Goal: Find contact information: Find contact information

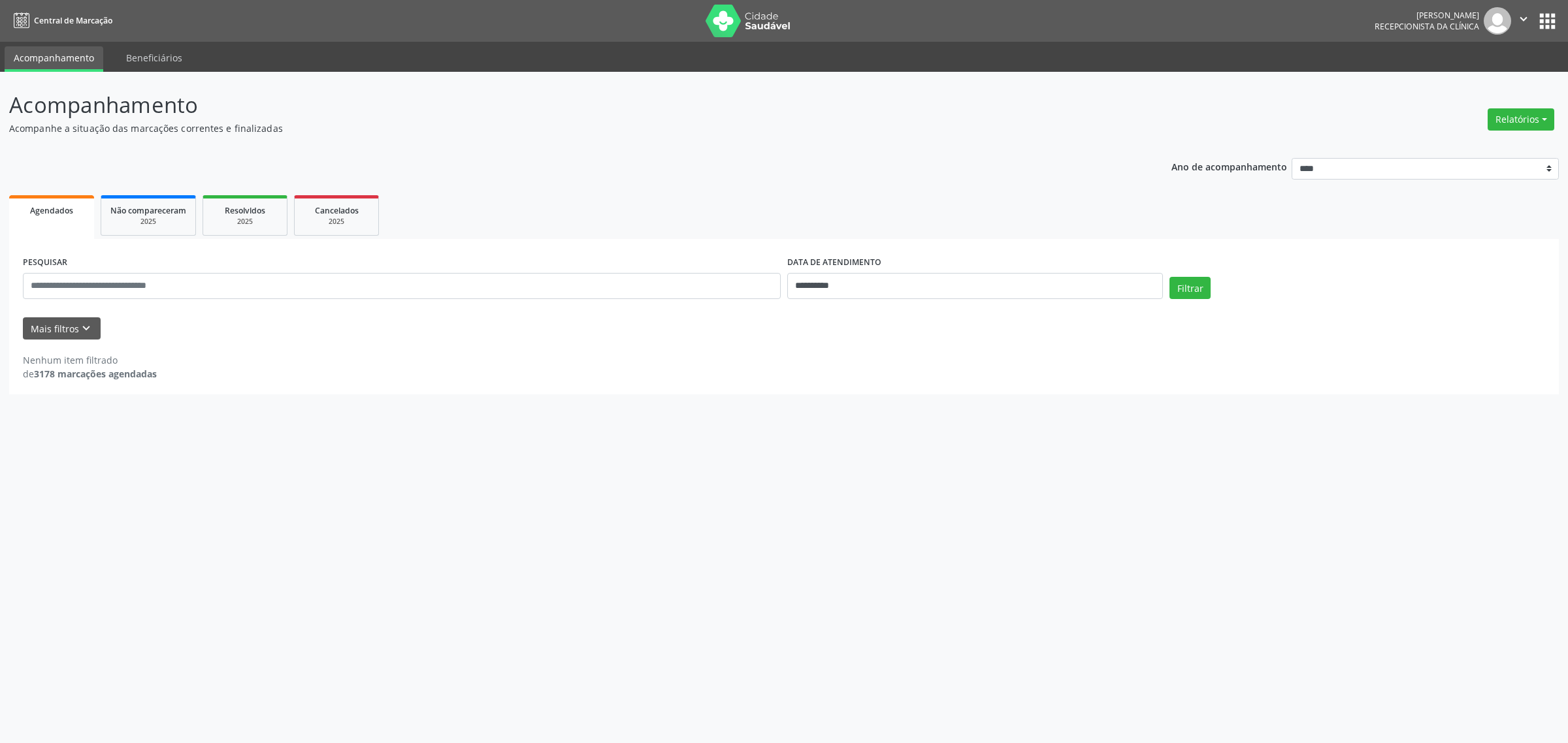
select select "*"
click at [905, 287] on input "**********" at bounding box center [975, 286] width 376 height 26
click at [938, 433] on span "26" at bounding box center [938, 432] width 25 height 25
type input "**********"
click at [938, 433] on span "26" at bounding box center [938, 432] width 25 height 25
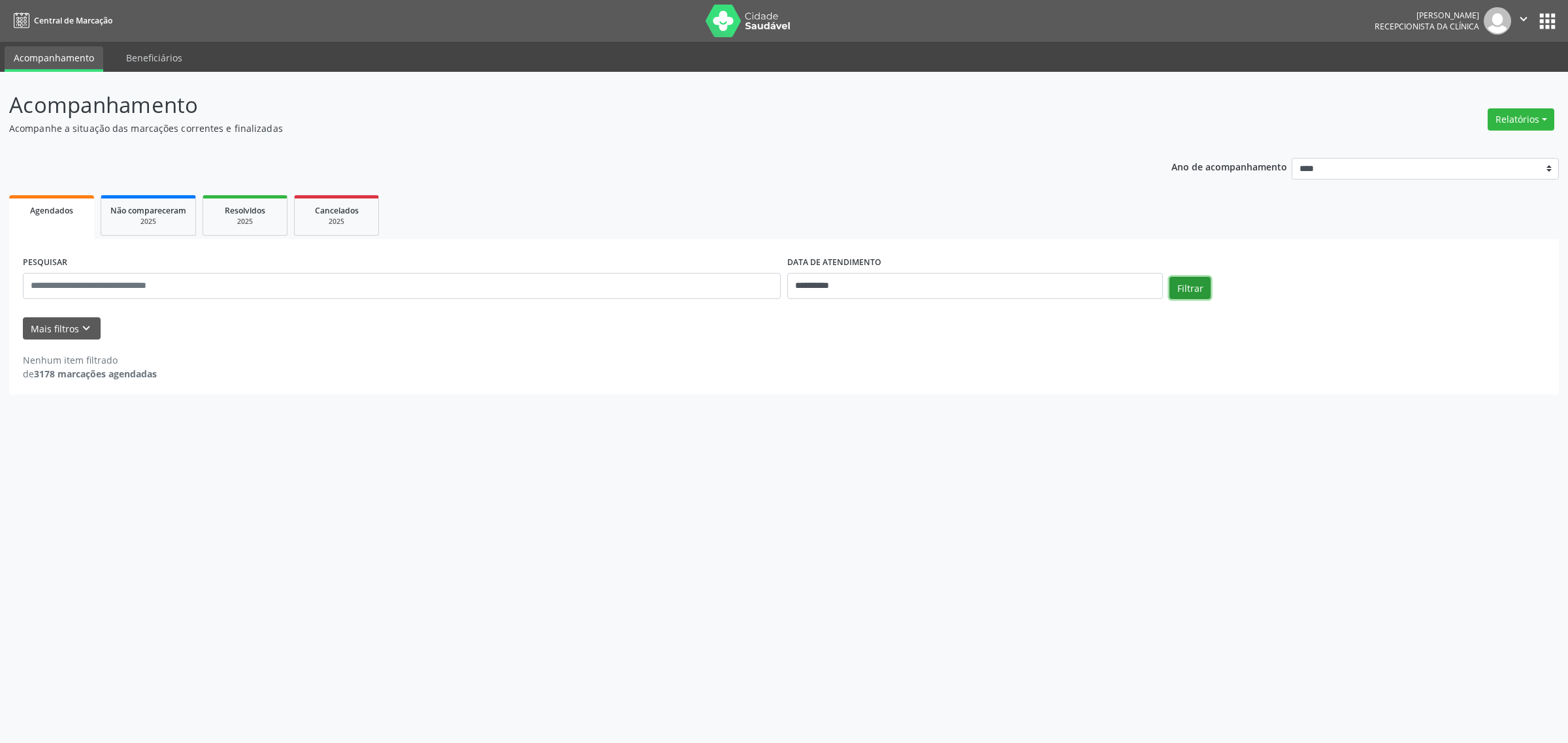
click at [1189, 288] on button "Filtrar" at bounding box center [1190, 288] width 41 height 22
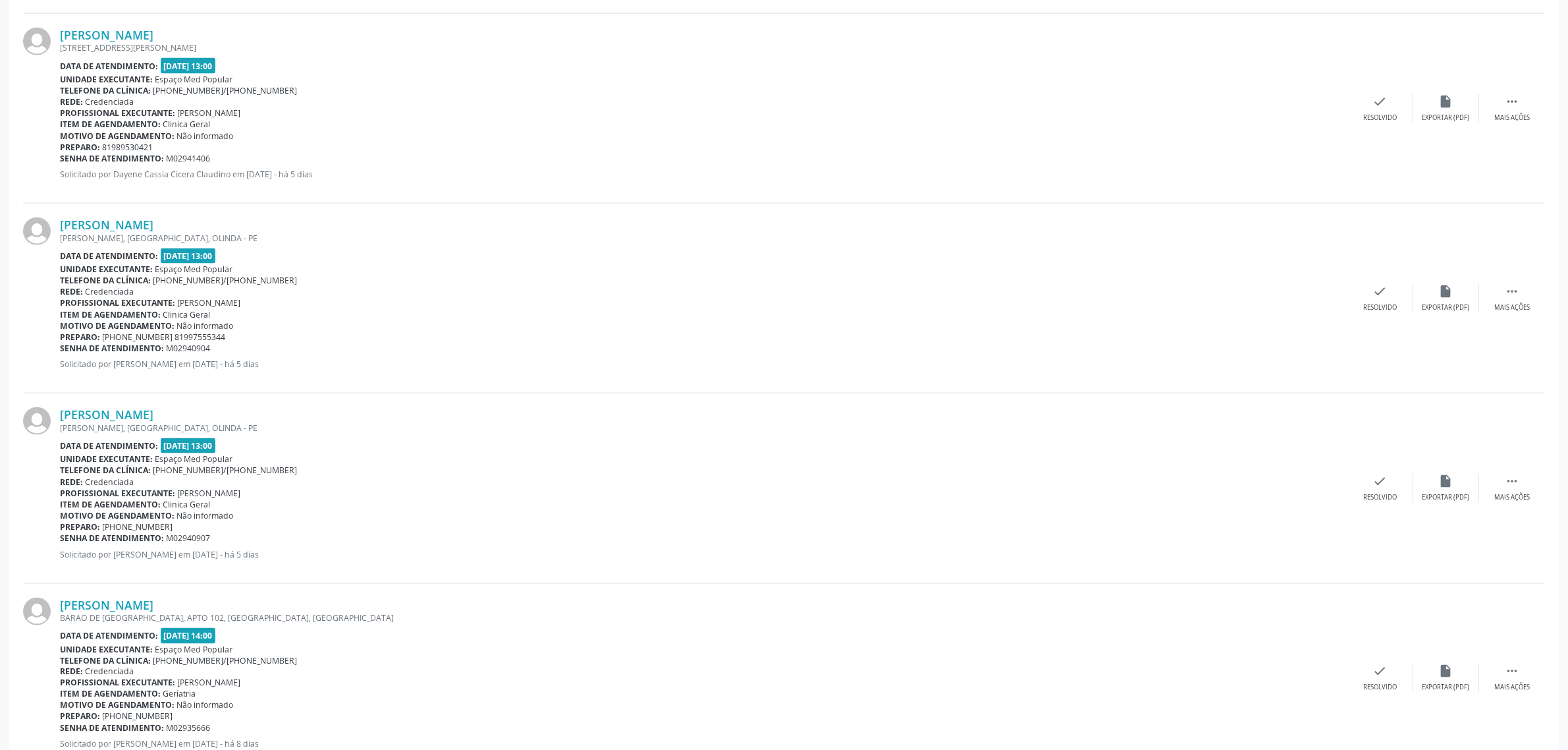
scroll to position [2556, 0]
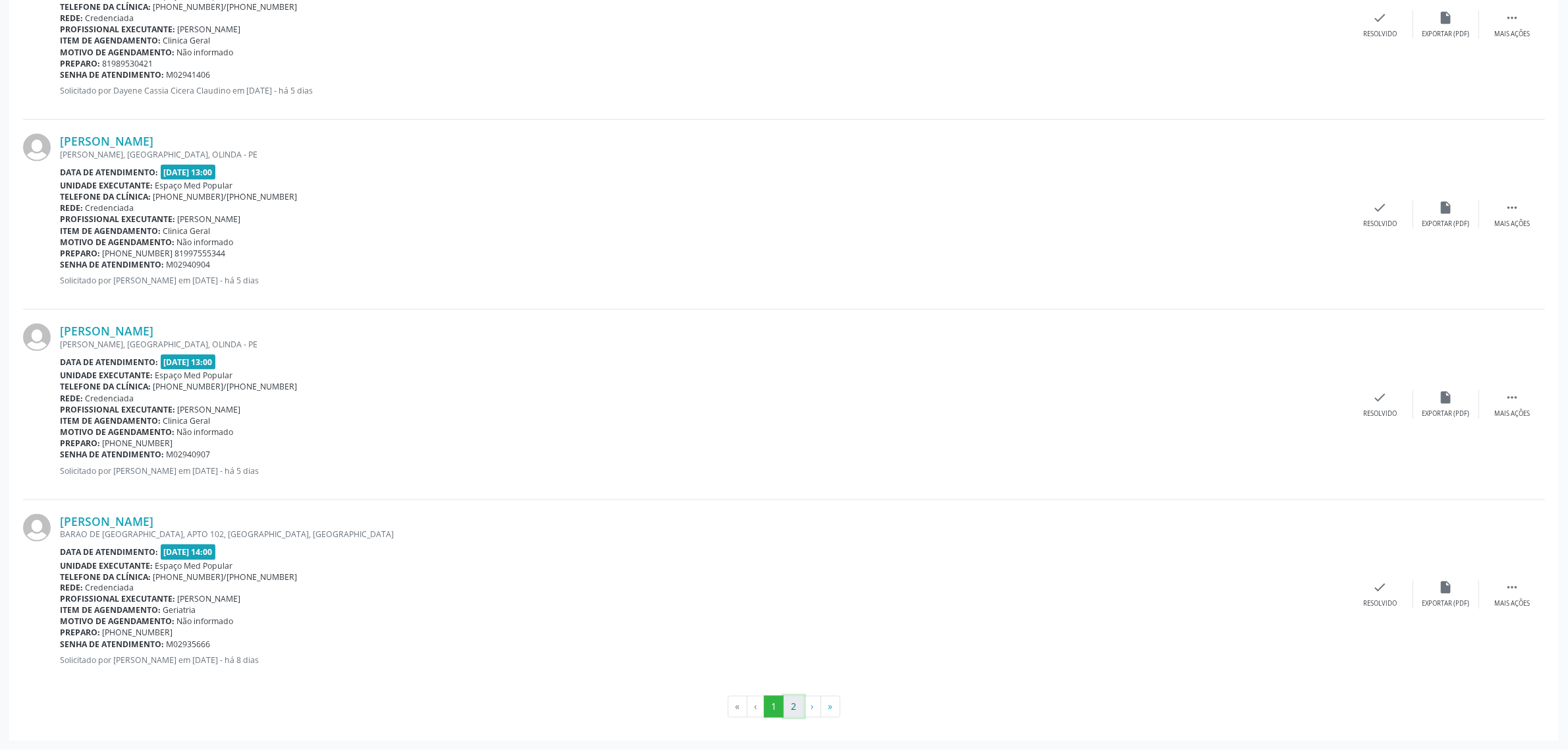
click at [797, 707] on button "2" at bounding box center [794, 708] width 21 height 23
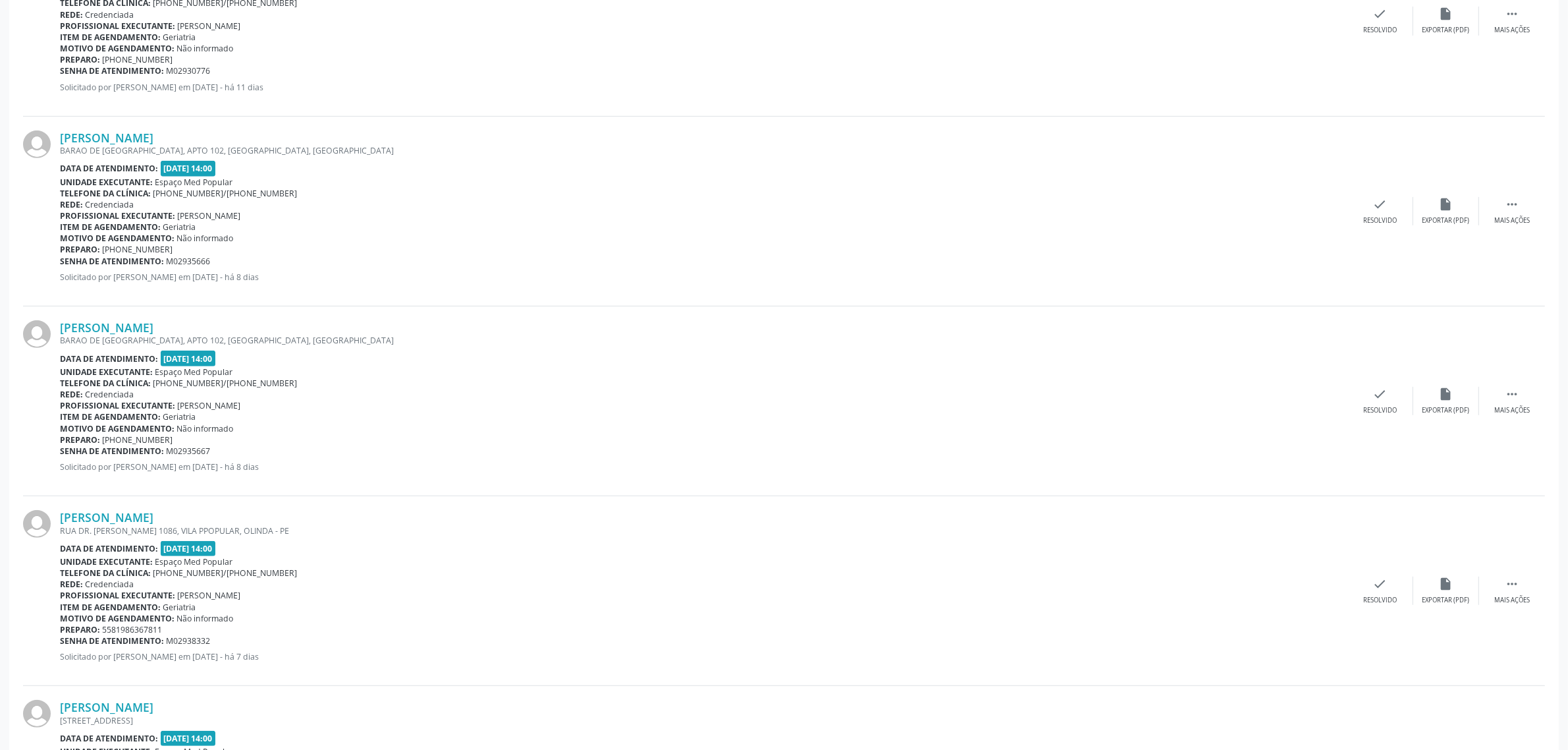
scroll to position [1035, 0]
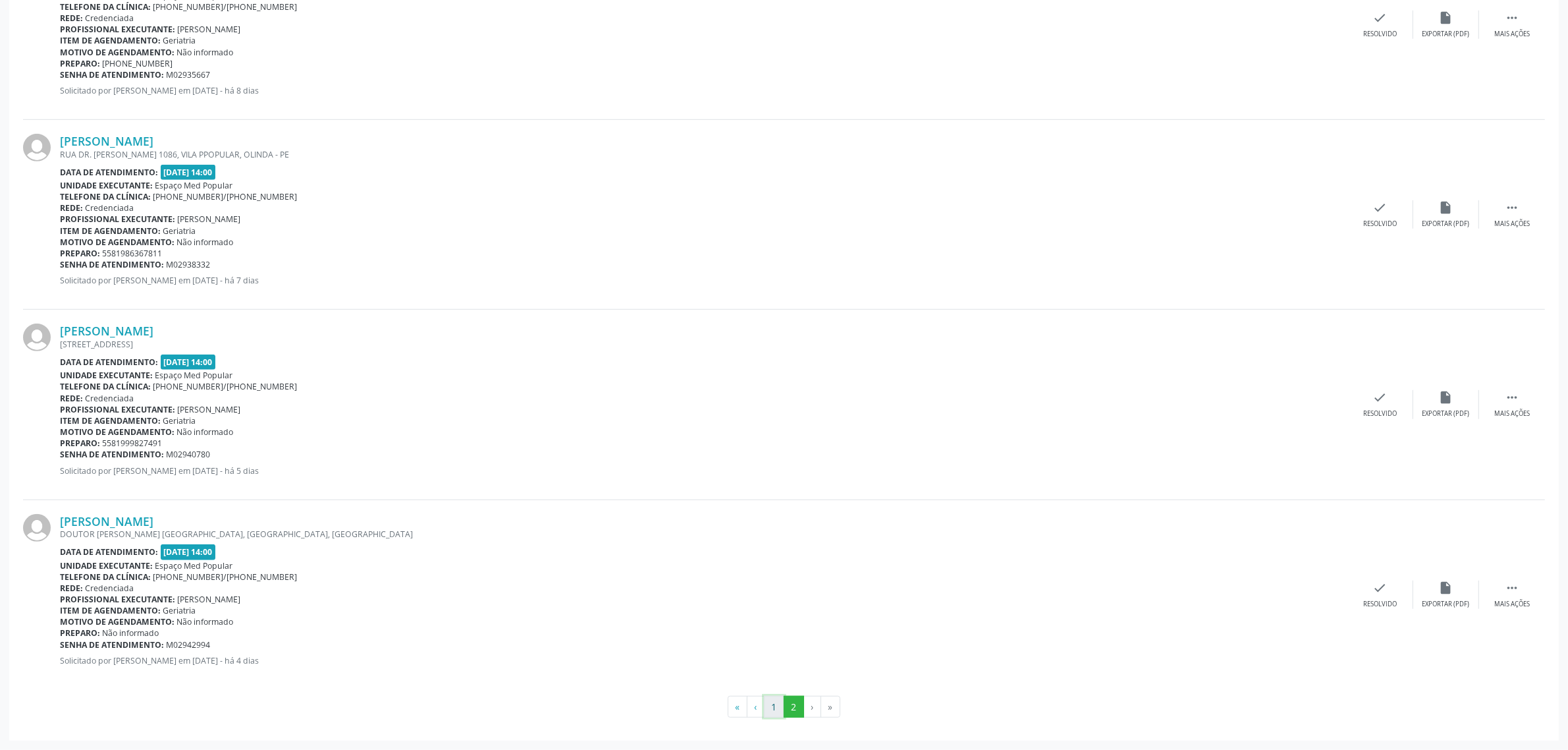
click at [771, 704] on button "1" at bounding box center [774, 708] width 21 height 23
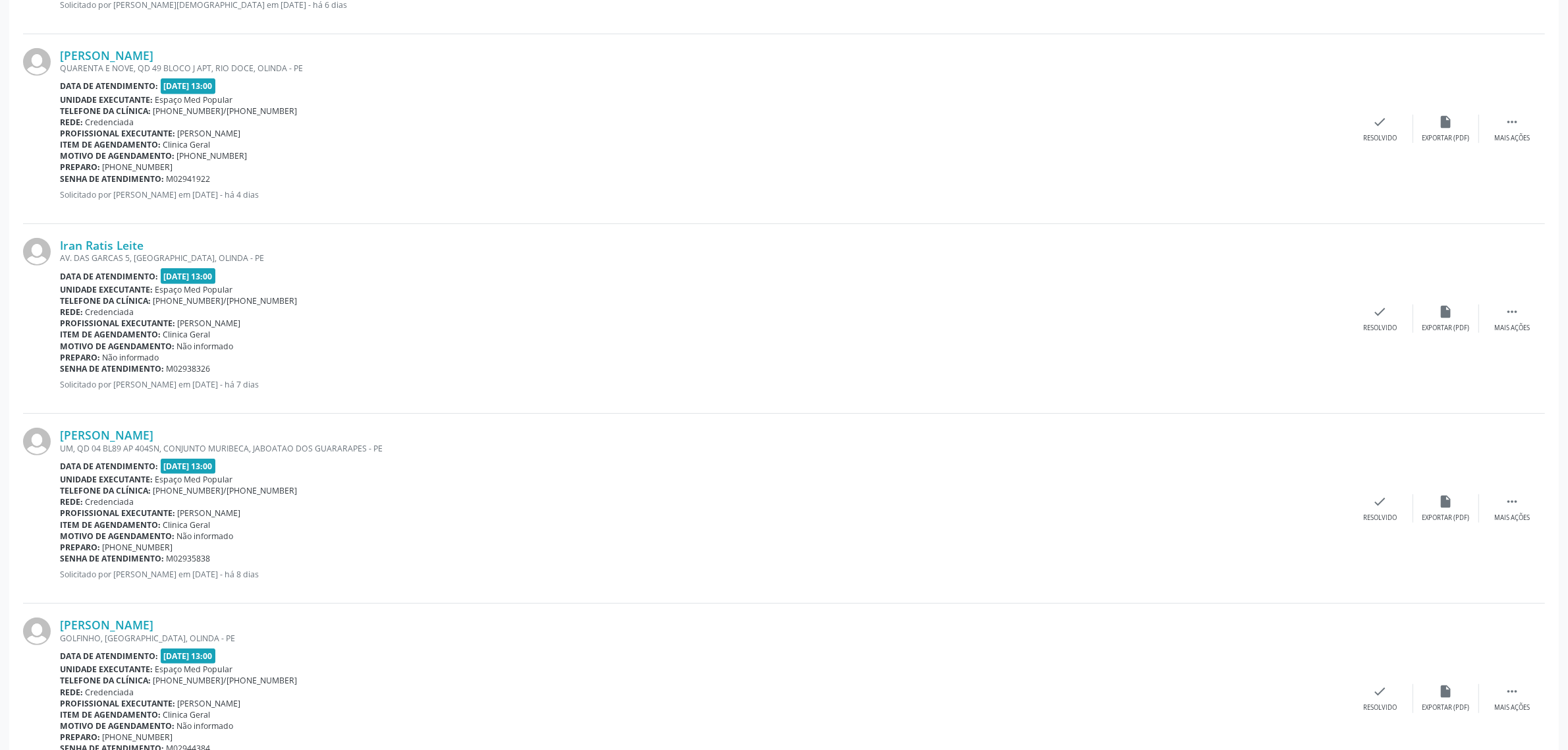
scroll to position [823, 0]
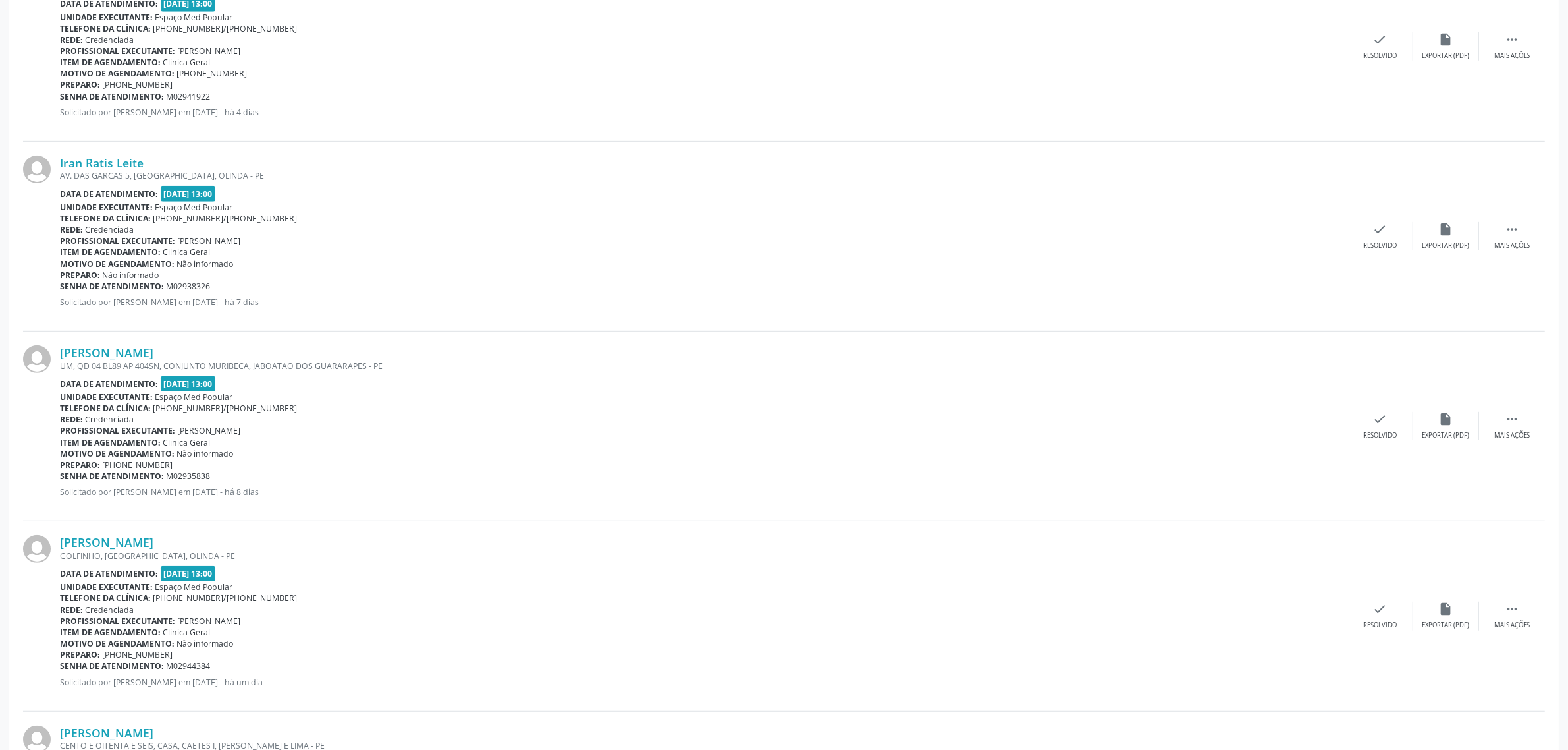
click at [109, 170] on div "AV. DAS GARCAS 5, [GEOGRAPHIC_DATA], OLINDA - PE" at bounding box center [704, 176] width 1288 height 11
click at [109, 162] on link "Iran Ratis Leite" at bounding box center [102, 162] width 84 height 14
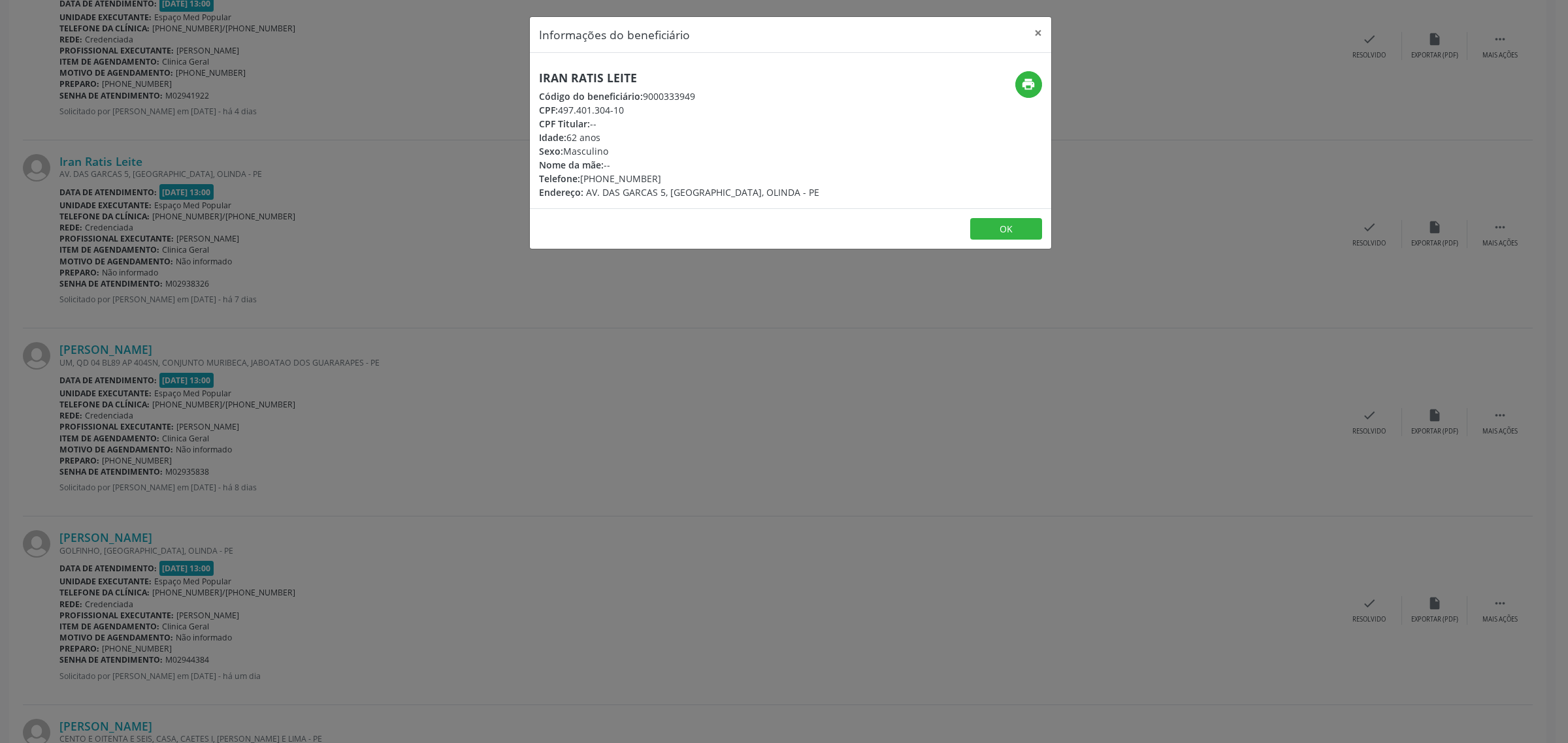
drag, startPoint x: 668, startPoint y: 70, endPoint x: 533, endPoint y: 73, distance: 135.0
click at [533, 73] on div "Iran Ratis Leite Código do beneficiário: 9000333949 CPF: 497.401.304-10 CPF Tit…" at bounding box center [790, 131] width 521 height 156
copy h5 "Iran Ratis Leite"
drag, startPoint x: 660, startPoint y: 172, endPoint x: 580, endPoint y: 178, distance: 80.2
click at [580, 178] on div "Telefone: [PHONE_NUMBER]" at bounding box center [679, 178] width 280 height 14
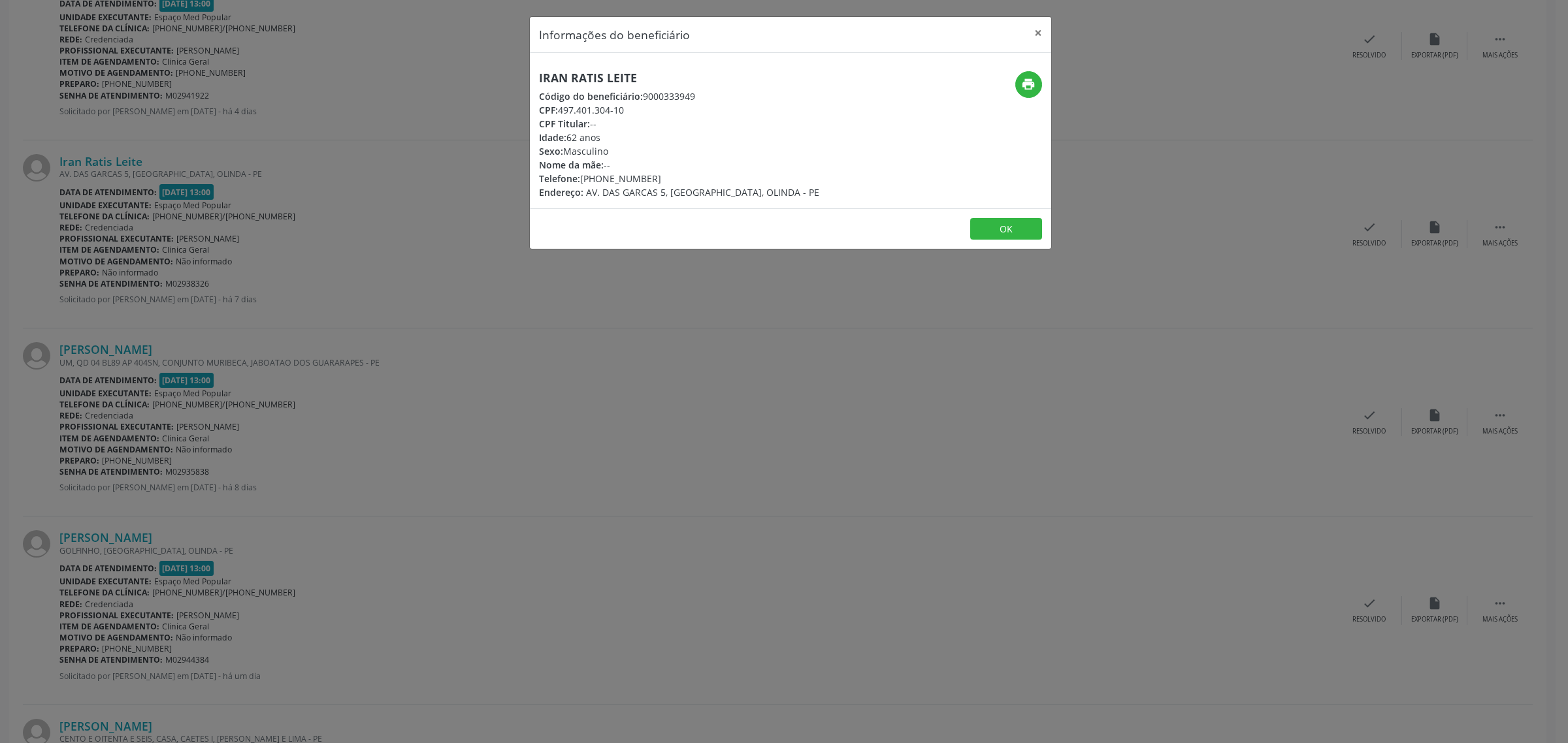
copy div "[PHONE_NUMBER]"
click at [259, 278] on div "Informações do beneficiário × Iran Ratis Leite Código do beneficiário: 90003339…" at bounding box center [784, 371] width 1568 height 743
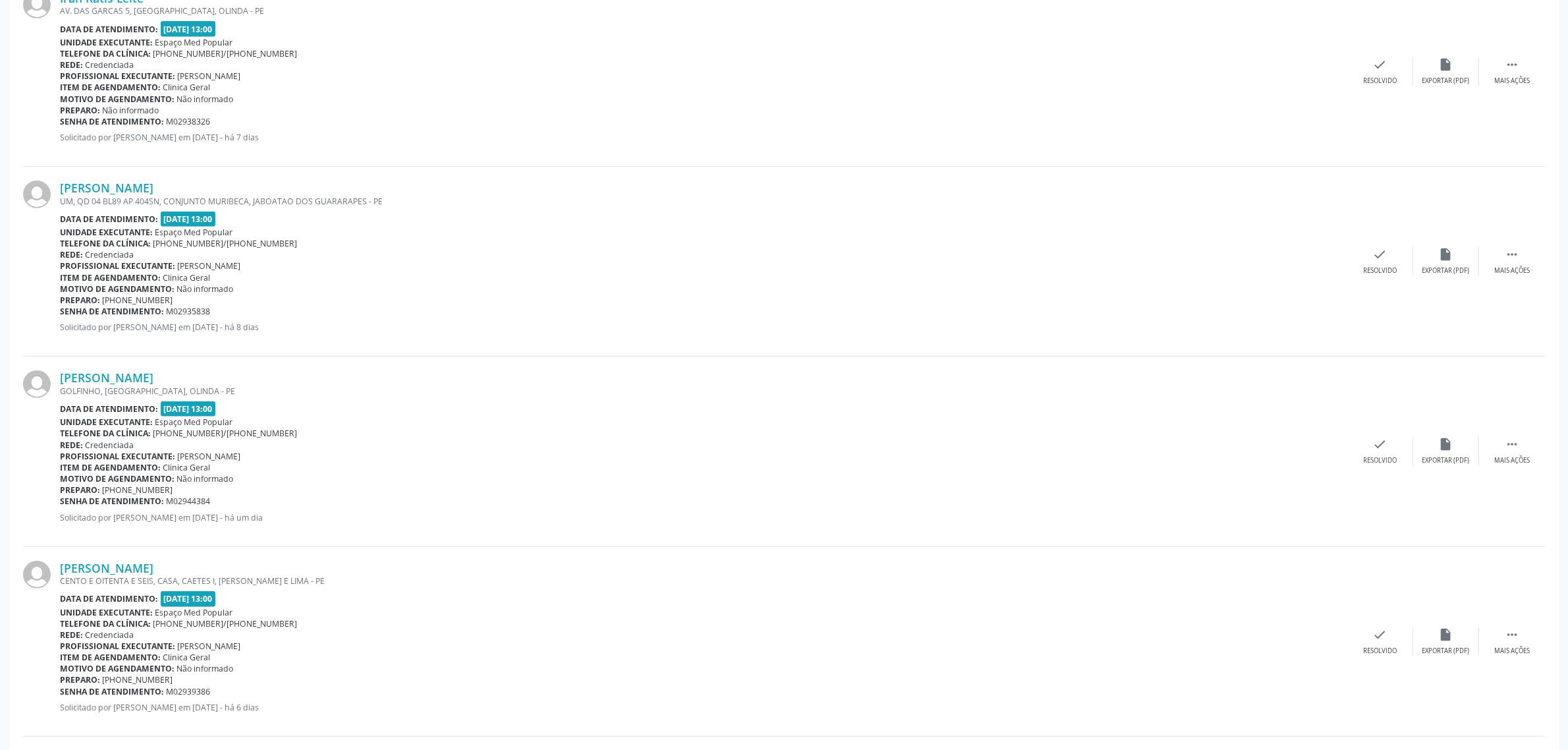
scroll to position [1071, 0]
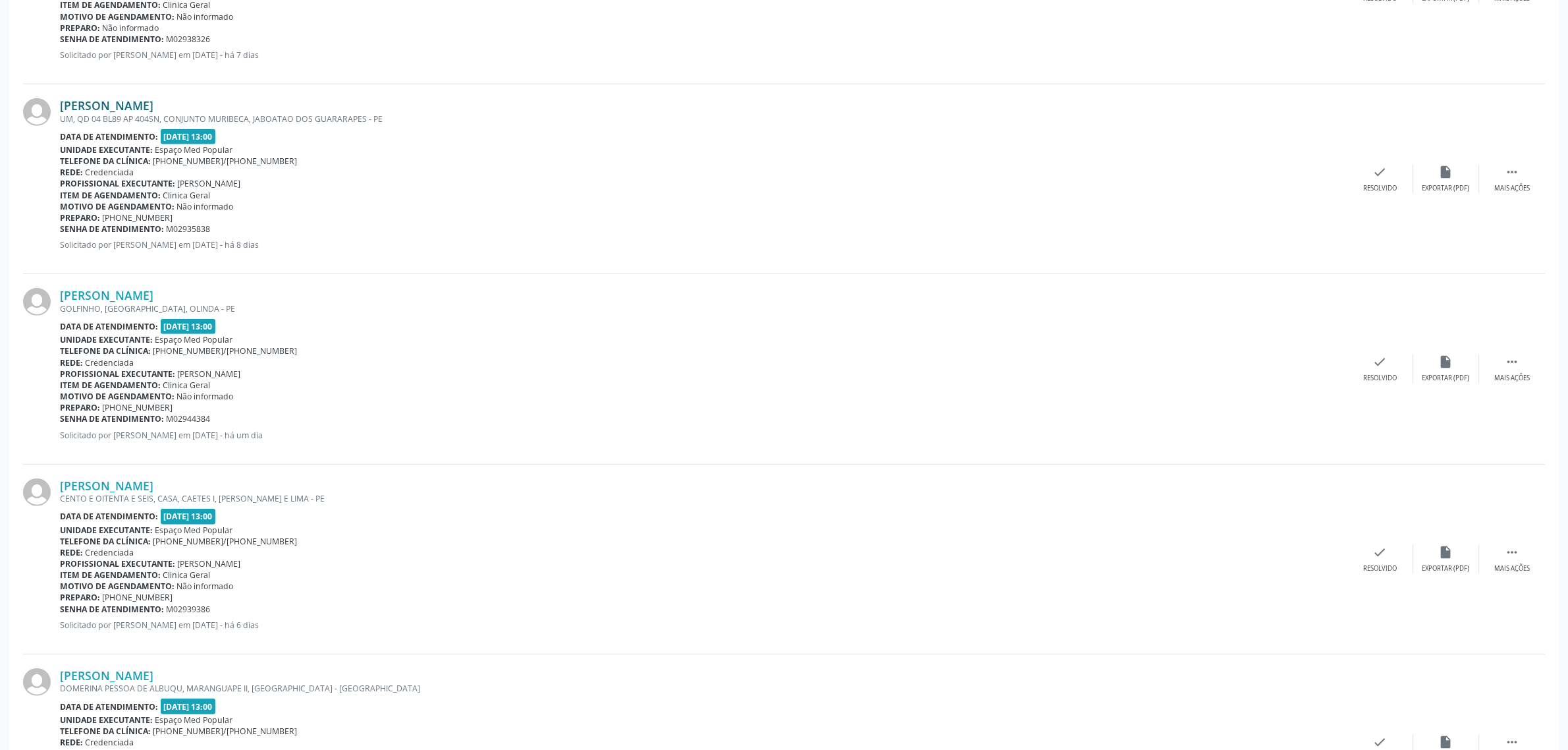
click at [145, 107] on link "[PERSON_NAME]" at bounding box center [106, 104] width 93 height 14
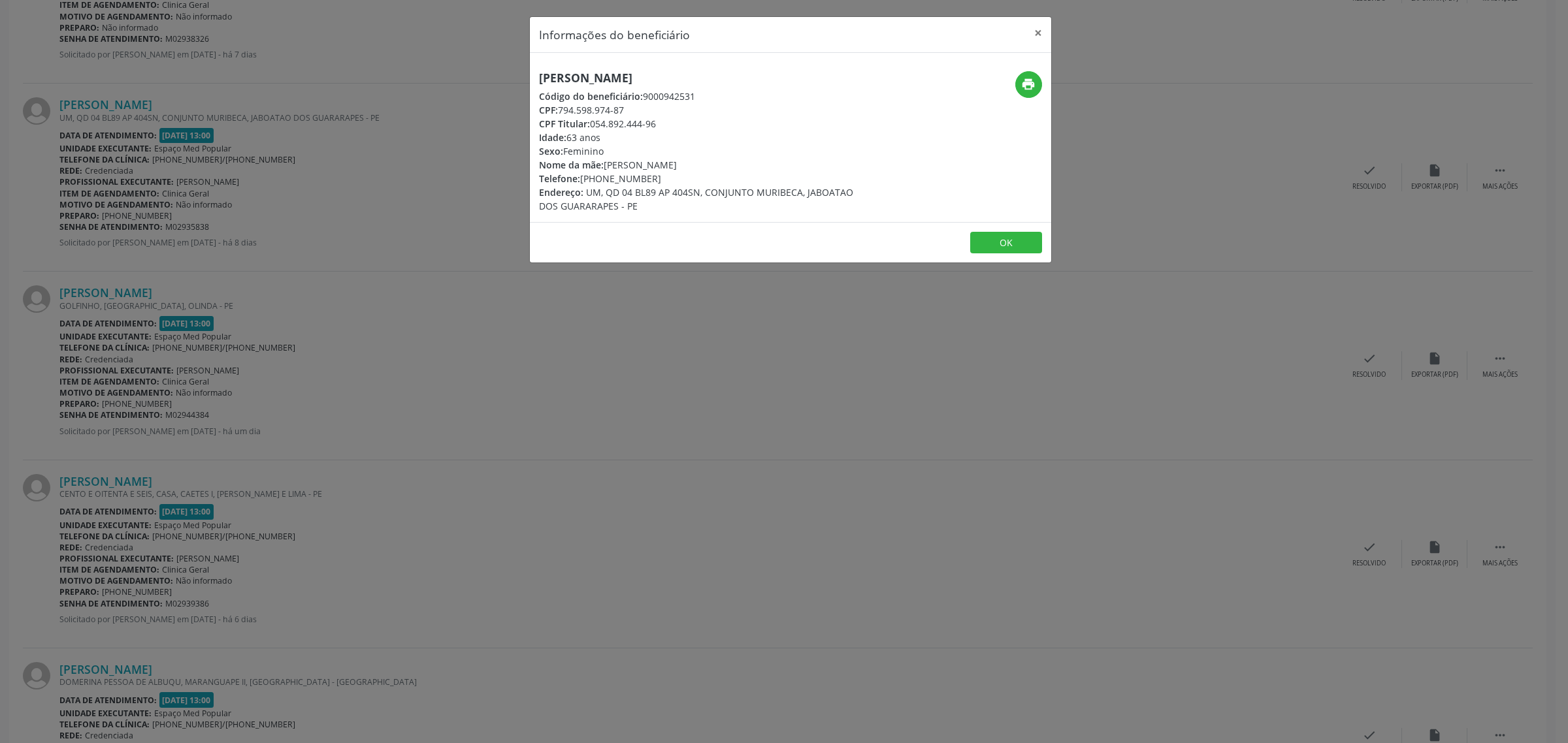
drag, startPoint x: 809, startPoint y: 76, endPoint x: 541, endPoint y: 76, distance: 268.0
click at [541, 76] on h5 "[PERSON_NAME]" at bounding box center [703, 77] width 329 height 14
copy h5 "[PERSON_NAME]"
drag, startPoint x: 658, startPoint y: 174, endPoint x: 583, endPoint y: 180, distance: 75.2
click at [583, 180] on div "Telefone: [PHONE_NUMBER]" at bounding box center [703, 178] width 329 height 14
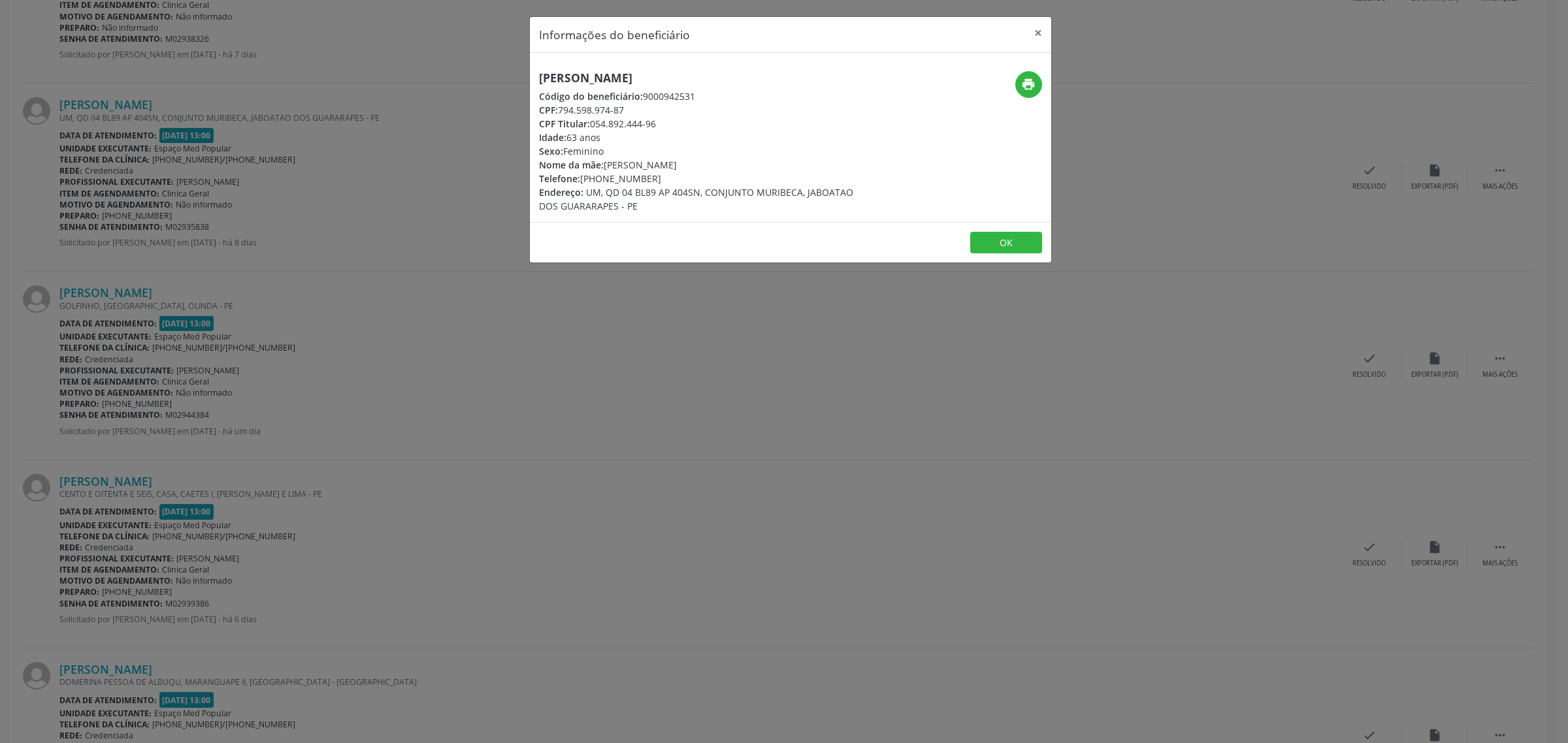
copy div "81) 99998-2016"
click at [415, 320] on div "Informações do beneficiário × [PERSON_NAME] Código do beneficiário: 9000942531 …" at bounding box center [784, 371] width 1568 height 743
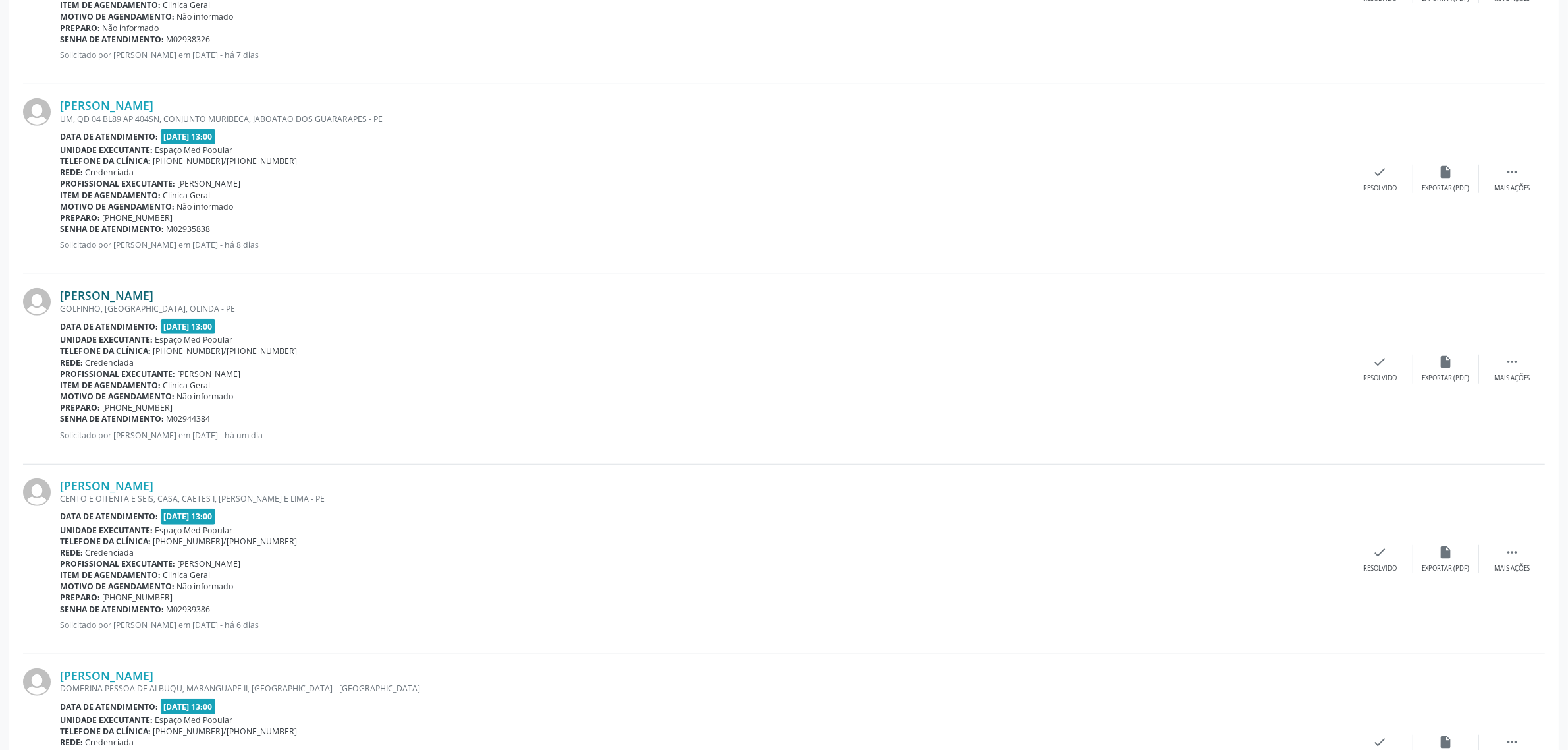
click at [131, 297] on link "[PERSON_NAME]" at bounding box center [106, 295] width 93 height 14
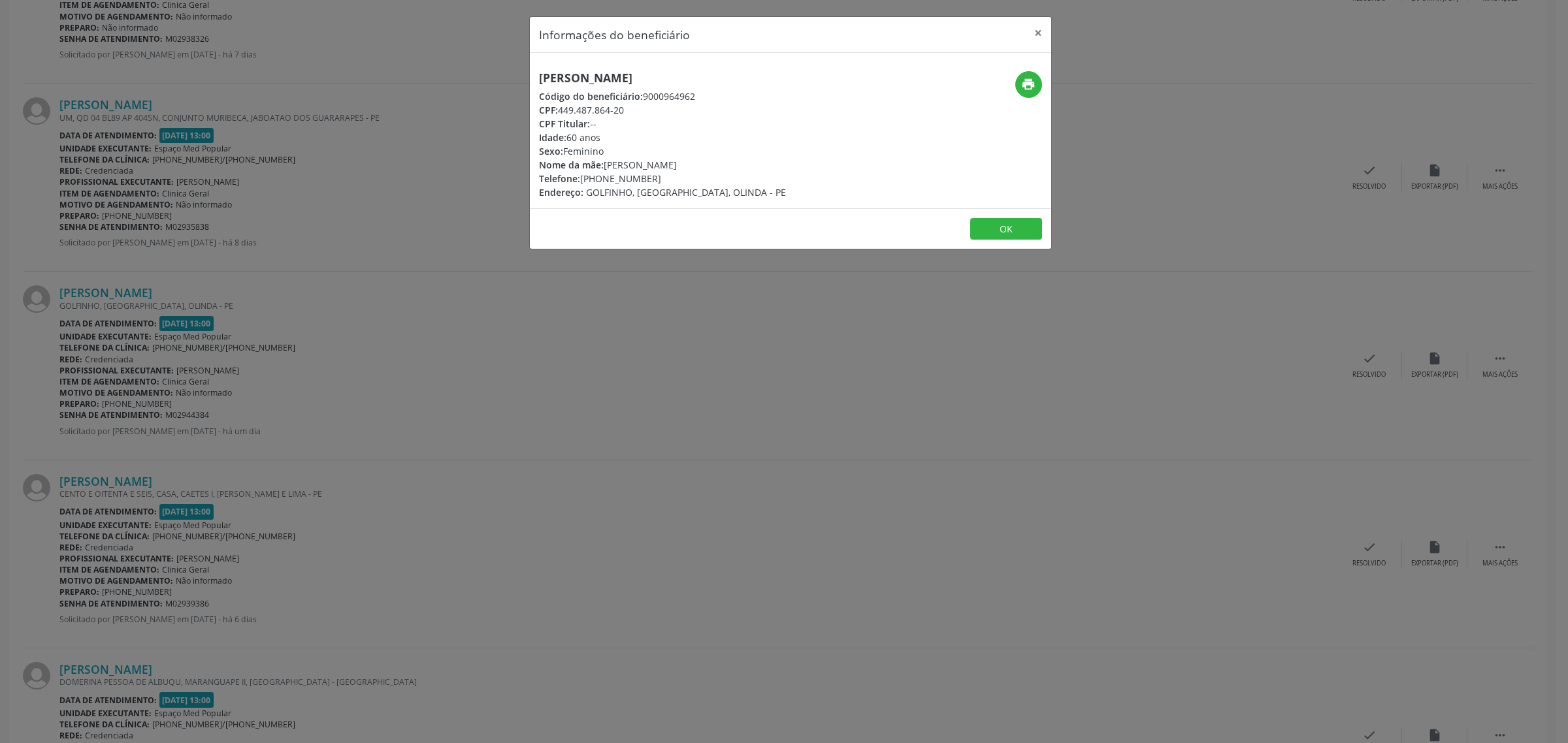
drag, startPoint x: 716, startPoint y: 76, endPoint x: 539, endPoint y: 85, distance: 177.2
click at [539, 85] on h5 "[PERSON_NAME]" at bounding box center [662, 77] width 247 height 14
copy h5 "[PERSON_NAME]"
drag, startPoint x: 276, startPoint y: 296, endPoint x: 265, endPoint y: 296, distance: 11.0
click at [276, 296] on div "Informações do beneficiário × [PERSON_NAME] Código do beneficiário: 9000964962 …" at bounding box center [784, 371] width 1568 height 743
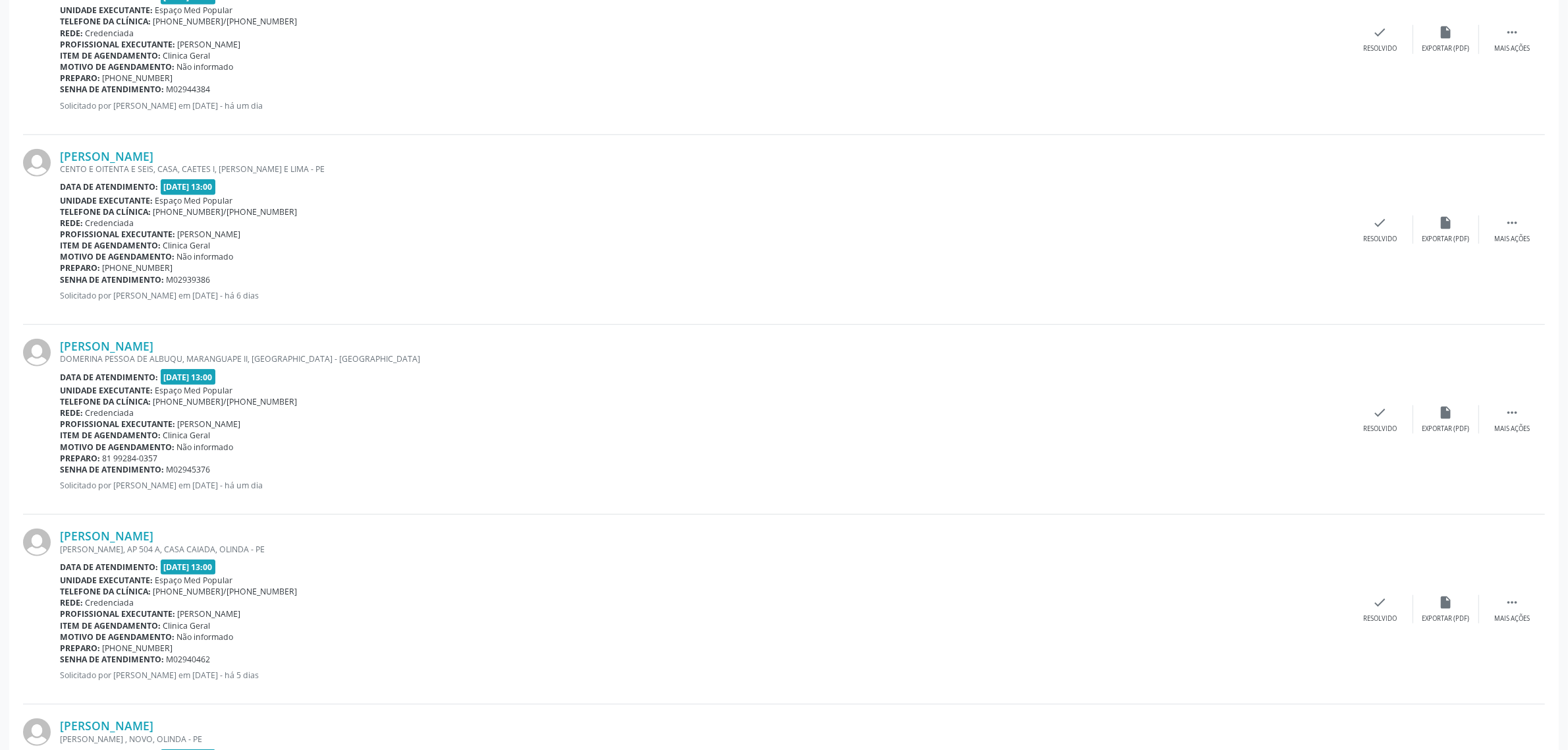
scroll to position [1483, 0]
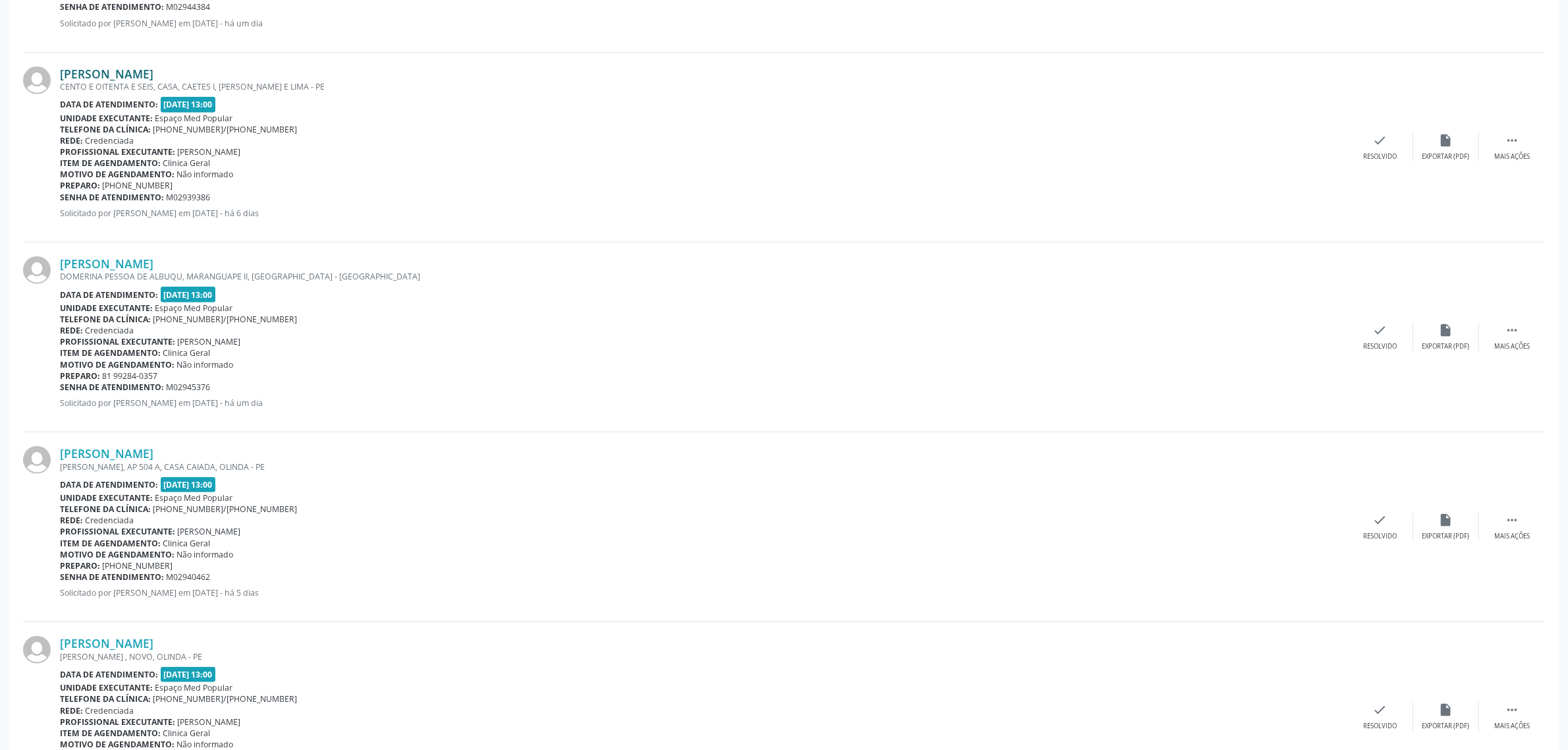
click at [96, 72] on link "[PERSON_NAME]" at bounding box center [106, 73] width 93 height 14
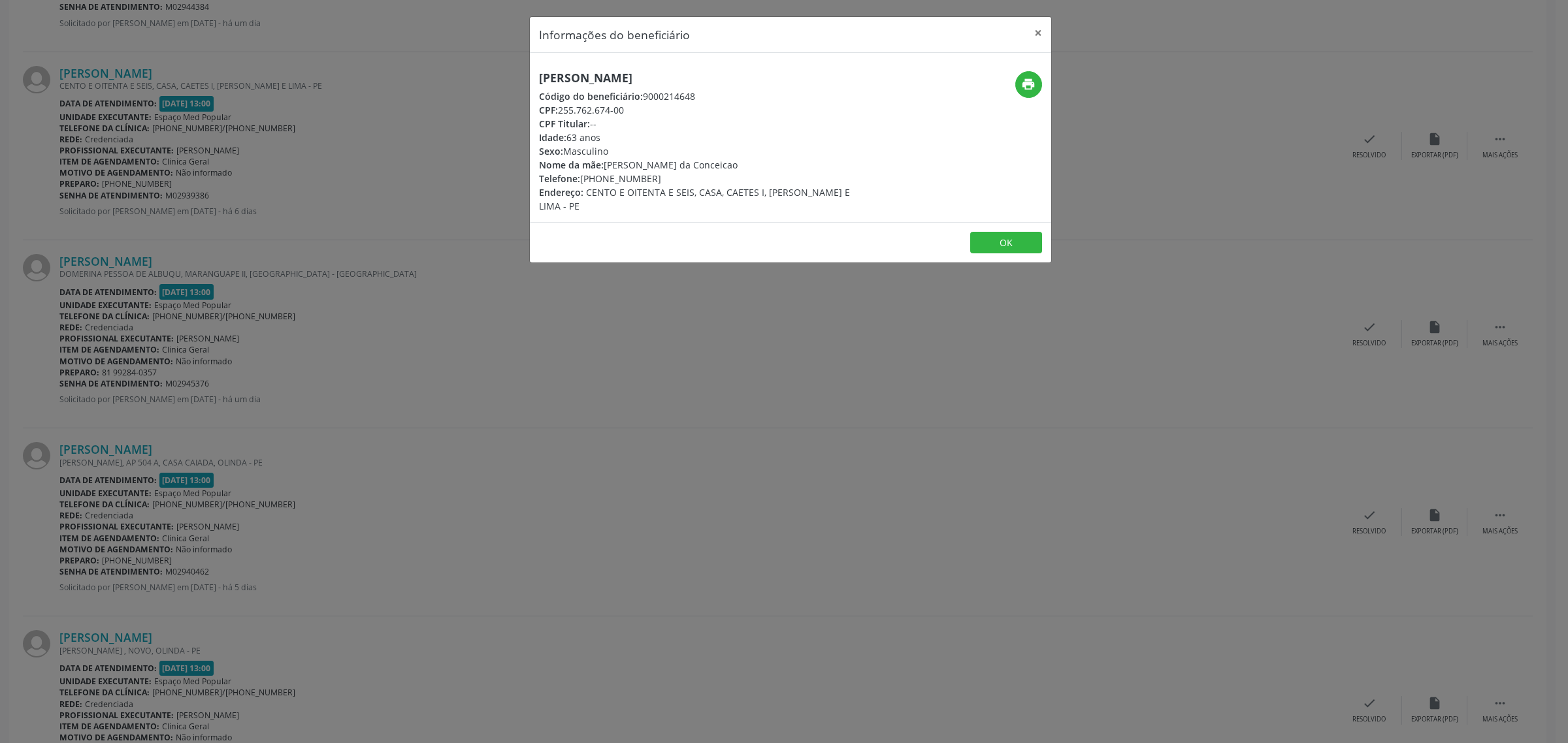
drag, startPoint x: 681, startPoint y: 72, endPoint x: 539, endPoint y: 83, distance: 142.4
click at [539, 83] on h5 "[PERSON_NAME]" at bounding box center [703, 77] width 329 height 14
copy h5 "[PERSON_NAME]"
drag, startPoint x: 659, startPoint y: 181, endPoint x: 581, endPoint y: 181, distance: 78.0
click at [581, 181] on div "Telefone: [PHONE_NUMBER]" at bounding box center [703, 178] width 329 height 14
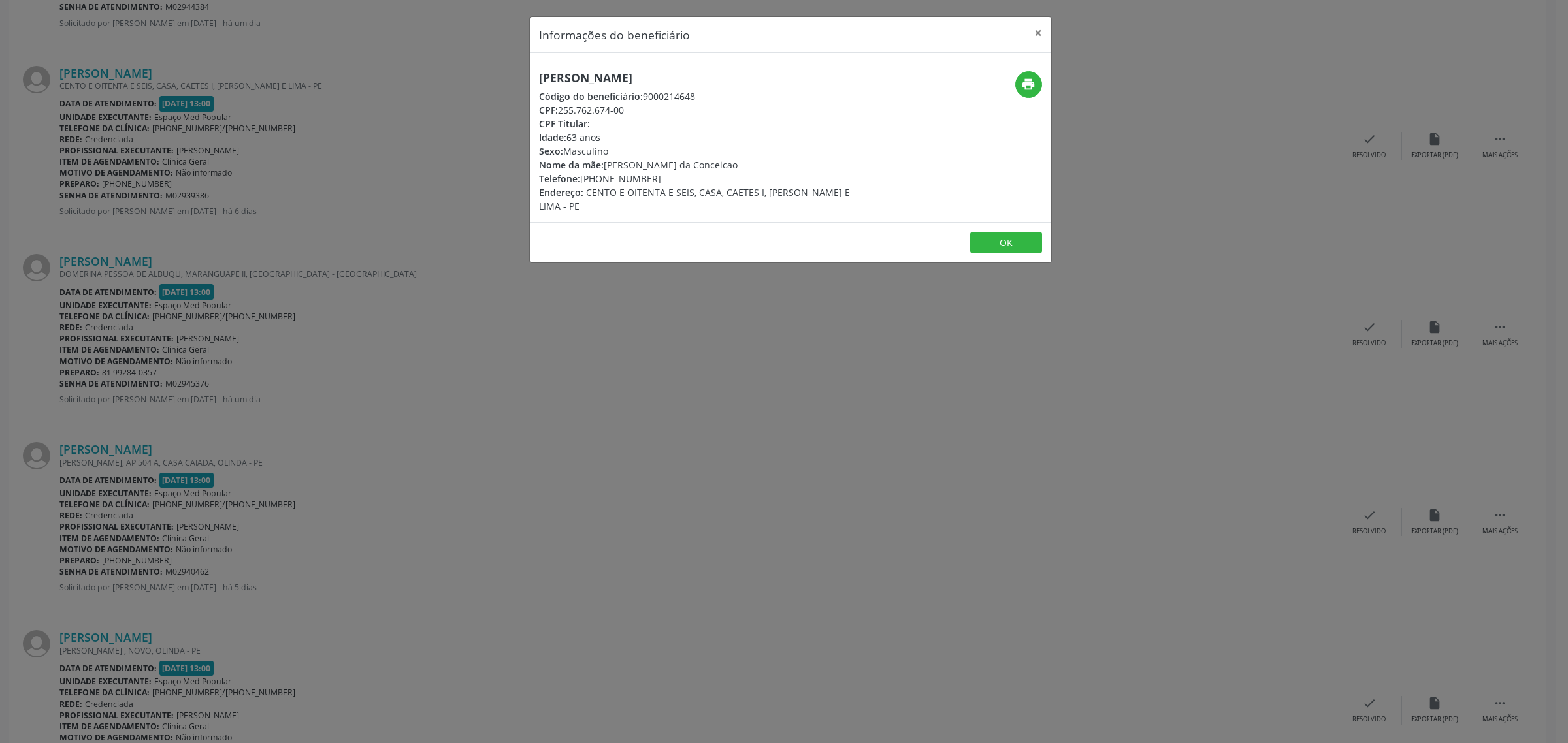
copy div "[PHONE_NUMBER]"
click at [276, 253] on div "Informações do beneficiário × [PERSON_NAME] Código do beneficiário: 9000214648 …" at bounding box center [784, 371] width 1568 height 743
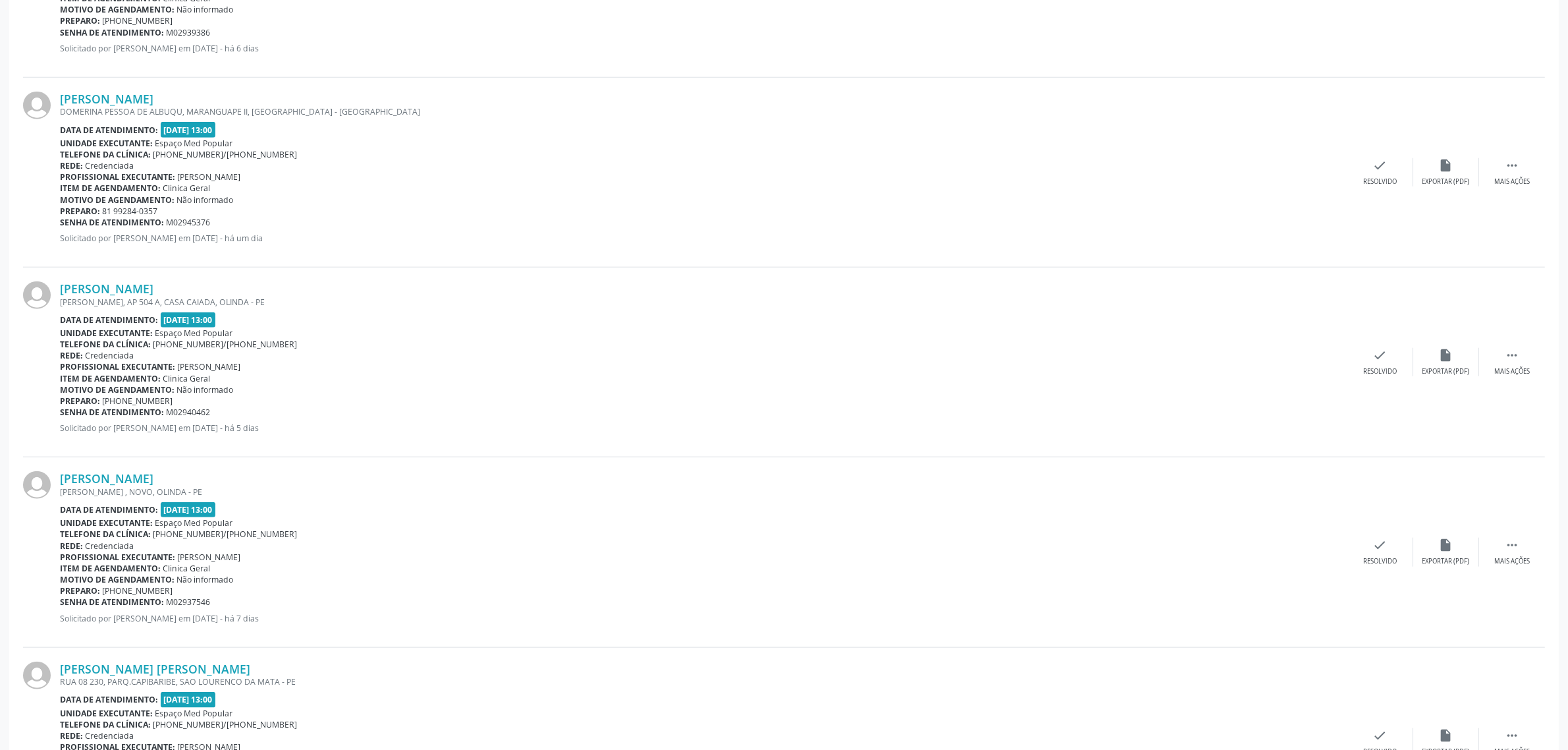
scroll to position [1730, 0]
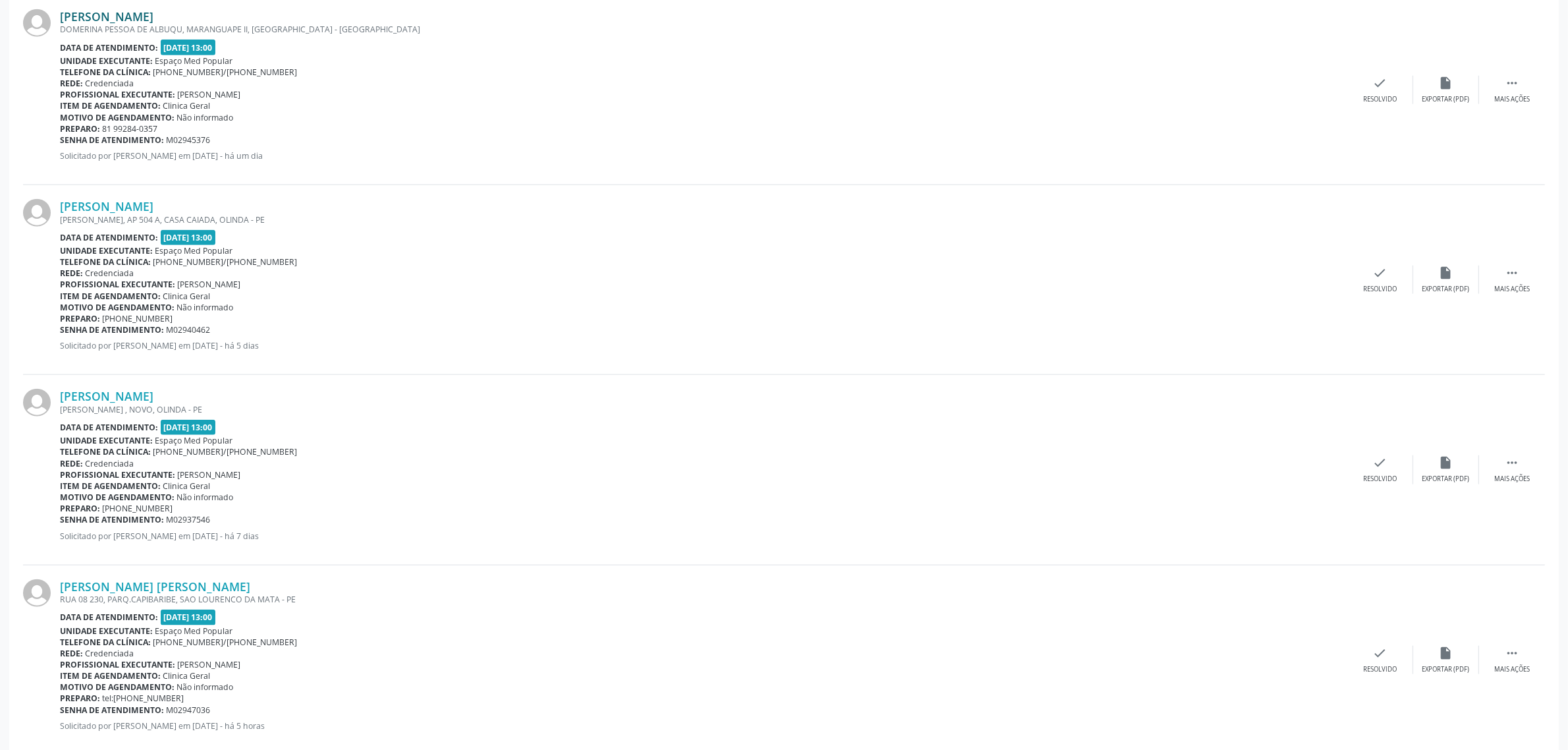
click at [153, 14] on link "[PERSON_NAME]" at bounding box center [106, 16] width 93 height 14
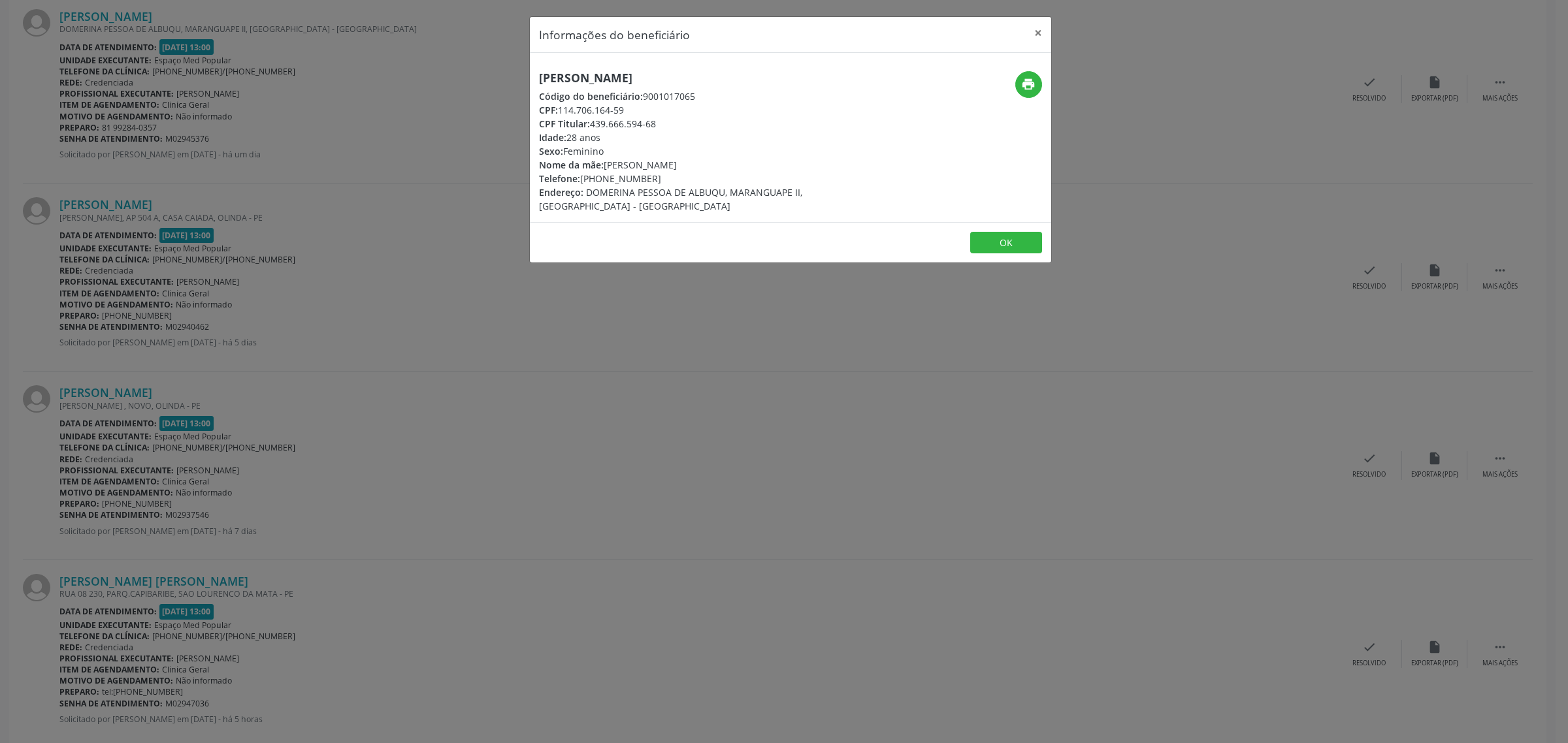
drag, startPoint x: 755, startPoint y: 77, endPoint x: 539, endPoint y: 76, distance: 216.0
click at [539, 76] on h5 "[PERSON_NAME]" at bounding box center [703, 77] width 329 height 14
copy h5 "[PERSON_NAME]"
drag, startPoint x: 655, startPoint y: 177, endPoint x: 583, endPoint y: 184, distance: 72.3
click at [583, 184] on div "Telefone: [PHONE_NUMBER]" at bounding box center [703, 178] width 329 height 14
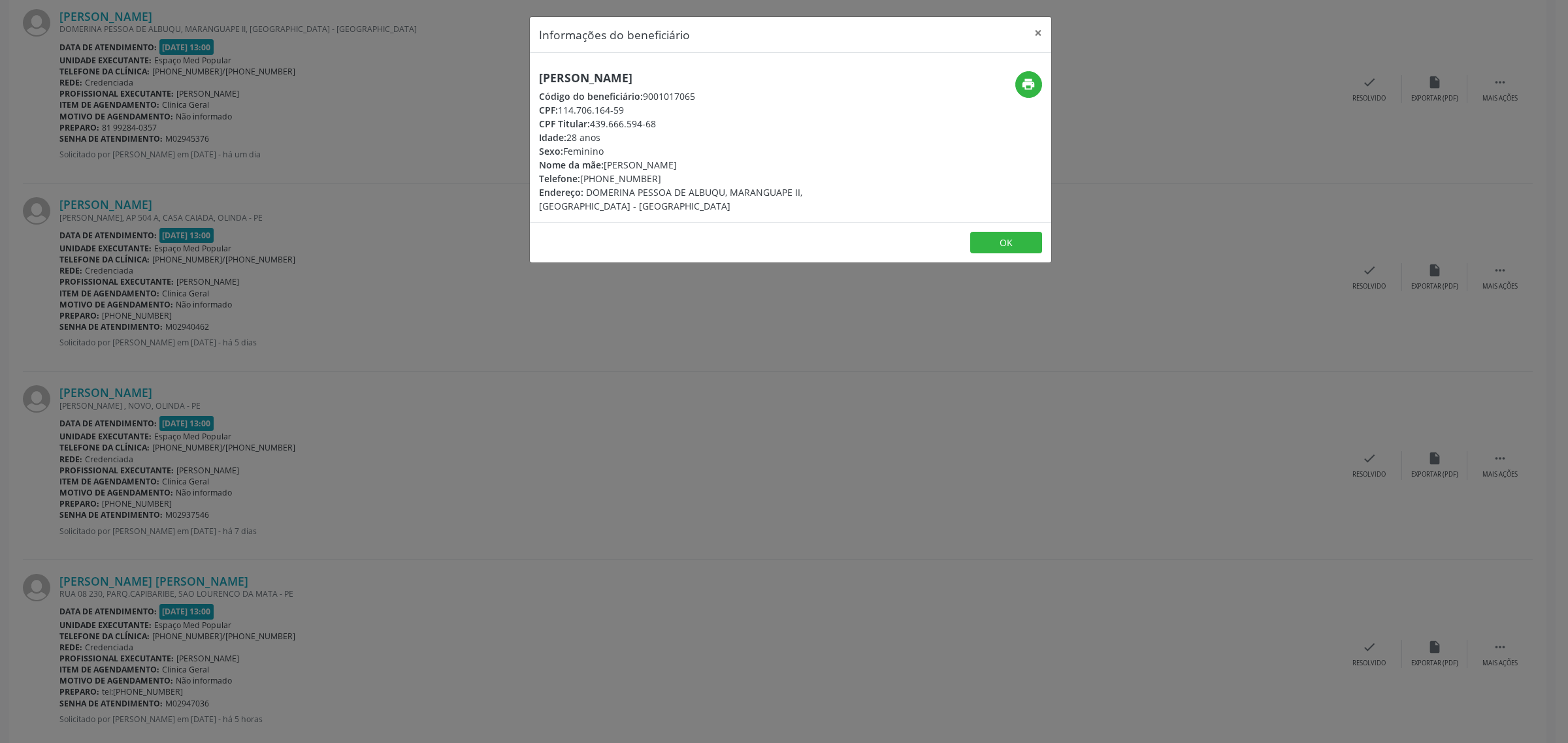
copy div "81) 99284-0357"
click at [373, 319] on div "Informações do beneficiário × [PERSON_NAME] Código do beneficiário: 9001017065 …" at bounding box center [784, 371] width 1568 height 743
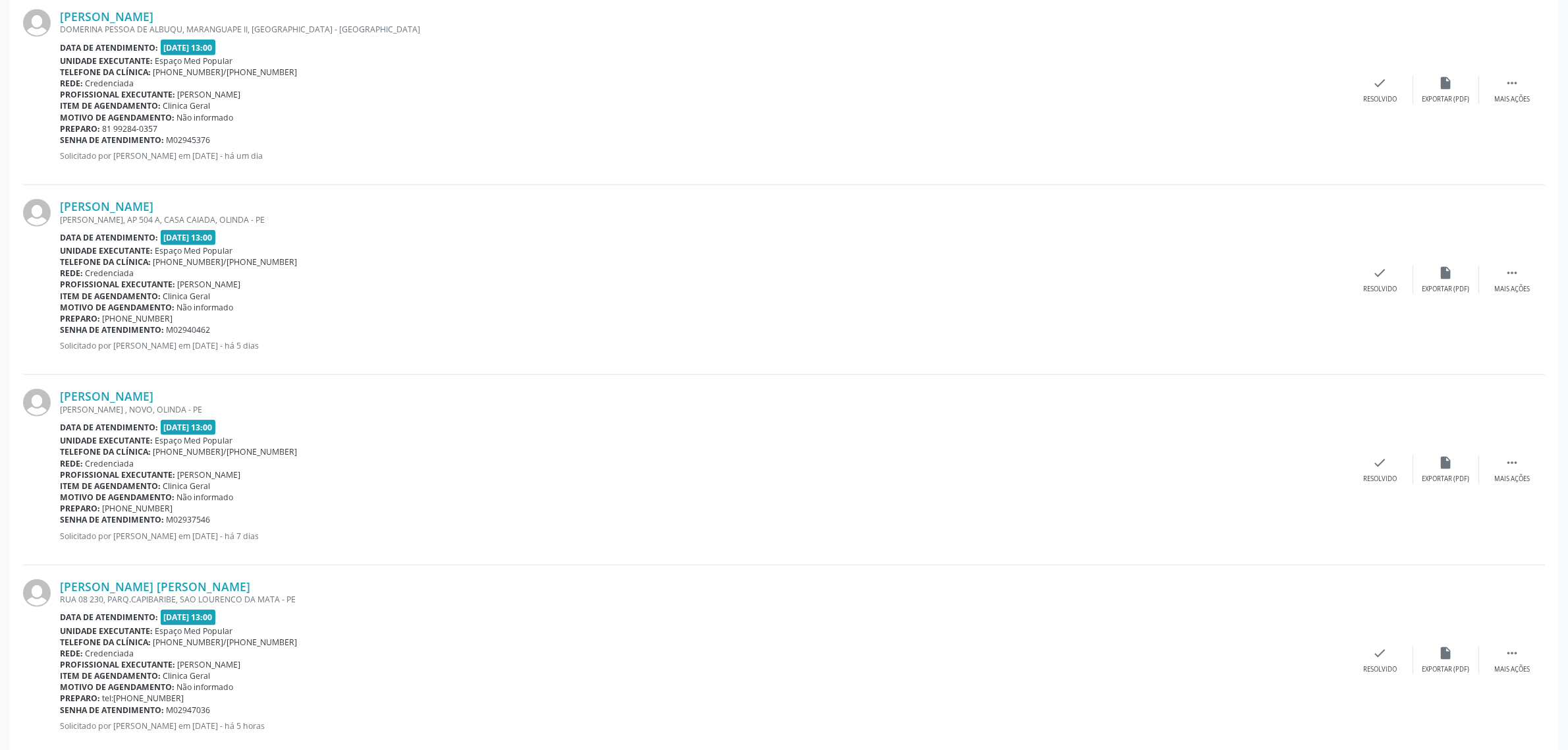
click at [162, 199] on div "[PERSON_NAME] [PERSON_NAME], AP 504 A, [GEOGRAPHIC_DATA], OLINDA - PE Data de a…" at bounding box center [784, 280] width 1522 height 190
click at [153, 202] on link "[PERSON_NAME]" at bounding box center [106, 205] width 93 height 14
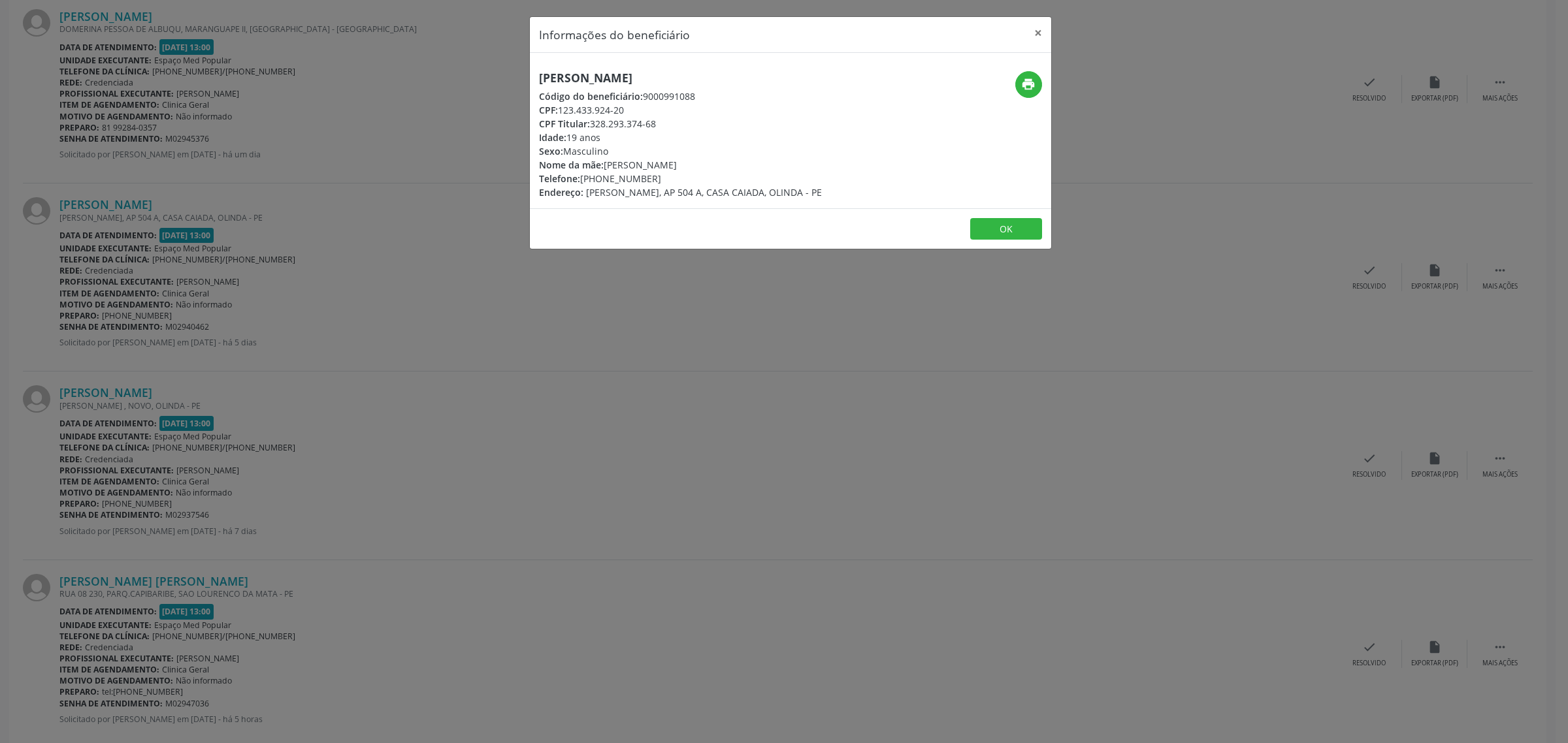
drag, startPoint x: 809, startPoint y: 78, endPoint x: 537, endPoint y: 76, distance: 272.0
click at [537, 76] on div "[PERSON_NAME] Código do beneficiário: 9000991088 CPF: 123.433.924-20 CPF Titula…" at bounding box center [703, 134] width 348 height 128
copy h5 "[PERSON_NAME]"
drag, startPoint x: 659, startPoint y: 176, endPoint x: 581, endPoint y: 177, distance: 78.0
click at [581, 177] on div "Telefone: [PHONE_NUMBER]" at bounding box center [680, 178] width 283 height 14
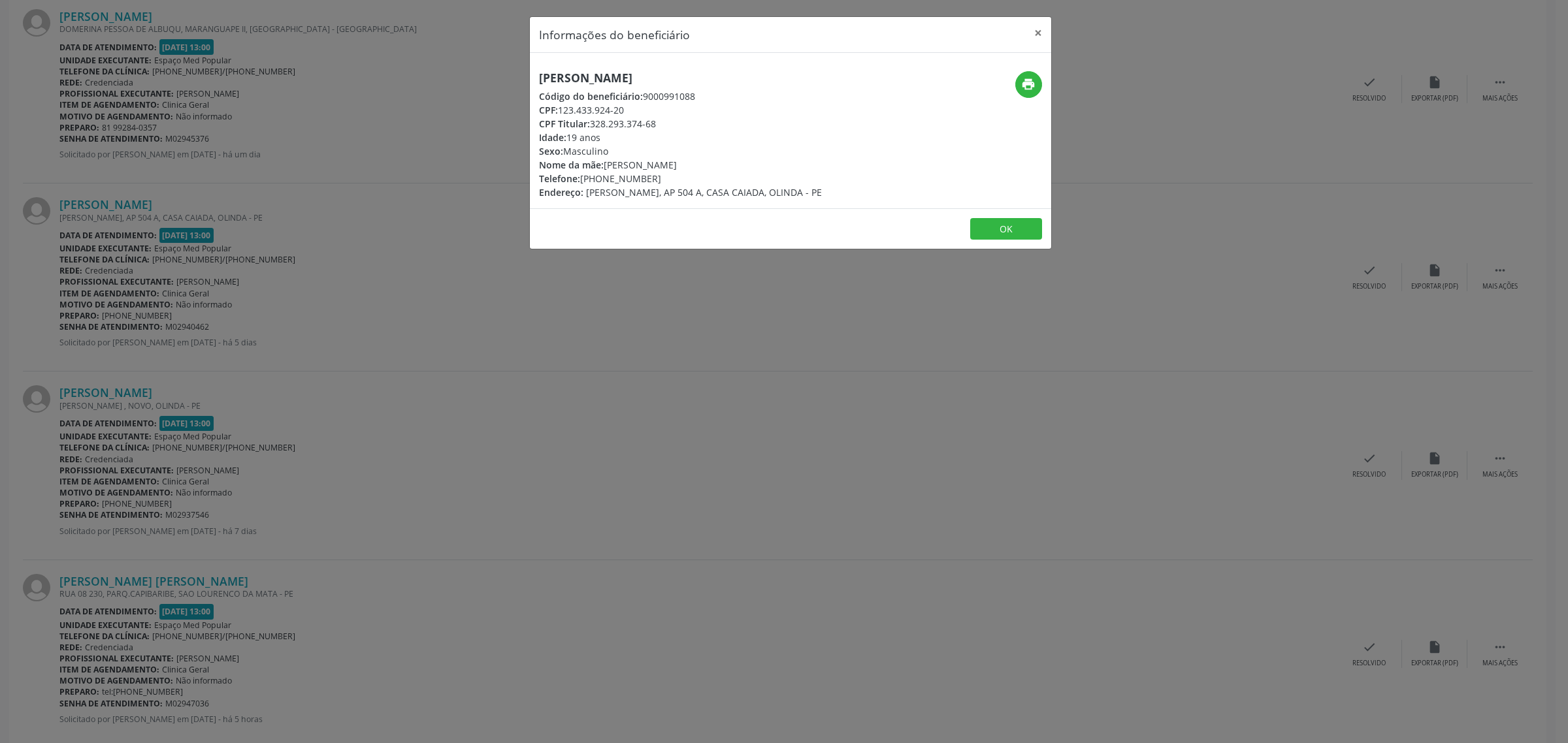
click at [489, 321] on div "Informações do beneficiário × [PERSON_NAME] Código do beneficiário: 9000991088 …" at bounding box center [784, 371] width 1568 height 743
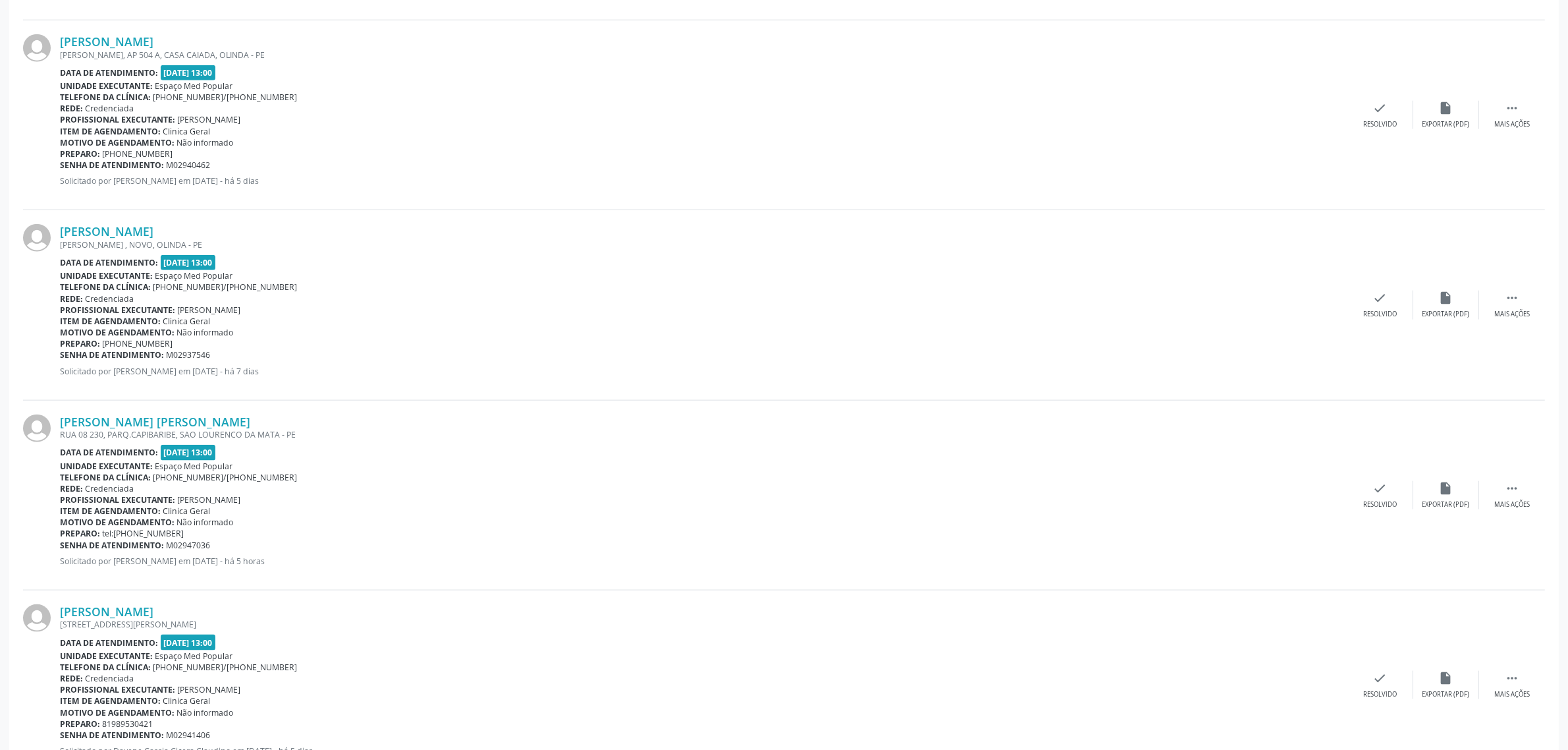
scroll to position [1977, 0]
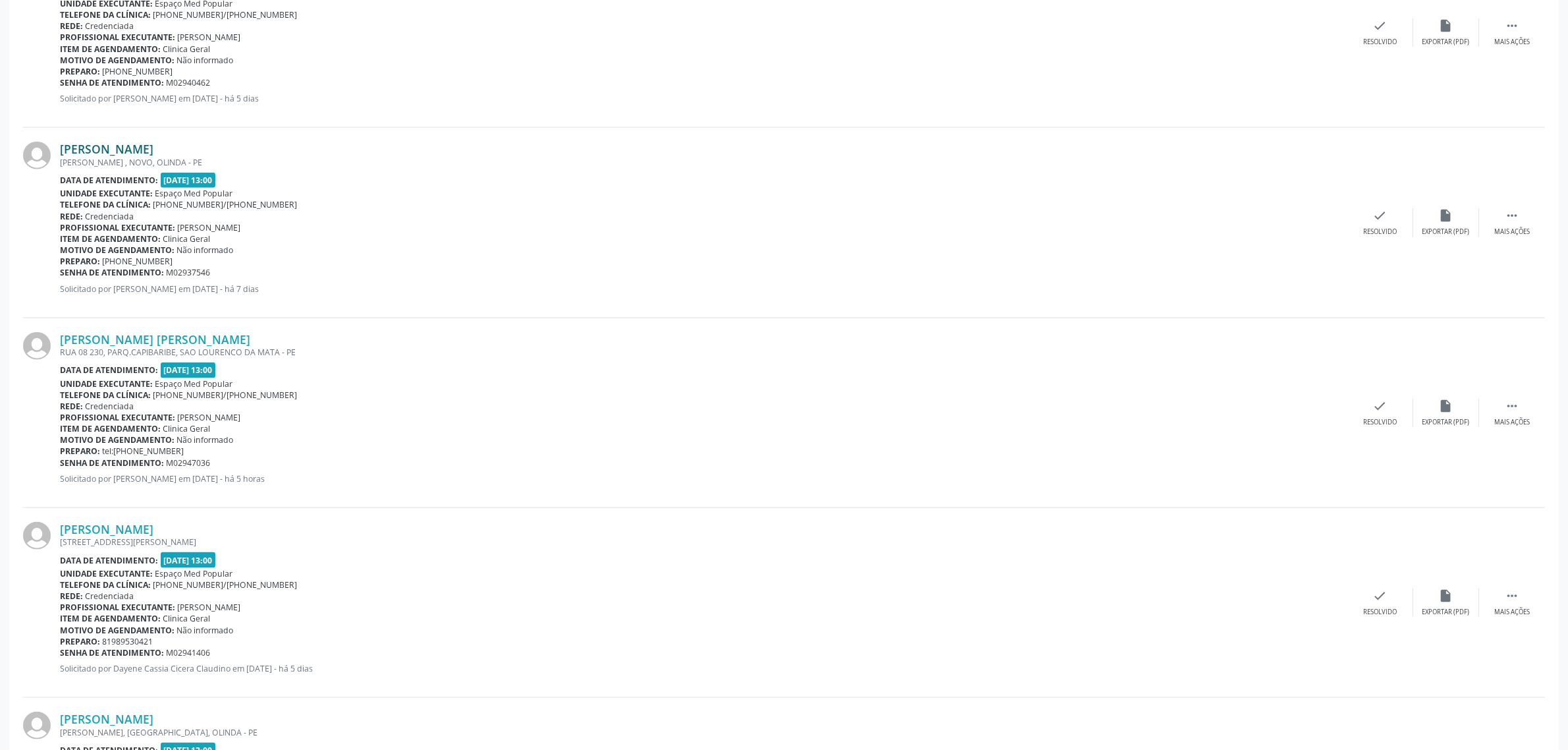
click at [143, 152] on link "[PERSON_NAME]" at bounding box center [106, 149] width 93 height 14
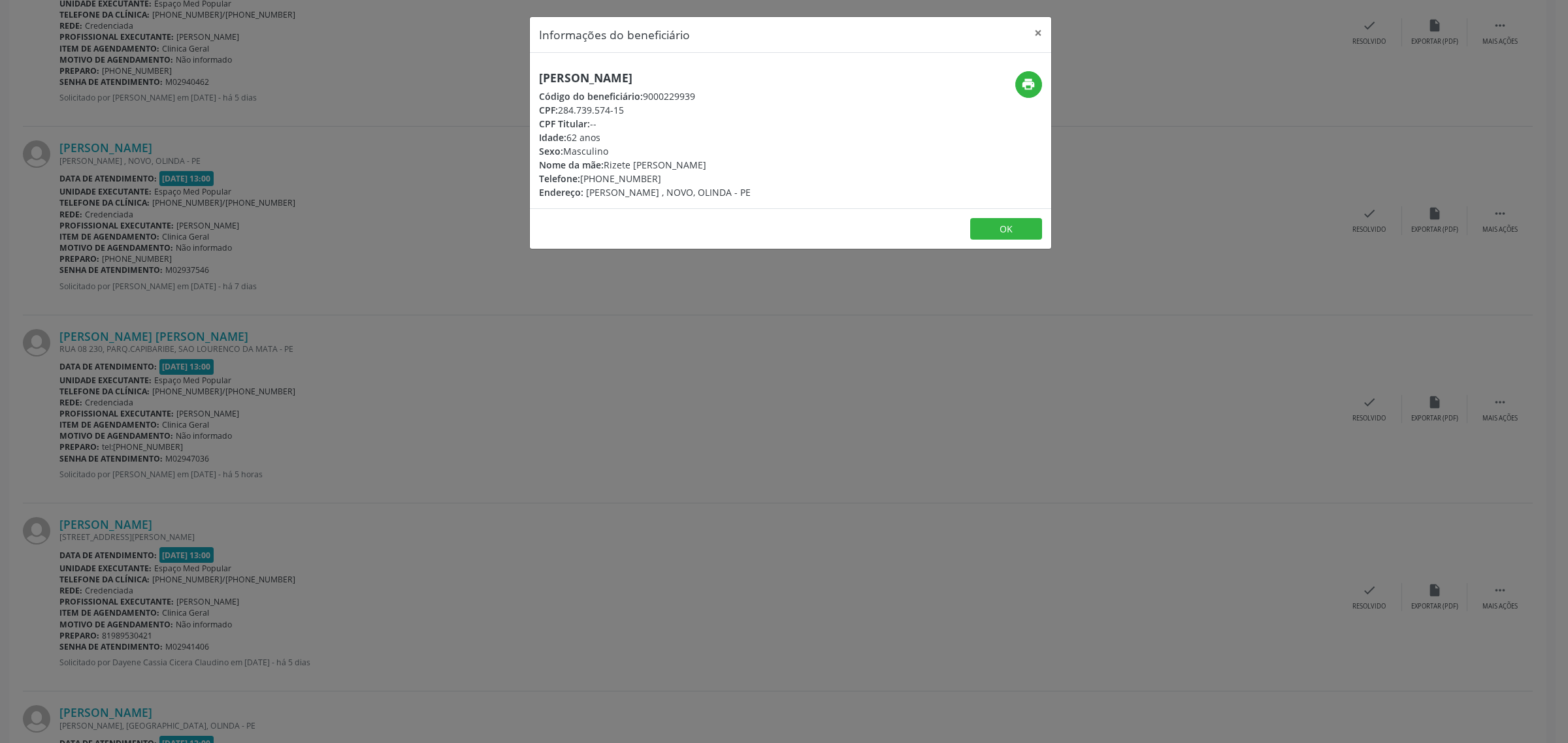
drag, startPoint x: 749, startPoint y: 76, endPoint x: 531, endPoint y: 82, distance: 218.1
click at [531, 82] on div "[PERSON_NAME] Código do beneficiário: 9000229939 CPF: 284.739.574-15 CPF Titula…" at bounding box center [703, 134] width 348 height 128
drag, startPoint x: 648, startPoint y: 183, endPoint x: 582, endPoint y: 182, distance: 66.0
click at [582, 182] on div "Telefone: [PHONE_NUMBER]" at bounding box center [645, 178] width 212 height 14
click at [465, 310] on div "Informações do beneficiário × [PERSON_NAME] Código do beneficiário: 9000229939 …" at bounding box center [784, 371] width 1568 height 743
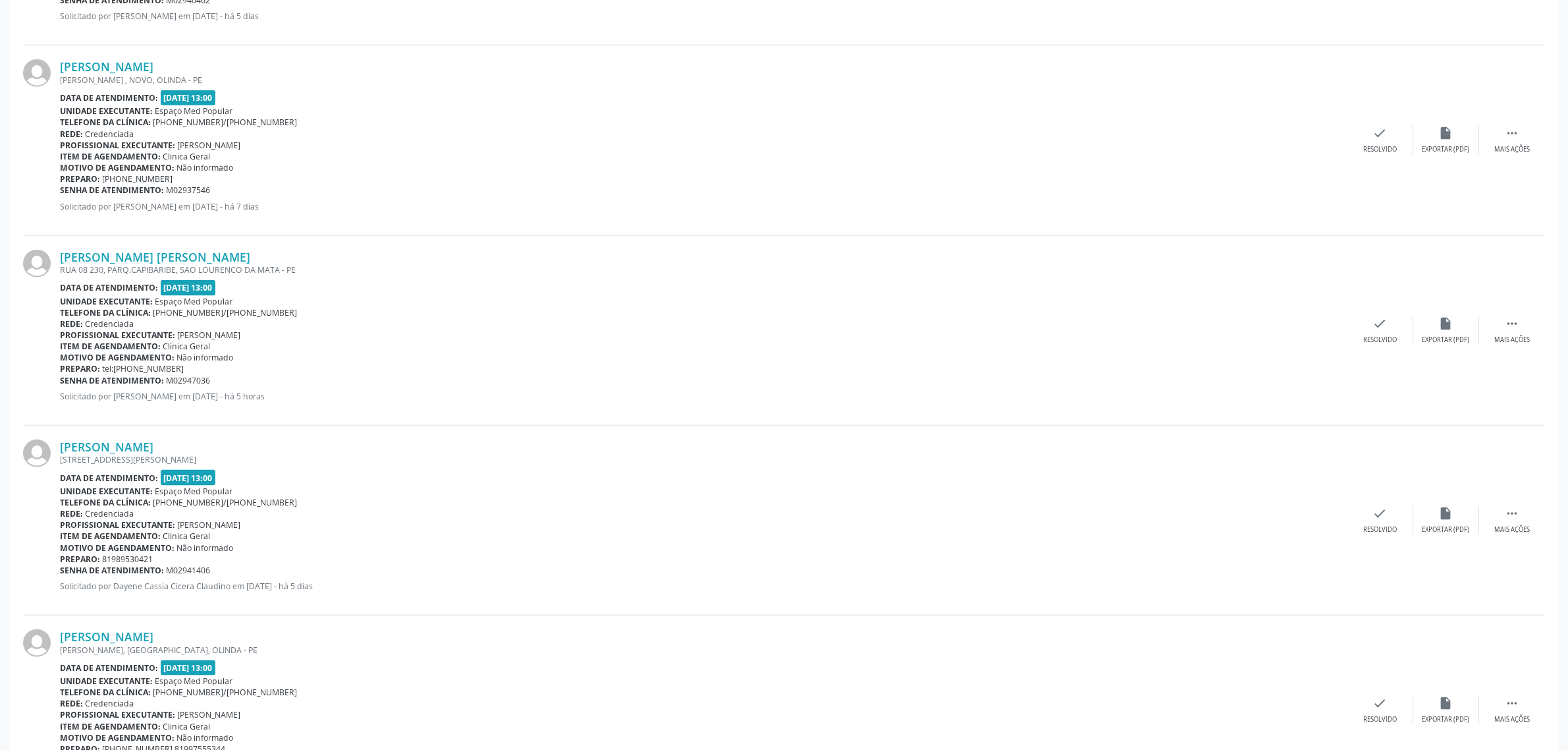
scroll to position [2142, 0]
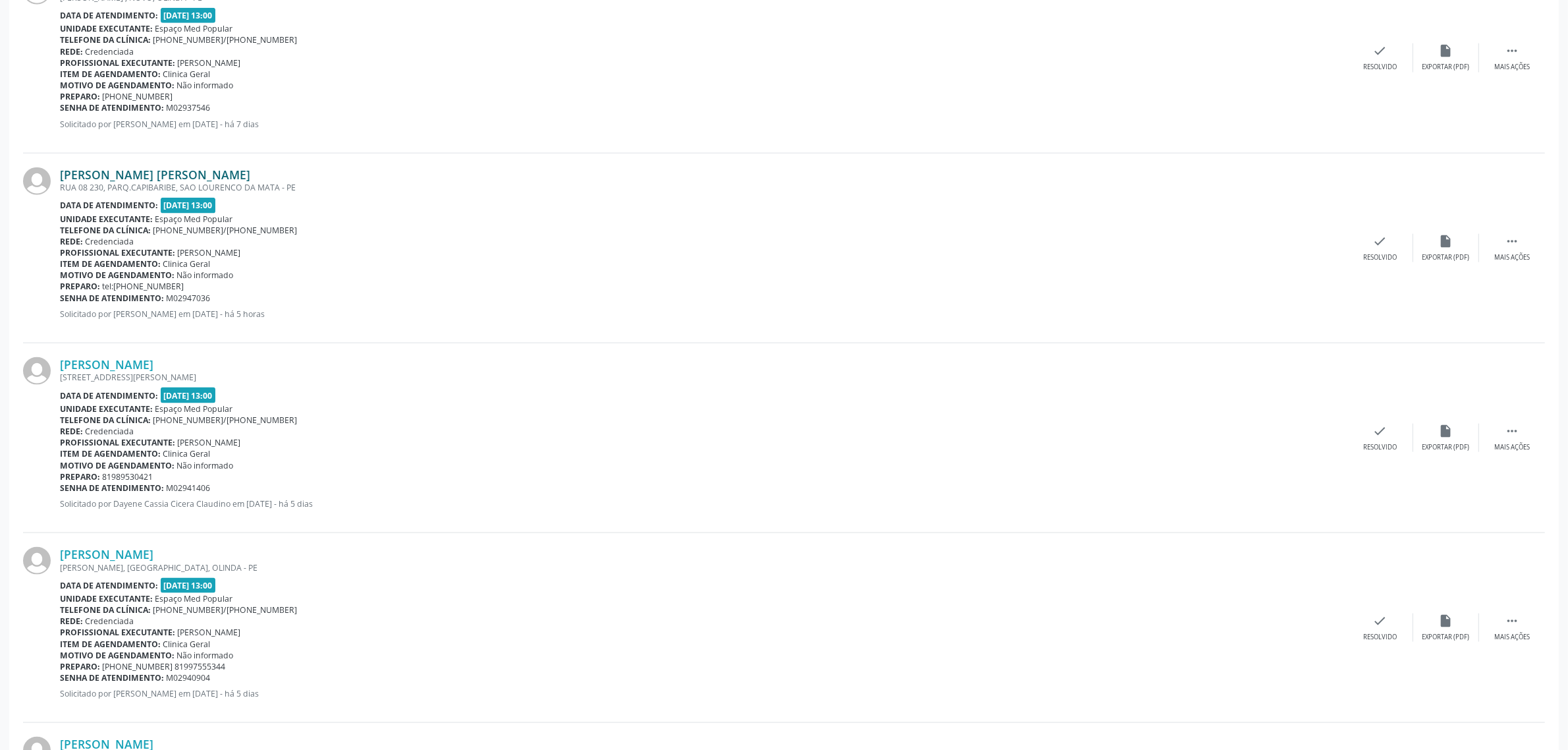
click at [206, 176] on link "[PERSON_NAME] [PERSON_NAME]" at bounding box center [155, 174] width 190 height 14
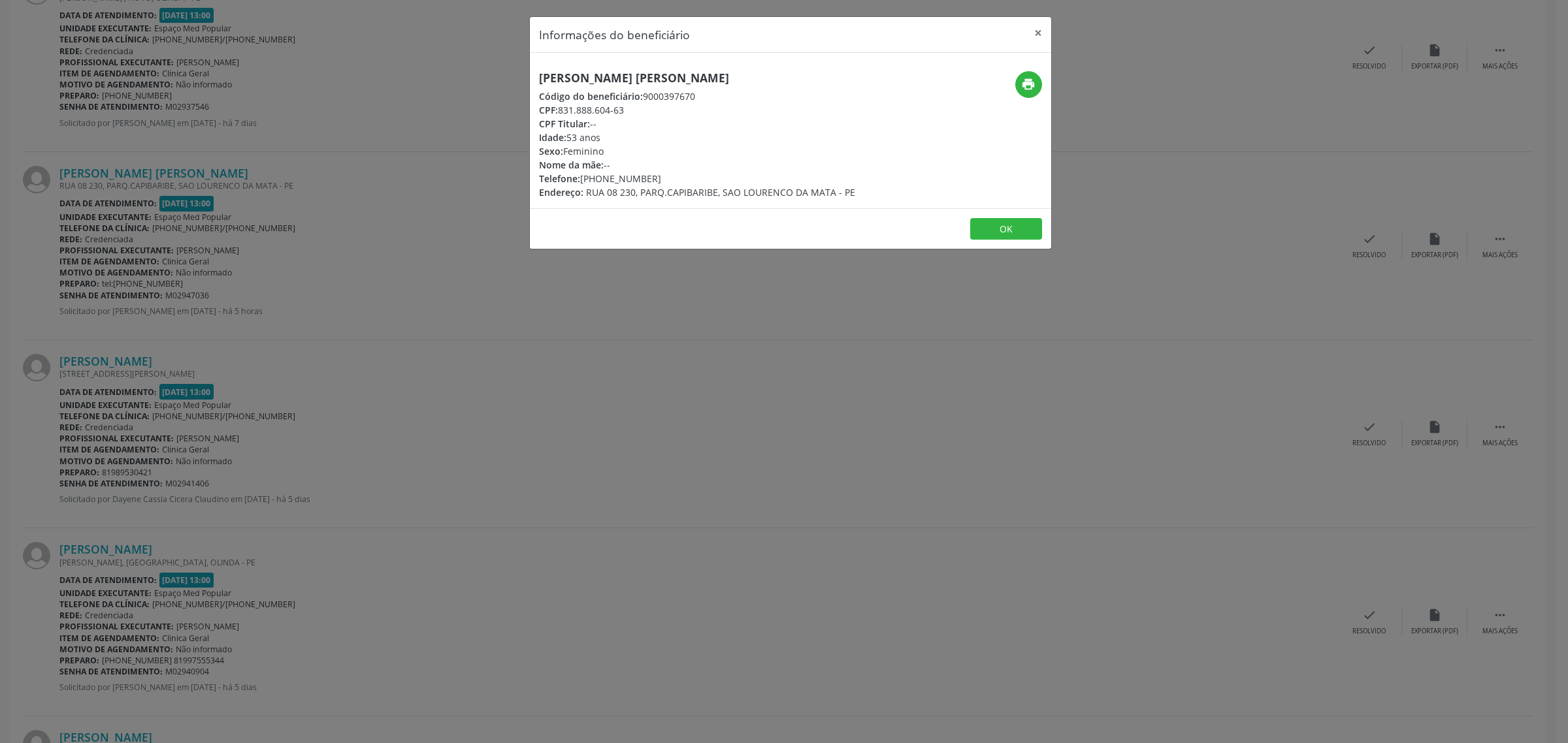
drag, startPoint x: 784, startPoint y: 76, endPoint x: 539, endPoint y: 78, distance: 245.0
click at [539, 78] on h5 "[PERSON_NAME] [PERSON_NAME]" at bounding box center [697, 77] width 316 height 14
drag, startPoint x: 658, startPoint y: 175, endPoint x: 583, endPoint y: 180, distance: 75.2
click at [583, 180] on div "Telefone: [PHONE_NUMBER]" at bounding box center [697, 178] width 316 height 14
click at [216, 288] on div "Informações do beneficiário × [PERSON_NAME] Código do beneficiário: 9000397670 …" at bounding box center [784, 371] width 1568 height 743
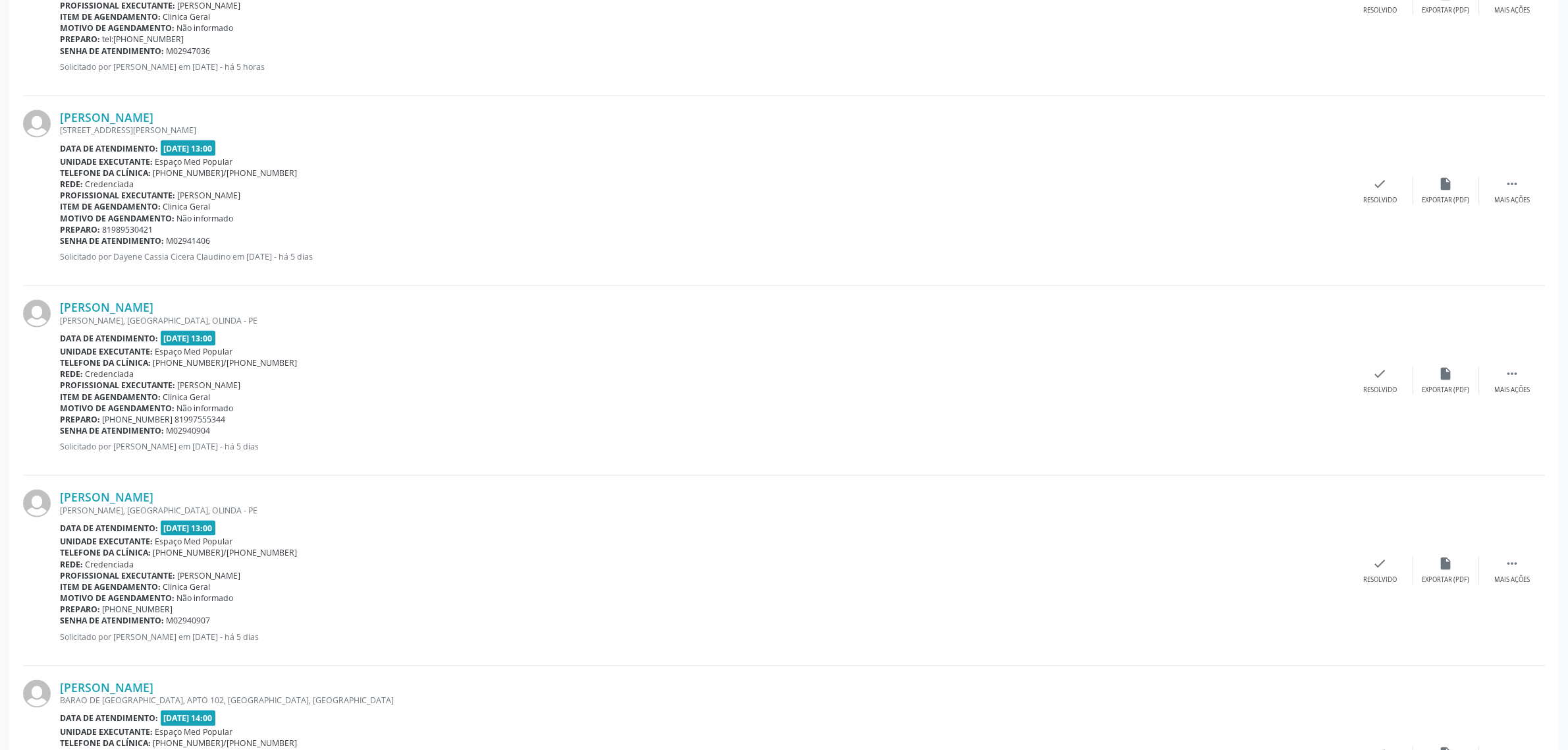
scroll to position [2471, 0]
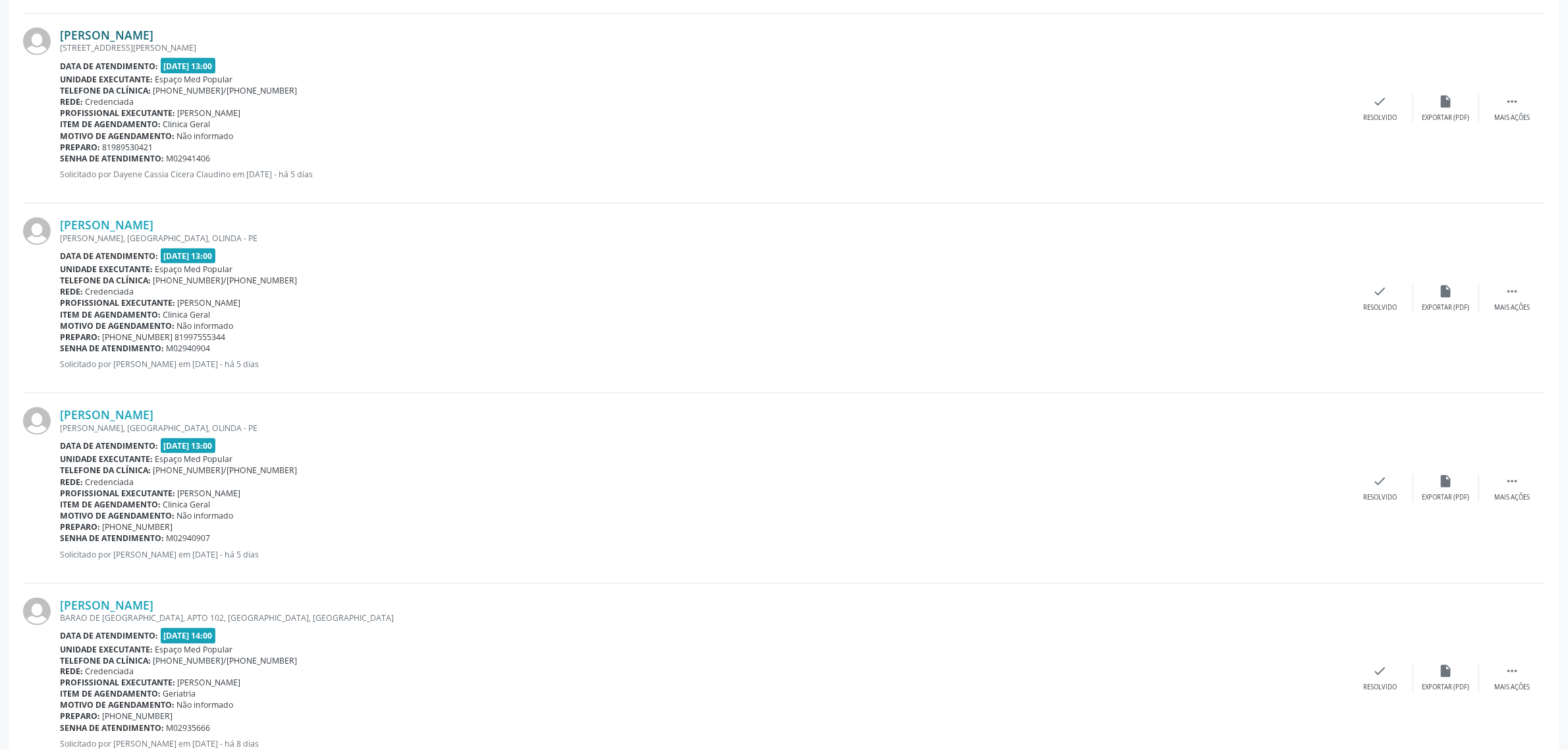
click at [153, 34] on link "[PERSON_NAME]" at bounding box center [106, 34] width 93 height 14
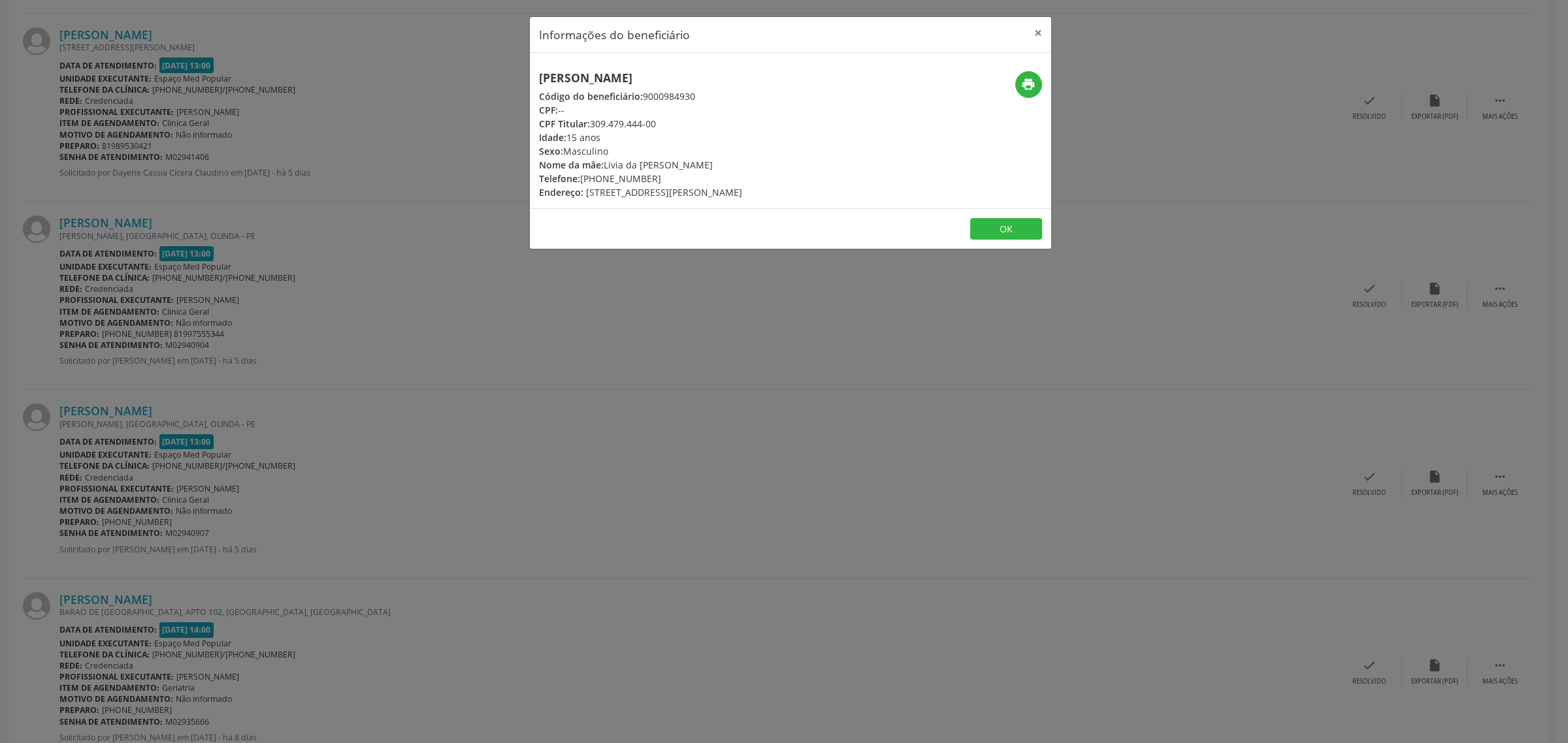
drag, startPoint x: 797, startPoint y: 76, endPoint x: 540, endPoint y: 73, distance: 257.0
click at [540, 73] on h5 "[PERSON_NAME]" at bounding box center [641, 77] width 203 height 14
click at [353, 263] on div "Informações do beneficiário × [PERSON_NAME] Código do beneficiário: 9000984930 …" at bounding box center [784, 371] width 1568 height 743
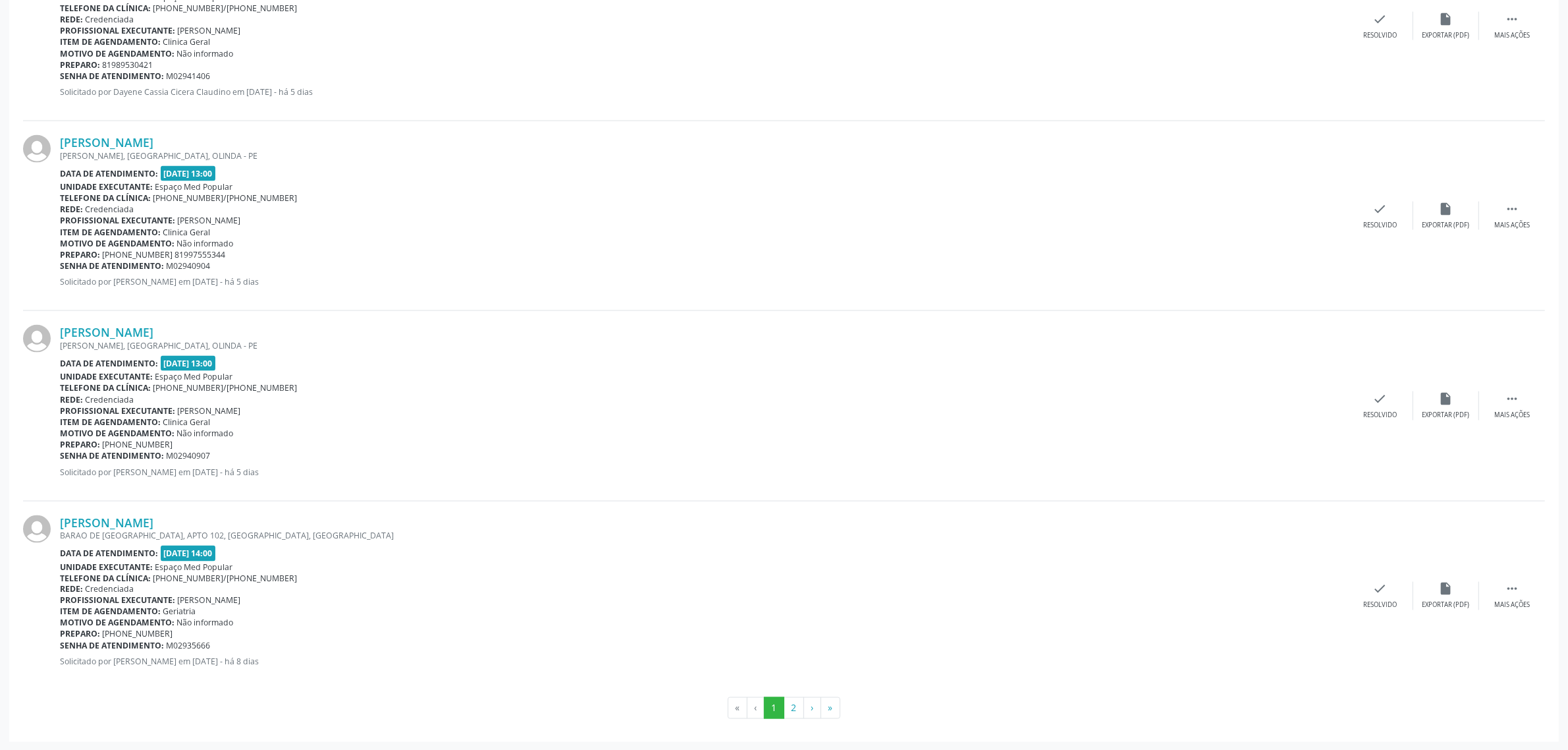
scroll to position [2556, 0]
click at [129, 137] on link "[PERSON_NAME]" at bounding box center [106, 140] width 93 height 14
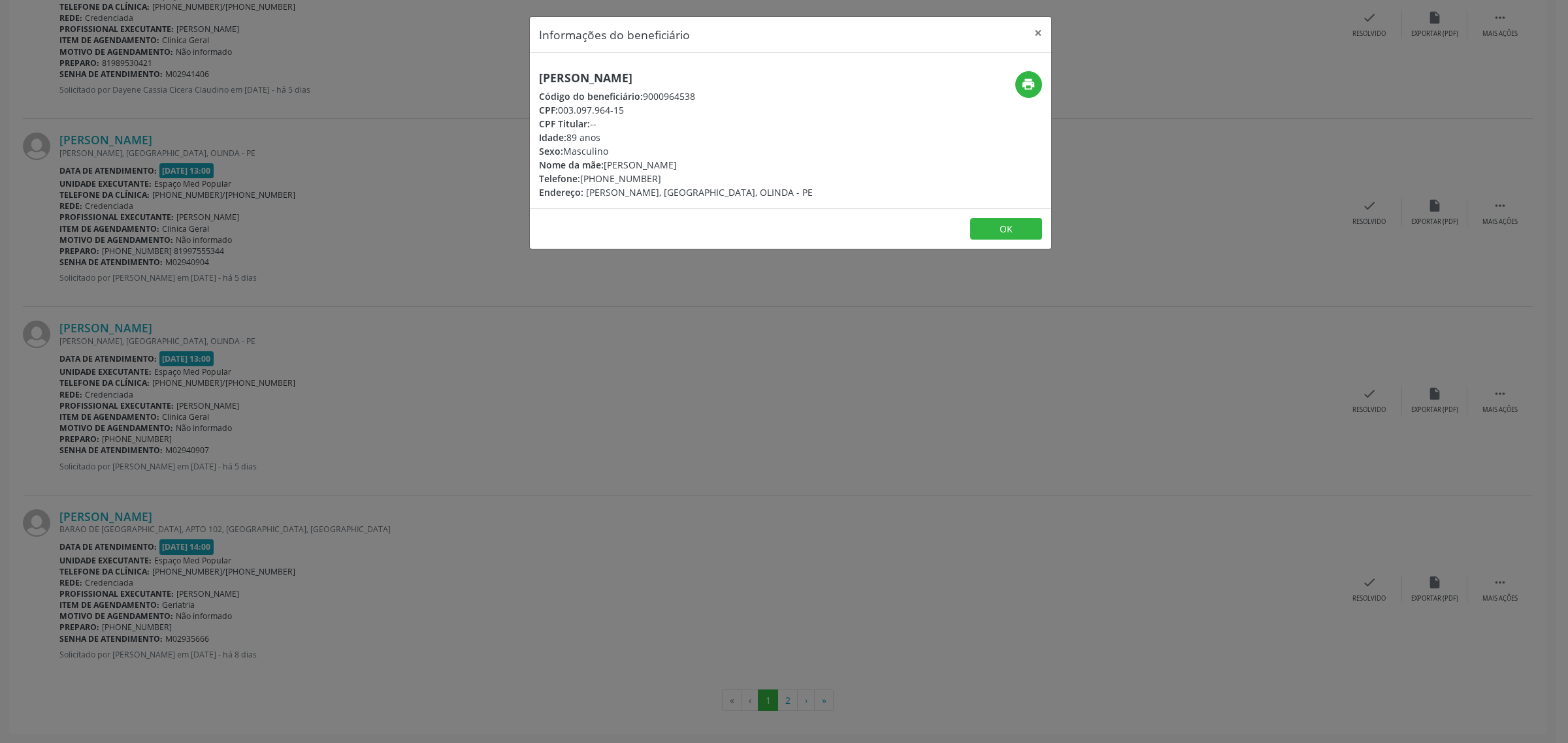
drag, startPoint x: 730, startPoint y: 70, endPoint x: 531, endPoint y: 72, distance: 199.0
click at [531, 72] on div "[PERSON_NAME] Código do beneficiário: 9000964538 CPF: 003.097.964-15 CPF Titula…" at bounding box center [790, 131] width 521 height 156
drag, startPoint x: 655, startPoint y: 180, endPoint x: 579, endPoint y: 175, distance: 76.2
click at [579, 175] on div "Telefone: [PHONE_NUMBER]" at bounding box center [675, 178] width 273 height 14
click at [354, 341] on div "Informações do beneficiário × [PERSON_NAME] Código do beneficiário: 9000964538 …" at bounding box center [784, 371] width 1568 height 743
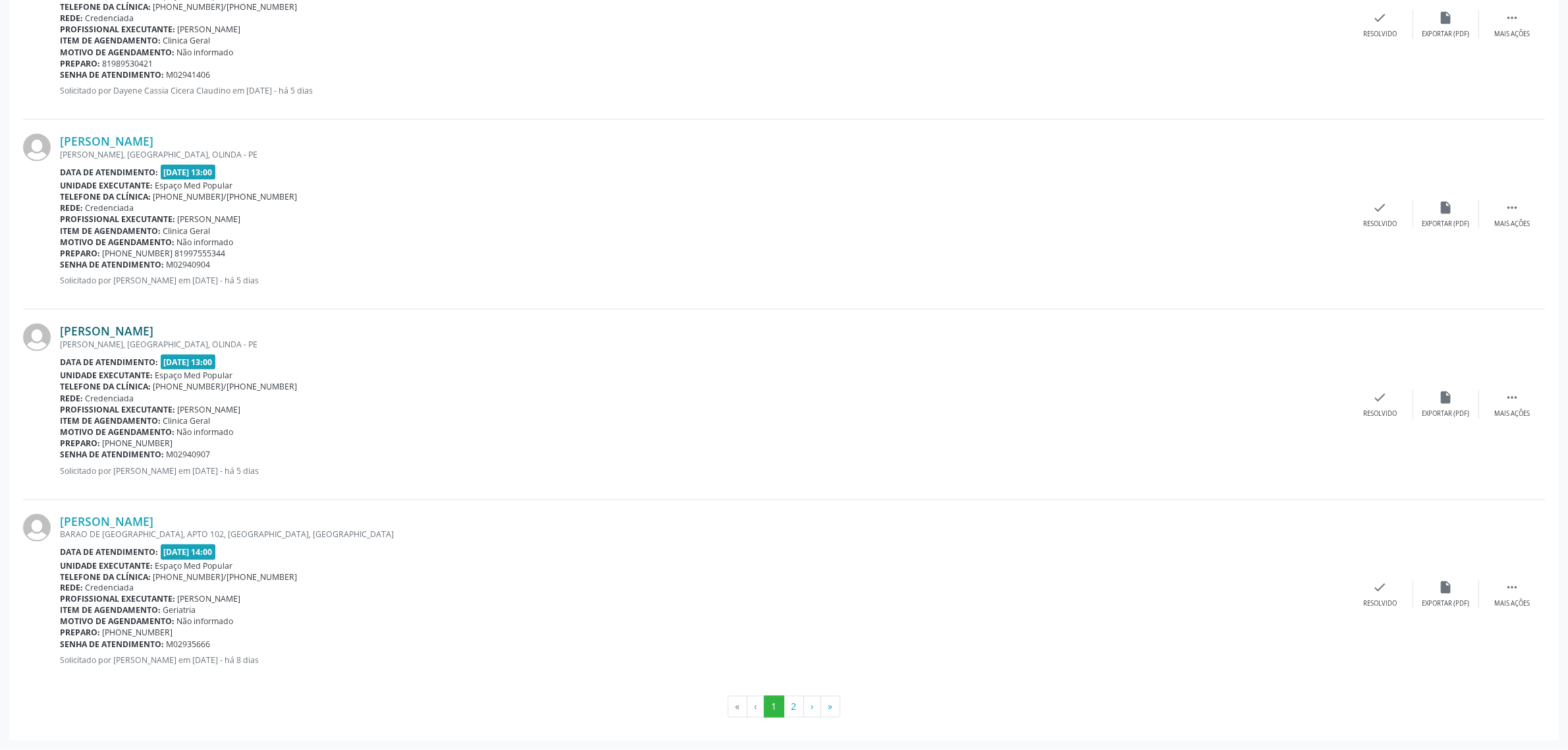
click at [153, 329] on link "[PERSON_NAME]" at bounding box center [106, 330] width 93 height 14
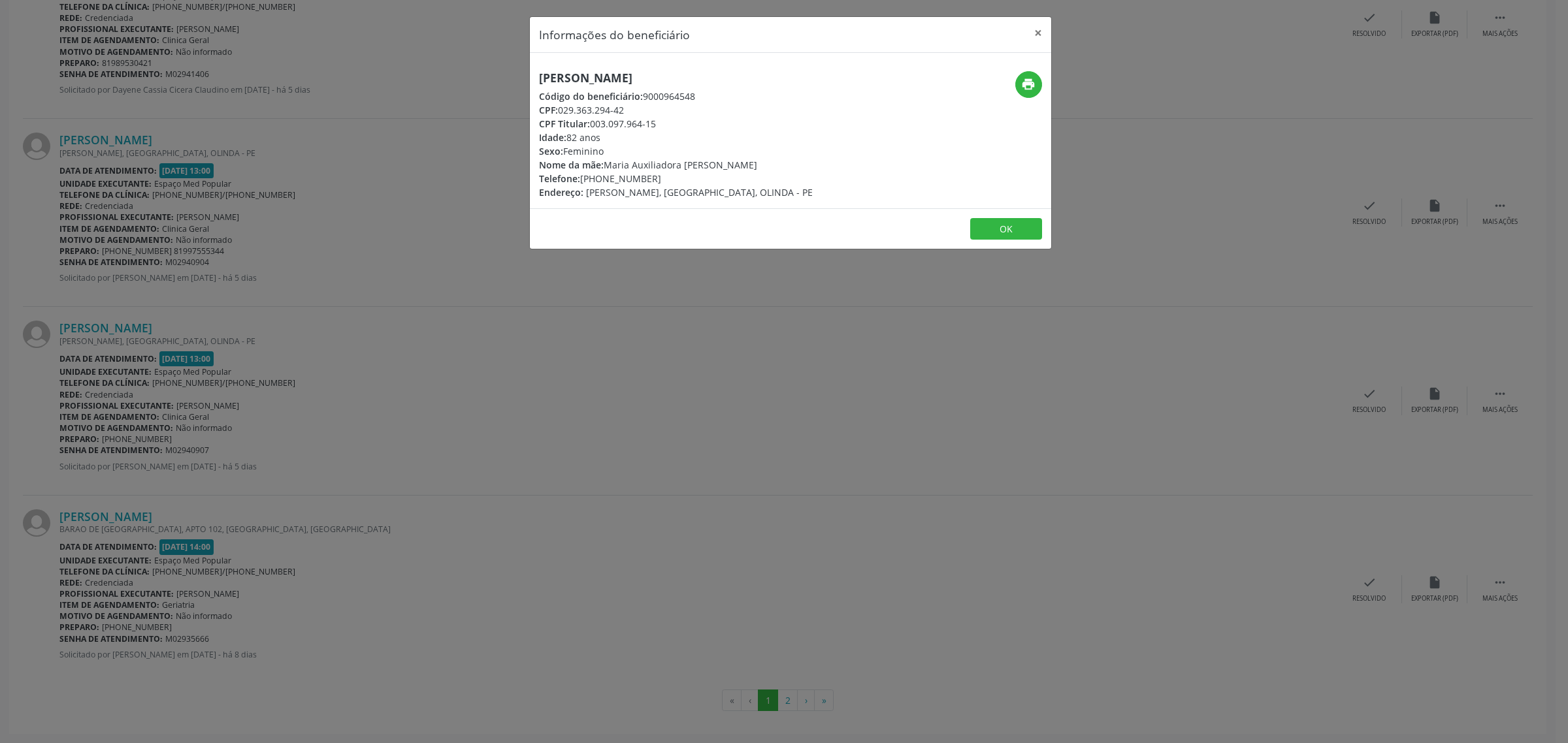
drag, startPoint x: 775, startPoint y: 76, endPoint x: 539, endPoint y: 76, distance: 236.0
click at [539, 76] on h5 "[PERSON_NAME]" at bounding box center [675, 77] width 273 height 14
drag, startPoint x: 674, startPoint y: 177, endPoint x: 583, endPoint y: 176, distance: 91.0
click at [583, 176] on div "Telefone: [PHONE_NUMBER]" at bounding box center [675, 178] width 273 height 14
click at [463, 323] on div "Informações do beneficiário × [PERSON_NAME] Código do beneficiário: 9000964548 …" at bounding box center [784, 371] width 1568 height 743
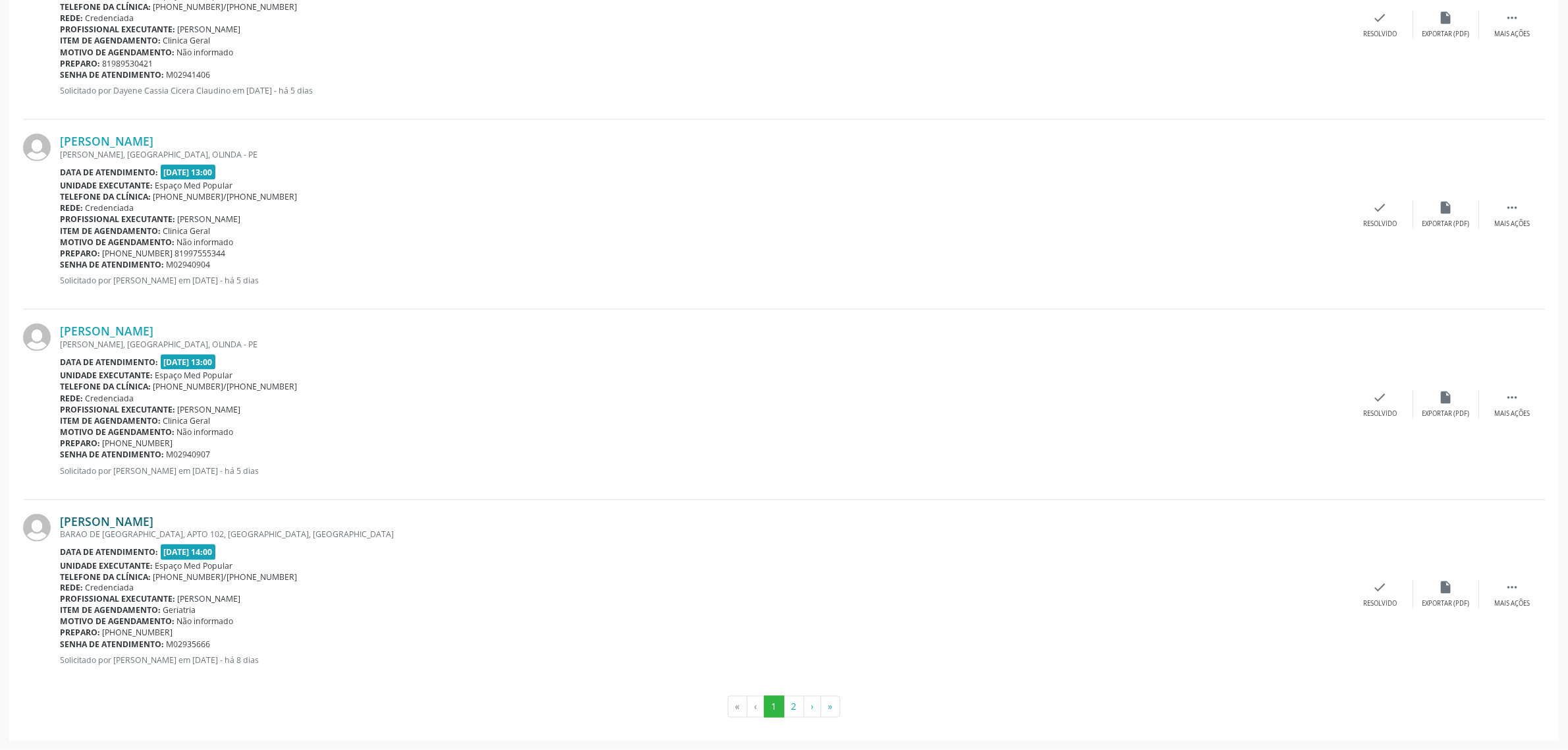
click at [143, 520] on link "[PERSON_NAME]" at bounding box center [106, 520] width 93 height 14
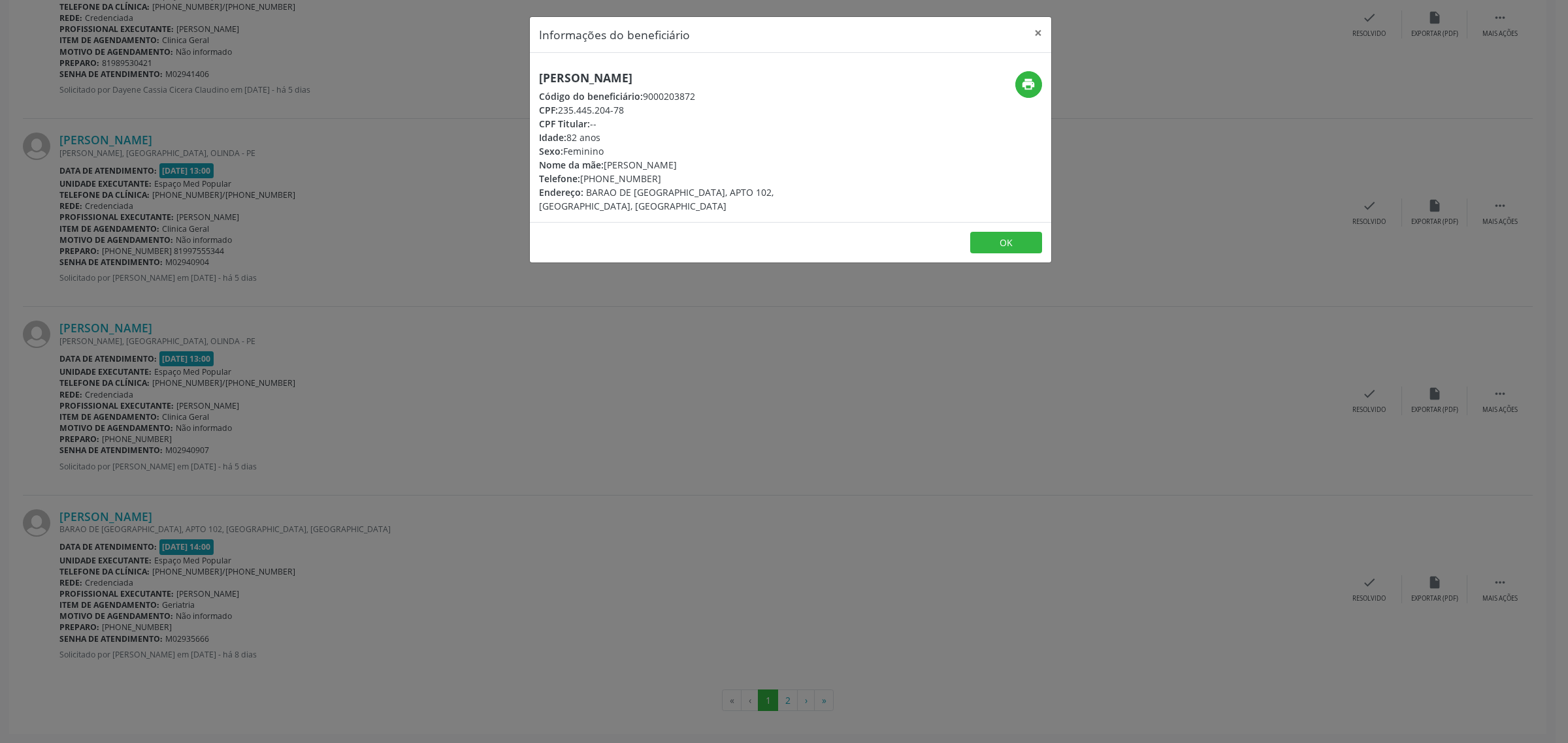
drag, startPoint x: 744, startPoint y: 74, endPoint x: 537, endPoint y: 71, distance: 207.0
click at [537, 71] on div "[PERSON_NAME] Código do beneficiário: 9000203872 CPF: 235.445.204-78 CPF Titula…" at bounding box center [703, 142] width 348 height 142
click at [483, 324] on div "Informações do beneficiário × [PERSON_NAME] Código do beneficiário: 9000203872 …" at bounding box center [784, 371] width 1568 height 743
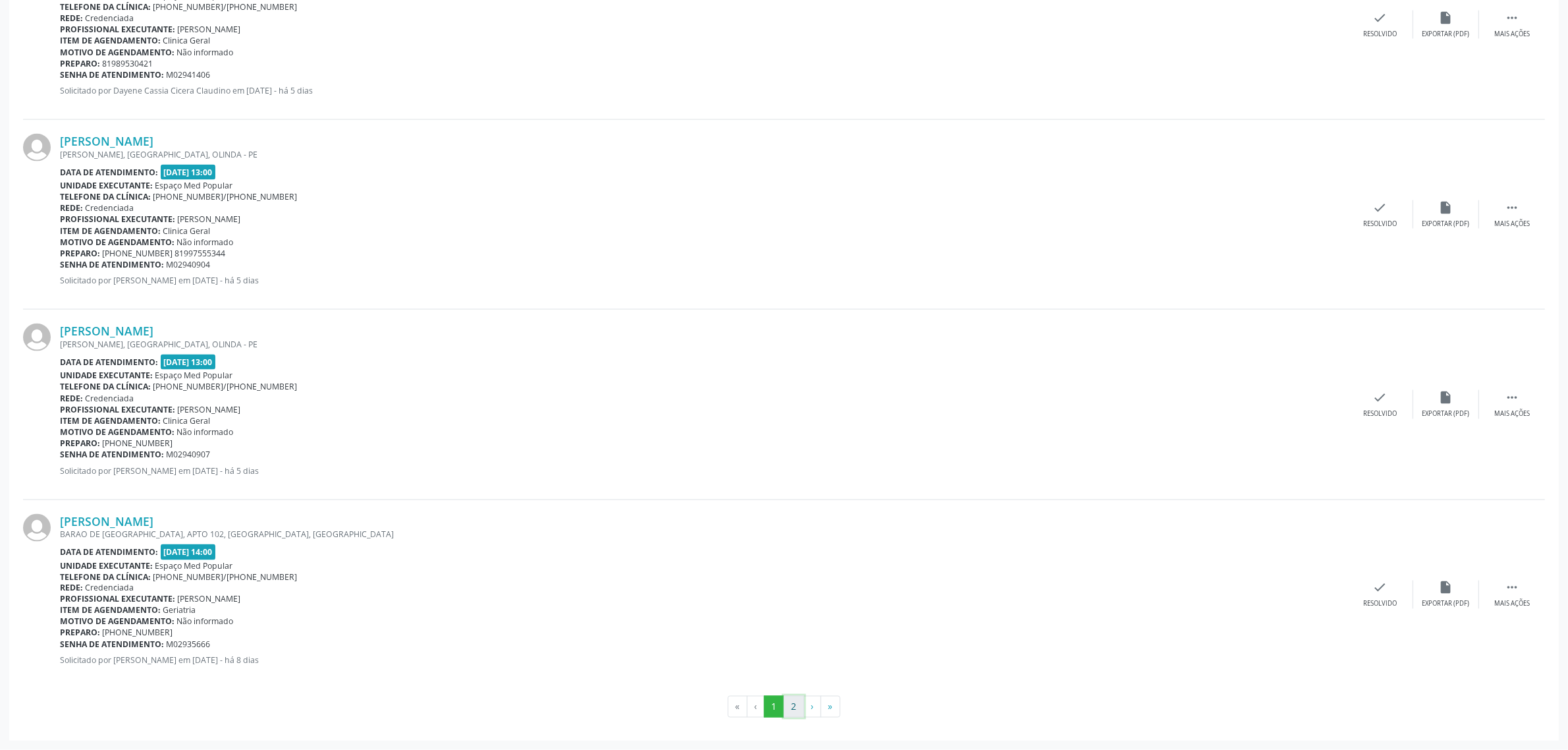
click at [792, 710] on button "2" at bounding box center [794, 708] width 21 height 23
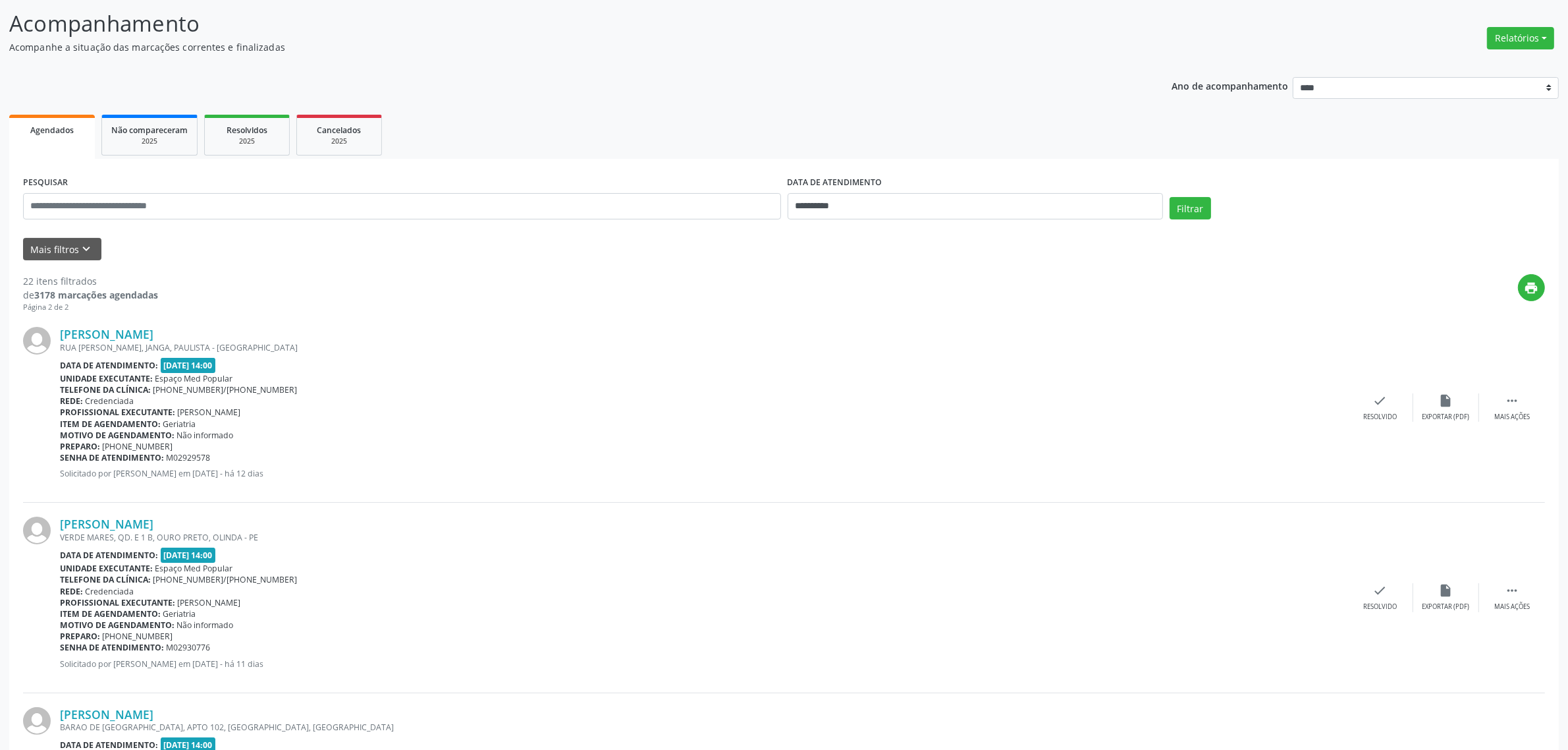
scroll to position [165, 0]
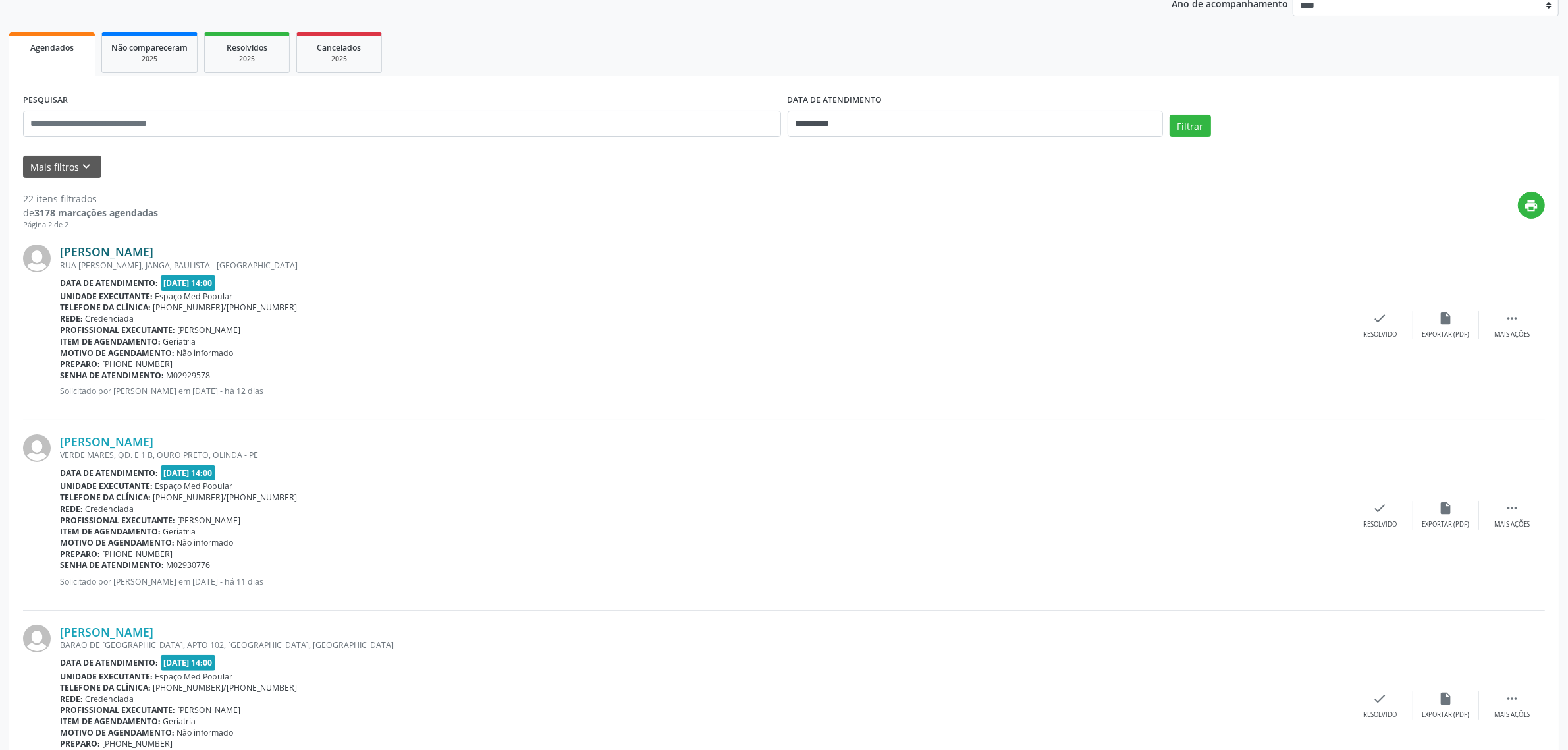
click at [126, 250] on link "[PERSON_NAME]" at bounding box center [106, 251] width 93 height 14
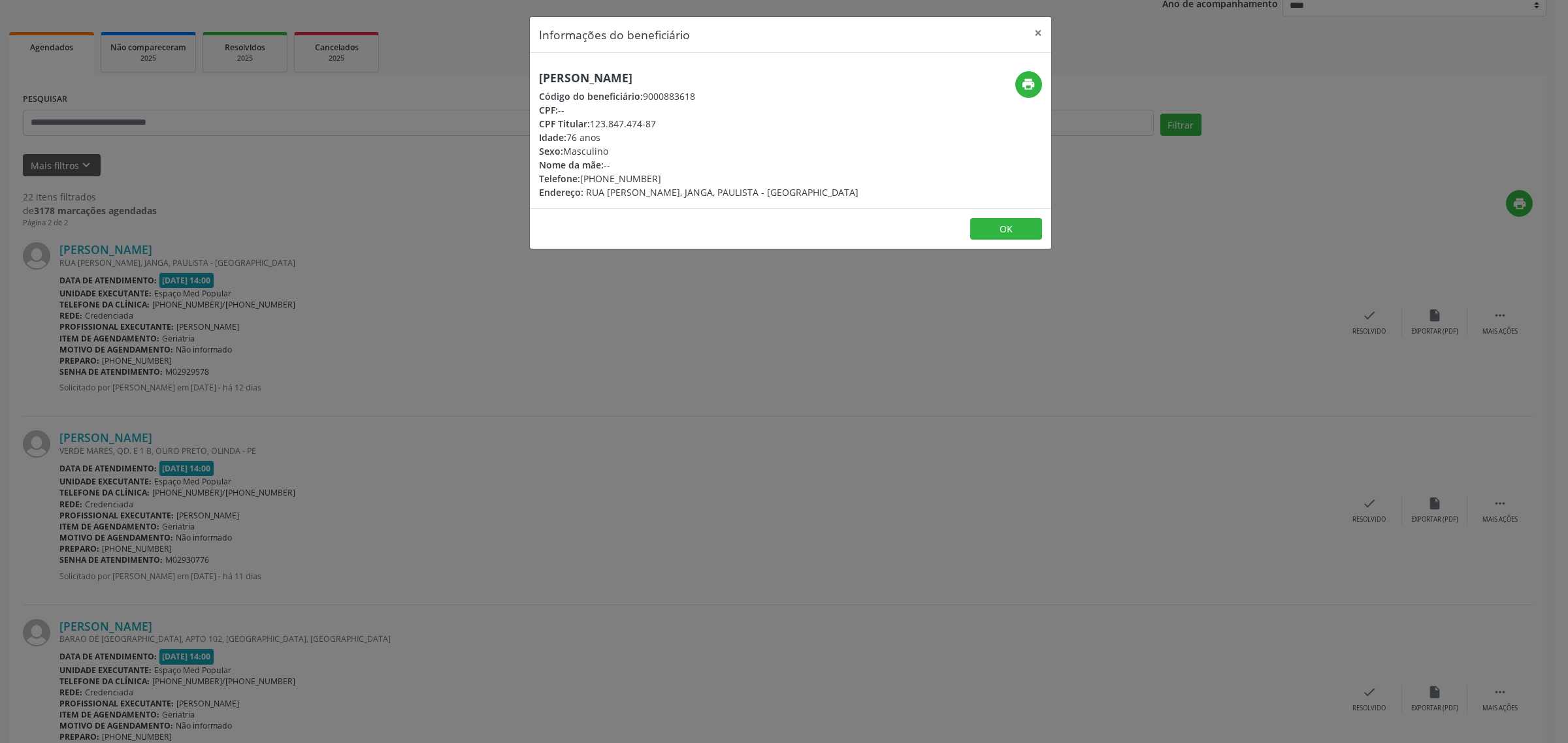
drag, startPoint x: 701, startPoint y: 73, endPoint x: 508, endPoint y: 74, distance: 193.0
click at [508, 74] on div "Informações do beneficiário × [PERSON_NAME] Código do beneficiário: 9000883618 …" at bounding box center [784, 371] width 1568 height 743
drag, startPoint x: 654, startPoint y: 177, endPoint x: 583, endPoint y: 177, distance: 71.0
click at [583, 177] on div "Telefone: [PHONE_NUMBER]" at bounding box center [699, 178] width 319 height 14
click at [361, 332] on div "Informações do beneficiário × [PERSON_NAME] Código do beneficiário: 9000883618 …" at bounding box center [784, 371] width 1568 height 743
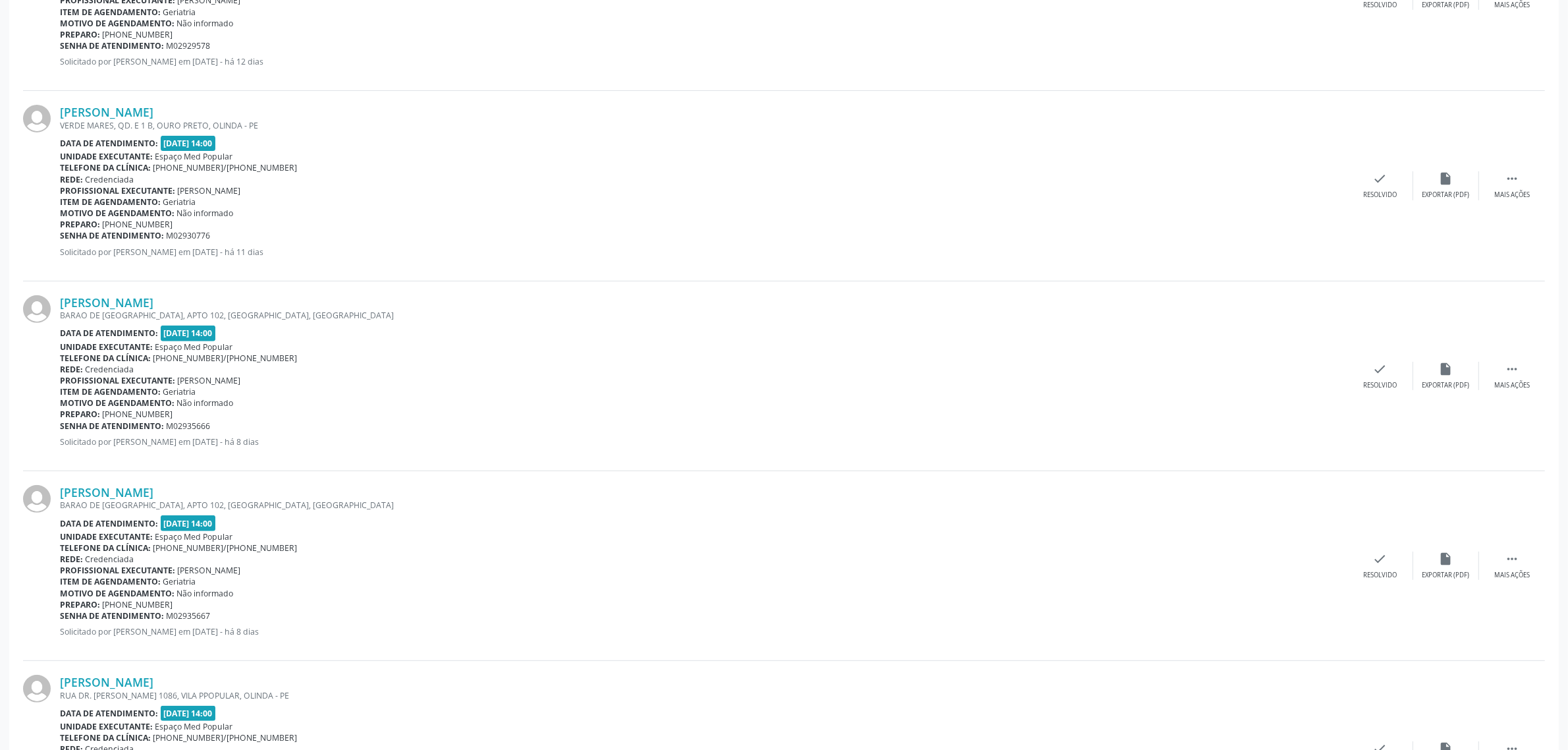
scroll to position [577, 0]
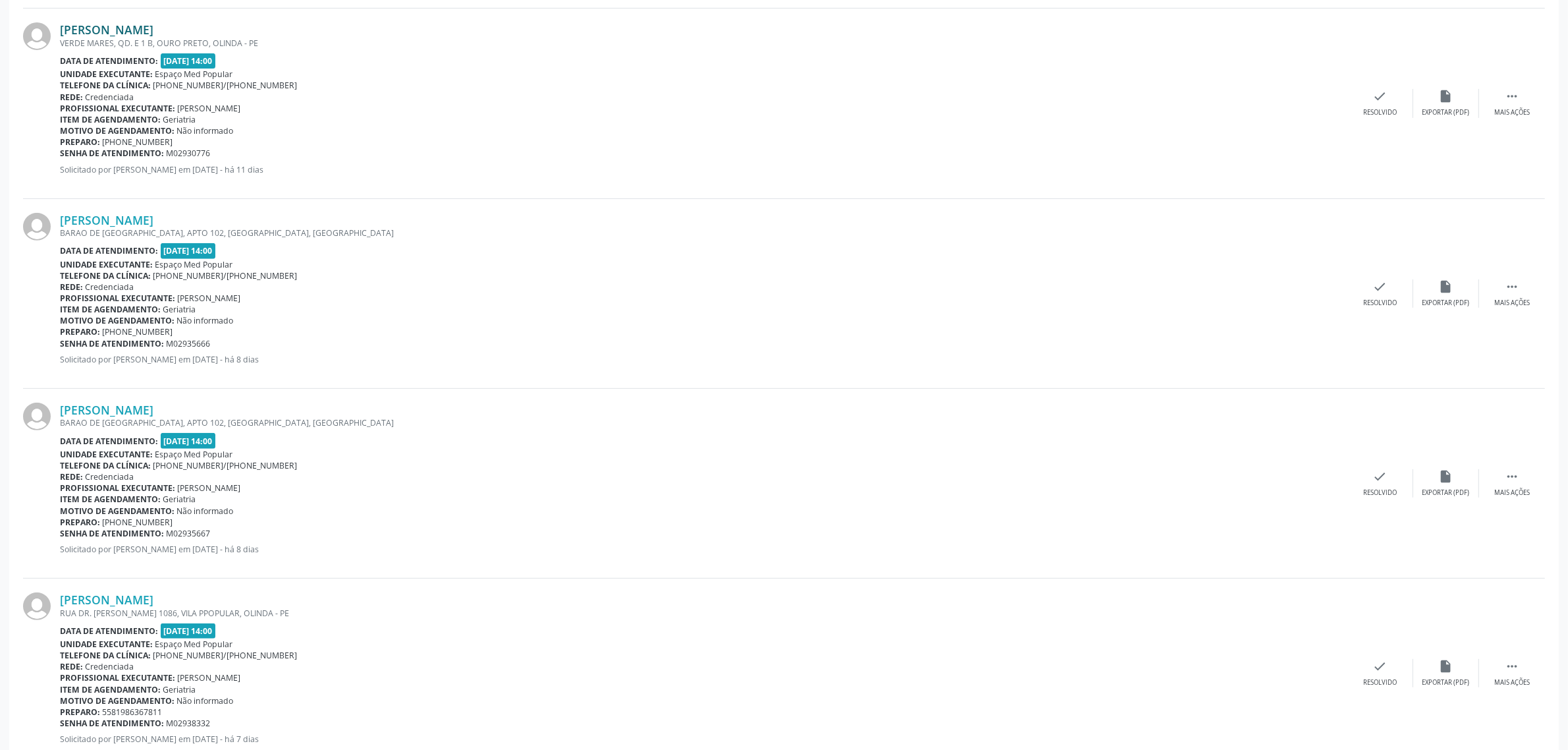
click at [132, 34] on link "[PERSON_NAME]" at bounding box center [106, 29] width 93 height 14
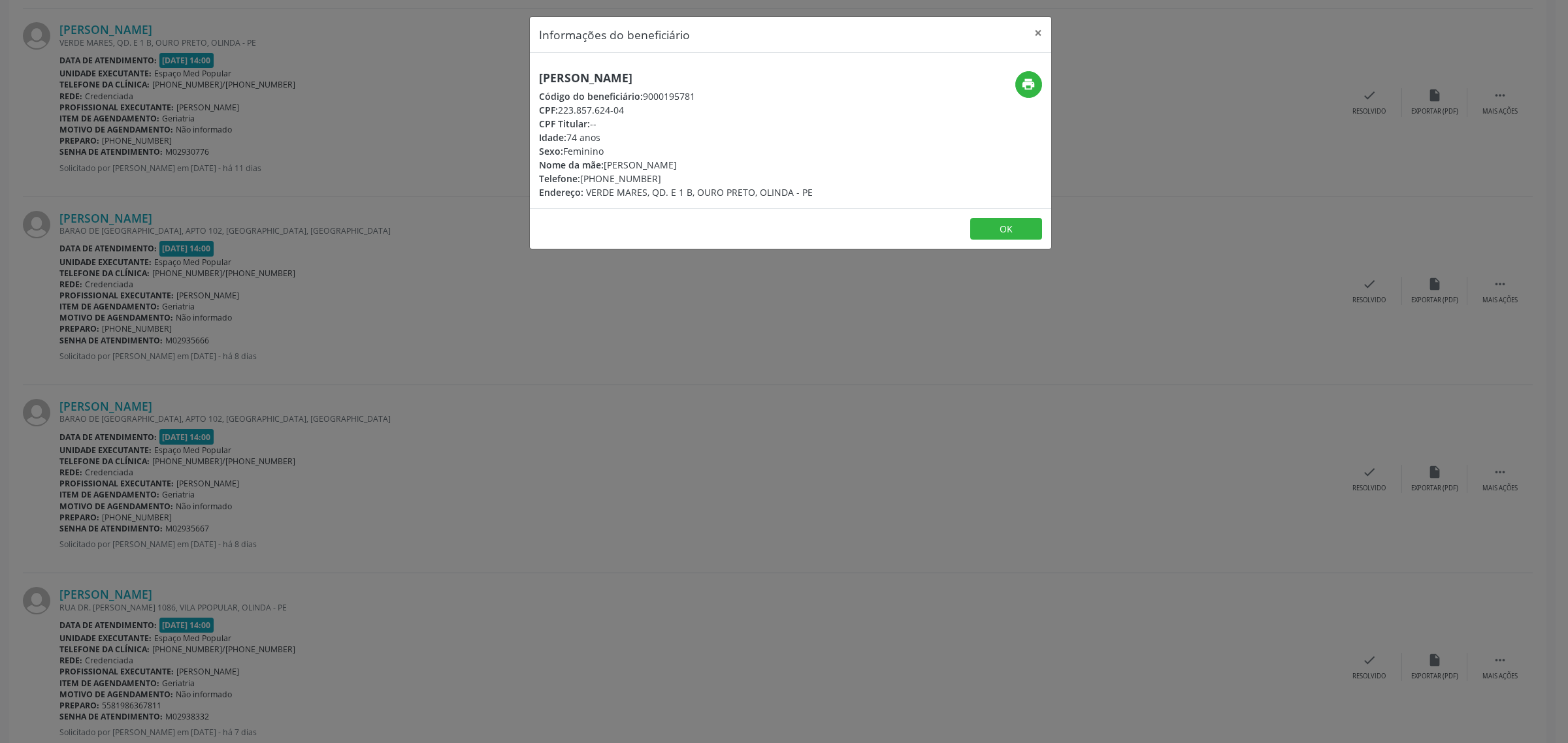
drag, startPoint x: 716, startPoint y: 74, endPoint x: 534, endPoint y: 80, distance: 182.1
click at [534, 80] on div "[PERSON_NAME] Código do beneficiário: 9000195781 CPF: 223.857.624-04 CPF Titula…" at bounding box center [703, 134] width 348 height 128
click at [234, 136] on div "Informações do beneficiário × [PERSON_NAME] Código do beneficiário: 9000195781 …" at bounding box center [784, 371] width 1568 height 743
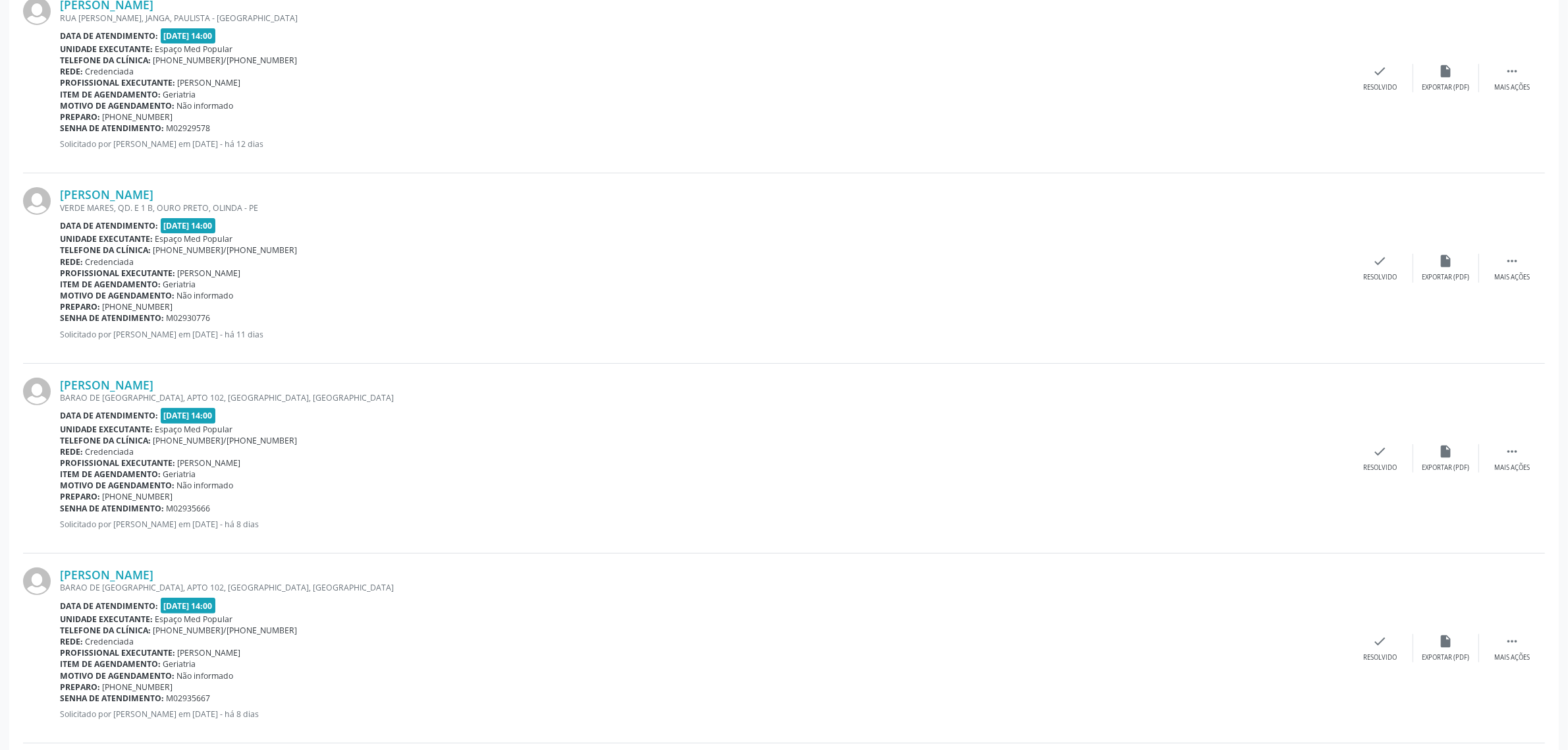
scroll to position [329, 0]
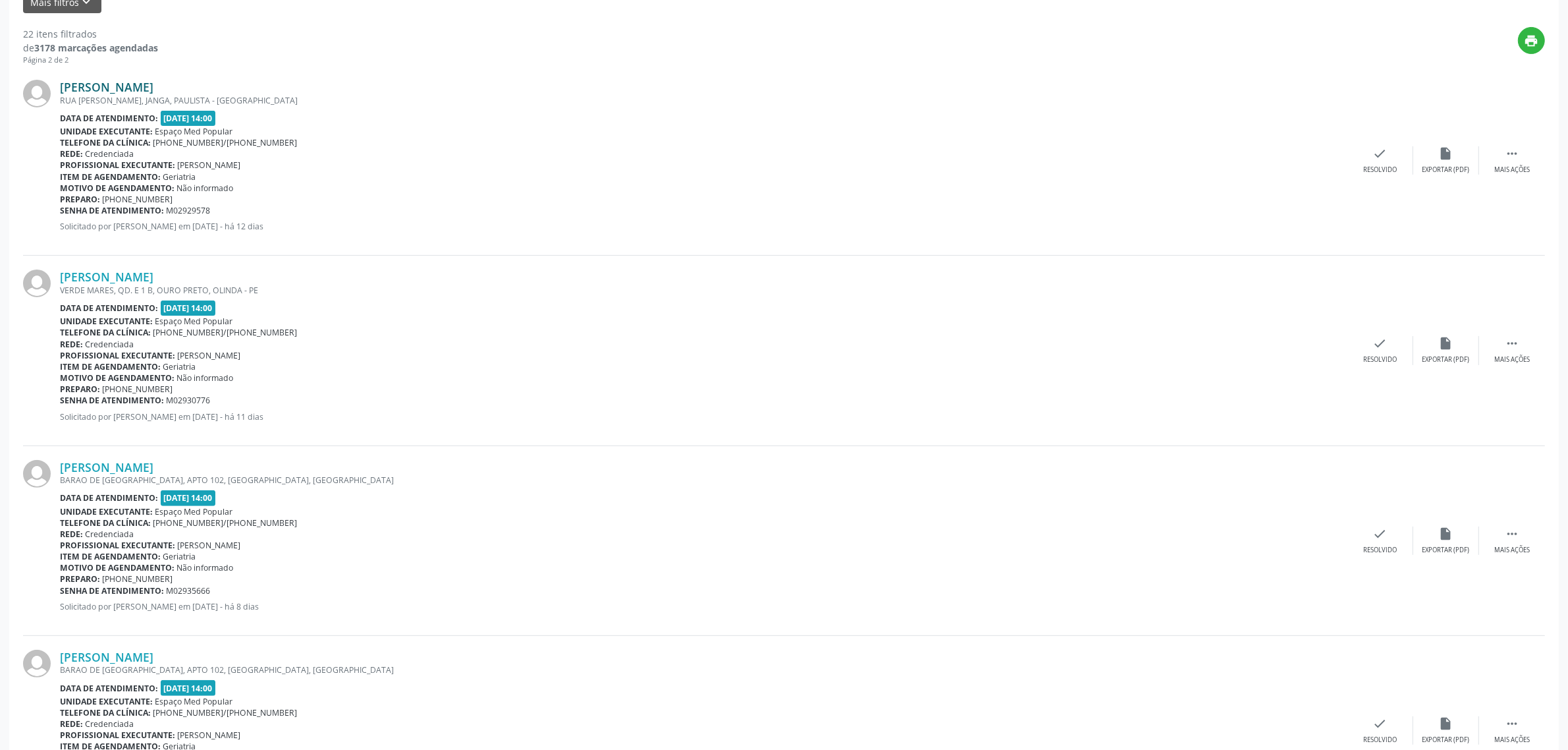
click at [147, 87] on link "[PERSON_NAME]" at bounding box center [106, 87] width 93 height 14
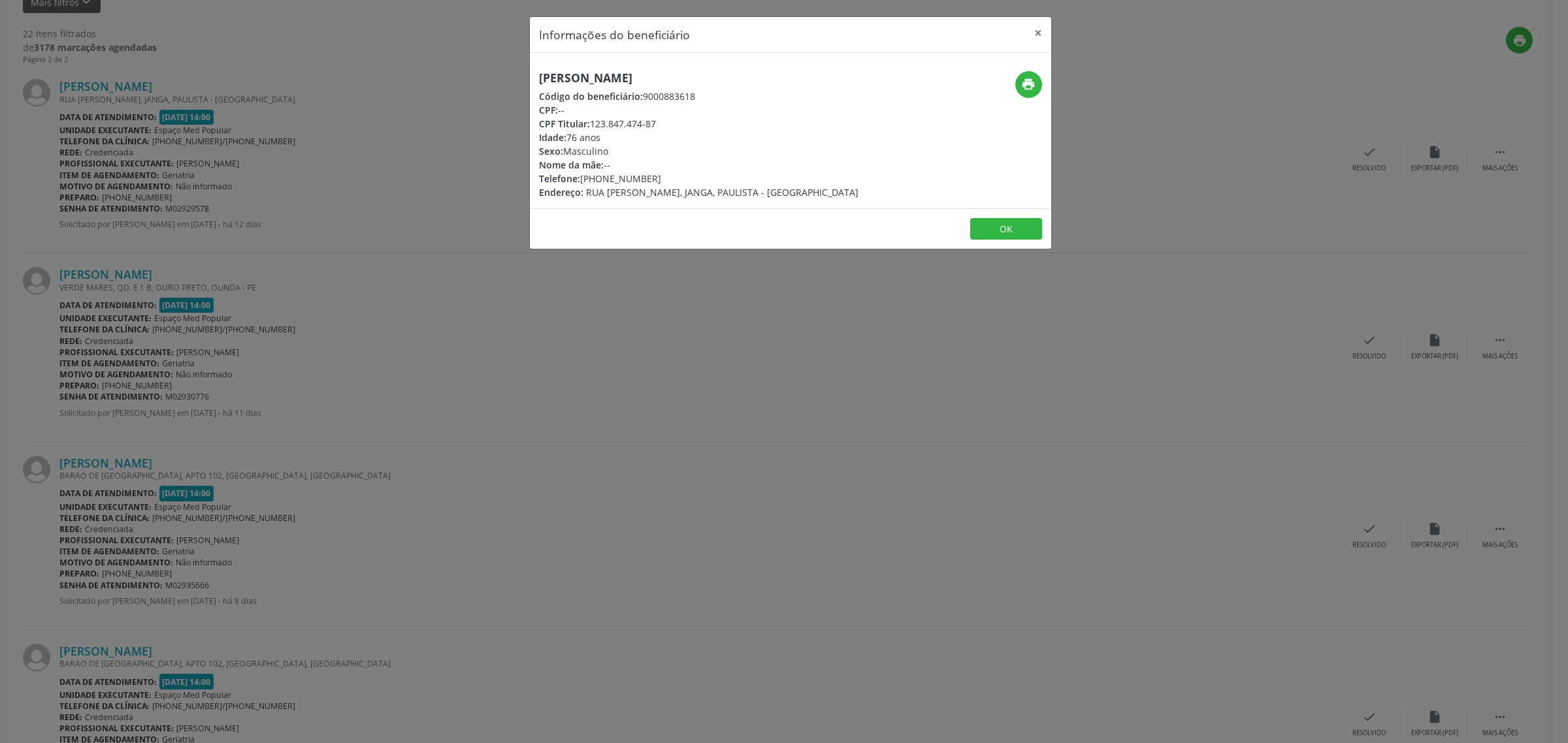
drag, startPoint x: 648, startPoint y: 180, endPoint x: 583, endPoint y: 184, distance: 65.1
click at [583, 184] on div "Telefone: [PHONE_NUMBER]" at bounding box center [699, 178] width 319 height 14
click at [147, 265] on div "Informações do beneficiário × [PERSON_NAME] Código do beneficiário: 9000883618 …" at bounding box center [784, 371] width 1568 height 743
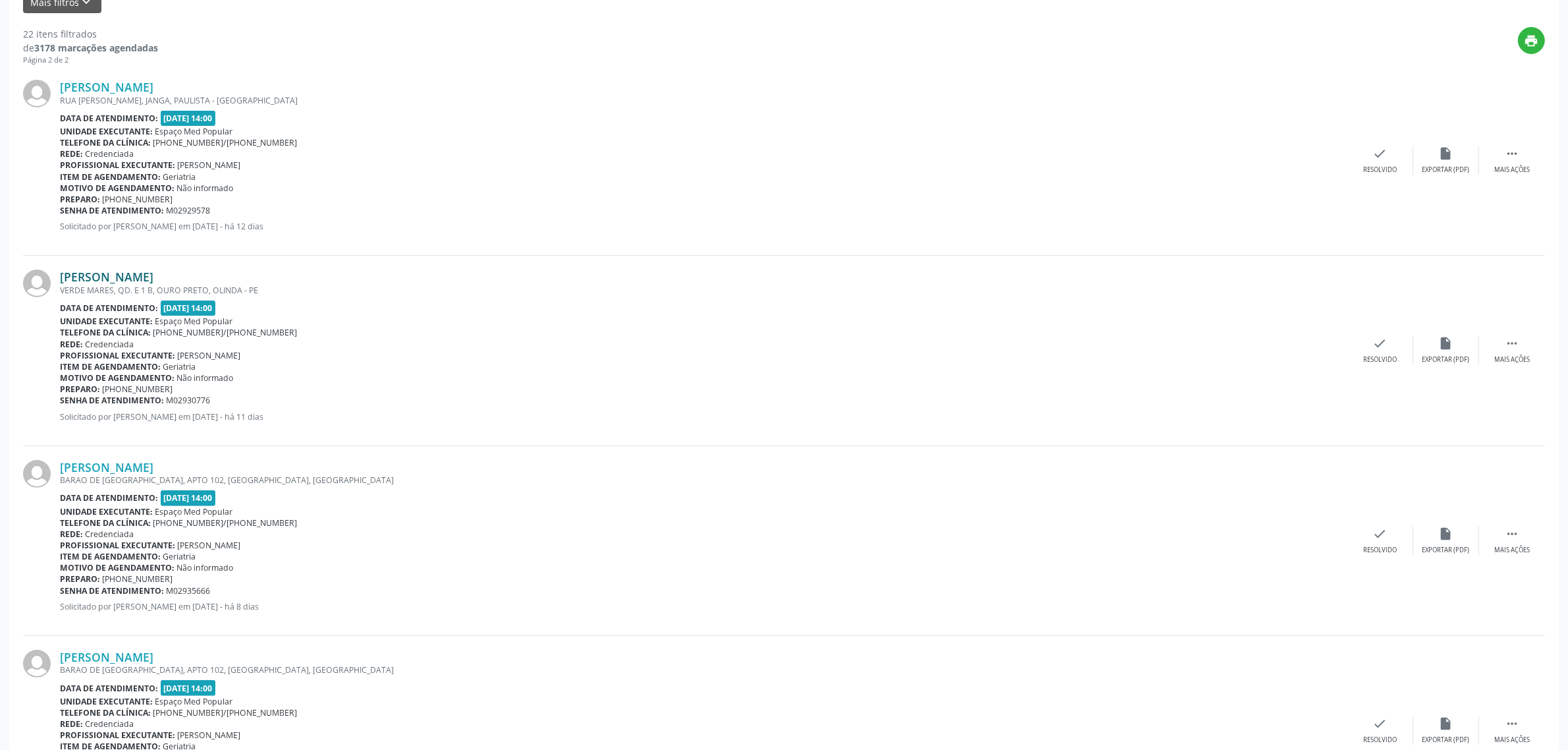
click at [142, 279] on link "[PERSON_NAME]" at bounding box center [106, 276] width 93 height 14
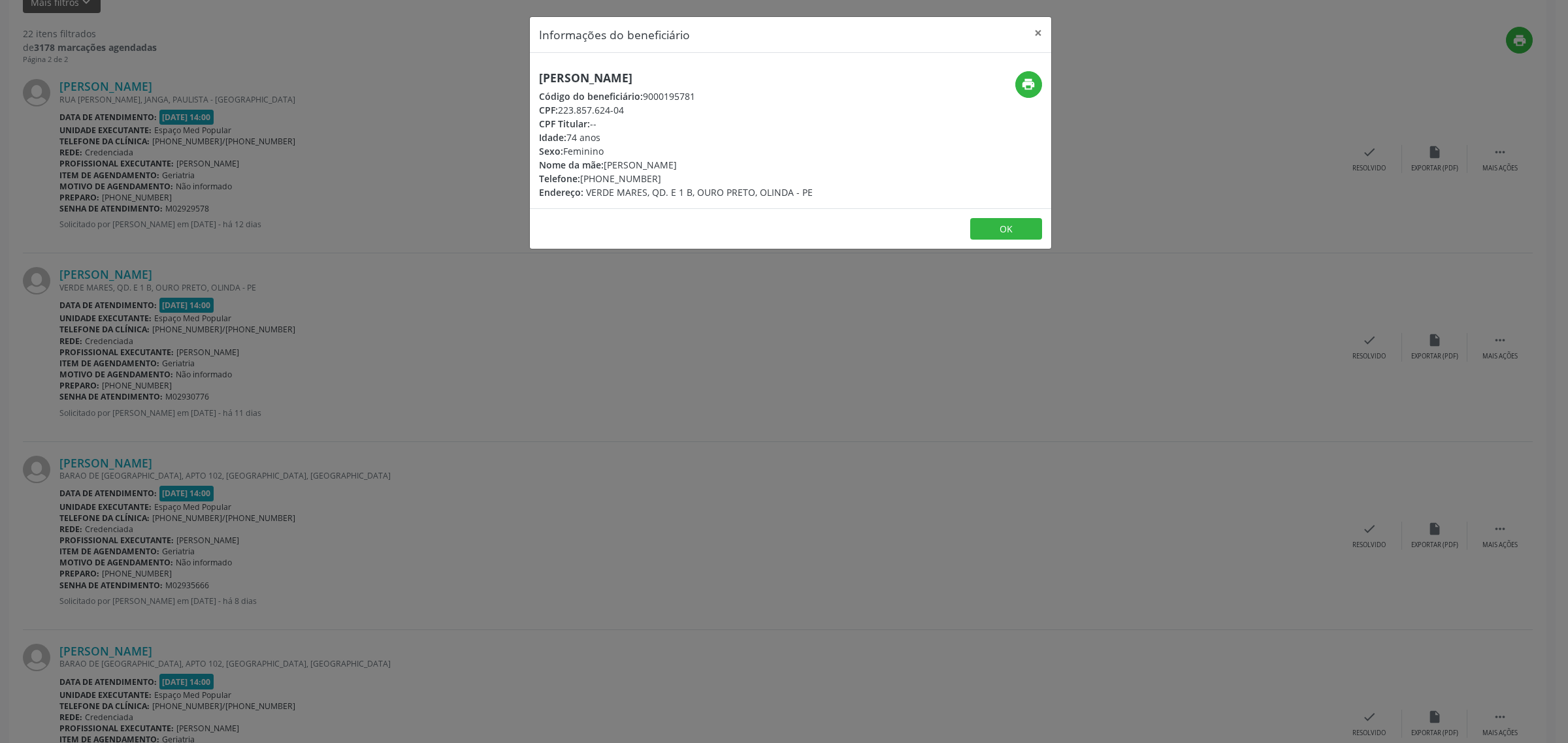
drag, startPoint x: 718, startPoint y: 82, endPoint x: 539, endPoint y: 77, distance: 179.1
click at [539, 77] on h5 "[PERSON_NAME]" at bounding box center [675, 77] width 273 height 14
drag, startPoint x: 650, startPoint y: 178, endPoint x: 583, endPoint y: 178, distance: 67.0
click at [583, 178] on div "Telefone: [PHONE_NUMBER]" at bounding box center [675, 178] width 273 height 14
click at [299, 305] on div "Informações do beneficiário × [PERSON_NAME] Código do beneficiário: 9000195781 …" at bounding box center [784, 371] width 1568 height 743
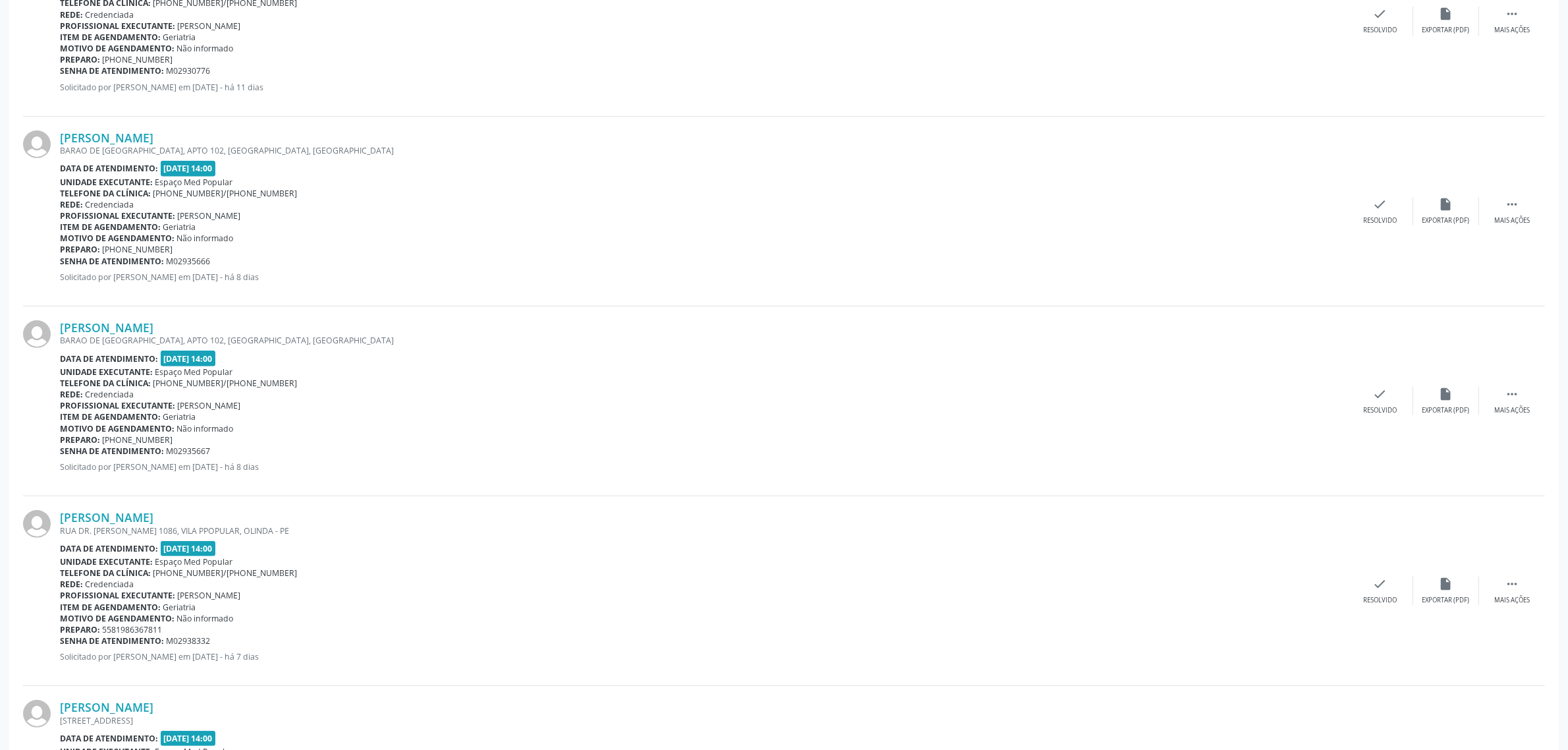
scroll to position [742, 0]
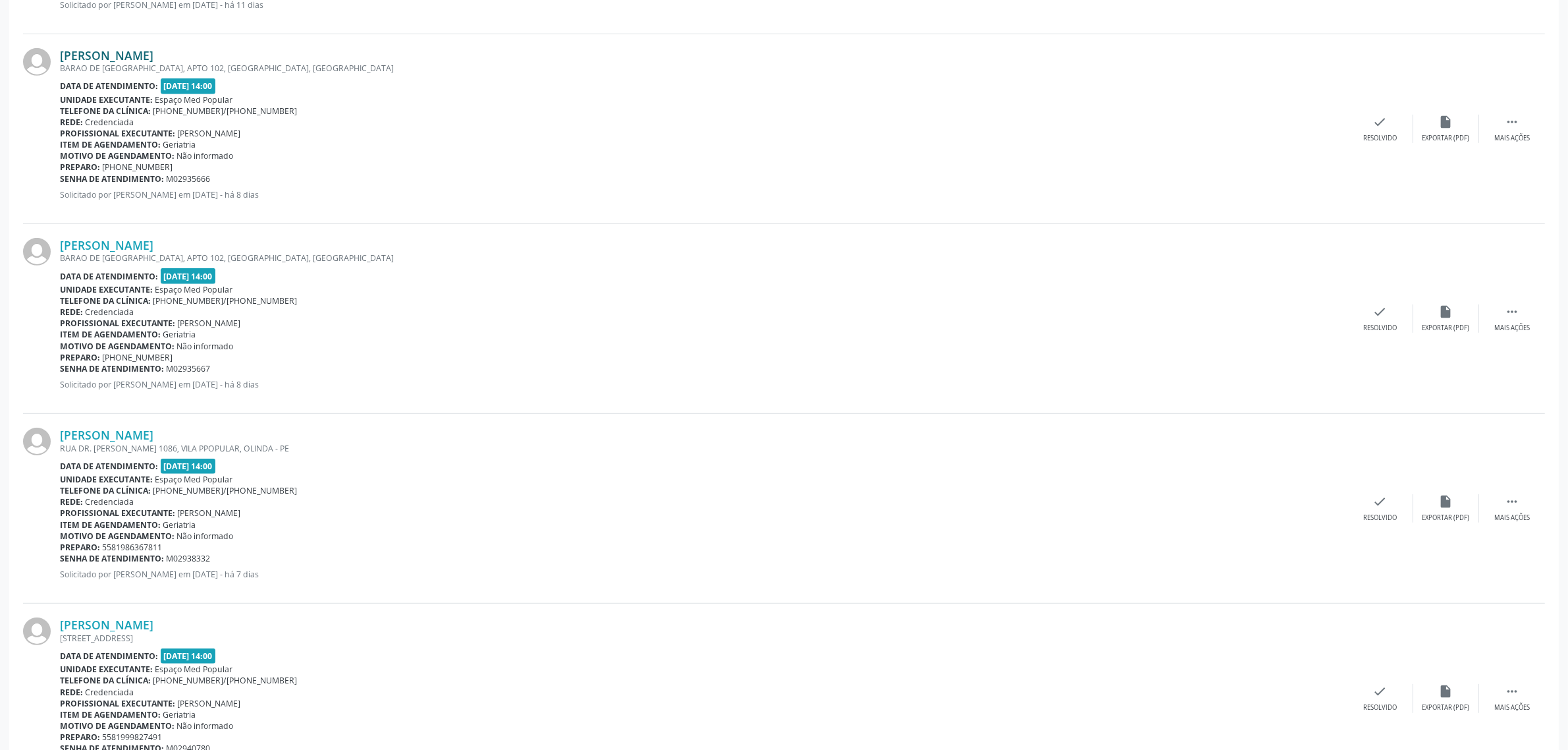
click at [153, 54] on link "[PERSON_NAME]" at bounding box center [106, 55] width 93 height 14
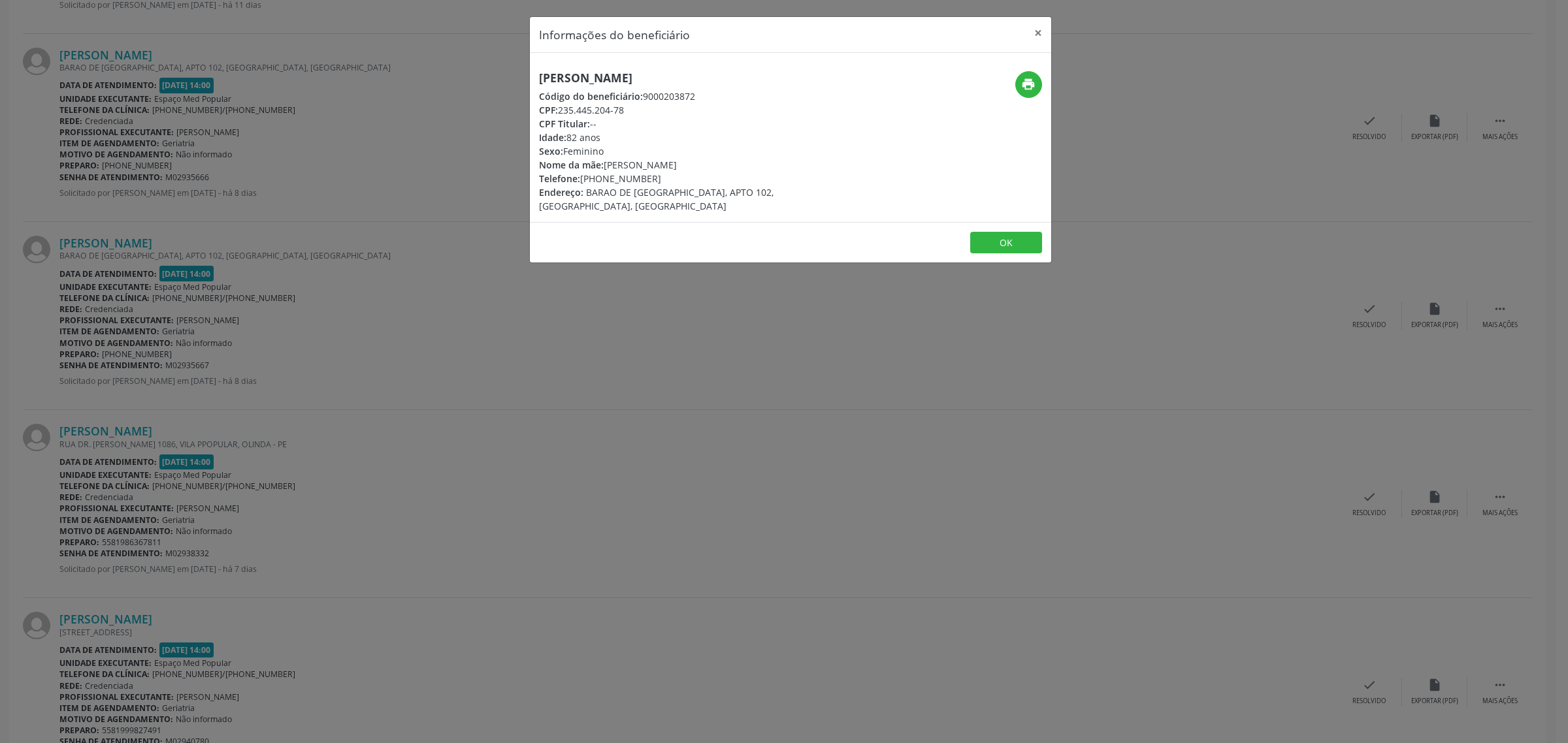
drag, startPoint x: 788, startPoint y: 82, endPoint x: 534, endPoint y: 76, distance: 254.1
click at [534, 76] on div "[PERSON_NAME] Código do beneficiário: 9000203872 CPF: 235.445.204-78 CPF Titula…" at bounding box center [703, 142] width 348 height 142
click at [573, 408] on div "Informações do beneficiário × [PERSON_NAME] Código do beneficiário: 9000203872 …" at bounding box center [784, 371] width 1568 height 743
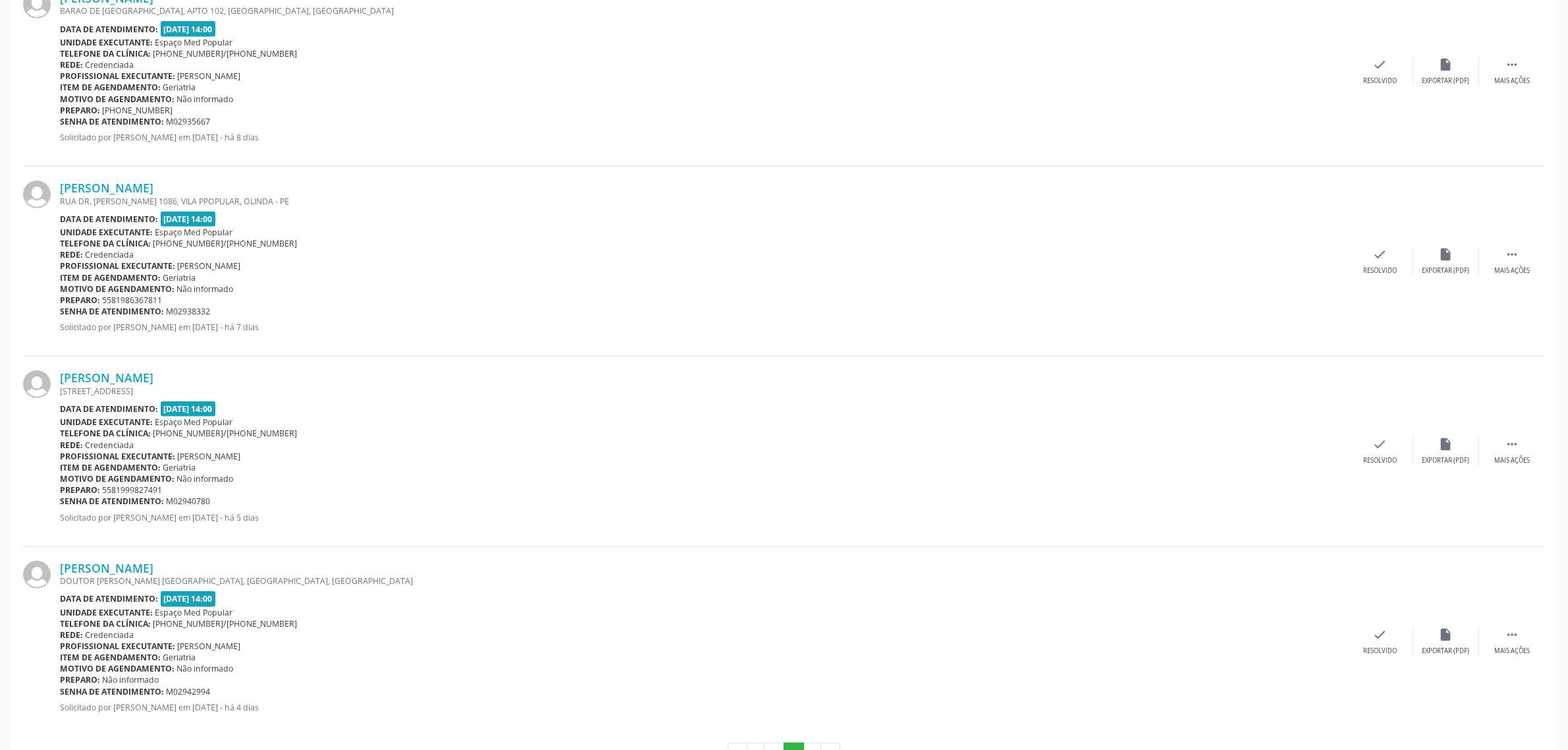
scroll to position [1035, 0]
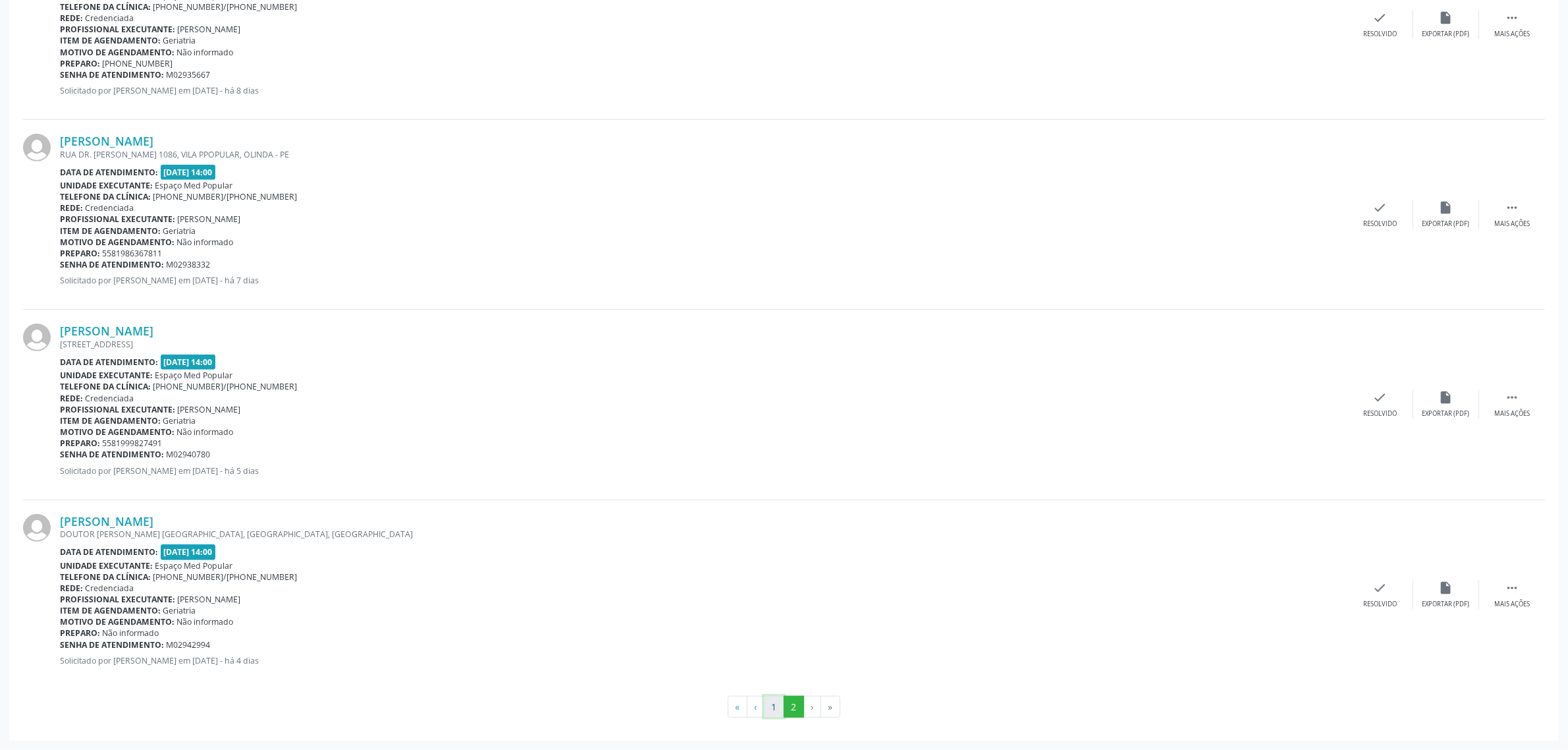
click at [777, 709] on button "1" at bounding box center [774, 708] width 21 height 23
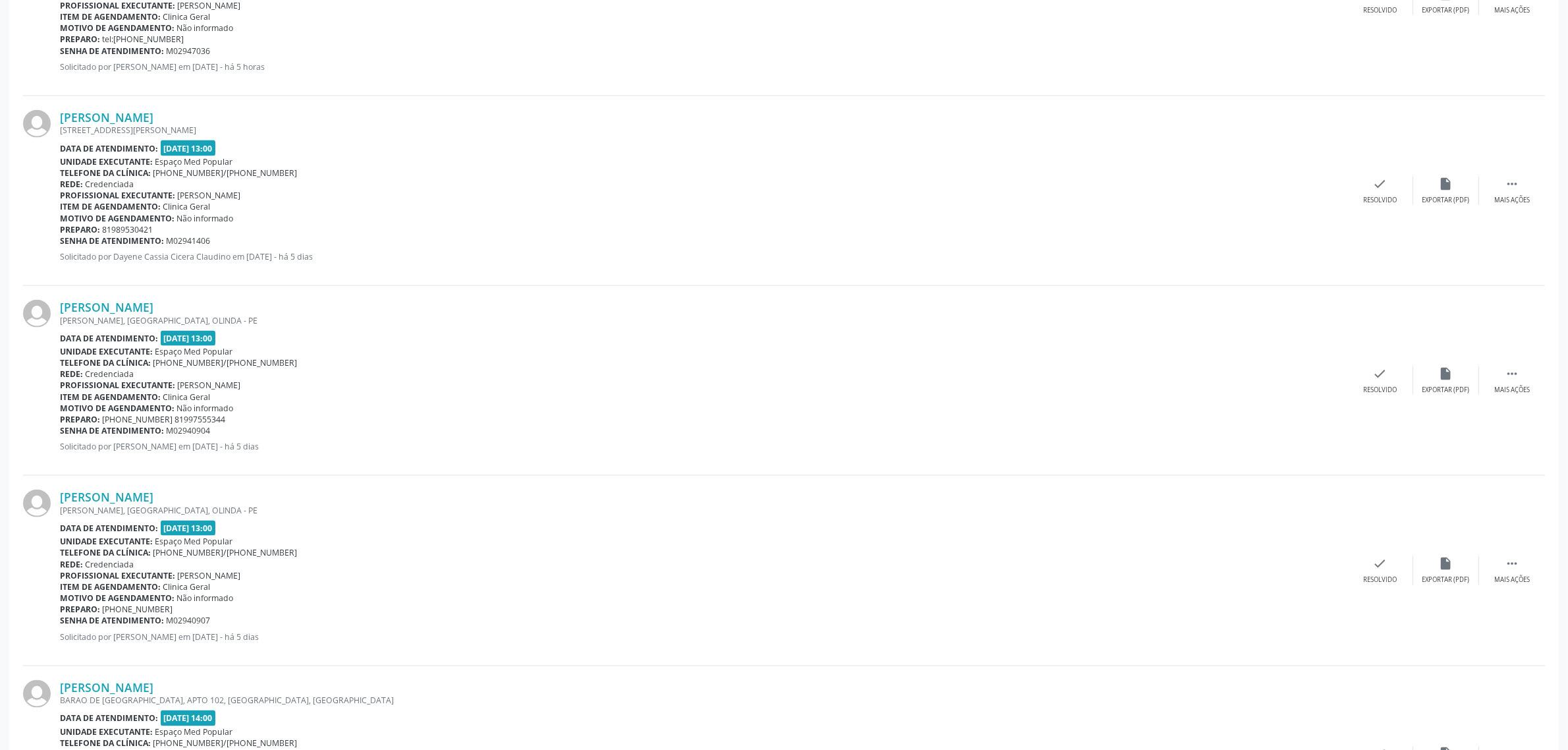
scroll to position [2554, 0]
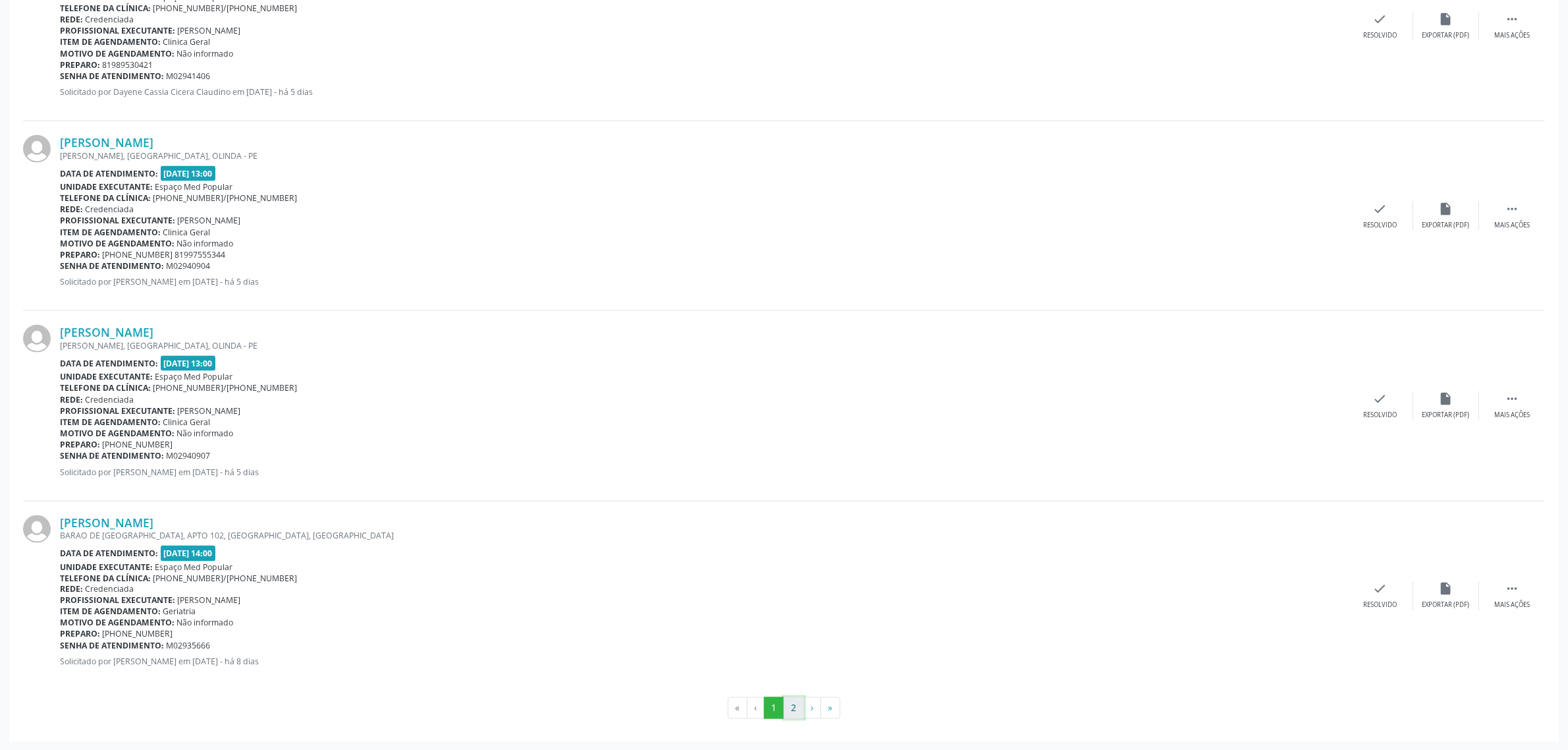
click at [792, 710] on button "2" at bounding box center [794, 709] width 21 height 23
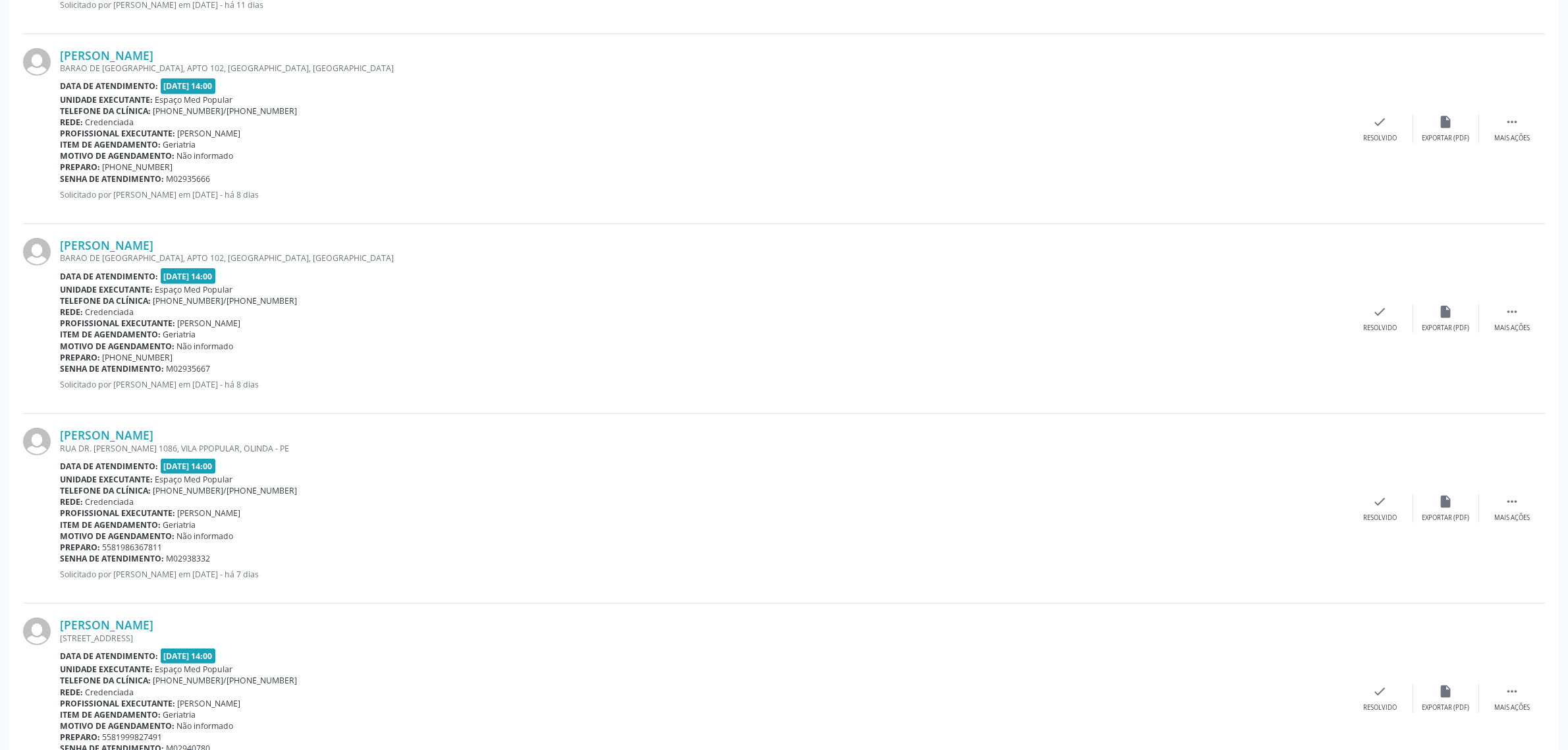
scroll to position [906, 0]
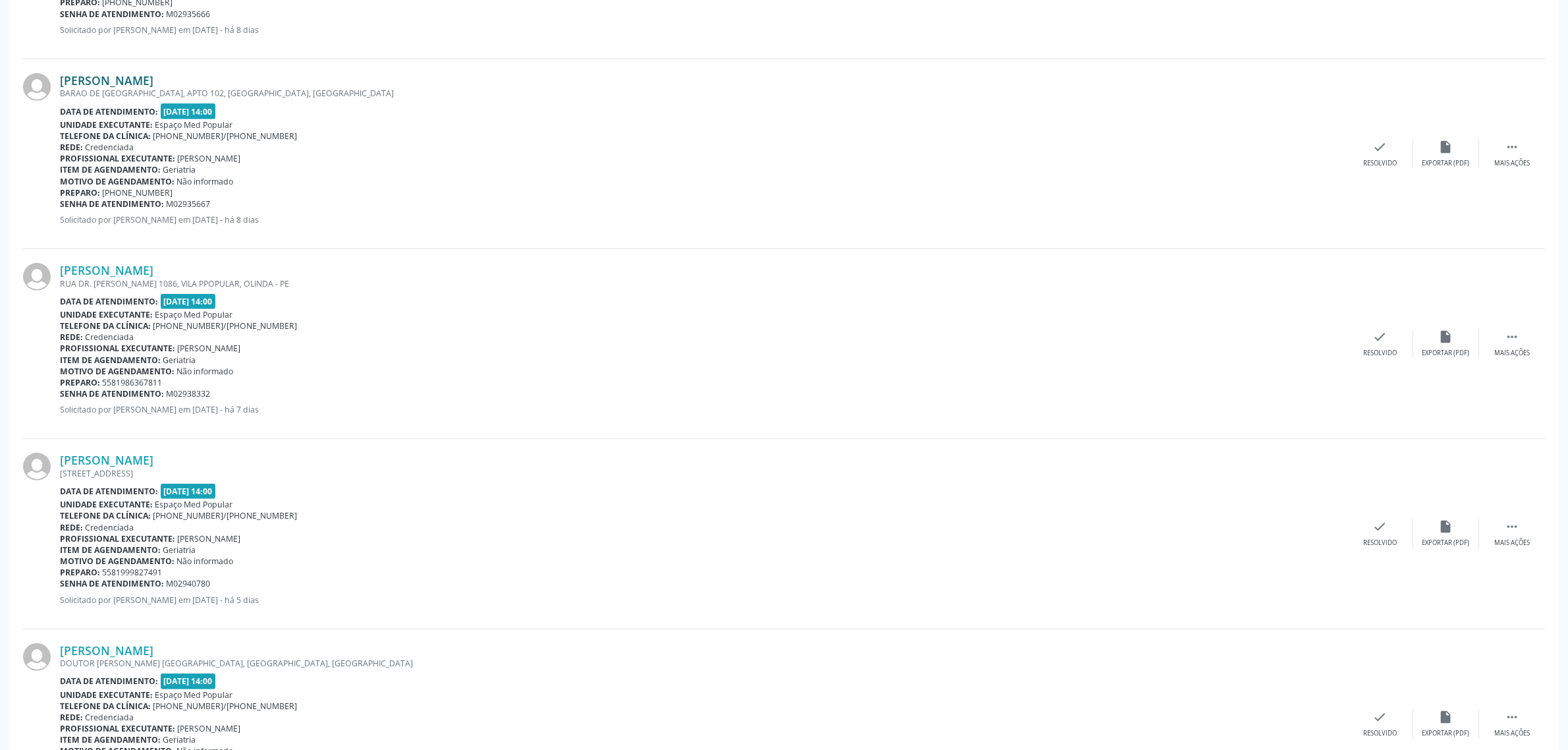
click at [153, 80] on link "[PERSON_NAME]" at bounding box center [106, 80] width 93 height 14
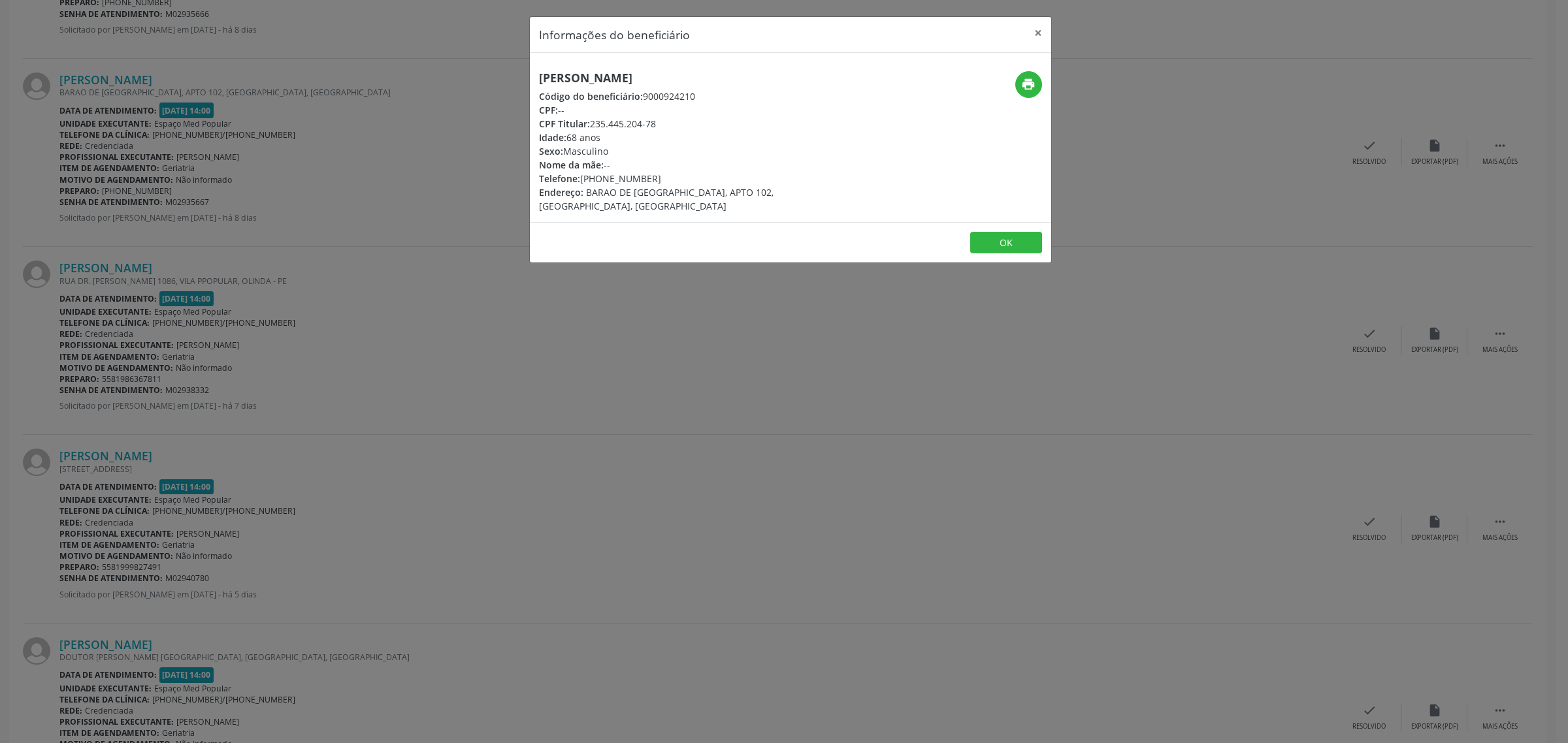
drag, startPoint x: 723, startPoint y: 76, endPoint x: 537, endPoint y: 77, distance: 186.0
click at [539, 77] on h5 "[PERSON_NAME]" at bounding box center [703, 77] width 329 height 14
drag, startPoint x: 655, startPoint y: 177, endPoint x: 582, endPoint y: 176, distance: 73.0
click at [582, 176] on div "Telefone: [PHONE_NUMBER]" at bounding box center [703, 178] width 329 height 14
drag, startPoint x: 480, startPoint y: 377, endPoint x: 302, endPoint y: 361, distance: 178.7
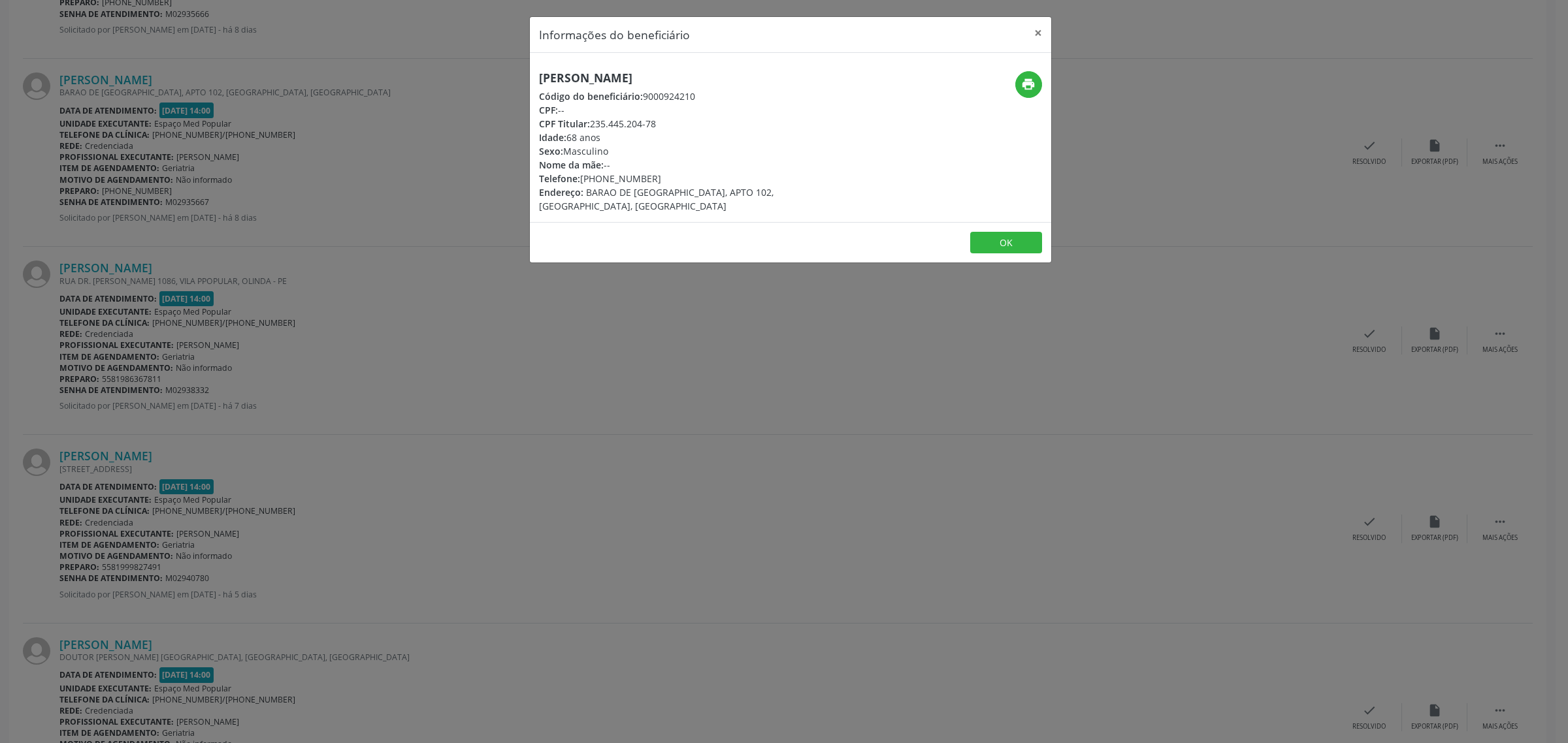
click at [474, 374] on div "Informações do beneficiário × [PERSON_NAME] Código do beneficiário: 9000924210 …" at bounding box center [784, 371] width 1568 height 743
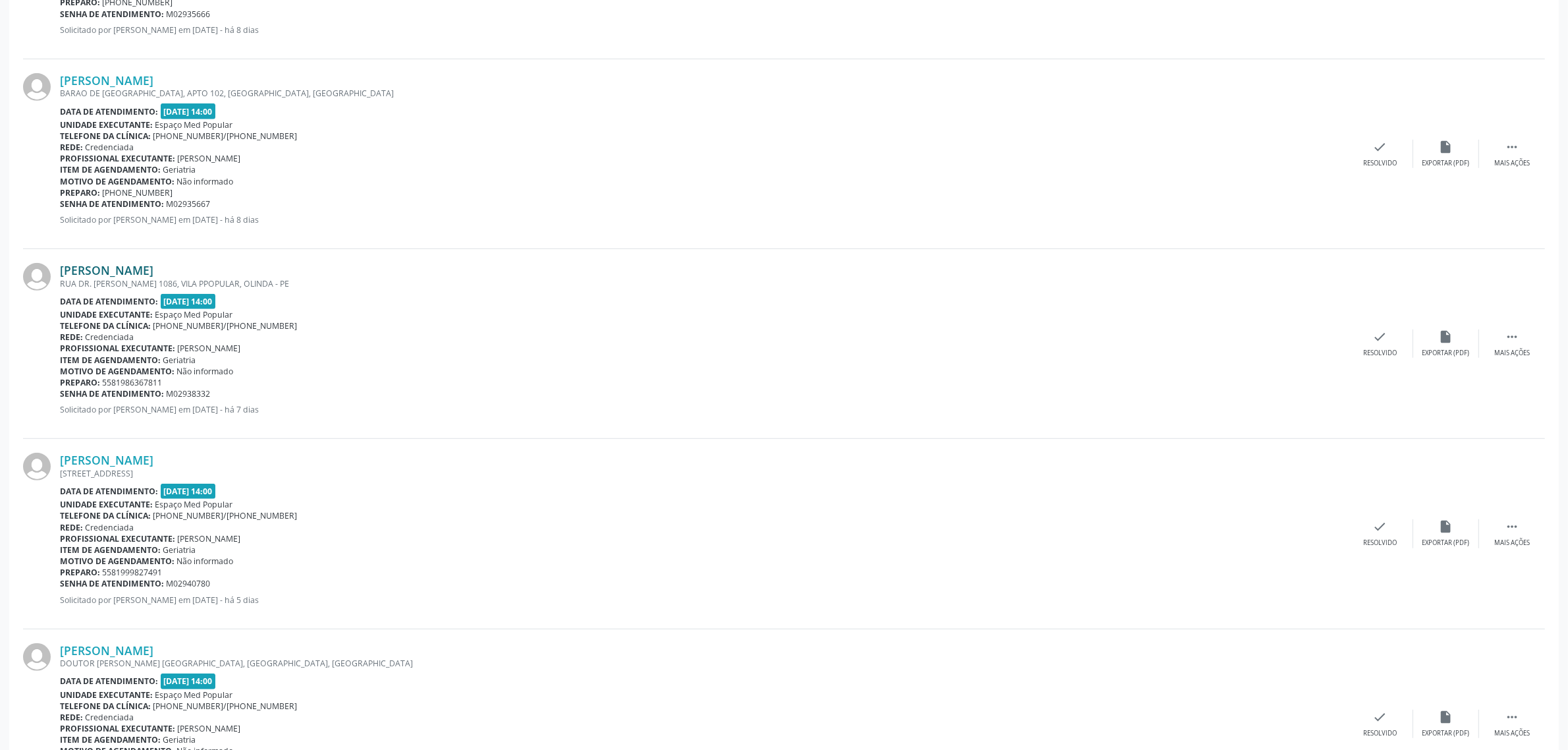
click at [153, 272] on link "[PERSON_NAME]" at bounding box center [106, 269] width 93 height 14
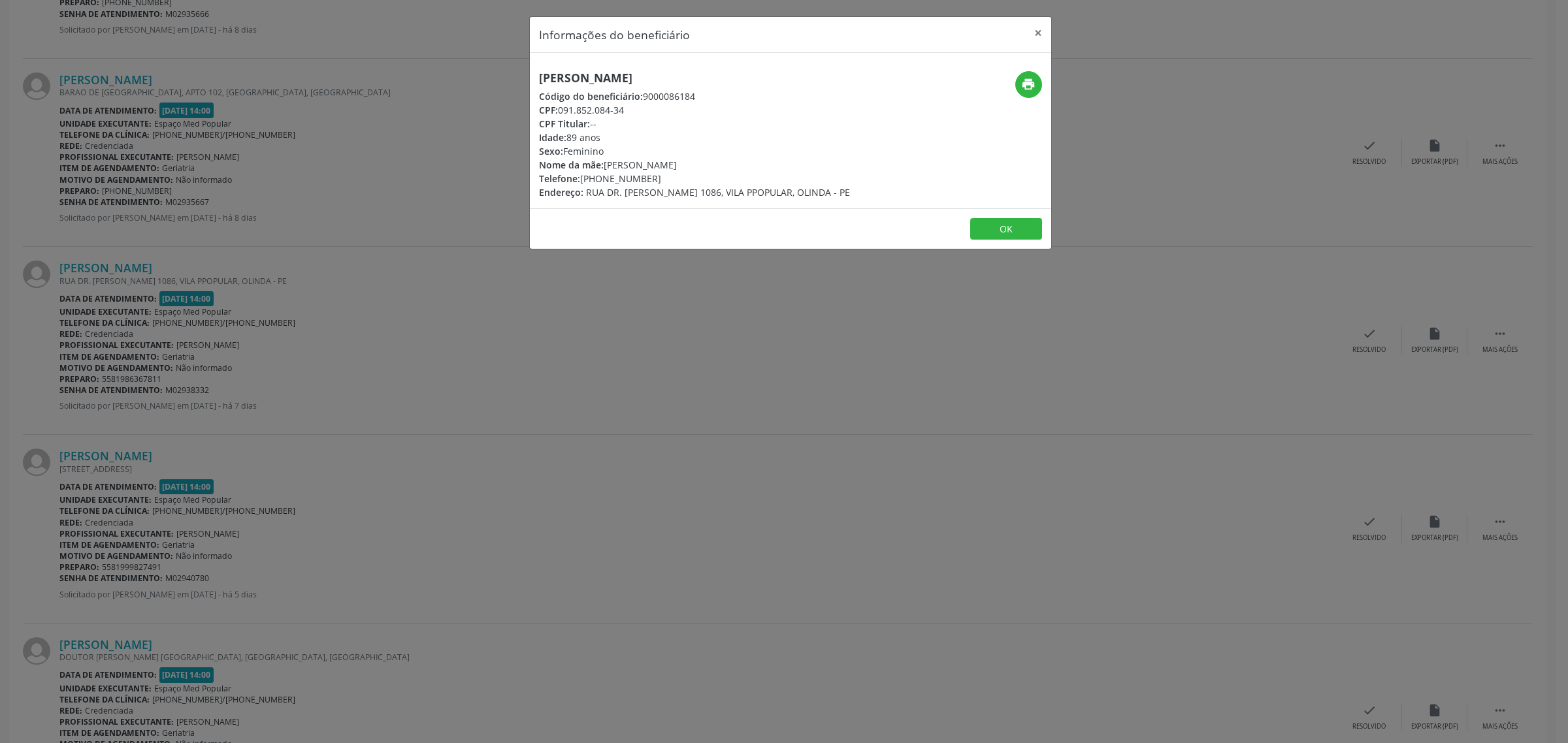
drag, startPoint x: 736, startPoint y: 77, endPoint x: 540, endPoint y: 82, distance: 196.1
click at [540, 82] on h5 "[PERSON_NAME]" at bounding box center [694, 77] width 311 height 14
drag, startPoint x: 655, startPoint y: 177, endPoint x: 582, endPoint y: 176, distance: 73.0
click at [582, 176] on div "Telefone: [PHONE_NUMBER]" at bounding box center [694, 178] width 311 height 14
click at [405, 351] on div "Informações do beneficiário × [PERSON_NAME] Código do beneficiário: 9000086184 …" at bounding box center [784, 371] width 1568 height 743
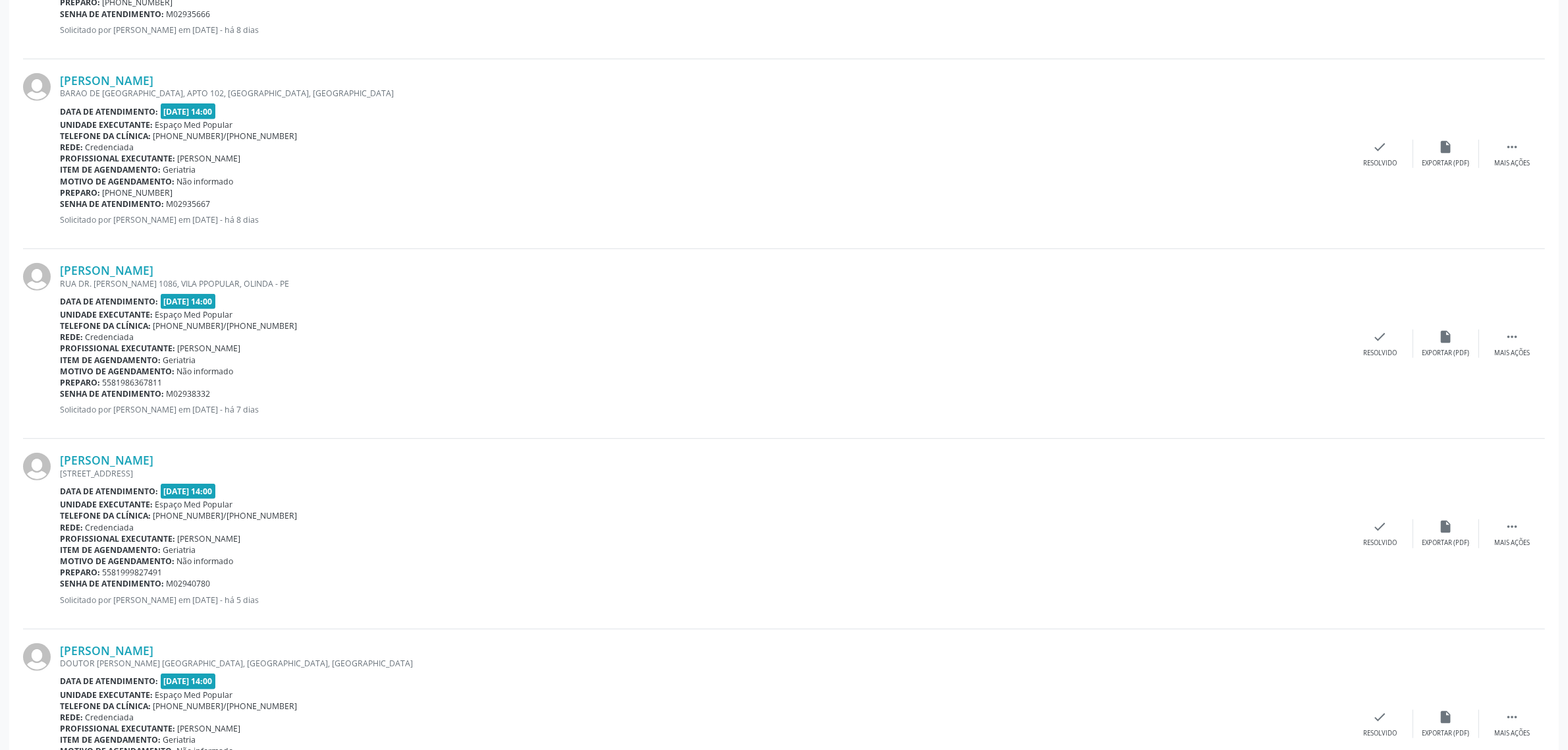
scroll to position [1035, 0]
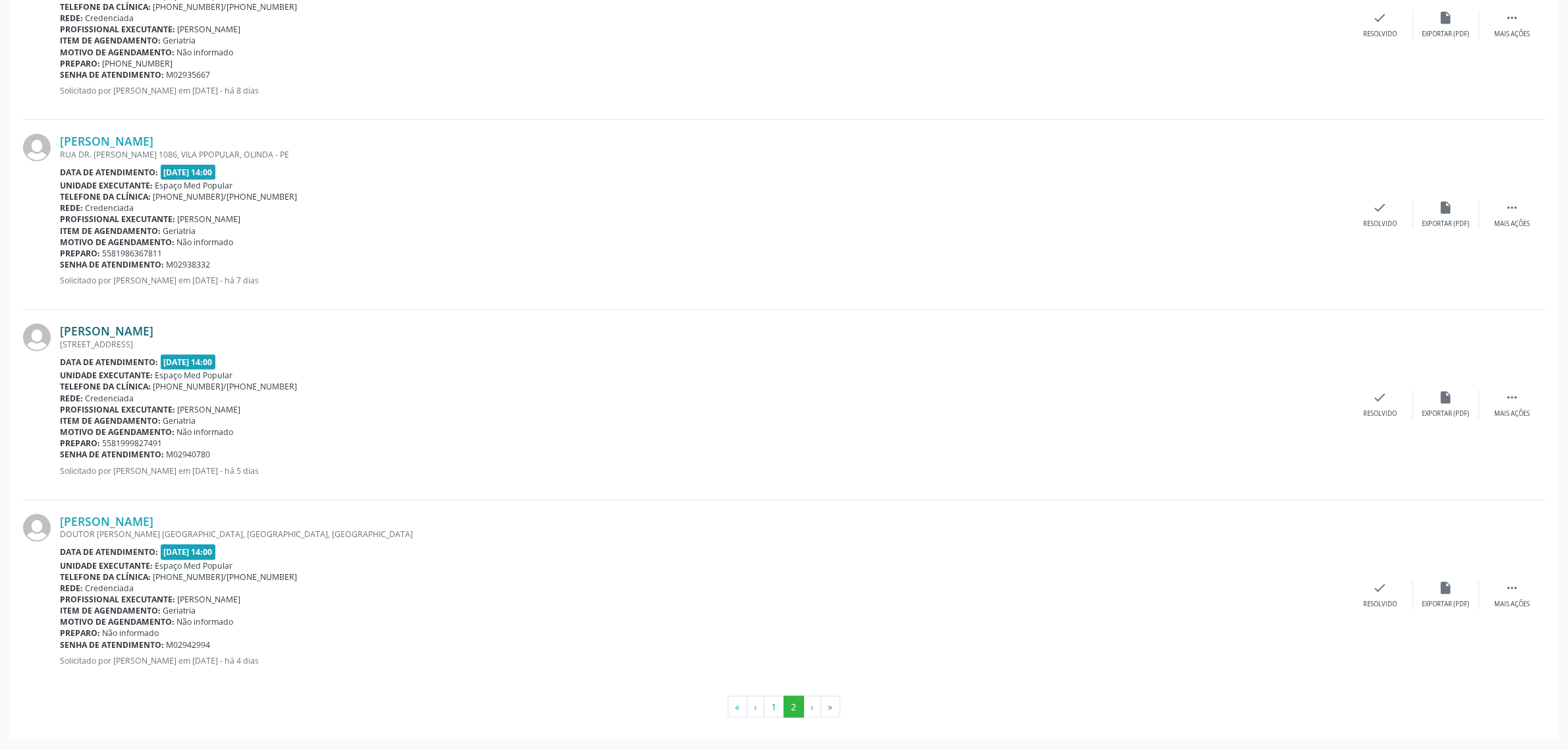
click at [153, 329] on link "[PERSON_NAME]" at bounding box center [106, 330] width 93 height 14
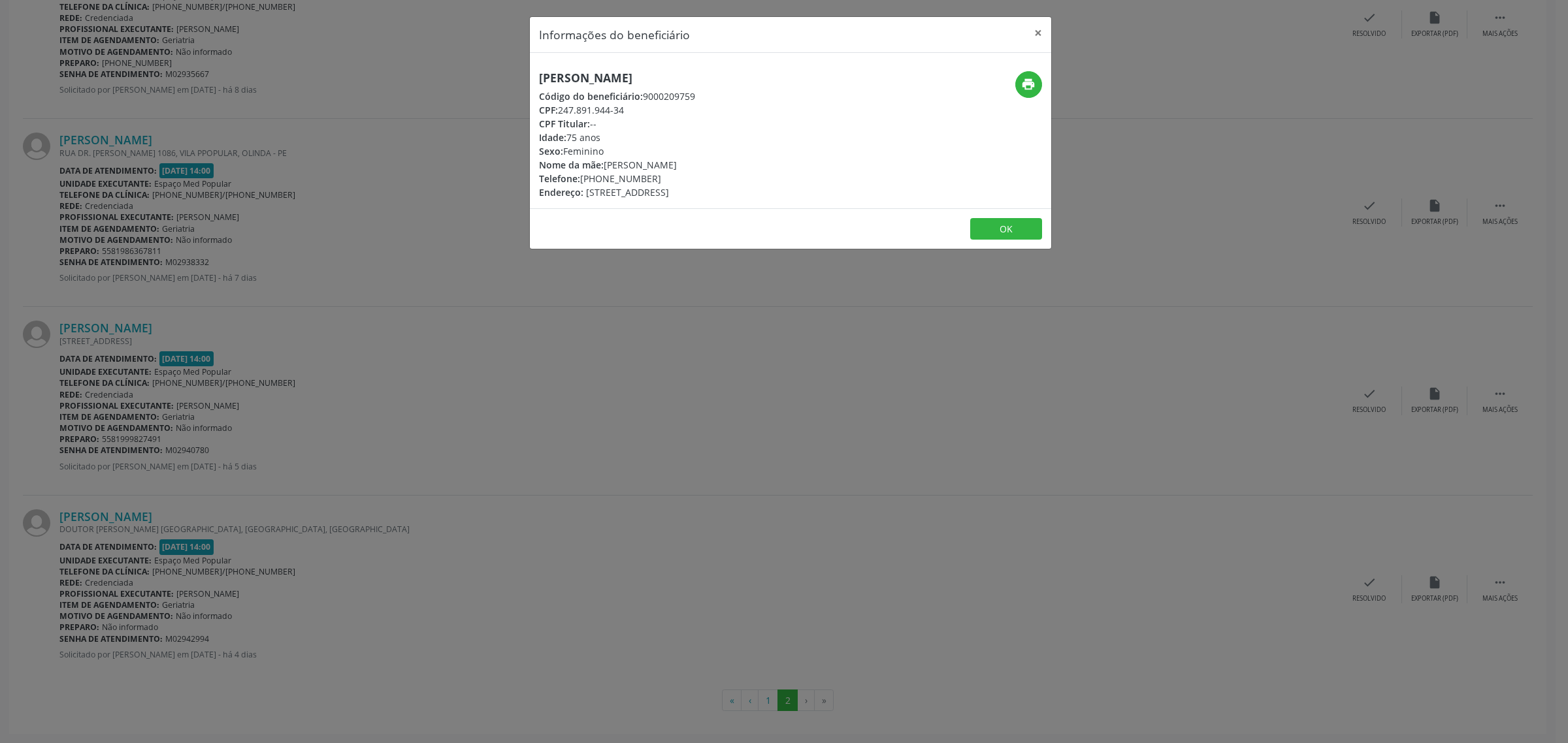
drag, startPoint x: 763, startPoint y: 69, endPoint x: 535, endPoint y: 66, distance: 228.0
click at [535, 66] on div "[PERSON_NAME] Código do beneficiário: 9000209759 CPF: 247.891.944-34 CPF Titula…" at bounding box center [790, 131] width 521 height 156
drag, startPoint x: 674, startPoint y: 180, endPoint x: 583, endPoint y: 178, distance: 91.0
click at [583, 178] on div "Telefone: [PHONE_NUMBER]" at bounding box center [617, 178] width 156 height 14
click at [132, 520] on div "Informações do beneficiário × [PERSON_NAME] Código do beneficiário: 9000209759 …" at bounding box center [784, 371] width 1568 height 743
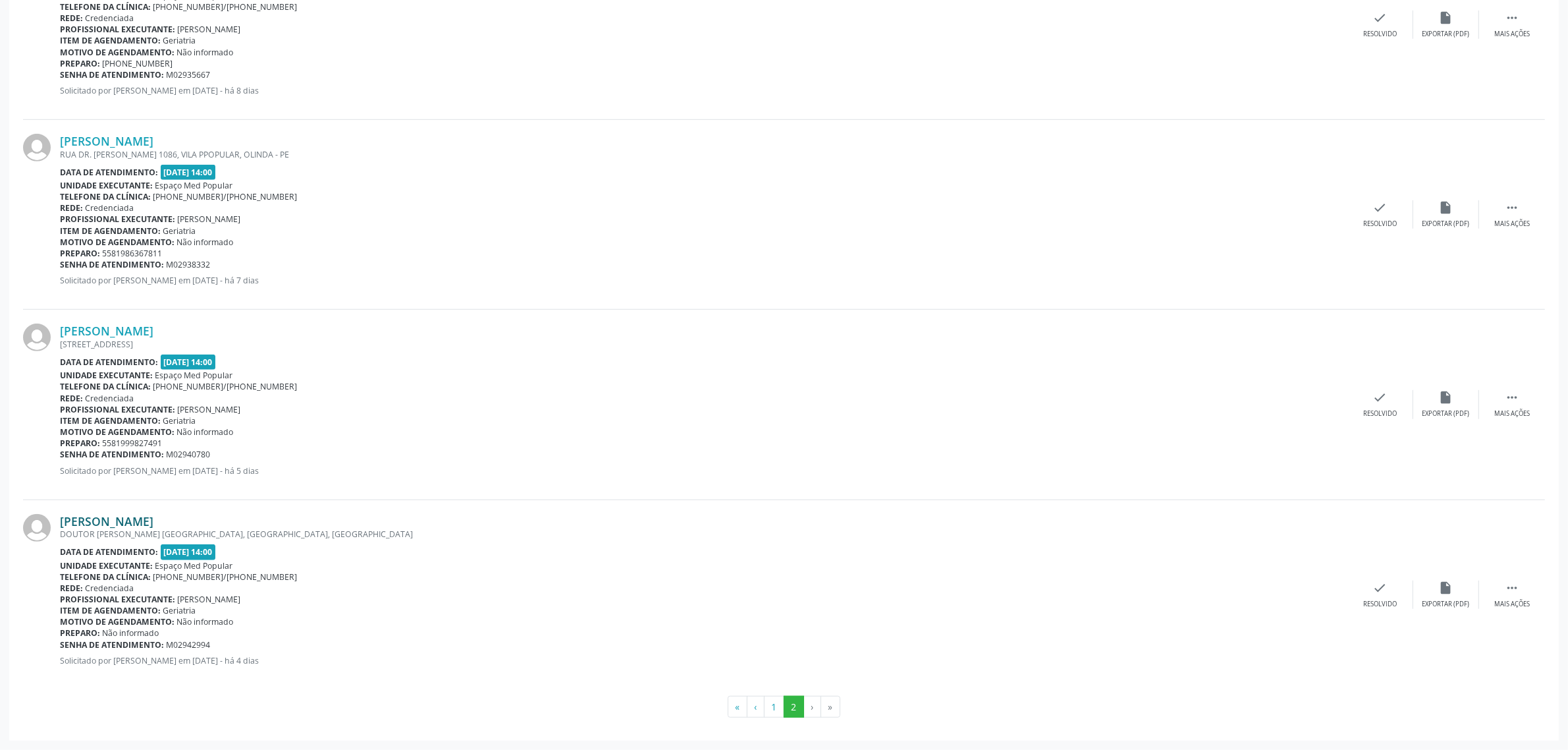
click at [134, 525] on link "[PERSON_NAME]" at bounding box center [106, 520] width 93 height 14
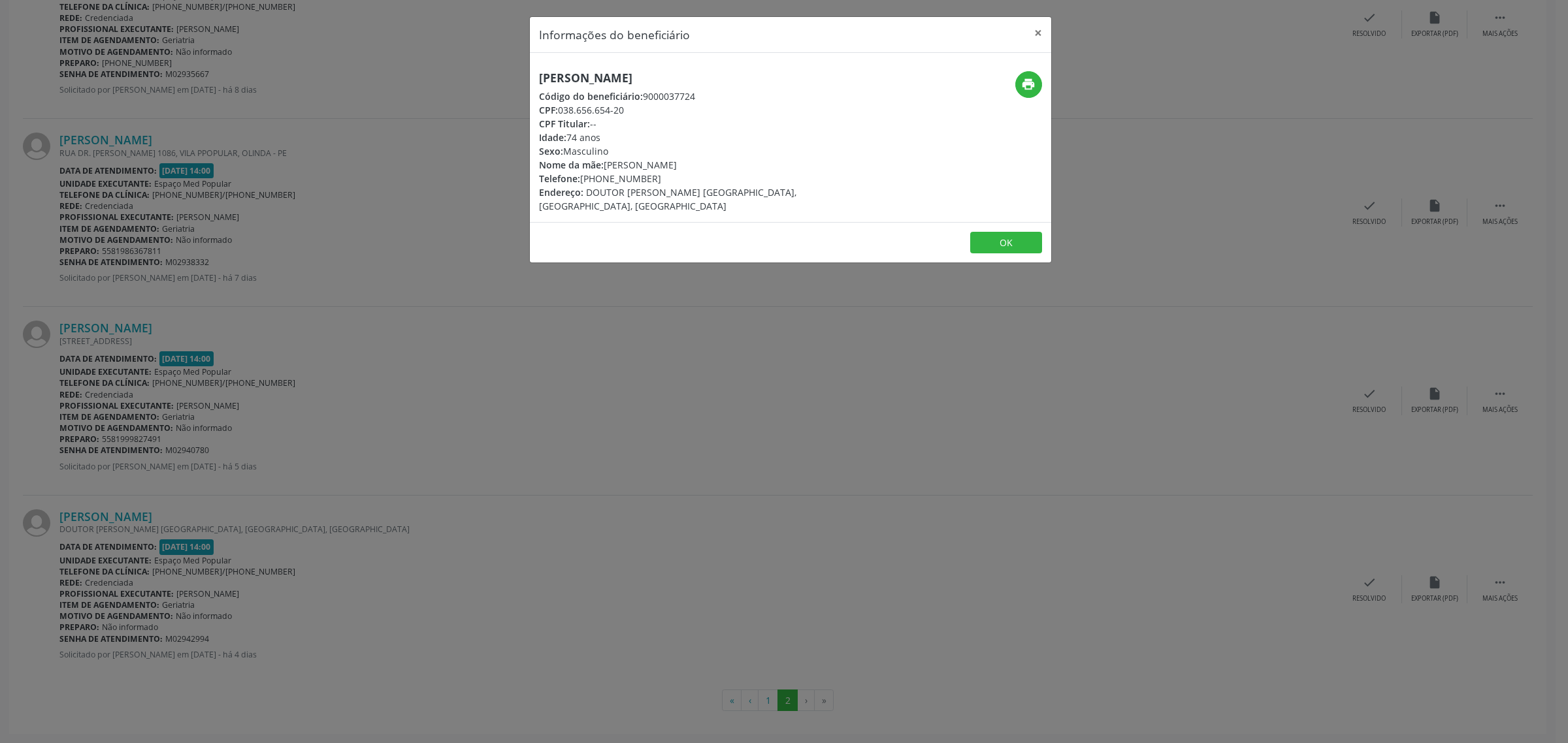
drag, startPoint x: 722, startPoint y: 76, endPoint x: 539, endPoint y: 79, distance: 183.0
click at [539, 79] on h5 "[PERSON_NAME]" at bounding box center [703, 77] width 329 height 14
drag, startPoint x: 650, startPoint y: 181, endPoint x: 582, endPoint y: 182, distance: 68.0
click at [582, 182] on div "Telefone: [PHONE_NUMBER]" at bounding box center [703, 178] width 329 height 14
click at [554, 406] on div "Informações do beneficiário × [PERSON_NAME] Código do beneficiário: 9000037724 …" at bounding box center [784, 371] width 1568 height 743
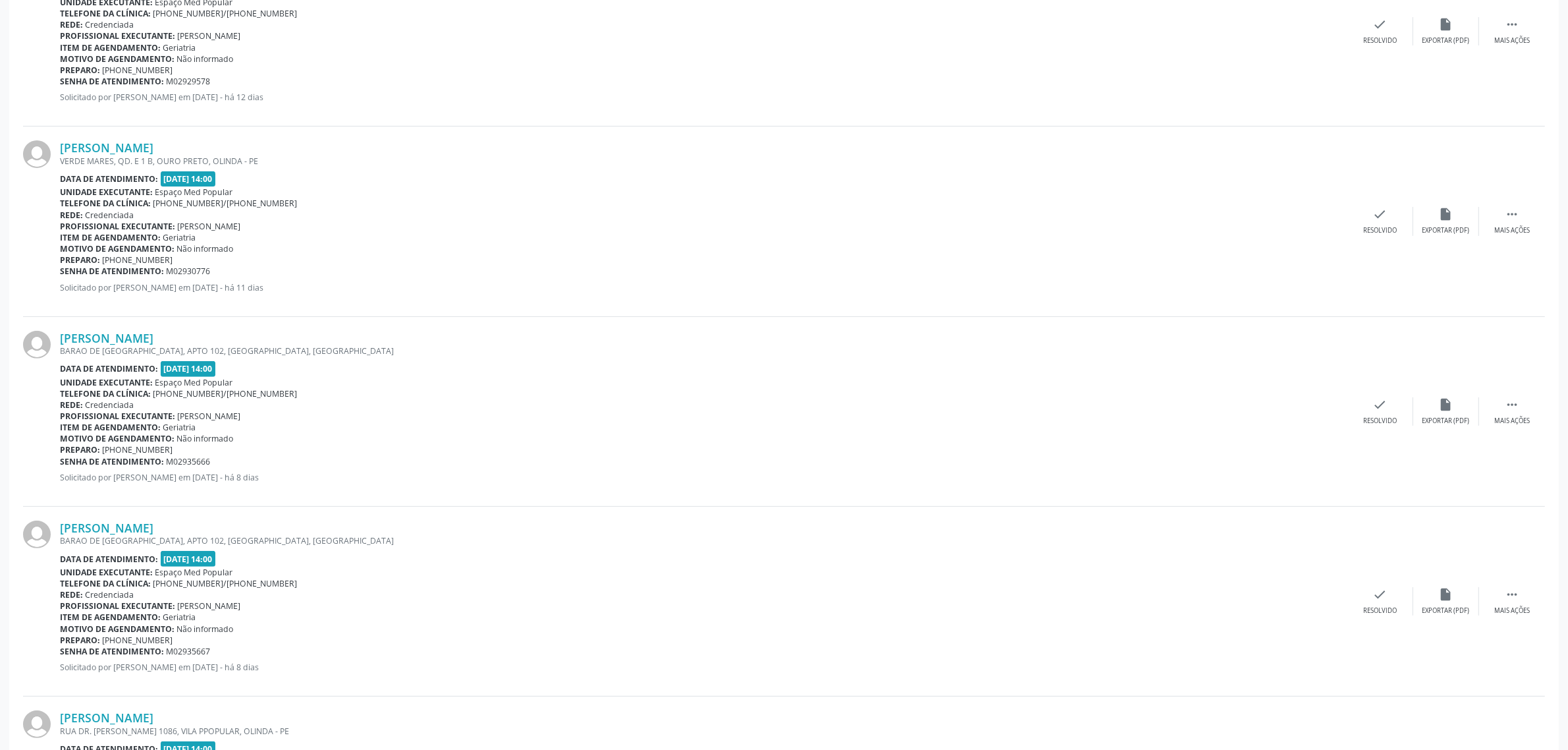
scroll to position [0, 0]
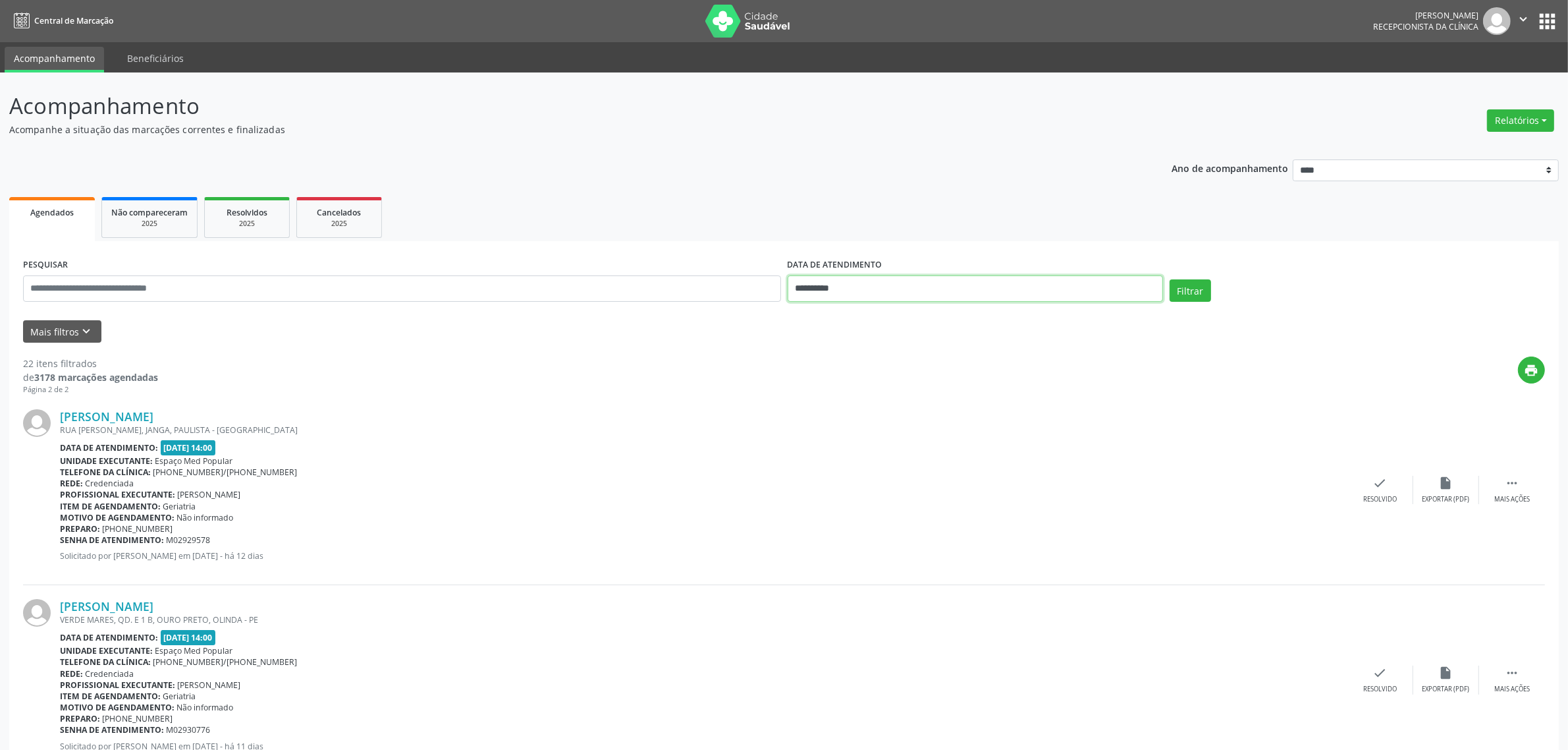
click at [1053, 289] on input "**********" at bounding box center [975, 289] width 375 height 26
click at [983, 311] on span at bounding box center [979, 313] width 23 height 23
select select "*"
click at [947, 415] on span "17" at bounding box center [946, 409] width 25 height 25
type input "**********"
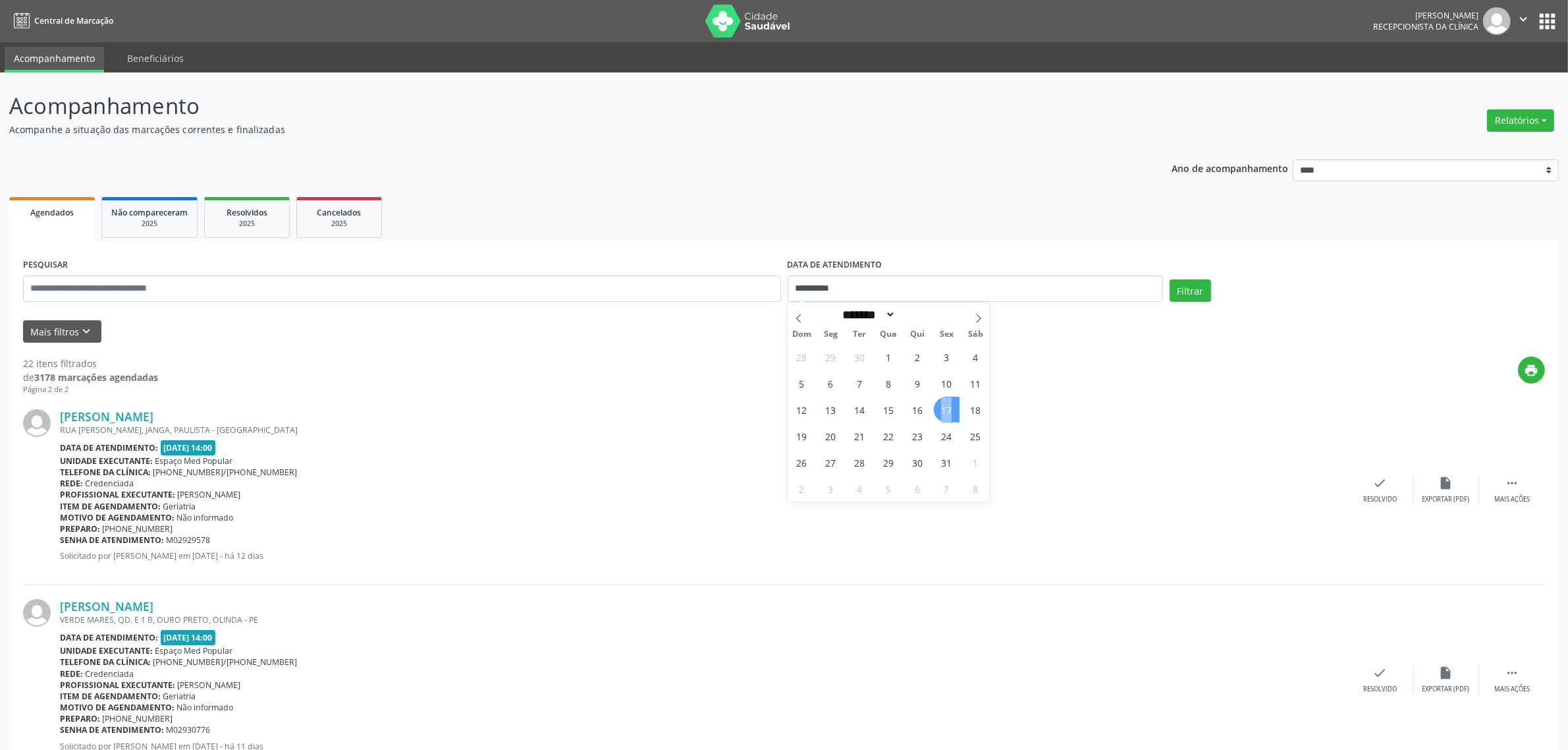
click at [947, 415] on span "17" at bounding box center [946, 409] width 25 height 25
click at [1183, 292] on button "Filtrar" at bounding box center [1191, 291] width 41 height 23
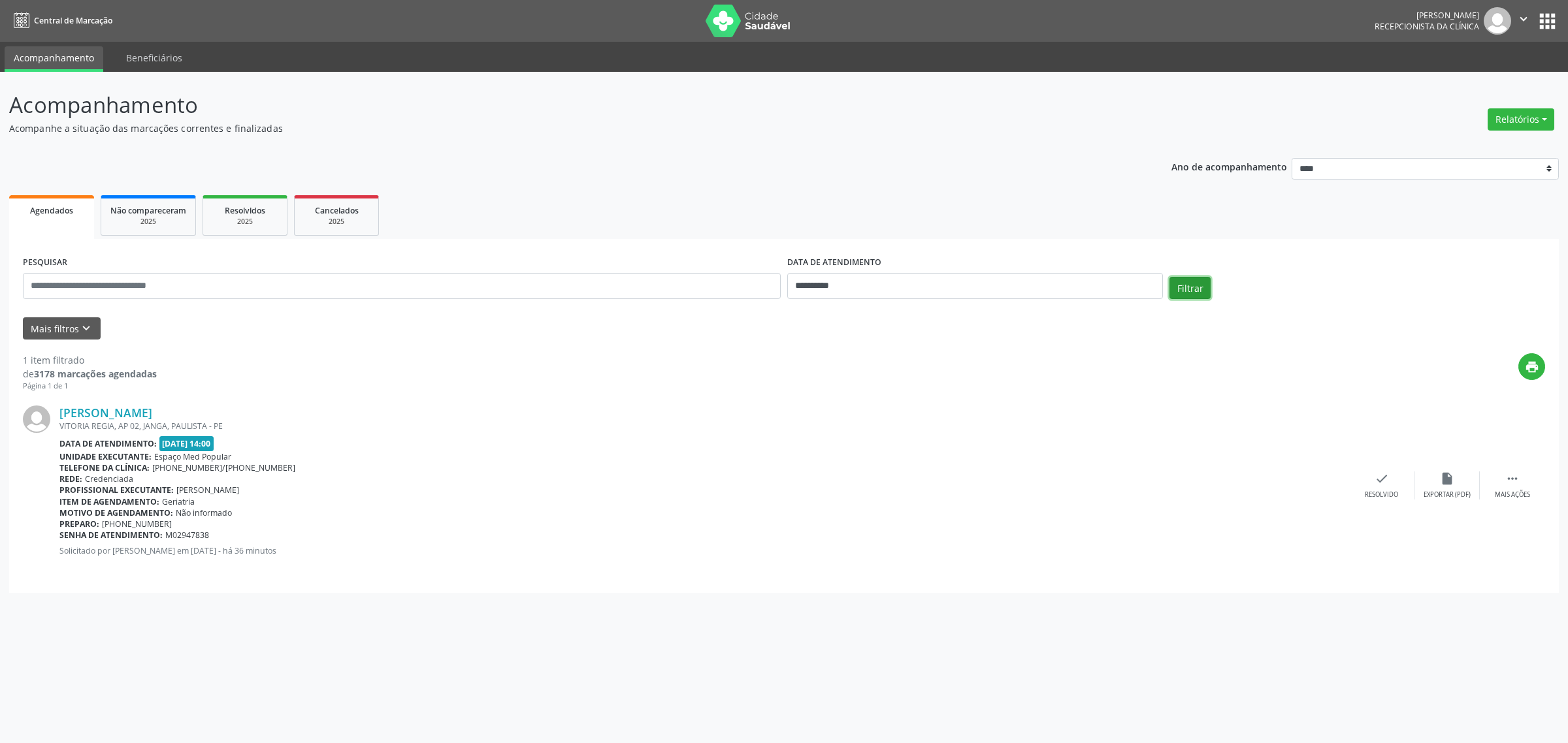
click at [1183, 289] on button "Filtrar" at bounding box center [1190, 288] width 41 height 22
click at [841, 282] on input "**********" at bounding box center [975, 286] width 376 height 26
click at [784, 314] on span at bounding box center [793, 310] width 22 height 22
select select "*"
click at [825, 461] on span "29" at bounding box center [824, 458] width 25 height 25
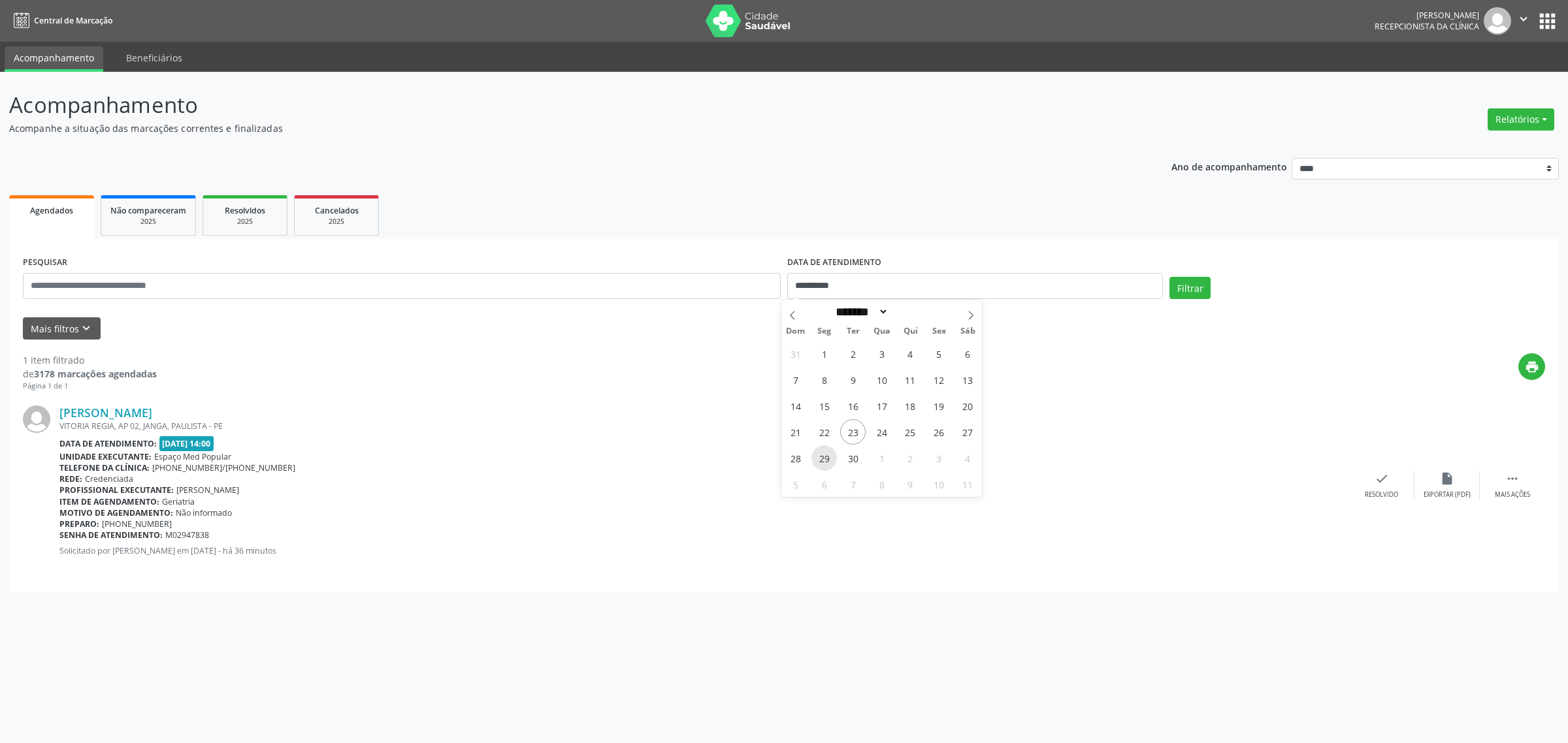
type input "**********"
click at [825, 461] on span "29" at bounding box center [824, 458] width 25 height 25
click at [1183, 286] on button "Filtrar" at bounding box center [1190, 288] width 41 height 22
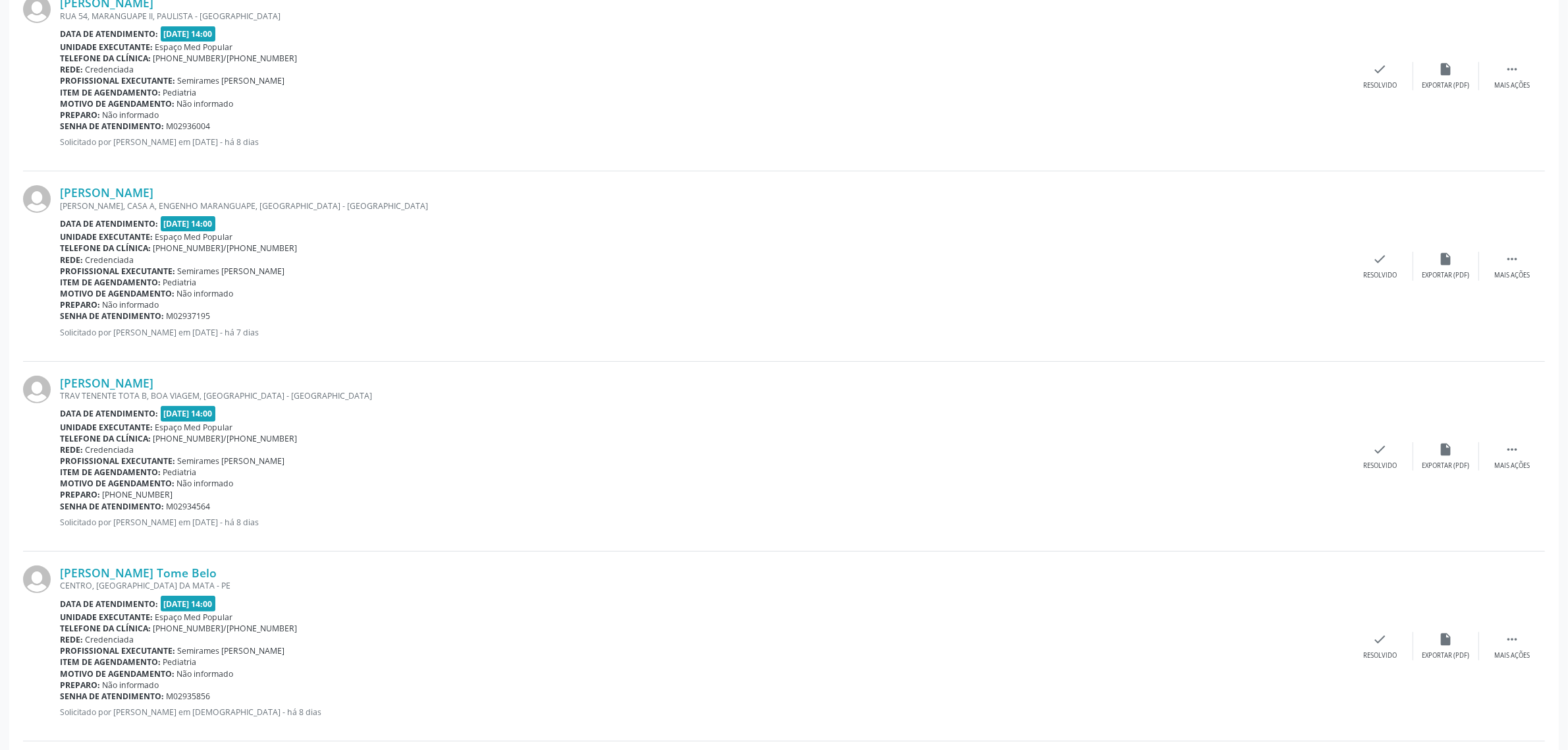
scroll to position [331, 0]
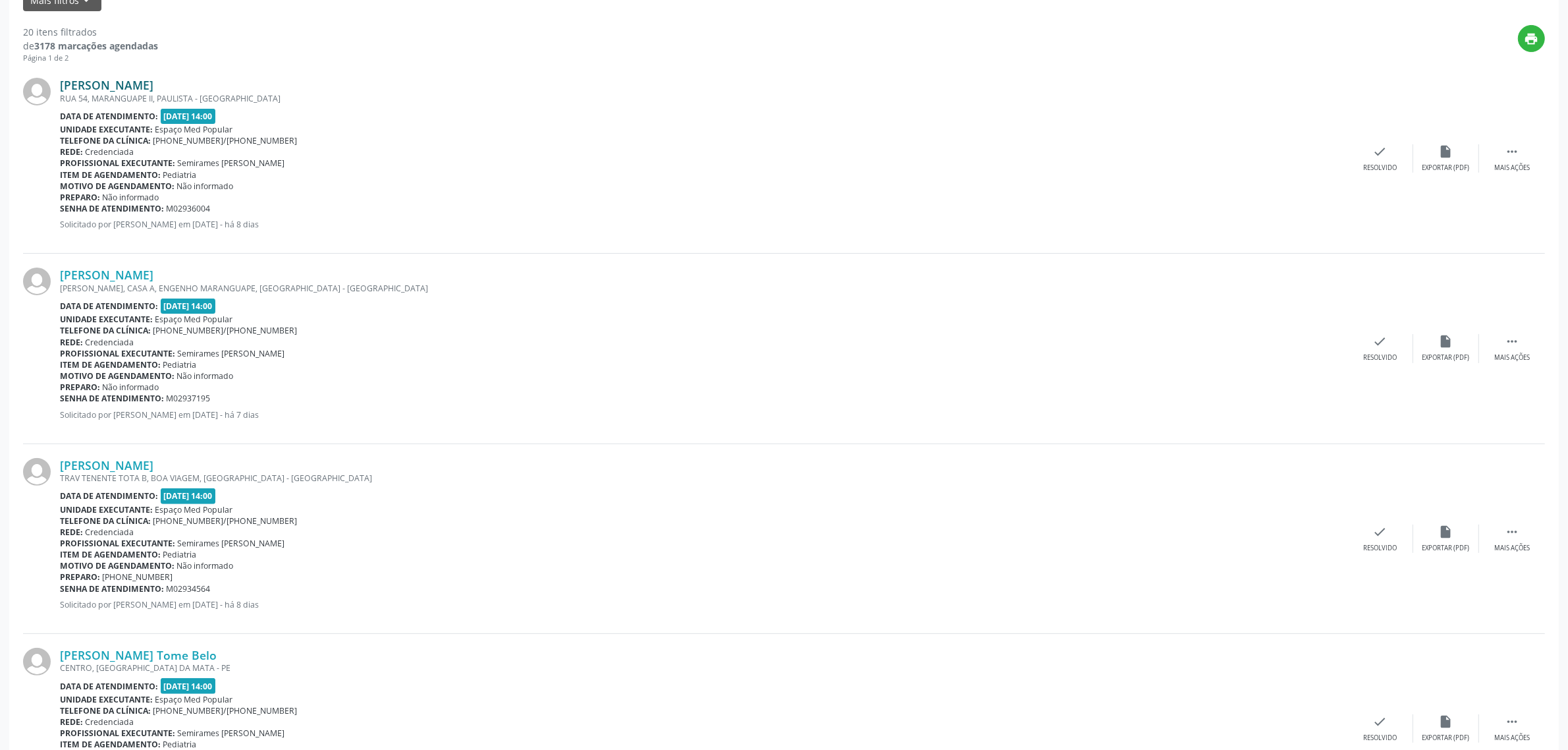
click at [153, 80] on link "[PERSON_NAME]" at bounding box center [106, 85] width 93 height 14
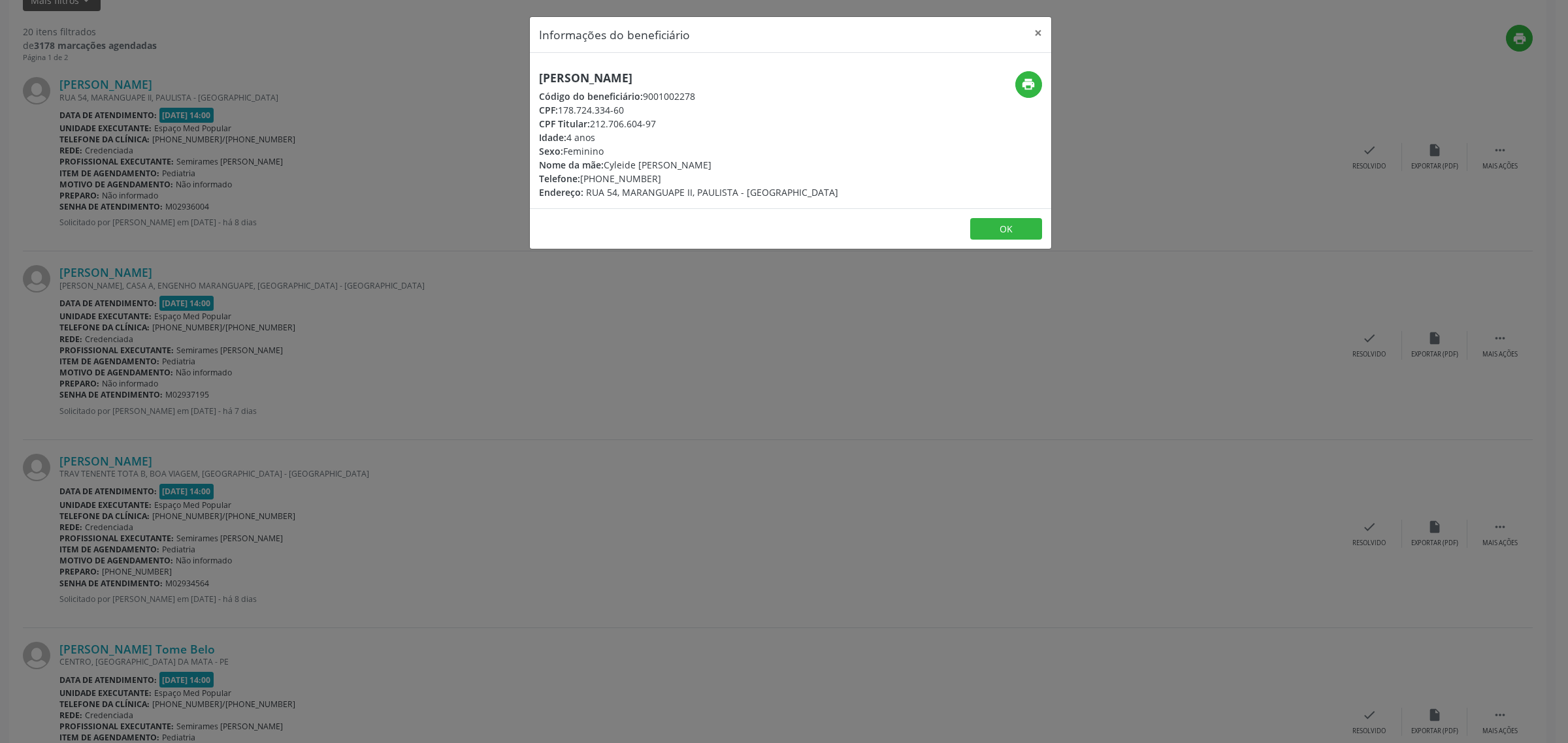
drag, startPoint x: 715, startPoint y: 79, endPoint x: 534, endPoint y: 72, distance: 181.1
click at [534, 72] on div "[PERSON_NAME] Código do beneficiário: 9001002278 CPF: 178.724.334-60 CPF Titula…" at bounding box center [703, 134] width 348 height 128
click at [241, 255] on div "Informações do beneficiário × [PERSON_NAME] Código do beneficiário: 9001002278 …" at bounding box center [784, 371] width 1568 height 743
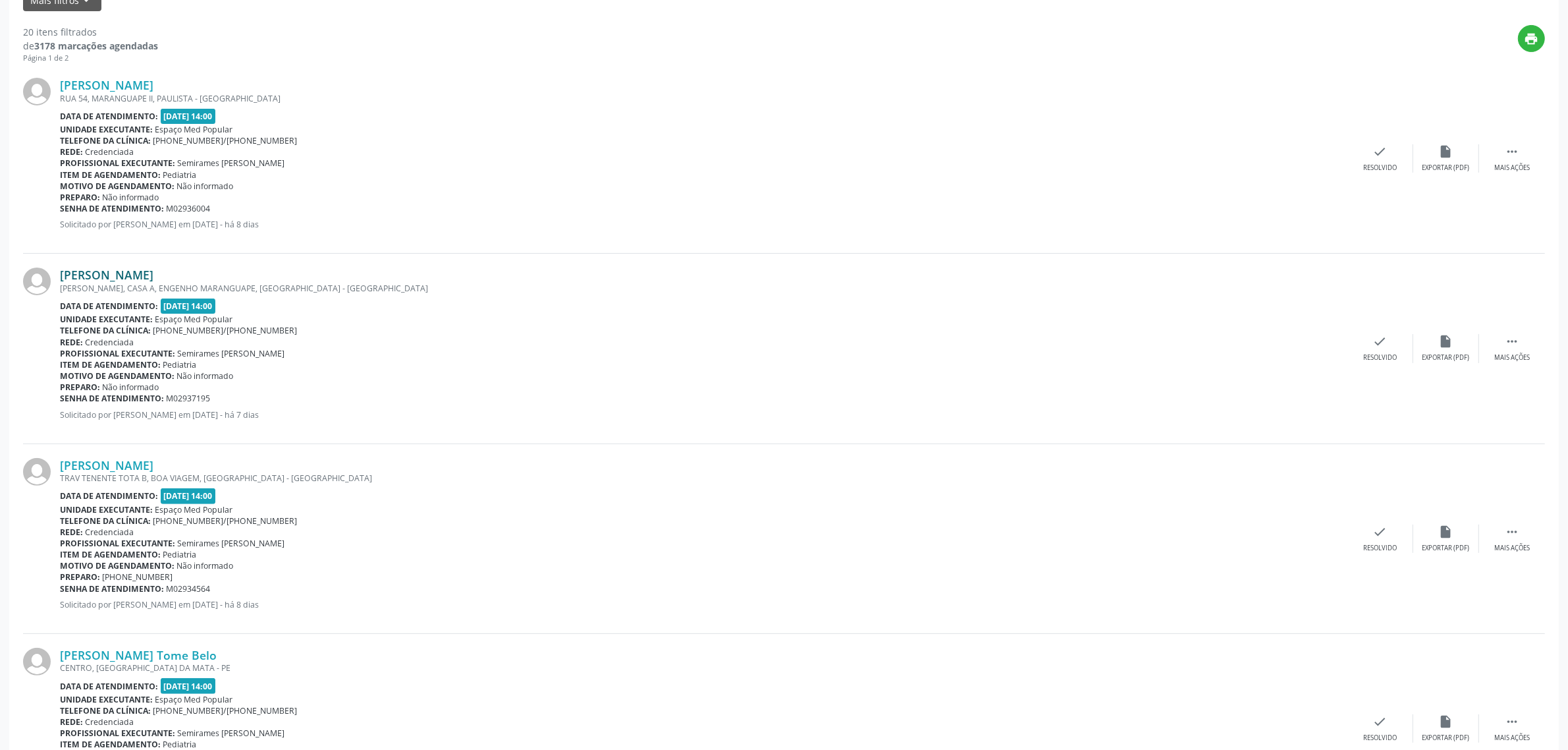
click at [153, 272] on link "[PERSON_NAME]" at bounding box center [106, 274] width 93 height 14
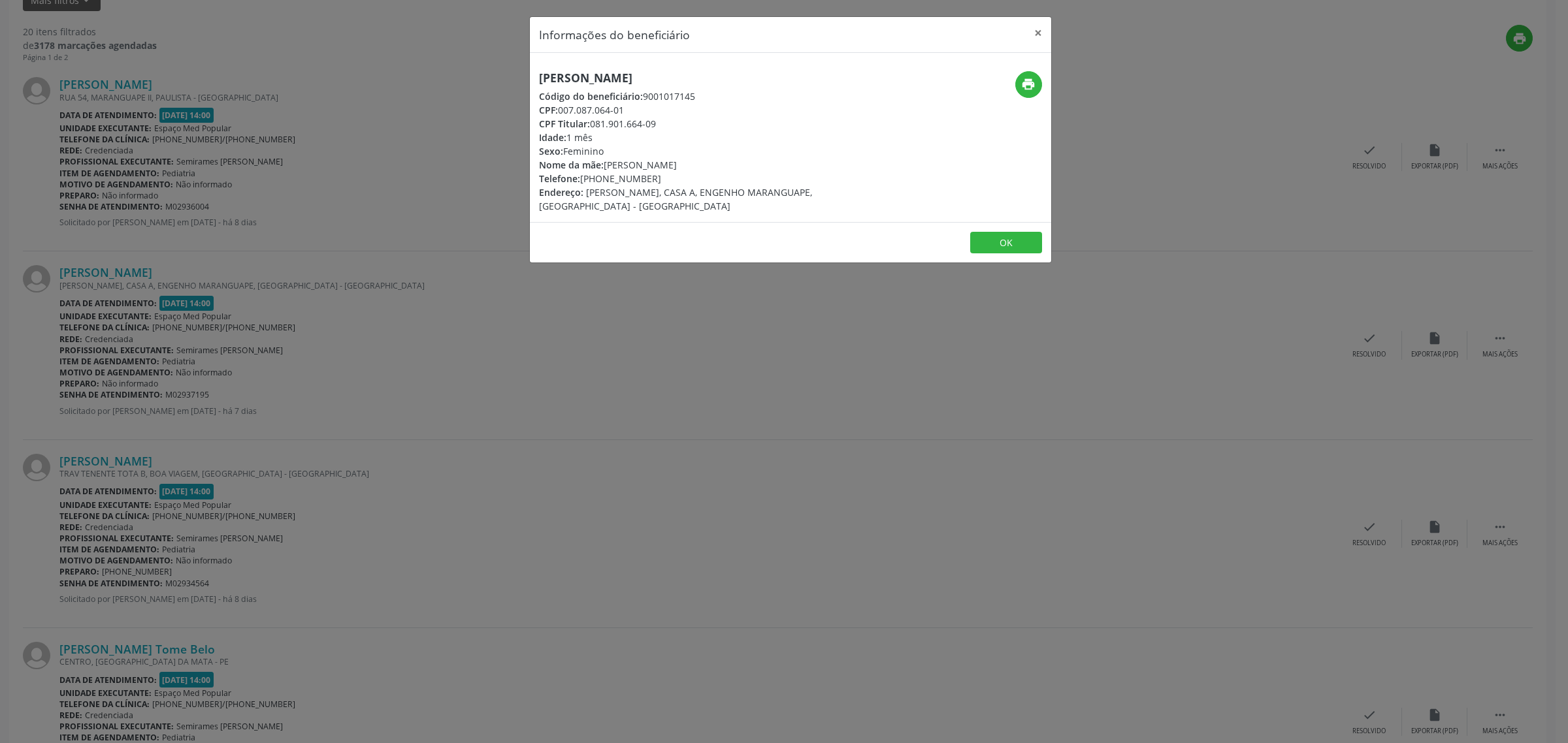
drag, startPoint x: 775, startPoint y: 76, endPoint x: 537, endPoint y: 76, distance: 238.0
click at [539, 76] on h5 "[PERSON_NAME]" at bounding box center [703, 77] width 329 height 14
drag, startPoint x: 664, startPoint y: 180, endPoint x: 581, endPoint y: 181, distance: 83.0
click at [581, 181] on div "Telefone: [PHONE_NUMBER]" at bounding box center [703, 178] width 329 height 14
click at [228, 328] on div "Informações do beneficiário × [PERSON_NAME] Código do beneficiário: 9001017145 …" at bounding box center [784, 371] width 1568 height 743
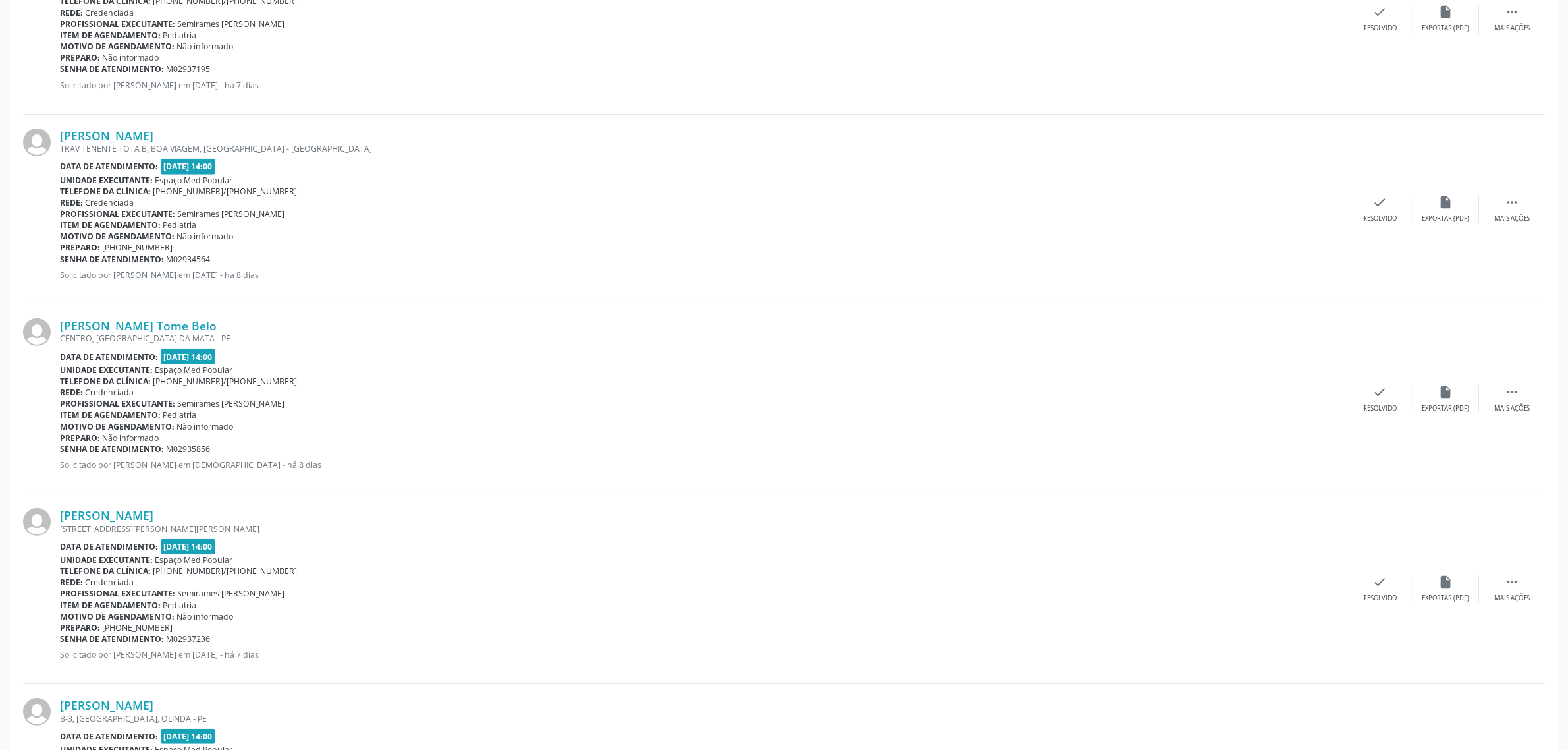
scroll to position [743, 0]
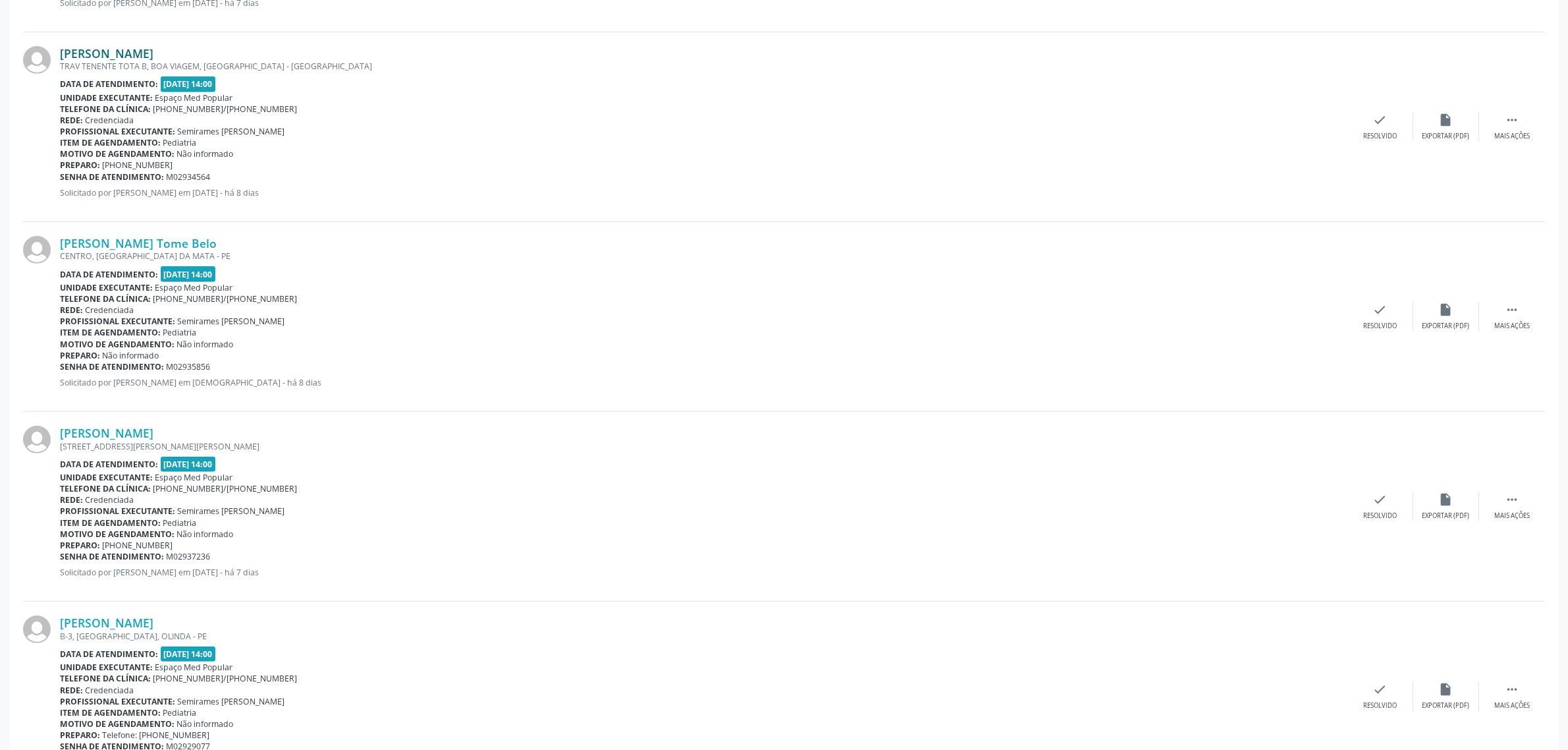
click at [144, 55] on link "[PERSON_NAME]" at bounding box center [106, 53] width 93 height 14
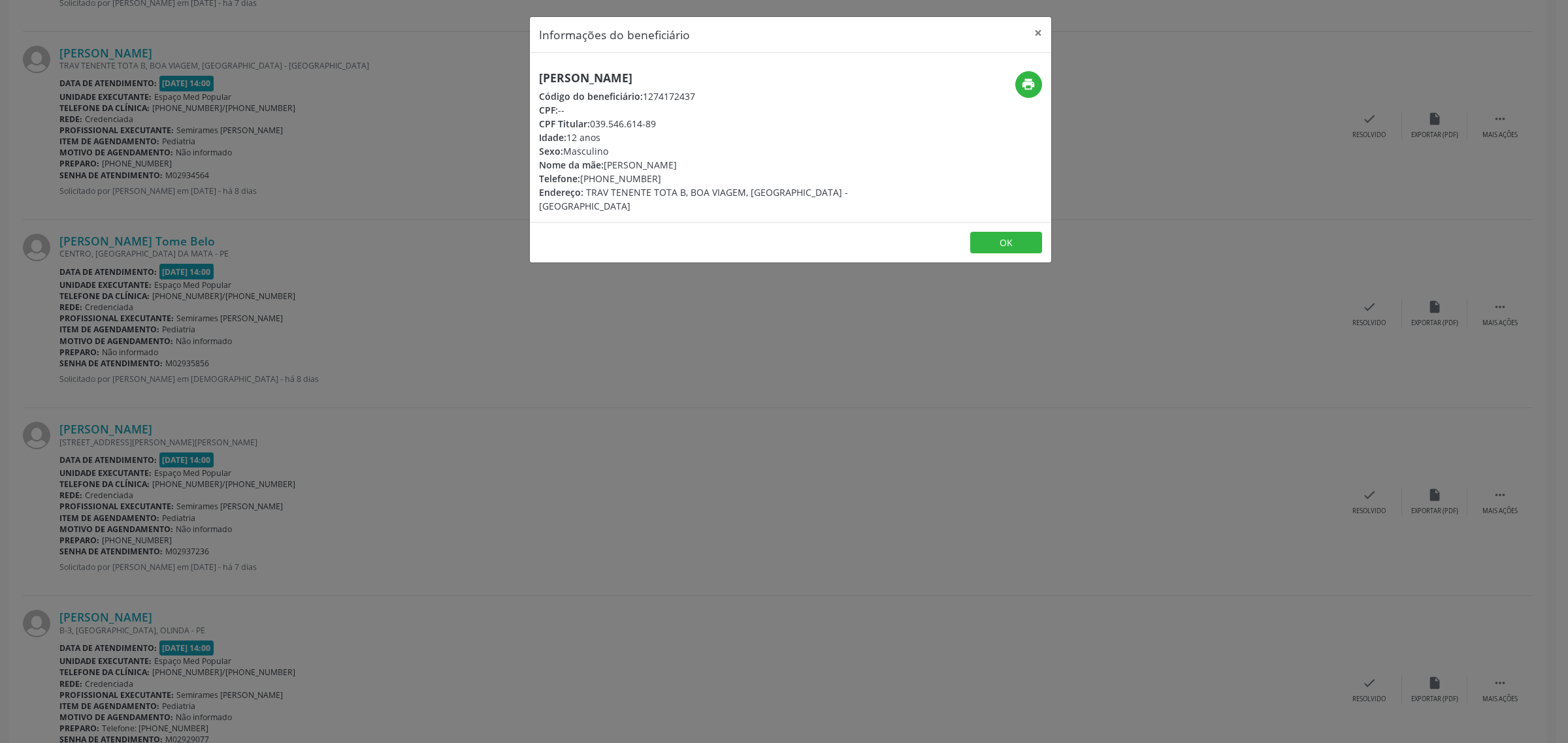
drag, startPoint x: 756, startPoint y: 79, endPoint x: 536, endPoint y: 76, distance: 220.0
click at [536, 76] on div "[PERSON_NAME] Código do beneficiário: 1274172437 CPF: -- CPF Titular: 039.546.6…" at bounding box center [703, 142] width 348 height 142
drag, startPoint x: 381, startPoint y: 304, endPoint x: 309, endPoint y: 240, distance: 96.3
click at [381, 302] on div "Informações do beneficiário × [PERSON_NAME] Código do beneficiário: 1274172437 …" at bounding box center [784, 371] width 1568 height 743
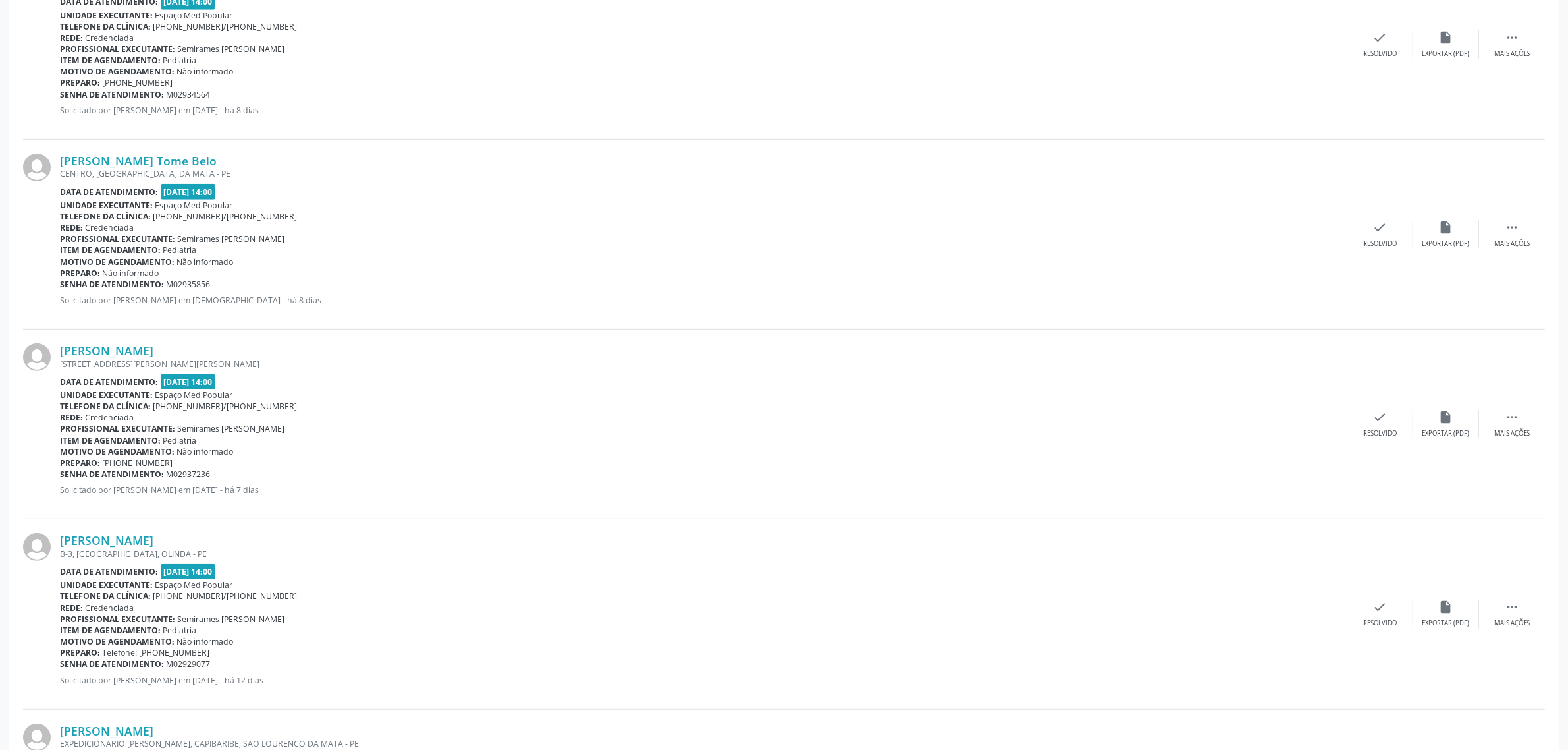
scroll to position [908, 0]
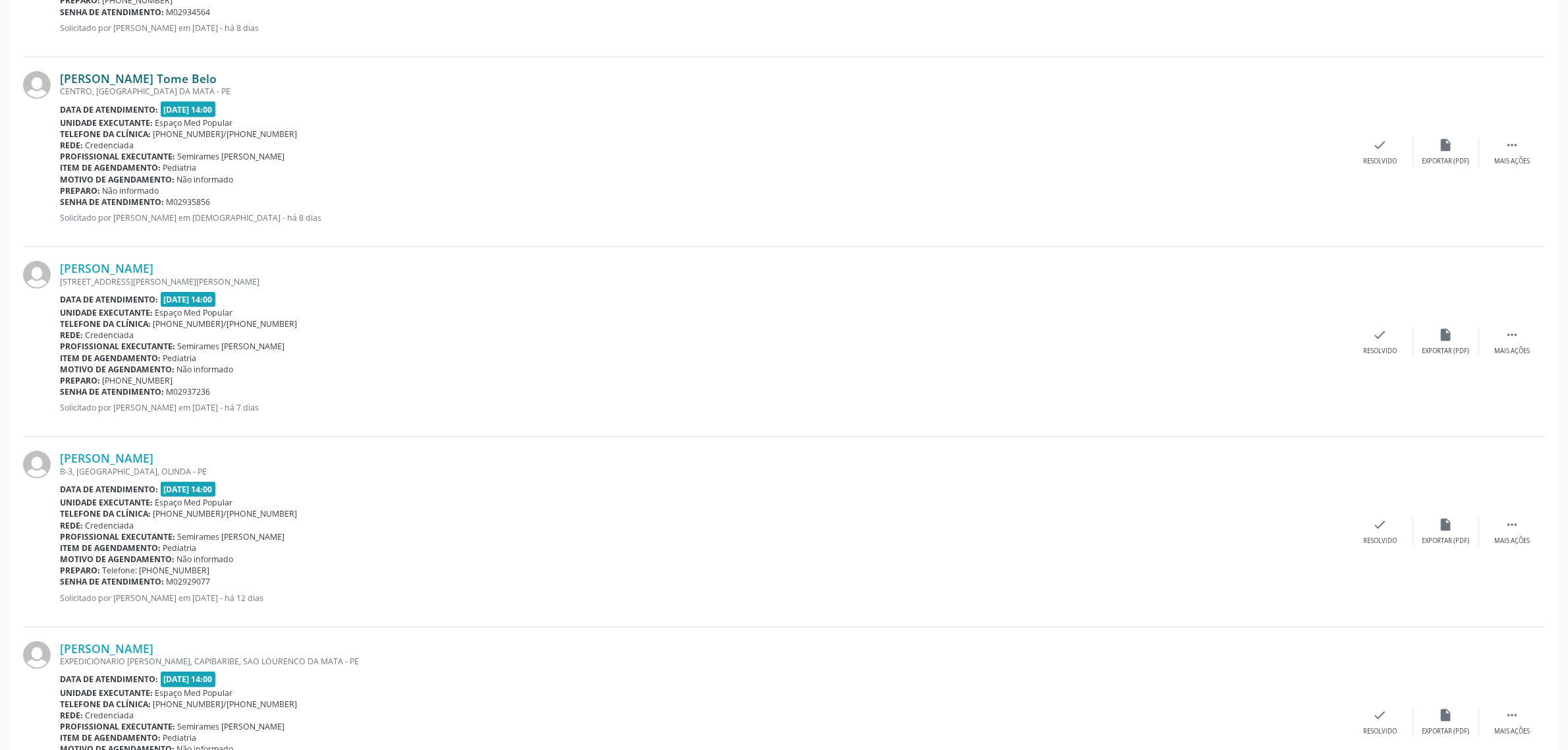
click at [149, 74] on link "[PERSON_NAME] Tome Belo" at bounding box center [138, 78] width 157 height 14
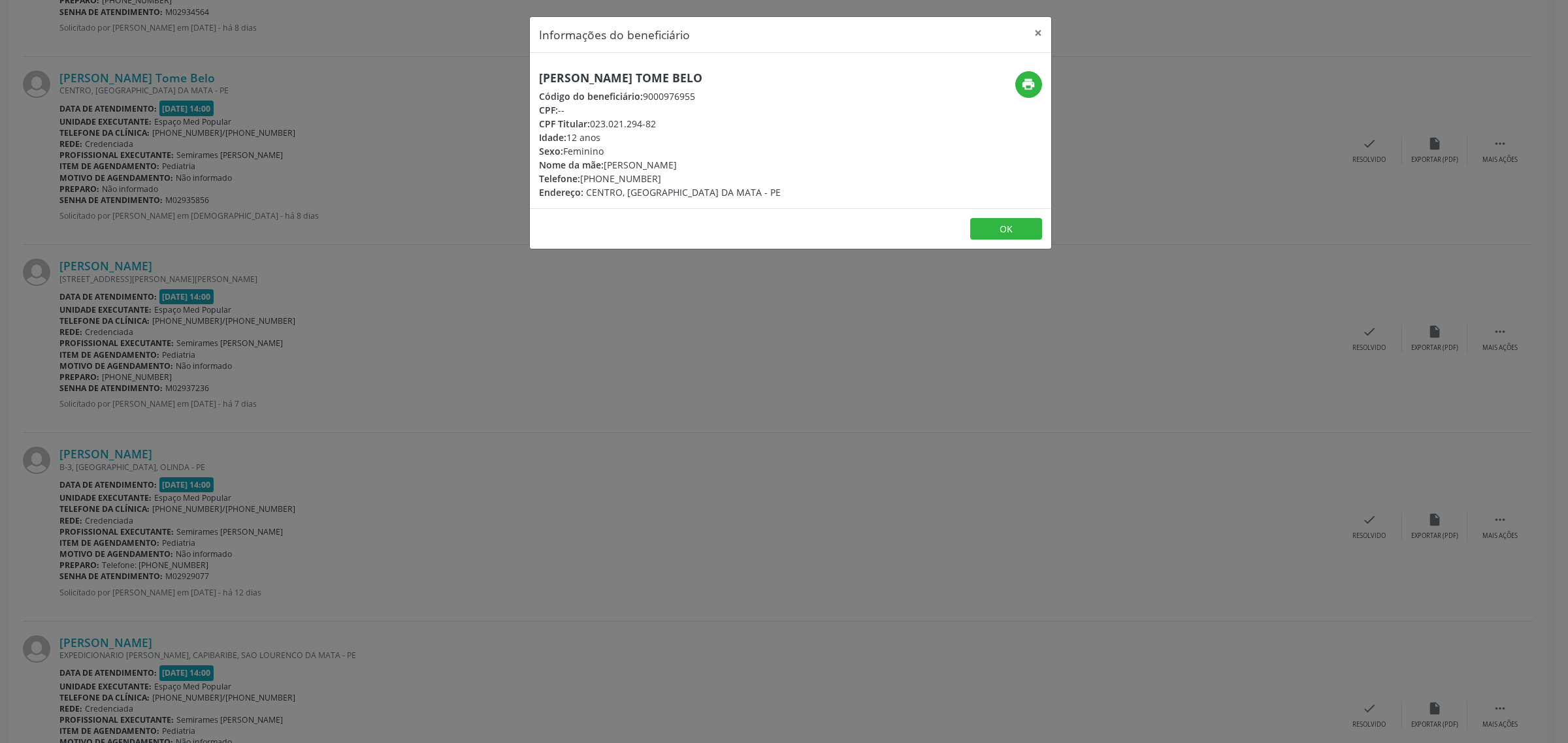
drag, startPoint x: 725, startPoint y: 79, endPoint x: 539, endPoint y: 76, distance: 186.0
click at [539, 76] on h5 "[PERSON_NAME] Tome Belo" at bounding box center [659, 77] width 242 height 14
click at [333, 348] on div "Informações do beneficiário × Charisma [PERSON_NAME] Código do beneficiário: 90…" at bounding box center [784, 371] width 1568 height 743
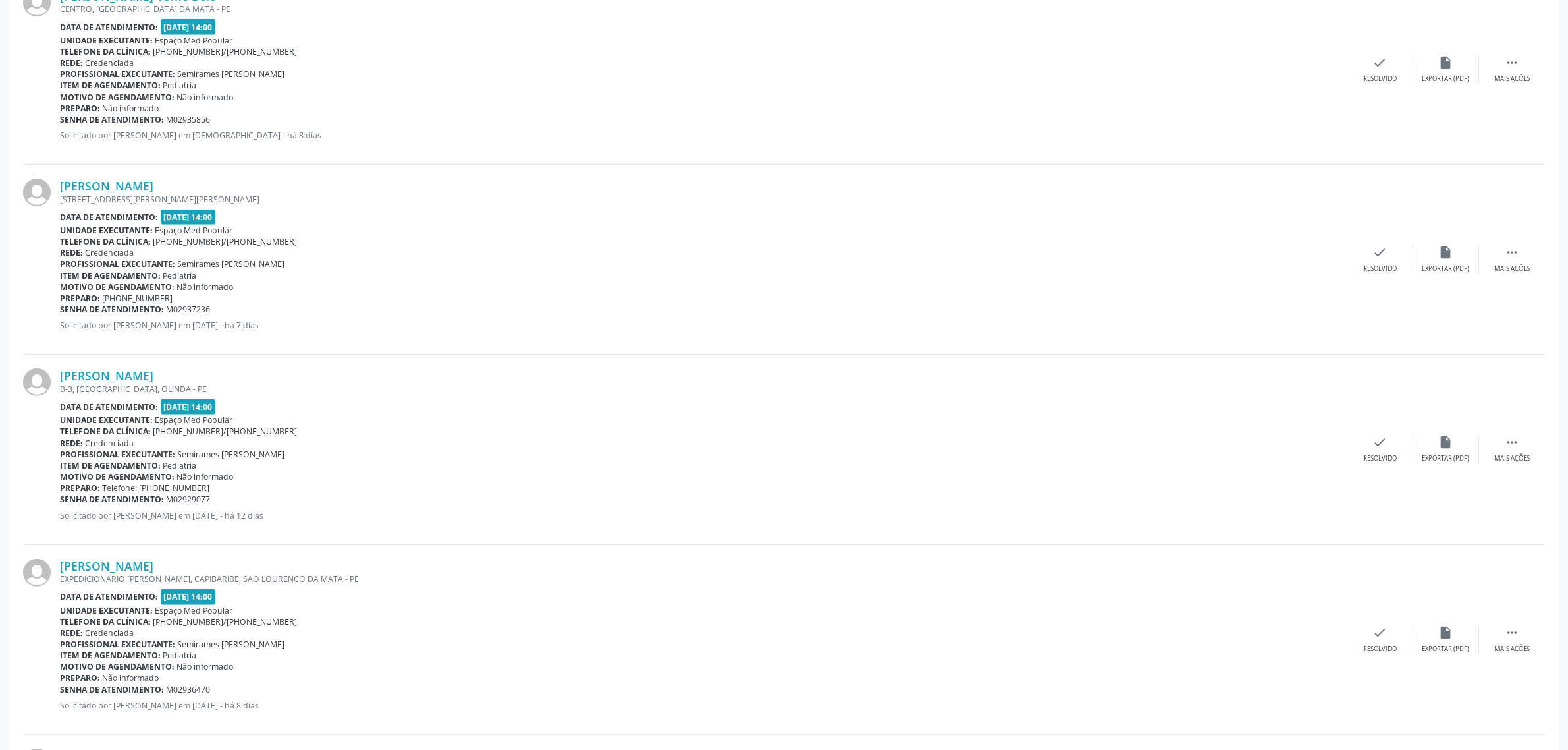
scroll to position [1073, 0]
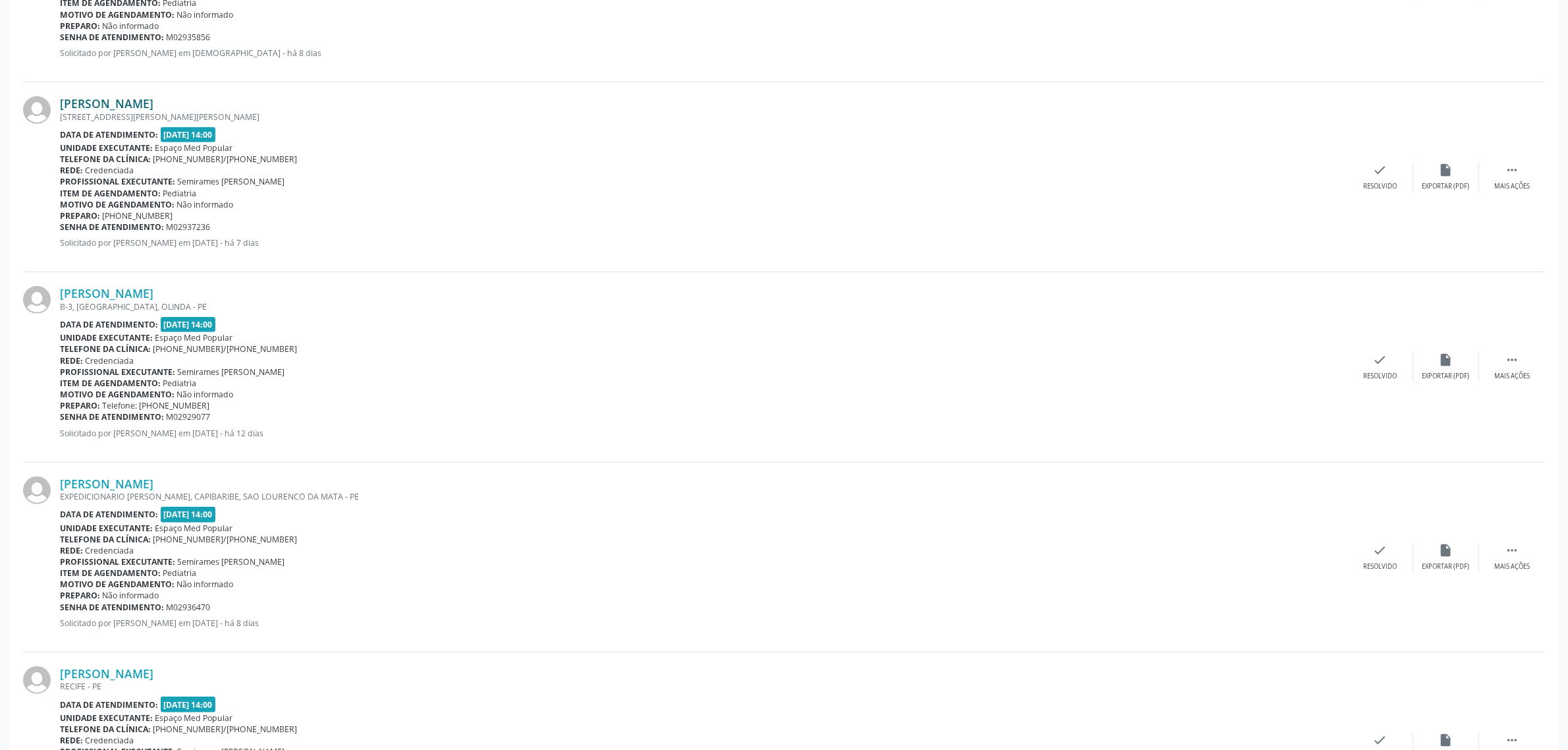
click at [150, 100] on link "[PERSON_NAME]" at bounding box center [106, 103] width 93 height 14
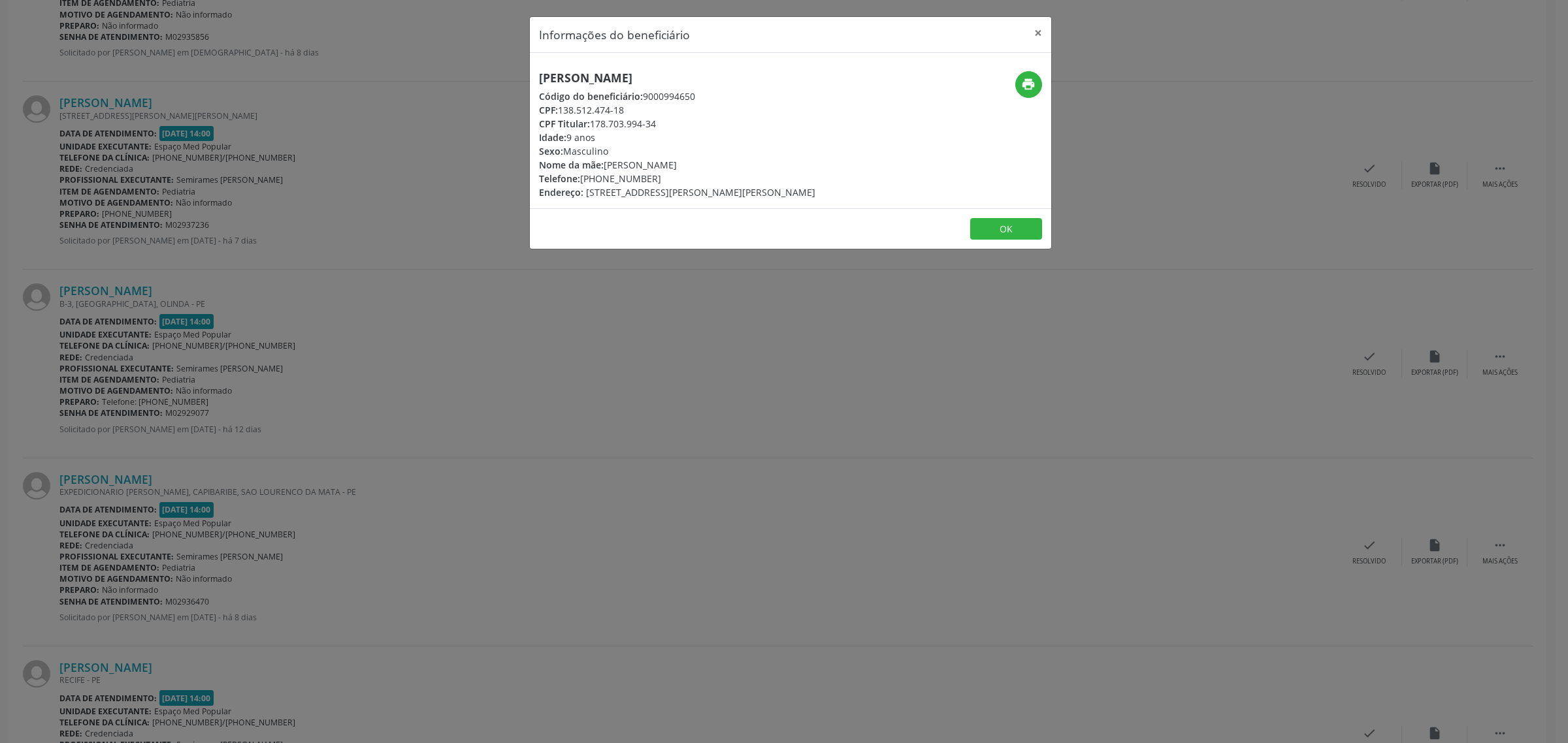
drag, startPoint x: 763, startPoint y: 74, endPoint x: 521, endPoint y: 70, distance: 242.0
click at [521, 70] on div "Informações do beneficiário × [PERSON_NAME] Código do beneficiário: 9000994650 …" at bounding box center [784, 371] width 1568 height 743
click at [188, 293] on div "Informações do beneficiário × [PERSON_NAME] Código do beneficiário: 9000994650 …" at bounding box center [784, 371] width 1568 height 743
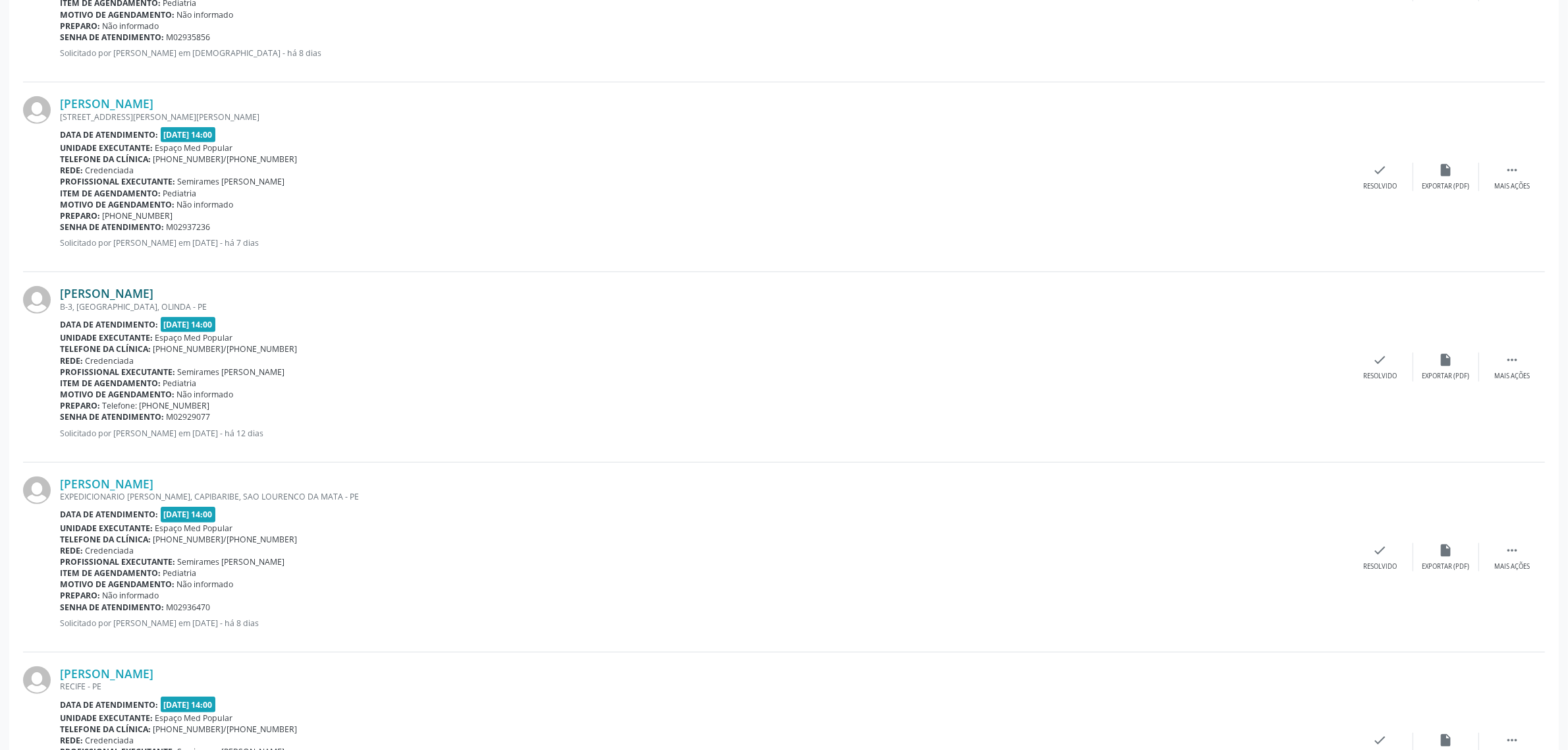
click at [153, 294] on link "[PERSON_NAME]" at bounding box center [106, 293] width 93 height 14
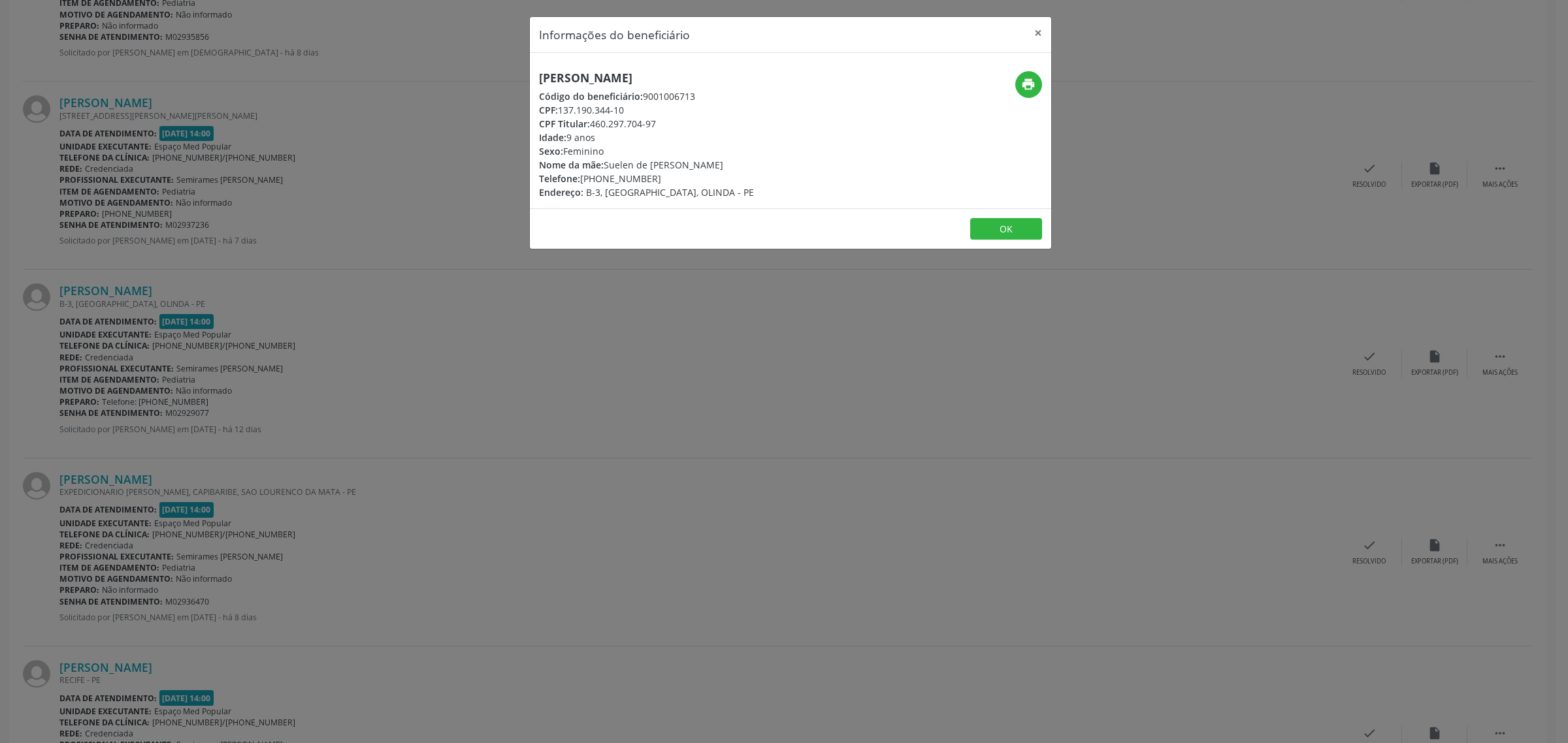
drag, startPoint x: 756, startPoint y: 79, endPoint x: 531, endPoint y: 84, distance: 225.1
click at [531, 84] on div "[PERSON_NAME] Código do beneficiário: 9001006713 CPF: 137.190.344-10 CPF Titula…" at bounding box center [703, 134] width 348 height 128
click at [405, 278] on div "Informações do beneficiário × [PERSON_NAME] Código do beneficiário: 9001006713 …" at bounding box center [784, 371] width 1568 height 743
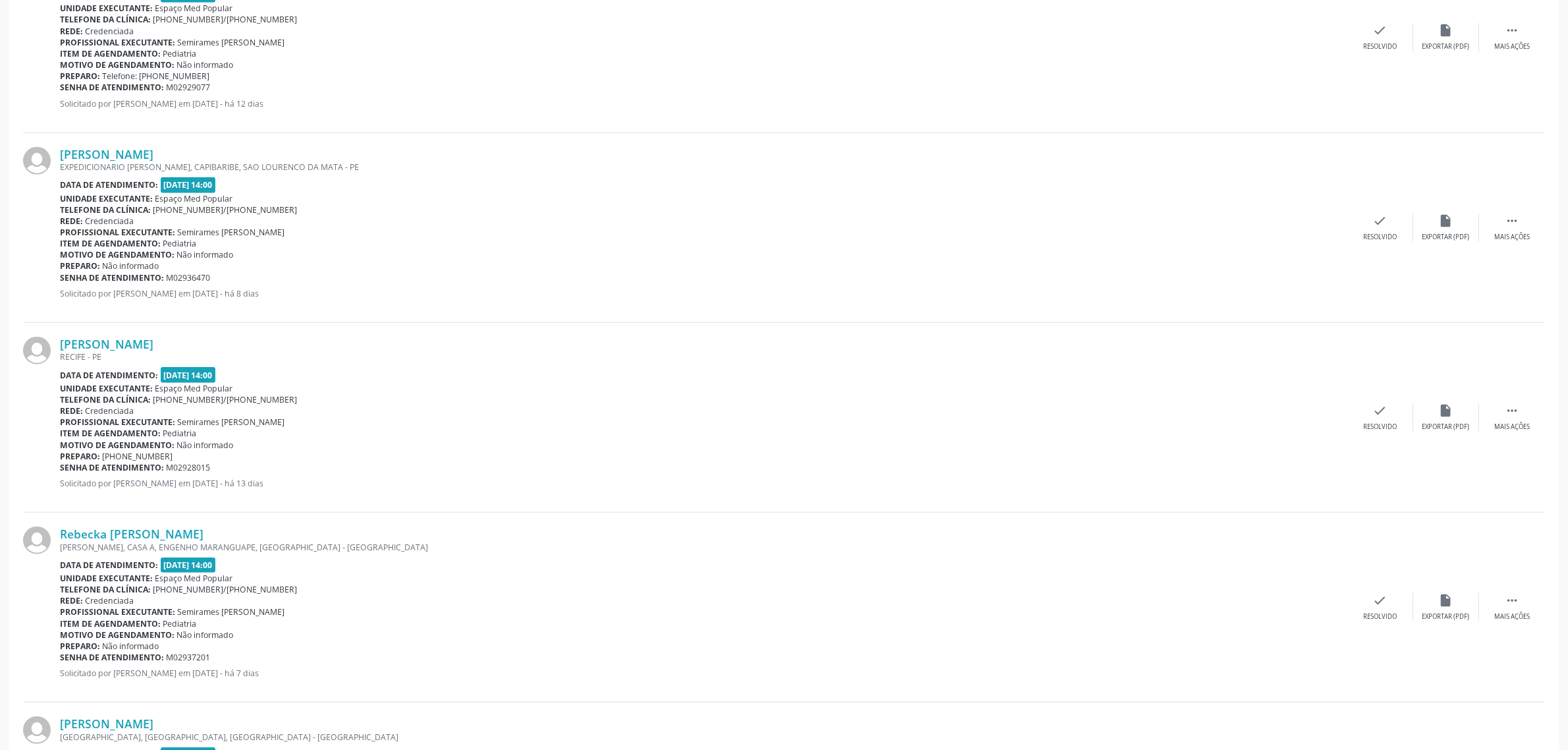
scroll to position [1485, 0]
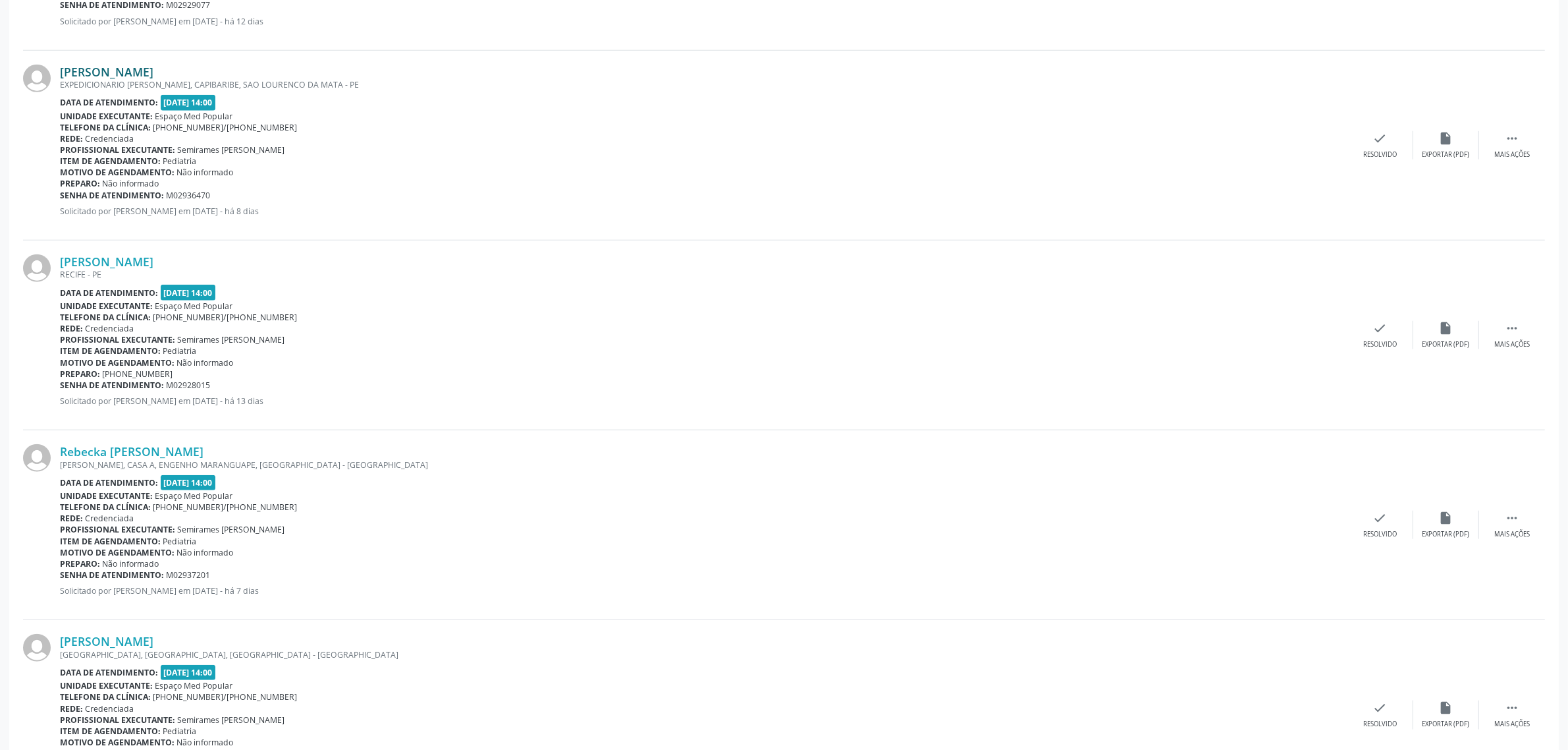
click at [153, 67] on link "[PERSON_NAME]" at bounding box center [106, 72] width 93 height 14
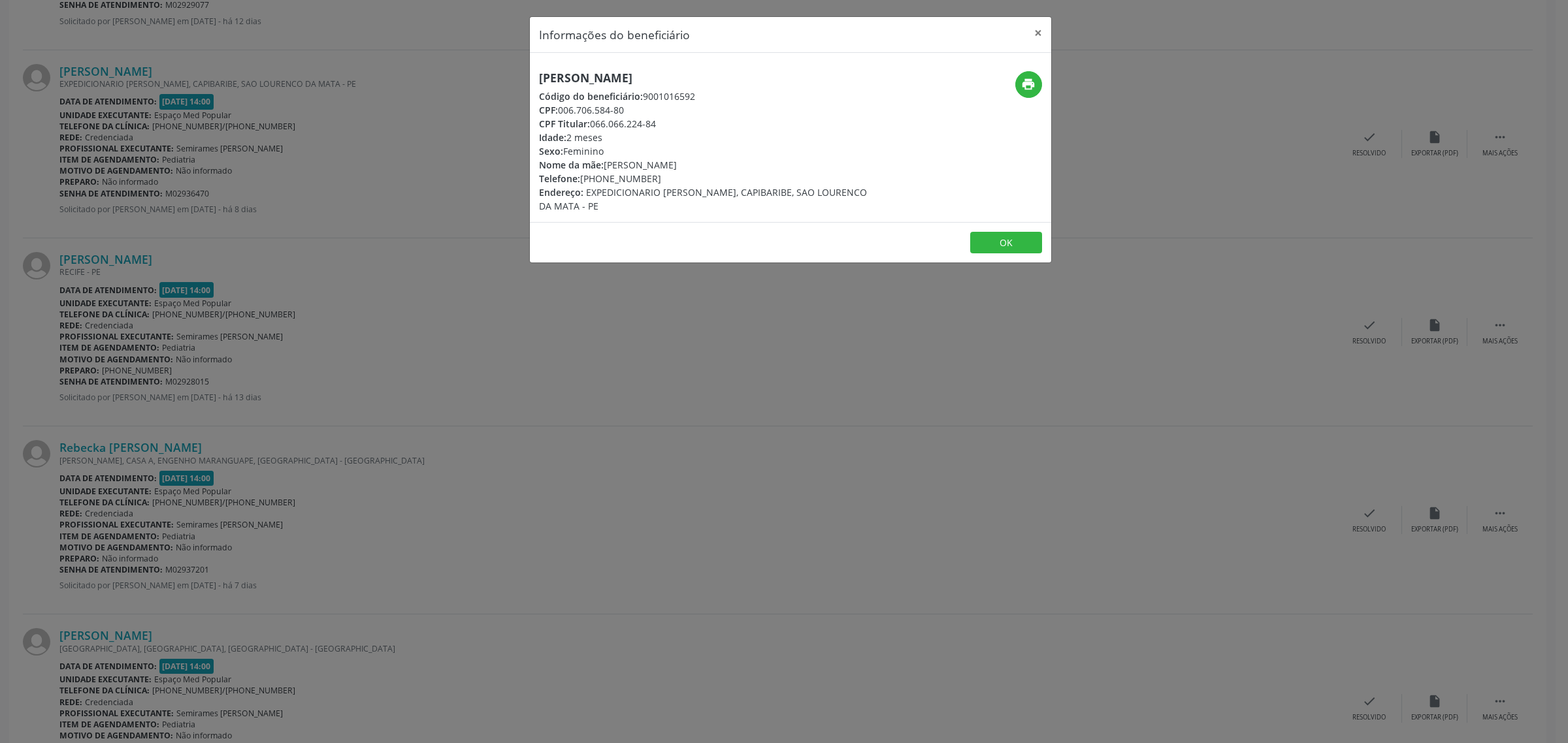
drag, startPoint x: 728, startPoint y: 79, endPoint x: 517, endPoint y: 79, distance: 211.0
click at [517, 79] on div "Informações do beneficiário × [PERSON_NAME] Código do beneficiário: 9001016592 …" at bounding box center [784, 371] width 1568 height 743
drag, startPoint x: 655, startPoint y: 177, endPoint x: 582, endPoint y: 181, distance: 73.1
click at [582, 181] on div "Telefone: [PHONE_NUMBER]" at bounding box center [703, 178] width 329 height 14
drag, startPoint x: 521, startPoint y: 337, endPoint x: 306, endPoint y: 337, distance: 215.0
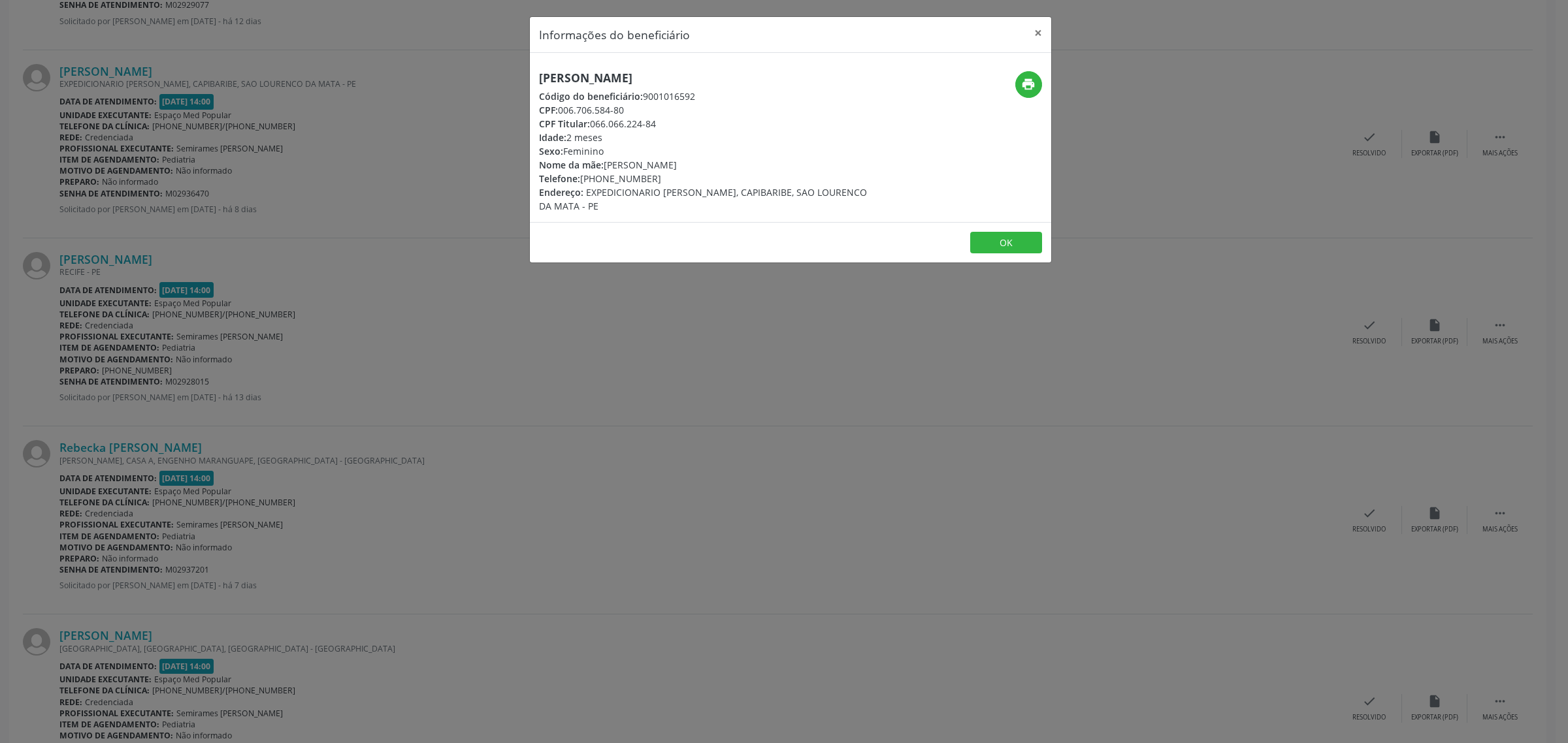
click at [520, 337] on div "Informações do beneficiário × [PERSON_NAME] Código do beneficiário: 9001016592 …" at bounding box center [784, 371] width 1568 height 743
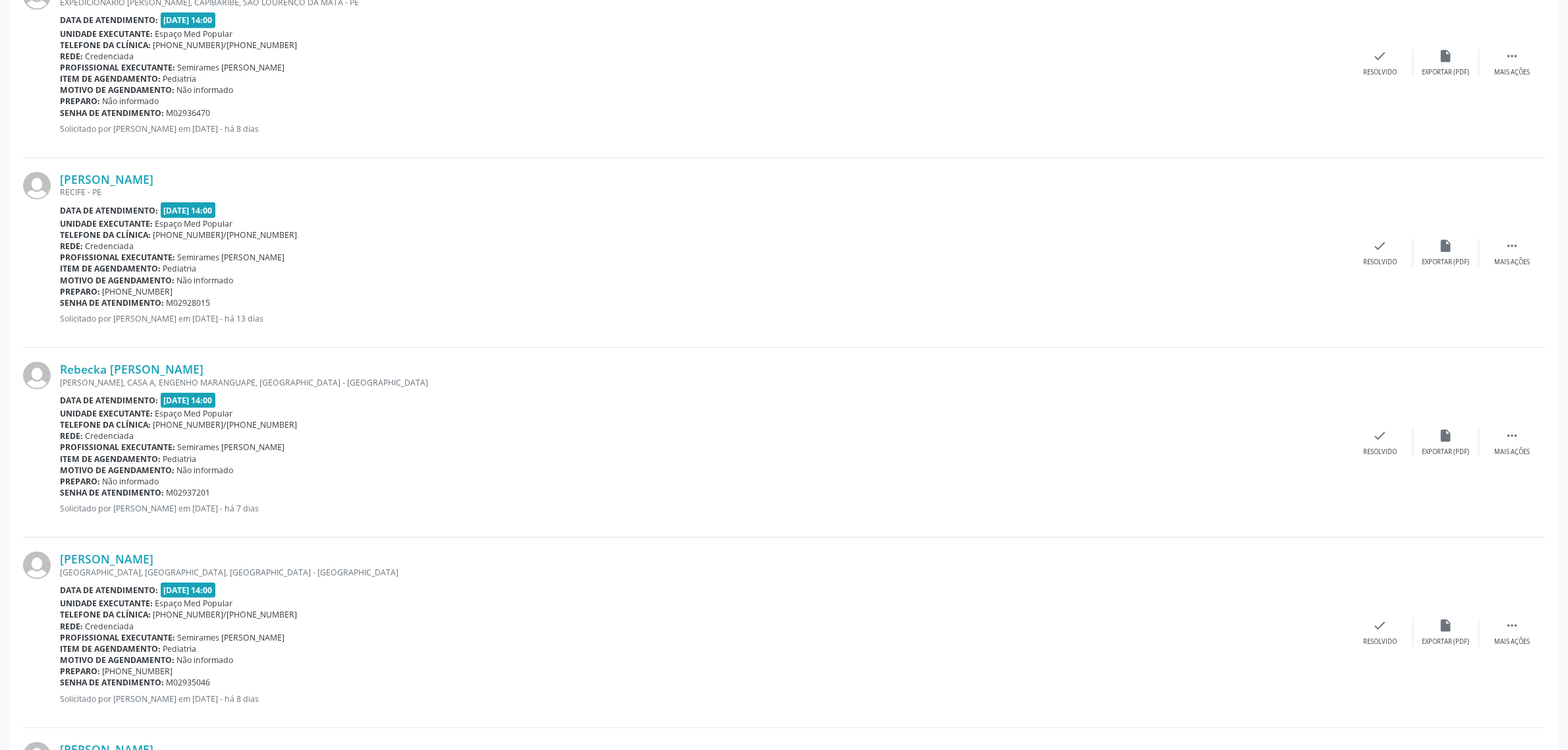
scroll to position [1650, 0]
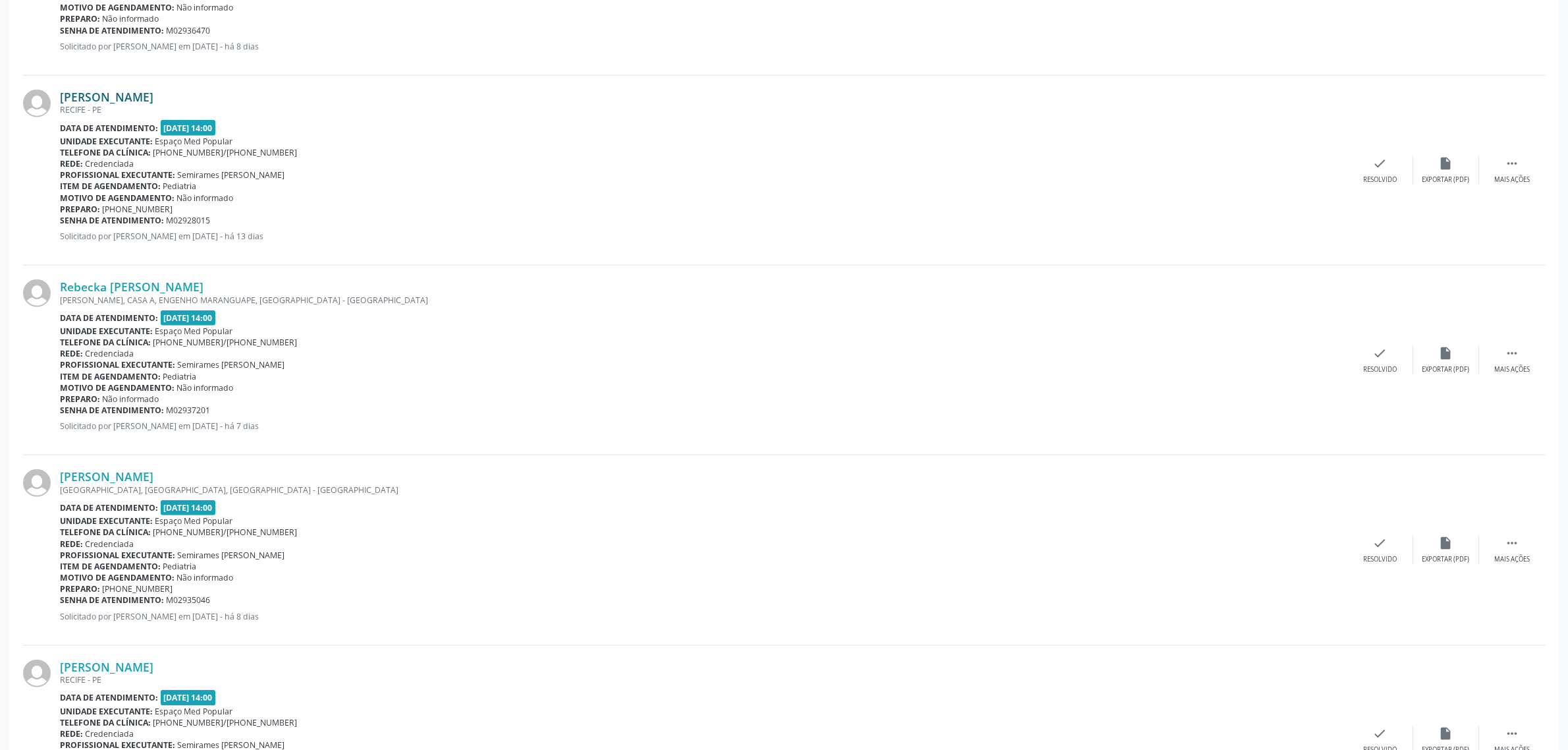
click at [103, 90] on link "[PERSON_NAME]" at bounding box center [106, 96] width 93 height 14
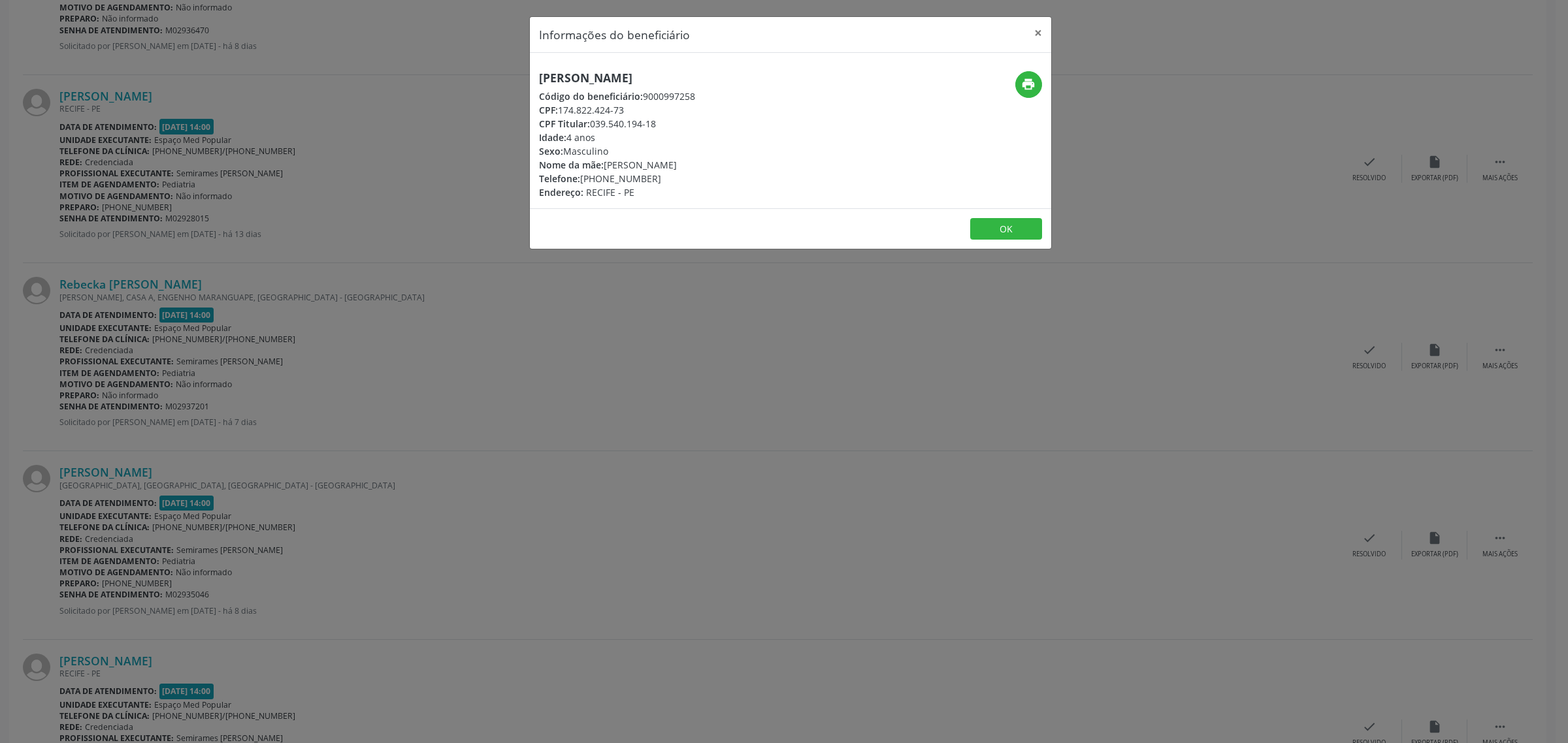
drag, startPoint x: 703, startPoint y: 73, endPoint x: 507, endPoint y: 86, distance: 196.4
click at [507, 86] on div "Informações do beneficiário × [PERSON_NAME] Código do beneficiário: 9000997258 …" at bounding box center [784, 371] width 1568 height 743
drag, startPoint x: 667, startPoint y: 177, endPoint x: 580, endPoint y: 178, distance: 87.0
click at [580, 178] on div "Telefone: [PHONE_NUMBER]" at bounding box center [617, 178] width 156 height 14
click at [163, 406] on div "Informações do beneficiário × [PERSON_NAME] Código do beneficiário: 9000997258 …" at bounding box center [784, 371] width 1568 height 743
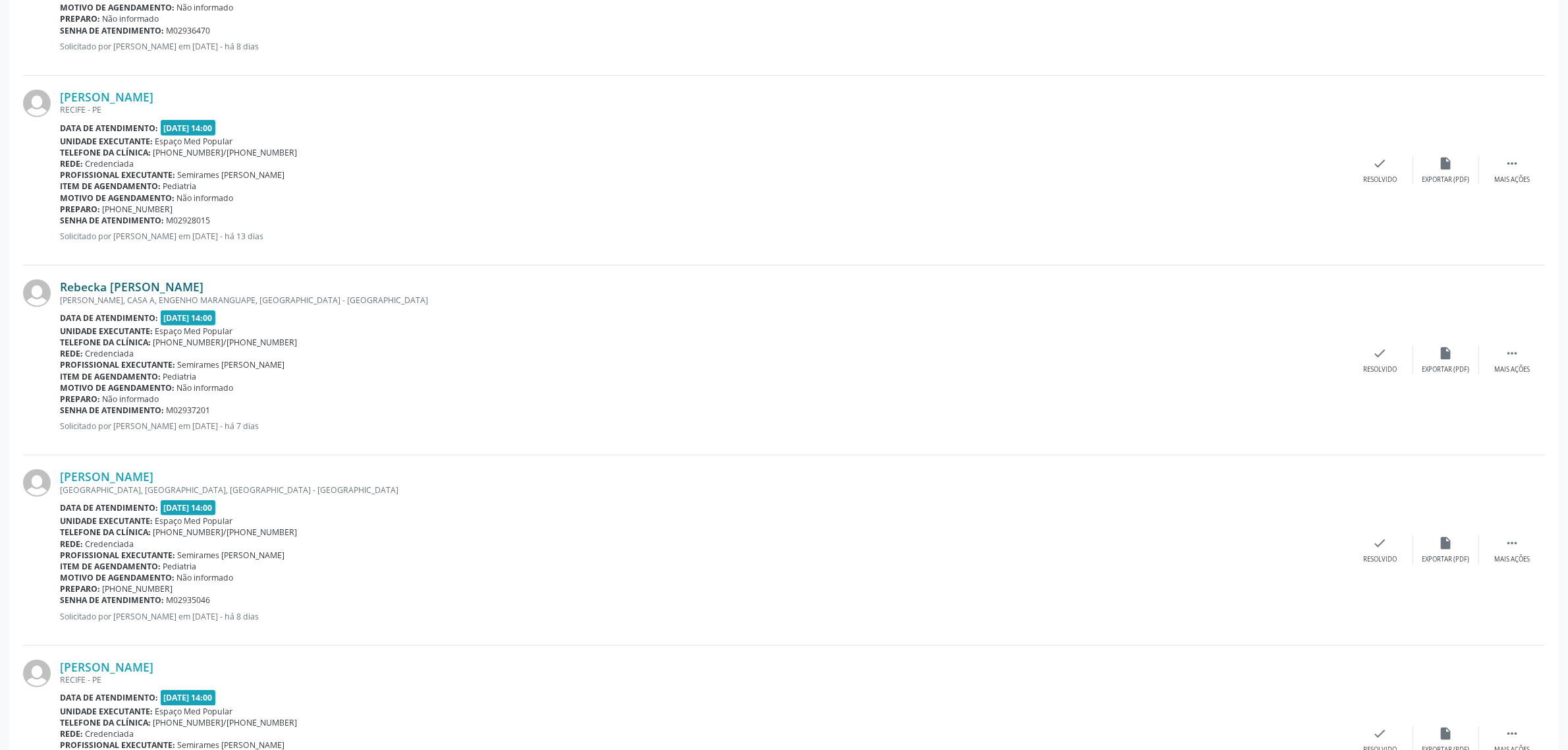
click at [152, 287] on link "Rebecka [PERSON_NAME]" at bounding box center [132, 286] width 144 height 14
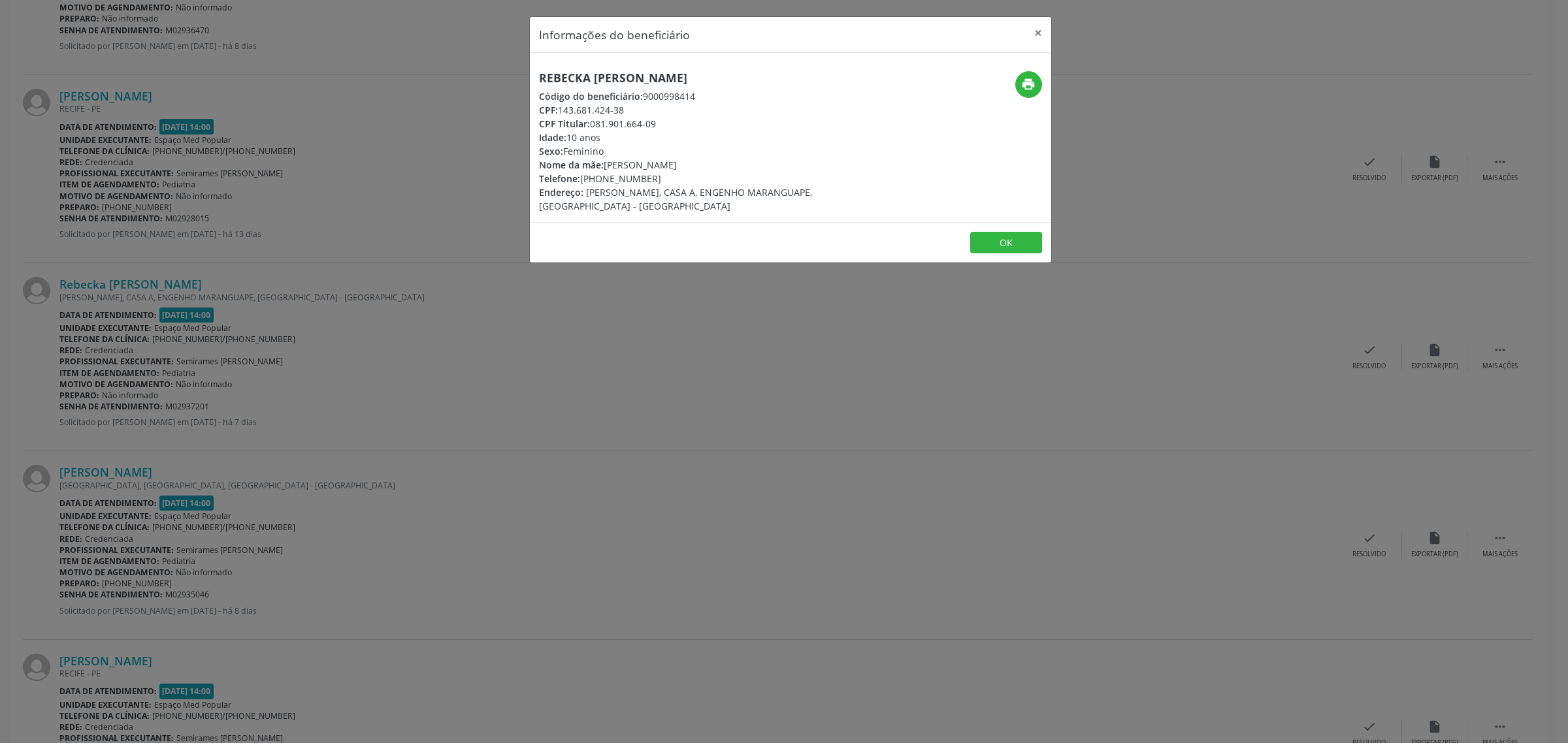
drag, startPoint x: 783, startPoint y: 76, endPoint x: 527, endPoint y: 82, distance: 256.1
click at [527, 82] on div "Informações do beneficiário × Rebecka [PERSON_NAME] Código do beneficiário: 900…" at bounding box center [784, 371] width 1568 height 743
drag, startPoint x: 652, startPoint y: 180, endPoint x: 581, endPoint y: 183, distance: 71.1
click at [581, 183] on div "Telefone: [PHONE_NUMBER]" at bounding box center [703, 178] width 329 height 14
drag, startPoint x: 399, startPoint y: 354, endPoint x: 325, endPoint y: 356, distance: 74.0
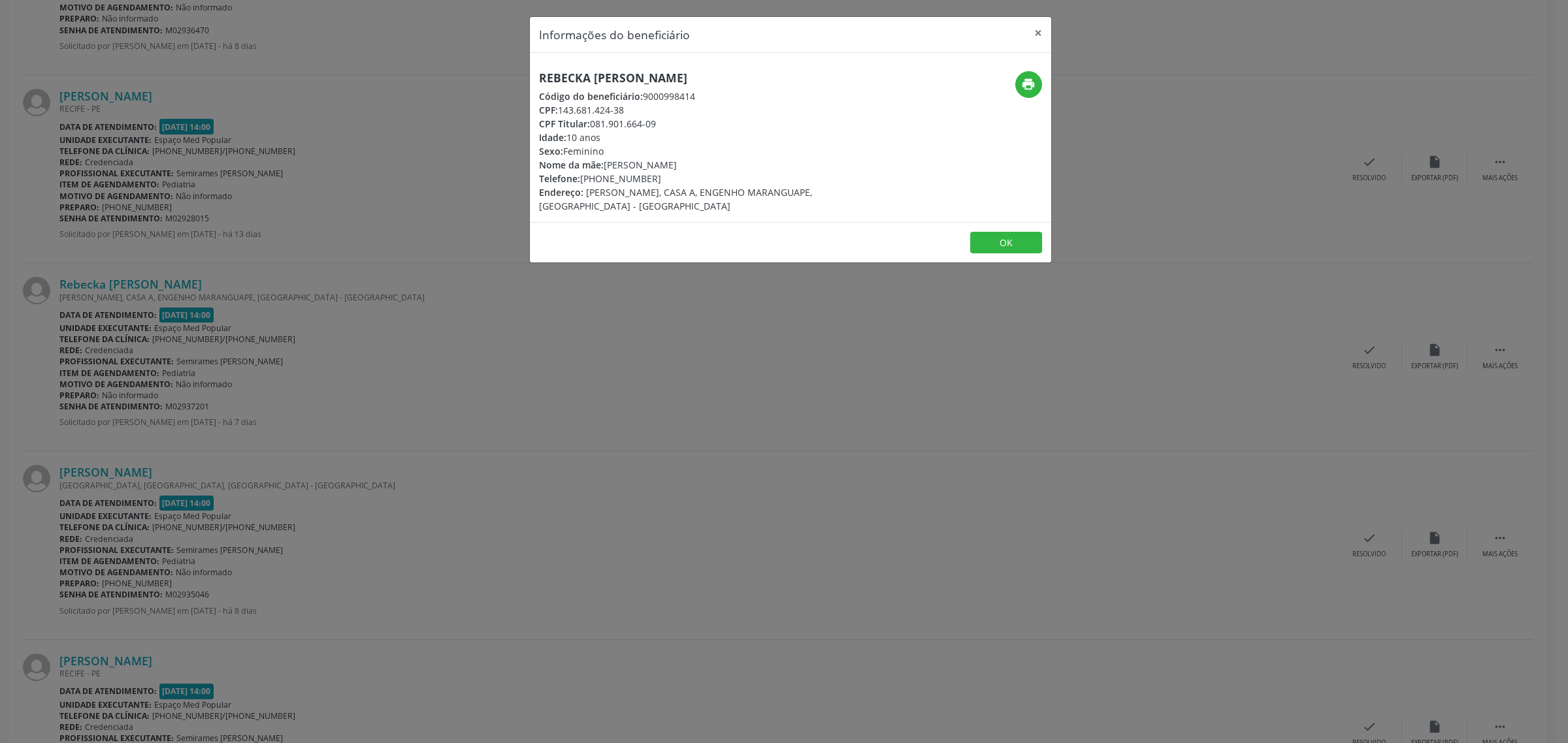
click at [376, 356] on div "Informações do beneficiário × Rebecka [PERSON_NAME] Código do beneficiário: 900…" at bounding box center [784, 371] width 1568 height 743
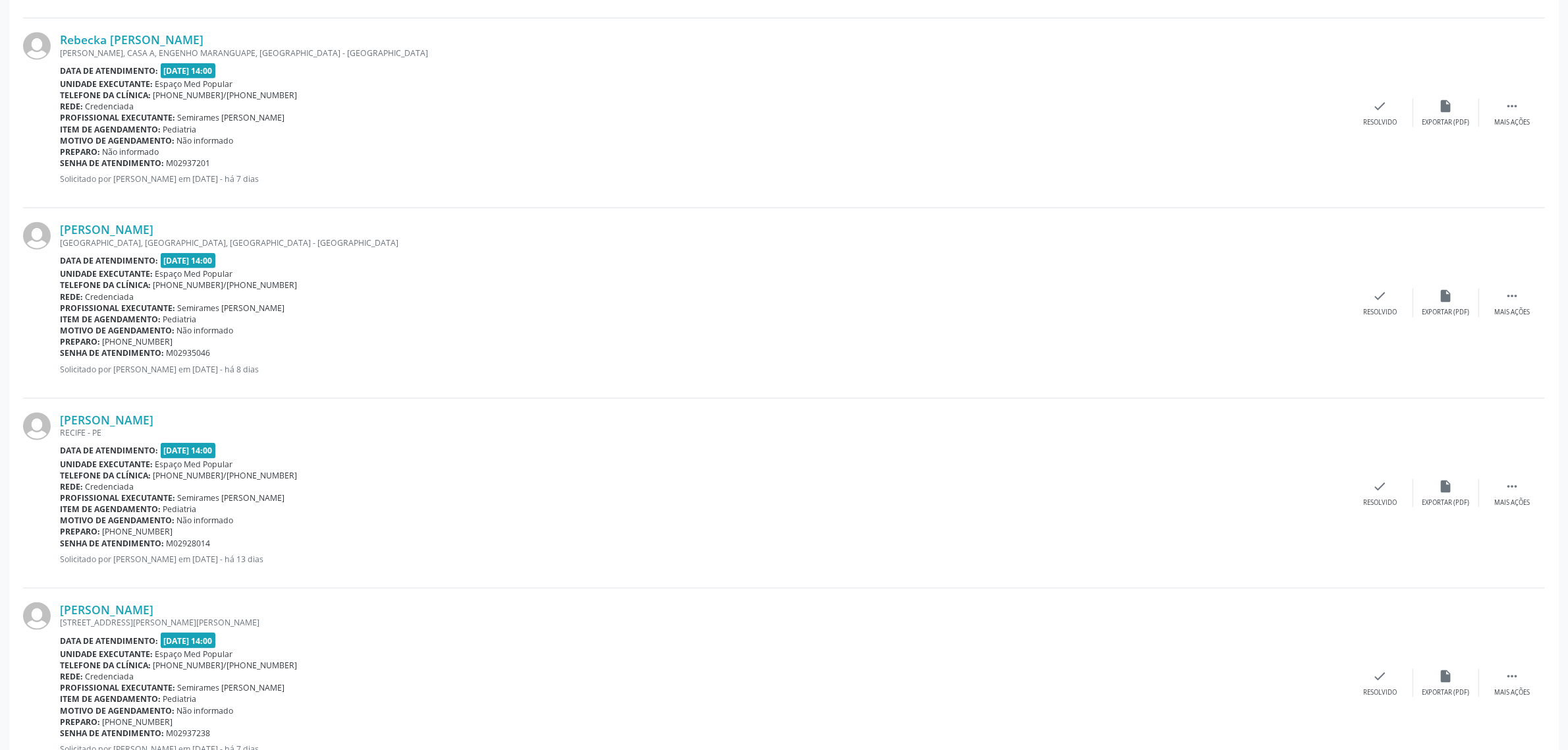
scroll to position [1979, 0]
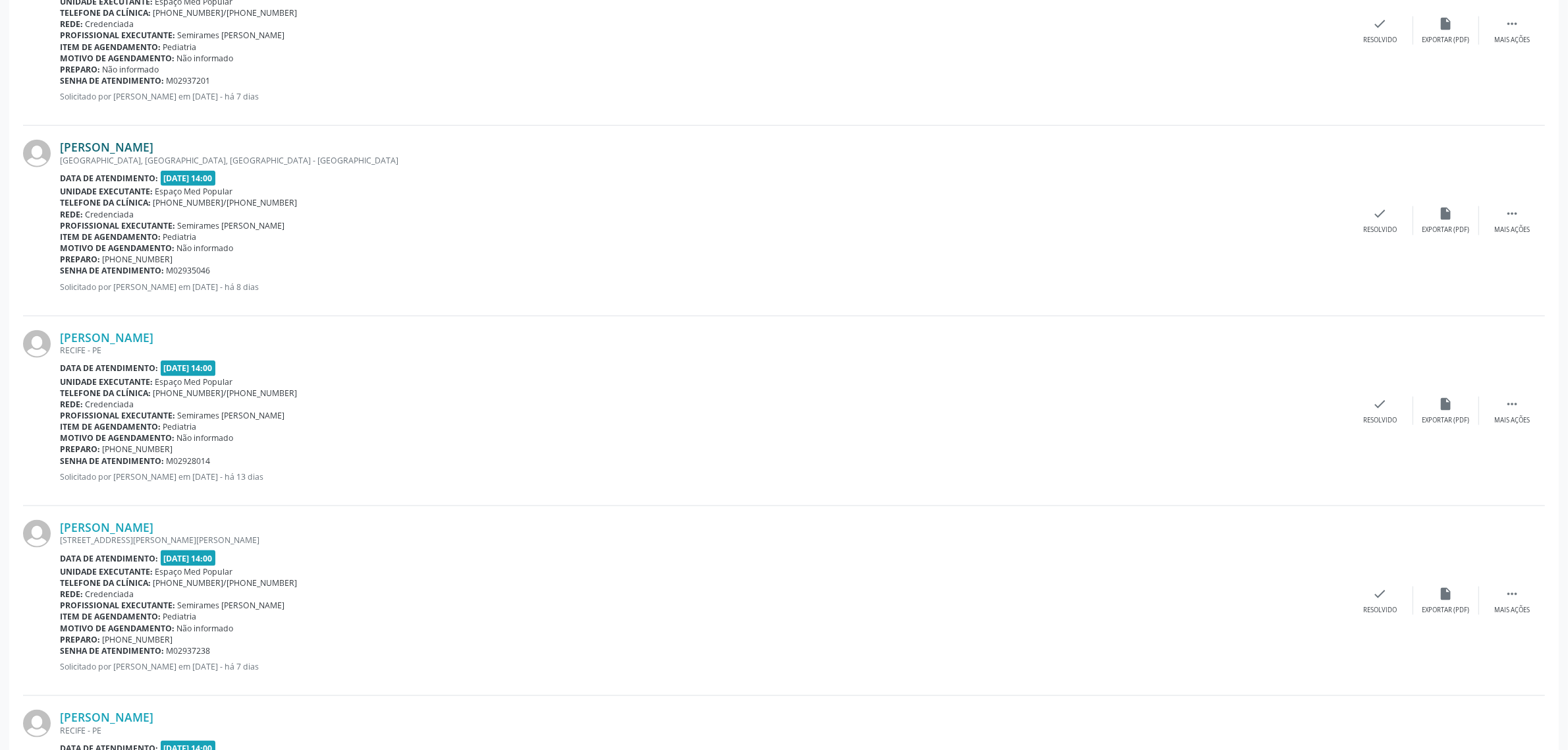
click at [153, 143] on link "[PERSON_NAME]" at bounding box center [106, 146] width 93 height 14
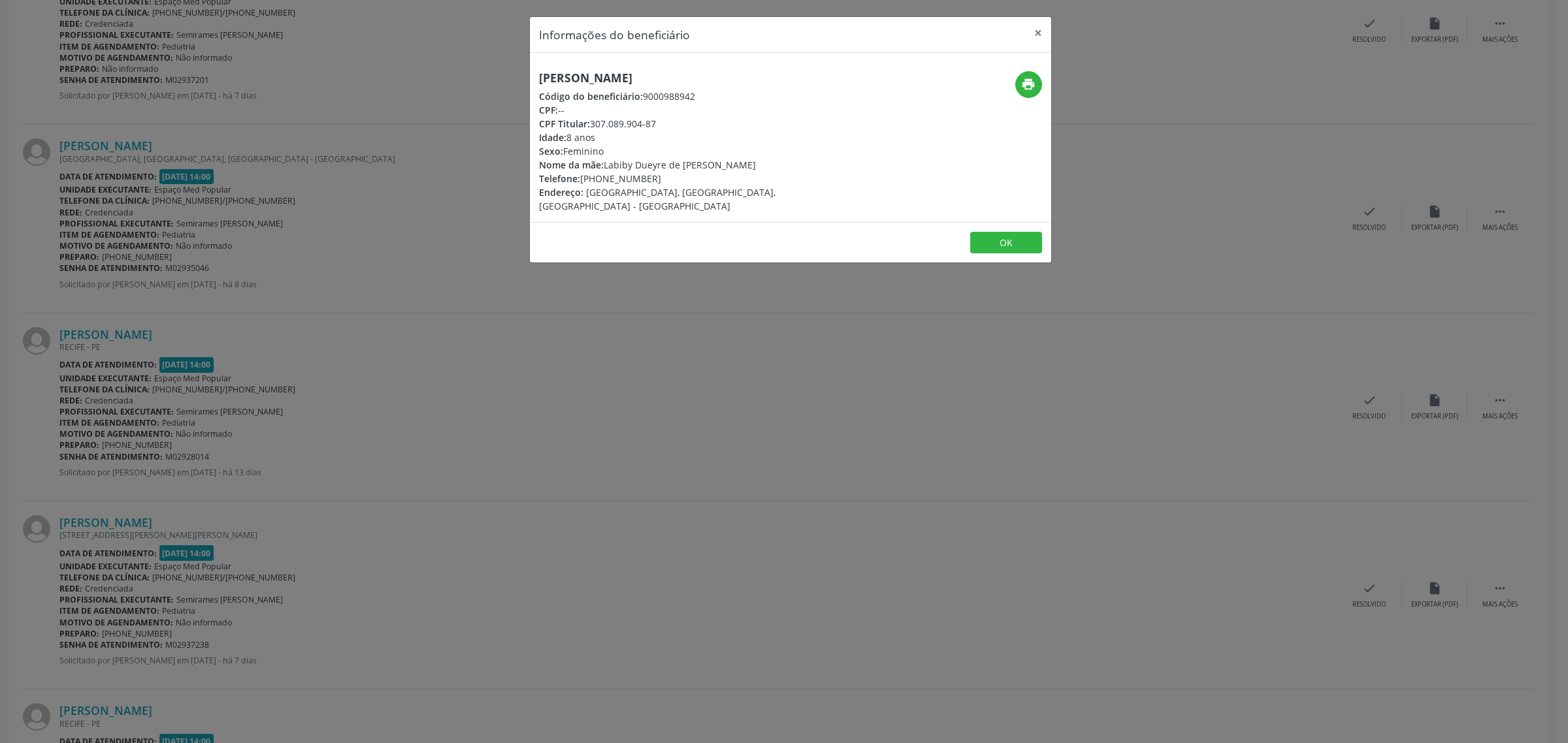
drag, startPoint x: 794, startPoint y: 79, endPoint x: 534, endPoint y: 77, distance: 260.0
click at [534, 77] on div "[PERSON_NAME] Código do beneficiário: 9000988942 CPF: -- CPF Titular: 307.089.9…" at bounding box center [703, 142] width 348 height 142
drag, startPoint x: 680, startPoint y: 177, endPoint x: 583, endPoint y: 177, distance: 97.0
click at [583, 177] on div "Telefone: [PHONE_NUMBER]" at bounding box center [703, 178] width 329 height 14
click at [197, 326] on div "Informações do beneficiário × [PERSON_NAME] Código do beneficiário: 9000988942 …" at bounding box center [784, 371] width 1568 height 743
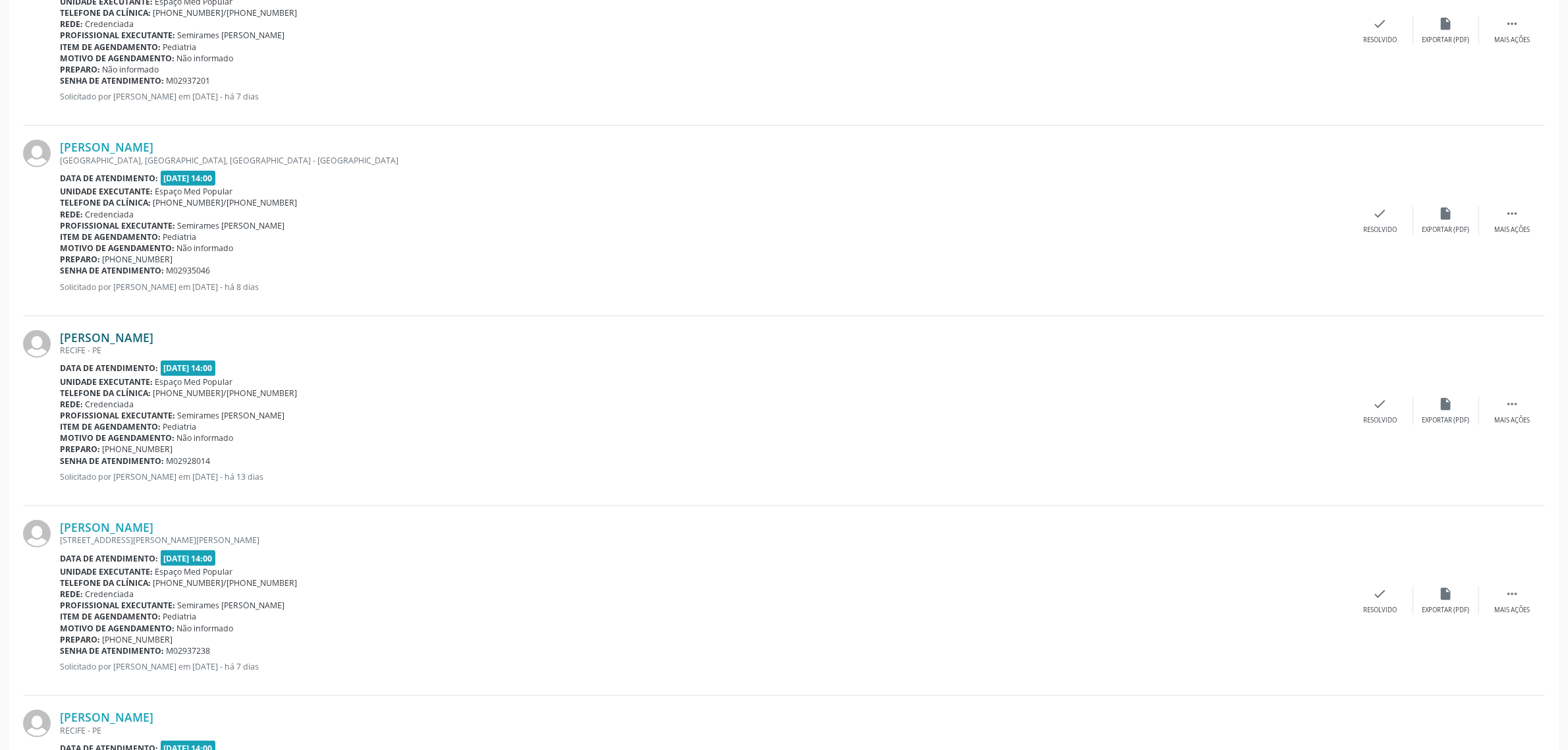
click at [125, 334] on link "[PERSON_NAME]" at bounding box center [106, 337] width 93 height 14
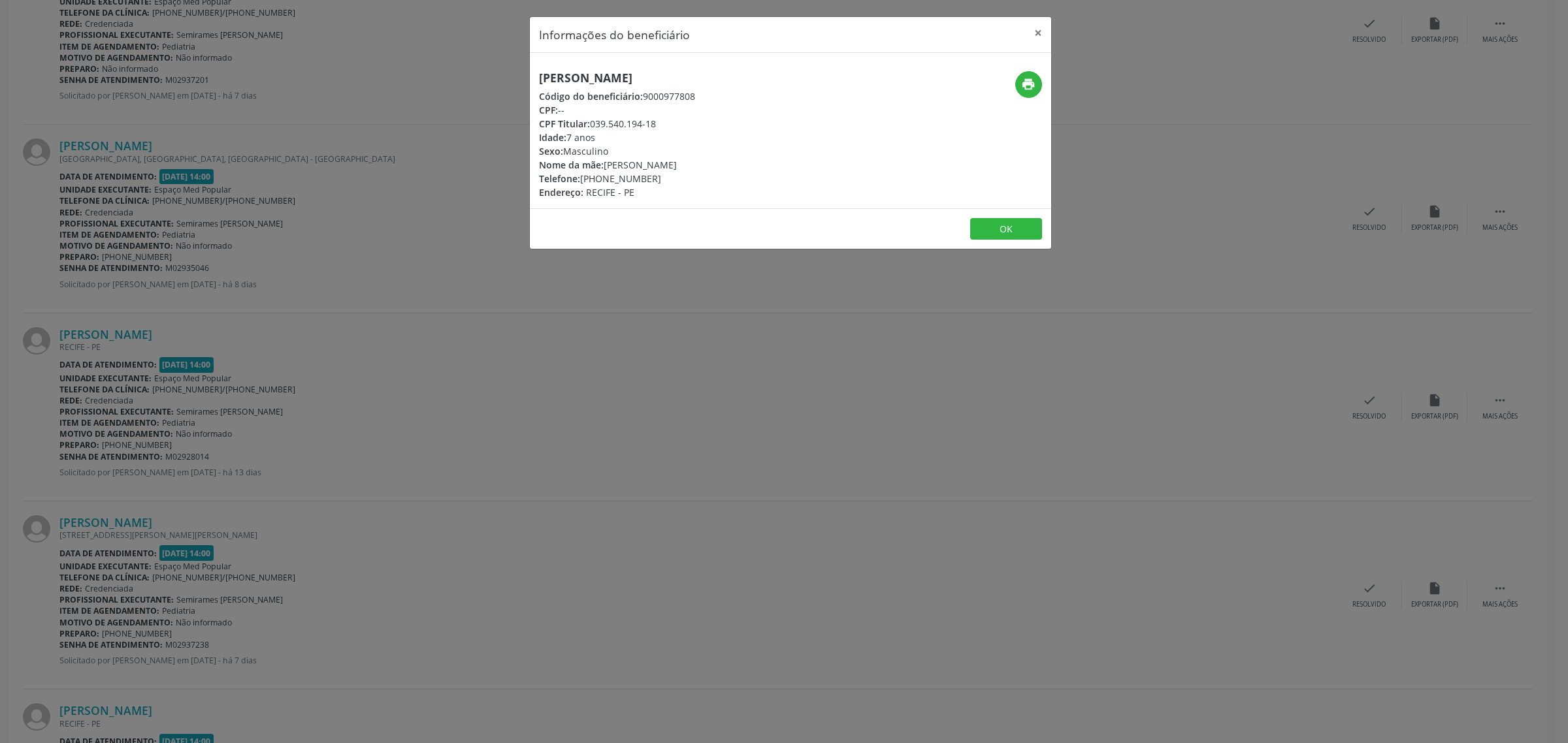
drag, startPoint x: 714, startPoint y: 76, endPoint x: 527, endPoint y: 89, distance: 187.5
click at [527, 89] on div "Informações do beneficiário × [PERSON_NAME] Código do beneficiário: 9000977808 …" at bounding box center [784, 371] width 1568 height 743
drag, startPoint x: 534, startPoint y: 76, endPoint x: 687, endPoint y: 67, distance: 153.3
click at [687, 67] on div "[PERSON_NAME] Código do beneficiário: 9000977808 CPF: -- CPF Titular: 039.540.1…" at bounding box center [790, 131] width 521 height 156
drag, startPoint x: 655, startPoint y: 174, endPoint x: 582, endPoint y: 184, distance: 73.7
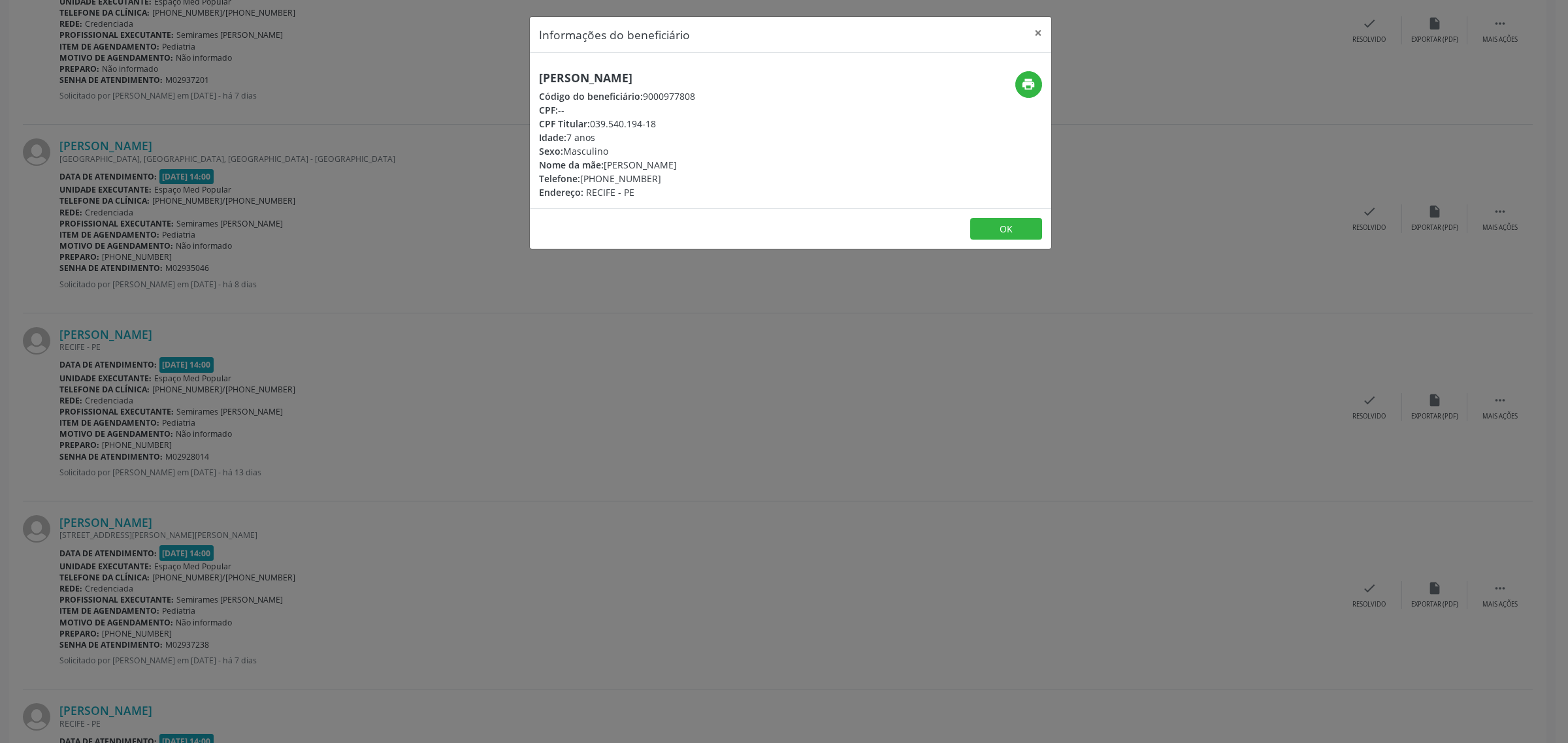
click at [582, 184] on div "Telefone: [PHONE_NUMBER]" at bounding box center [617, 178] width 156 height 14
click at [347, 367] on div "Informações do beneficiário × [PERSON_NAME] Código do beneficiário: 9000977808 …" at bounding box center [784, 371] width 1568 height 743
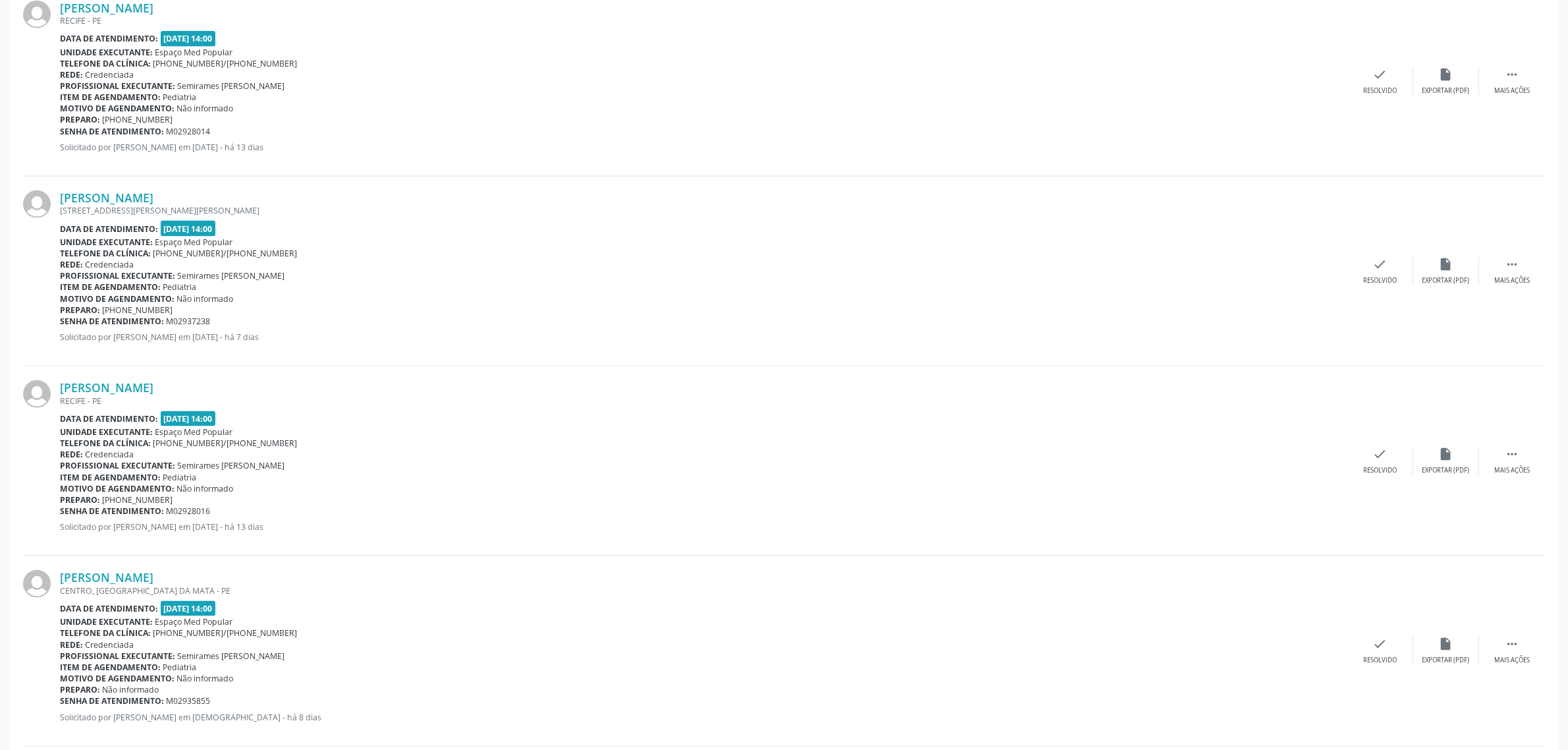
scroll to position [2391, 0]
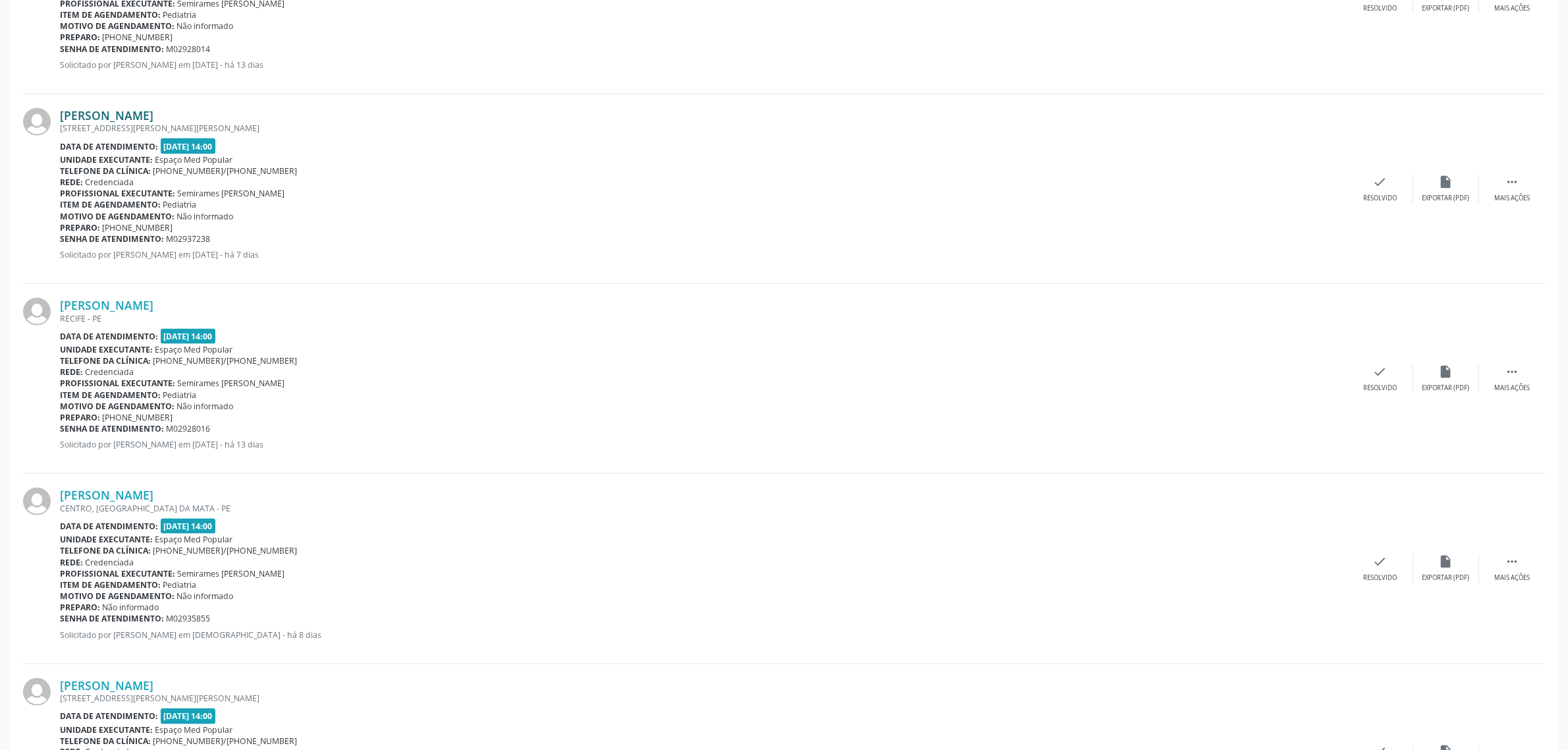
click at [107, 114] on link "[PERSON_NAME]" at bounding box center [106, 115] width 93 height 14
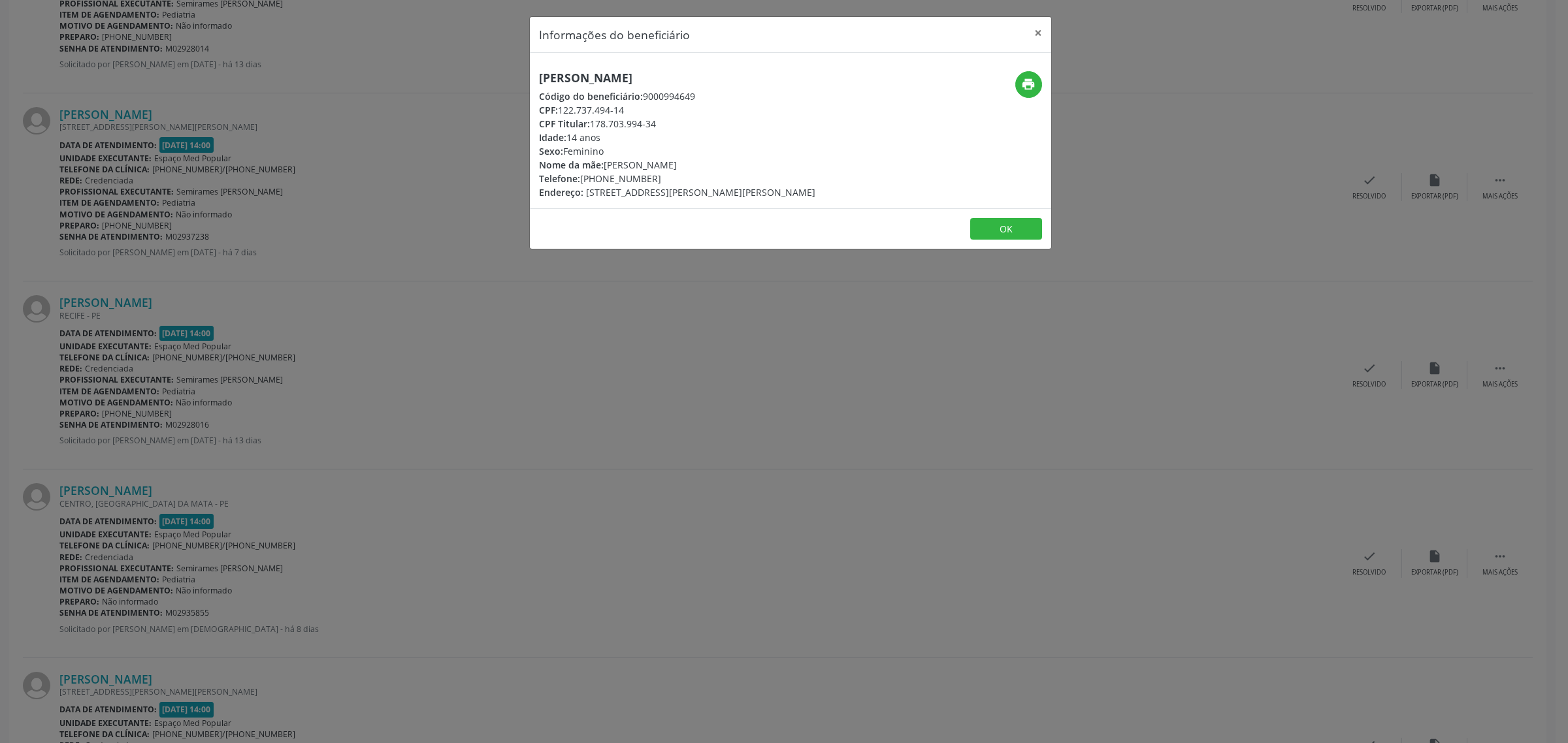
drag, startPoint x: 762, startPoint y: 76, endPoint x: 523, endPoint y: 86, distance: 239.2
click at [523, 86] on div "Informações do beneficiário × [PERSON_NAME] Código do beneficiário: 9000994649 …" at bounding box center [784, 371] width 1568 height 743
click at [354, 374] on div "Informações do beneficiário × [PERSON_NAME] Código do beneficiário: 9000994649 …" at bounding box center [784, 371] width 1568 height 743
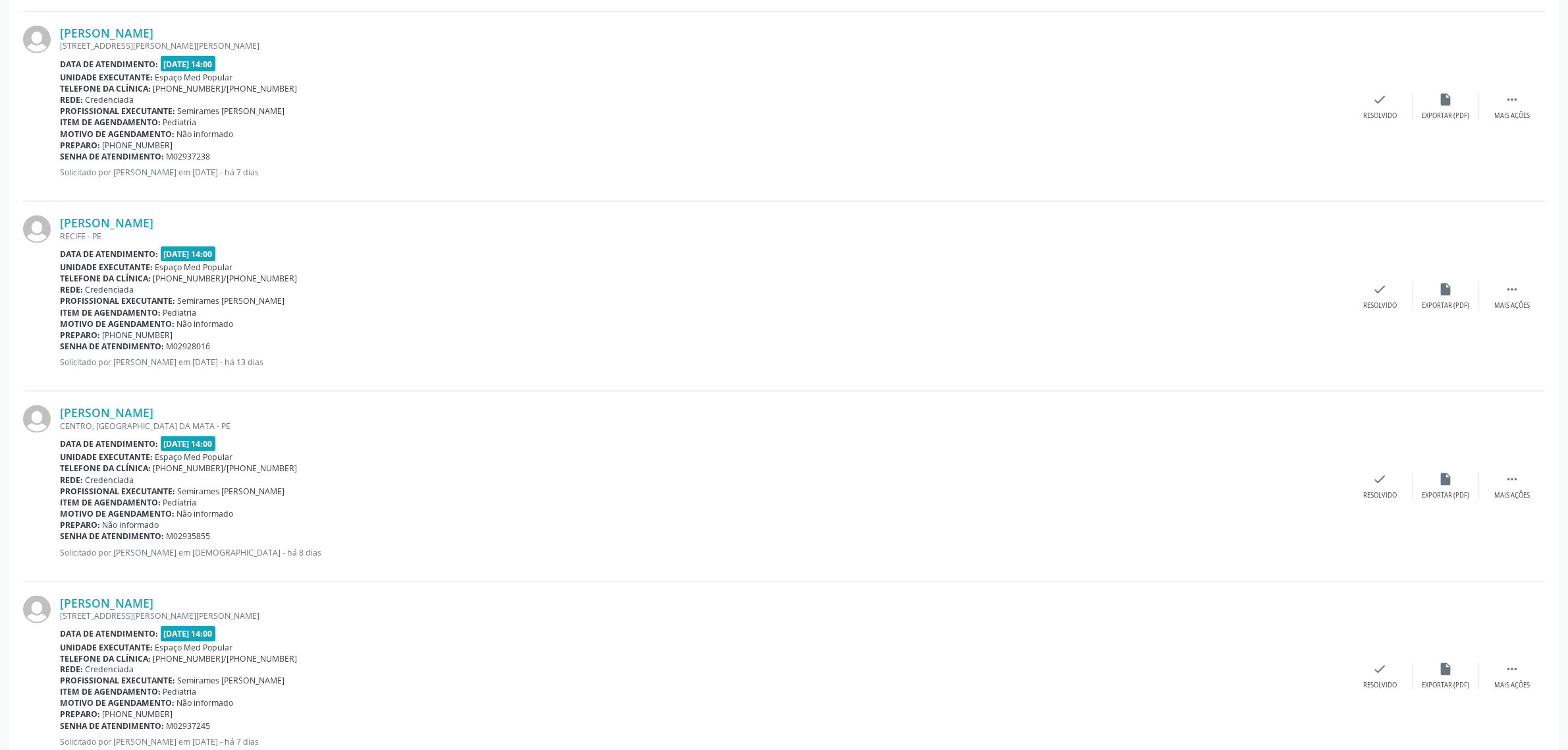
scroll to position [2556, 0]
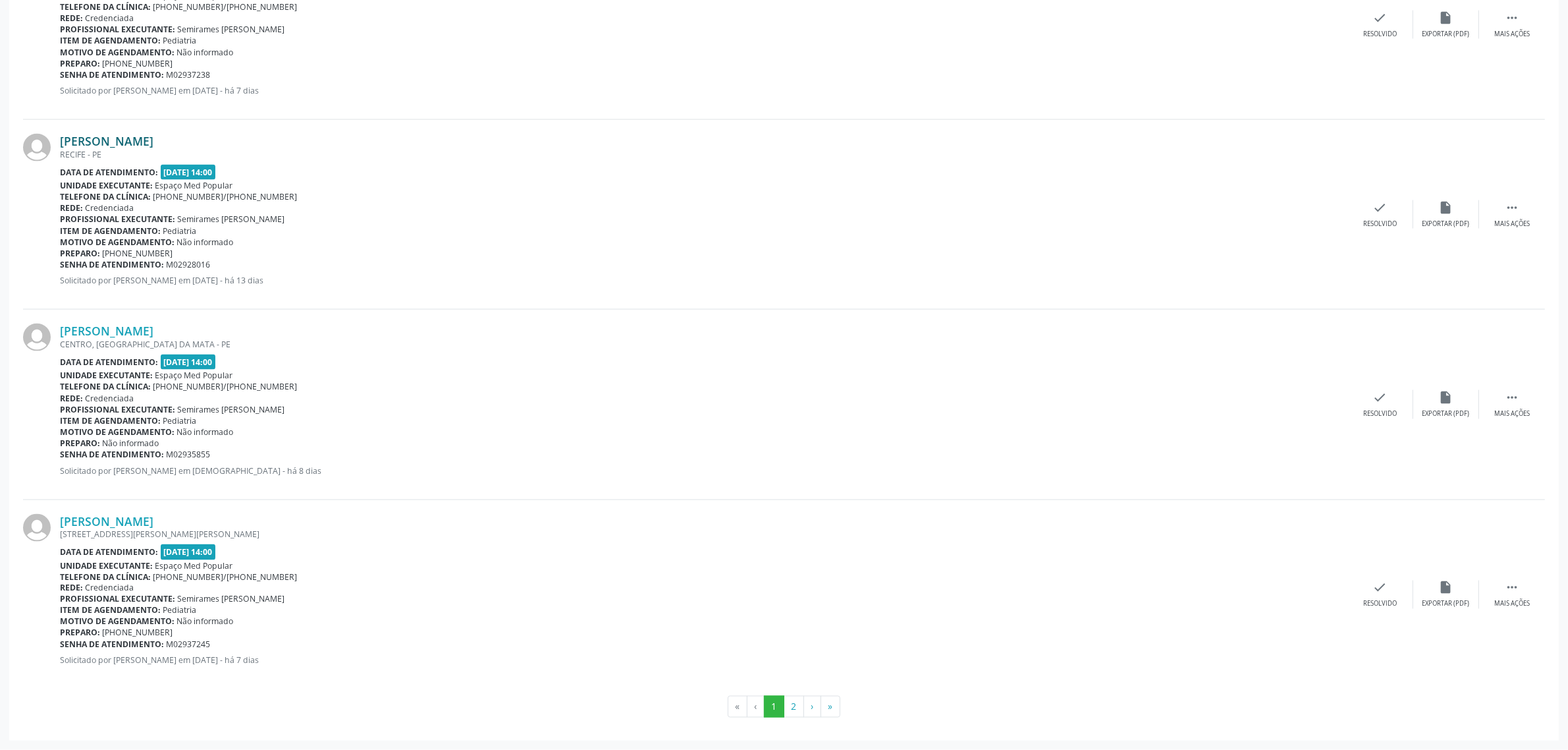
click at [116, 139] on link "[PERSON_NAME]" at bounding box center [106, 140] width 93 height 14
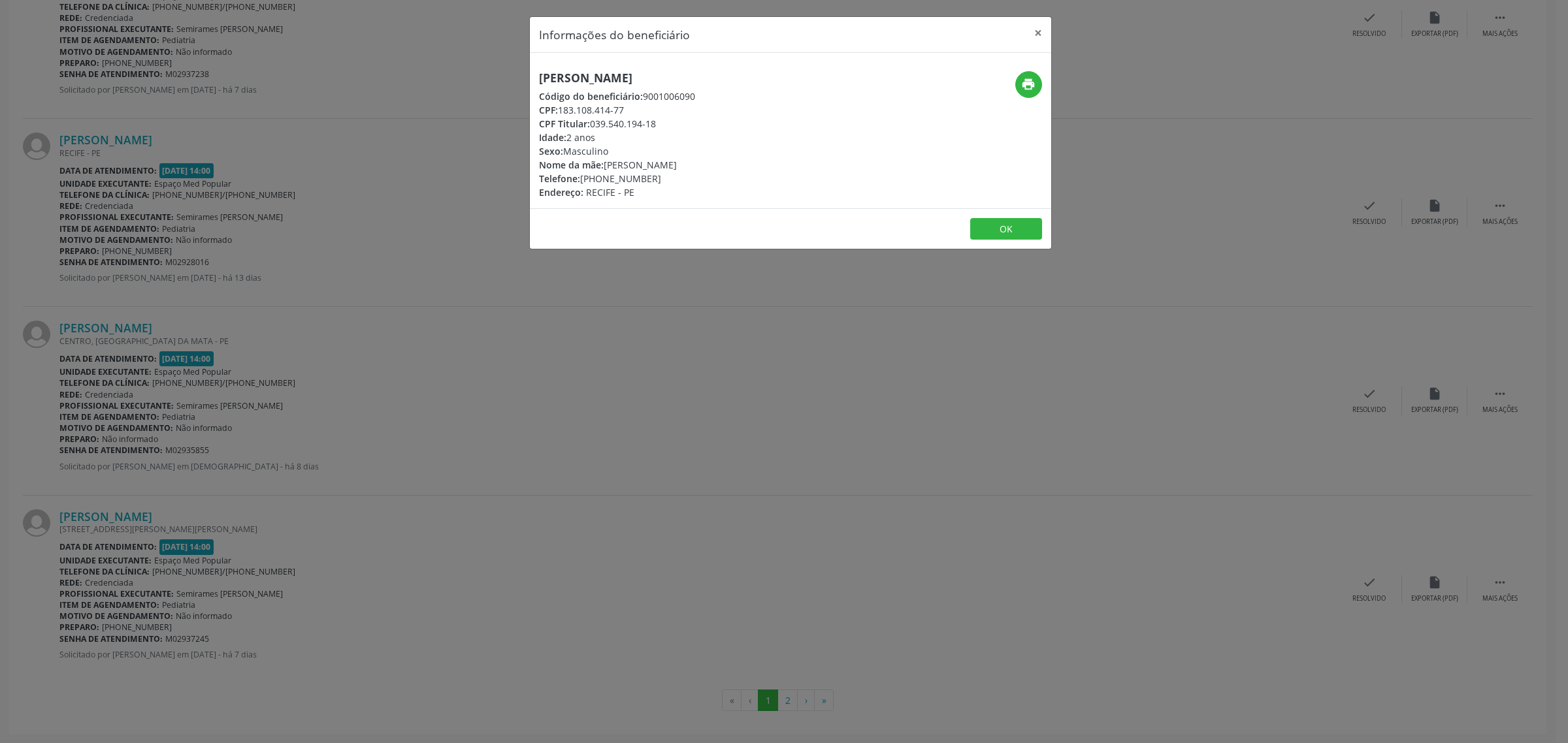
drag, startPoint x: 691, startPoint y: 76, endPoint x: 518, endPoint y: 78, distance: 173.0
click at [518, 78] on div "Informações do beneficiário × [PERSON_NAME] Código do beneficiário: 9001006090 …" at bounding box center [784, 371] width 1568 height 743
drag, startPoint x: 652, startPoint y: 178, endPoint x: 583, endPoint y: 178, distance: 69.0
click at [583, 178] on div "Telefone: [PHONE_NUMBER]" at bounding box center [617, 178] width 156 height 14
click at [302, 353] on div "Informações do beneficiário × [PERSON_NAME] Código do beneficiário: 9001006090 …" at bounding box center [784, 371] width 1568 height 743
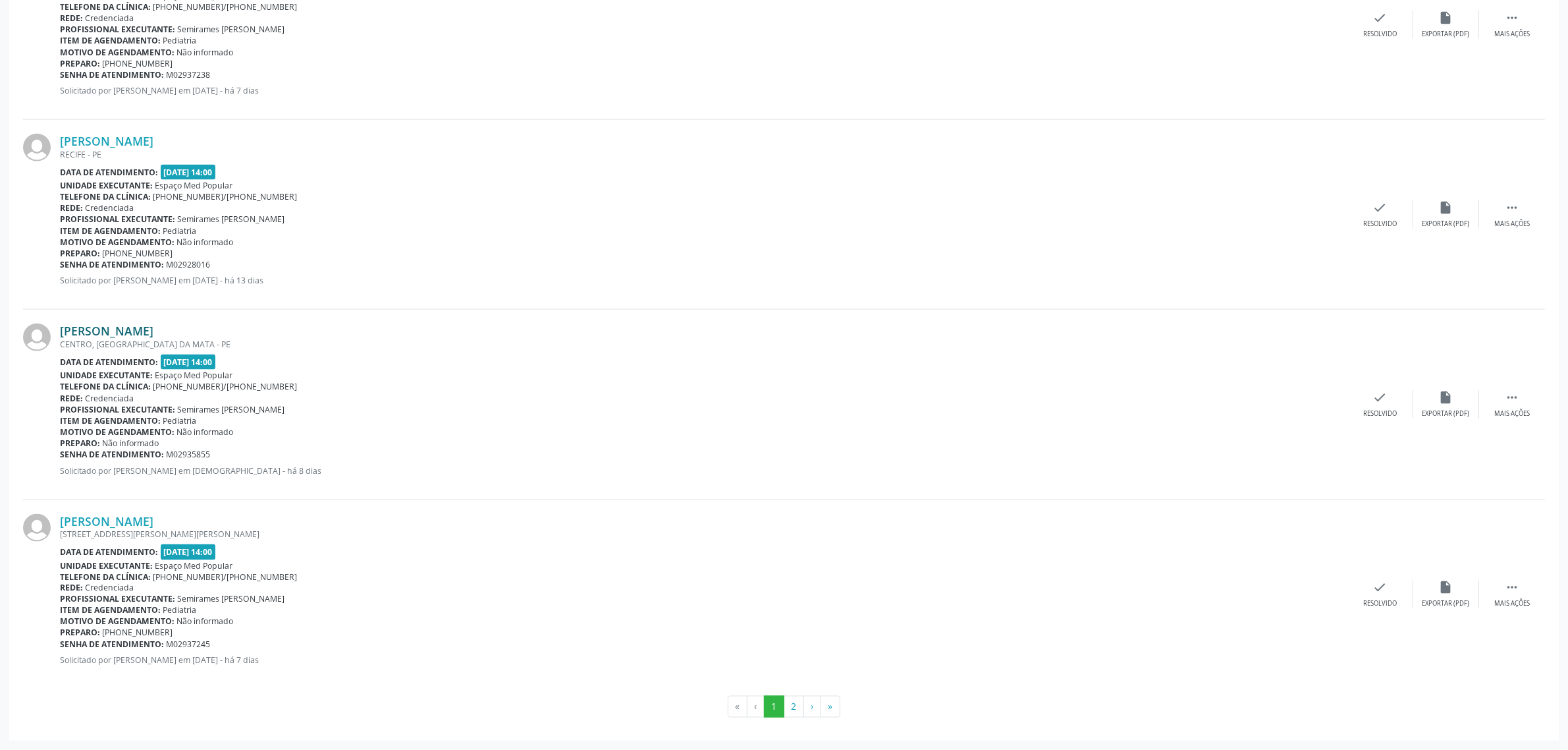
click at [153, 333] on link "[PERSON_NAME]" at bounding box center [106, 330] width 93 height 14
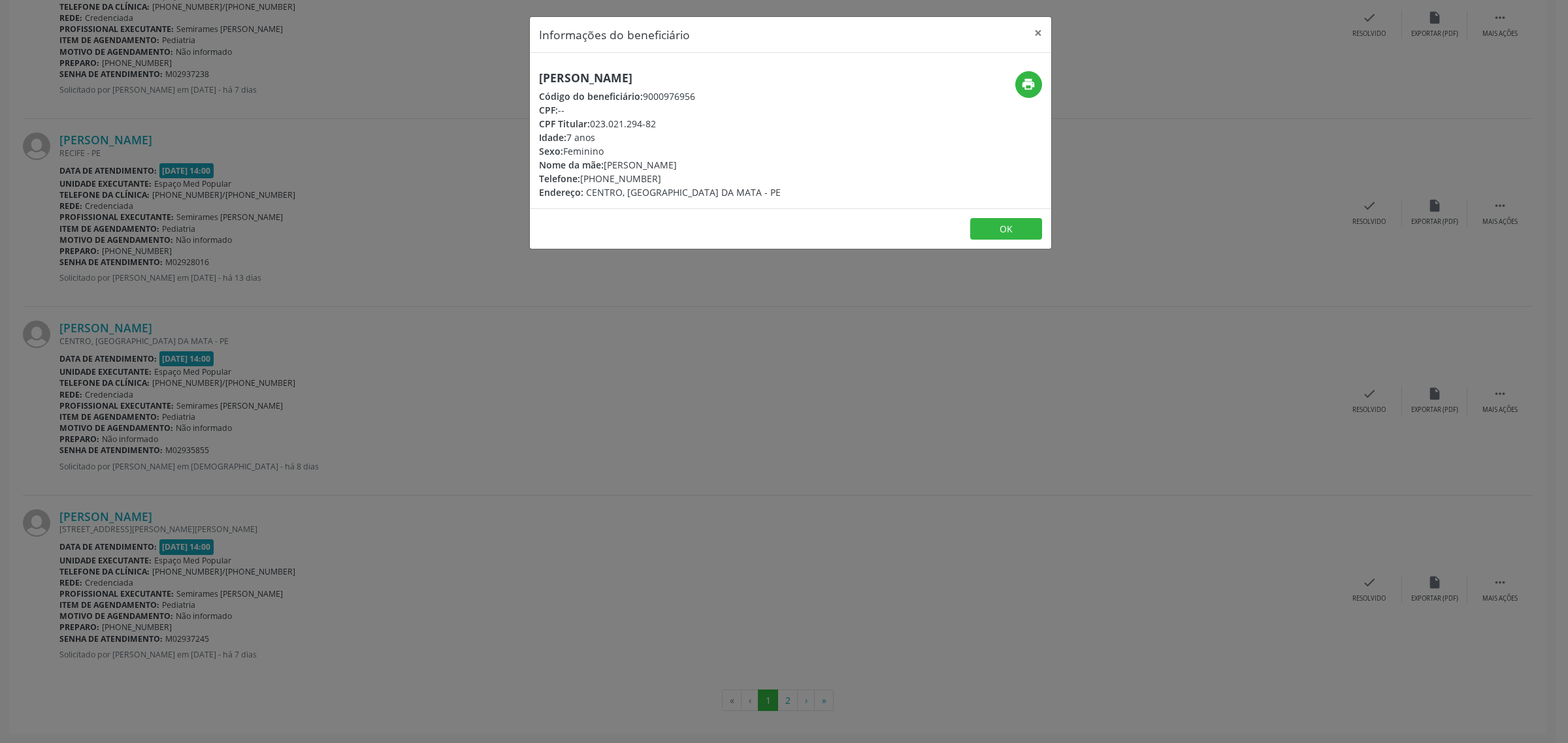
drag, startPoint x: 725, startPoint y: 79, endPoint x: 539, endPoint y: 77, distance: 186.0
click at [539, 77] on h5 "[PERSON_NAME]" at bounding box center [659, 77] width 242 height 14
click at [420, 386] on div "Informações do beneficiário × [PERSON_NAME] Código do beneficiário: 9000976956 …" at bounding box center [784, 371] width 1568 height 743
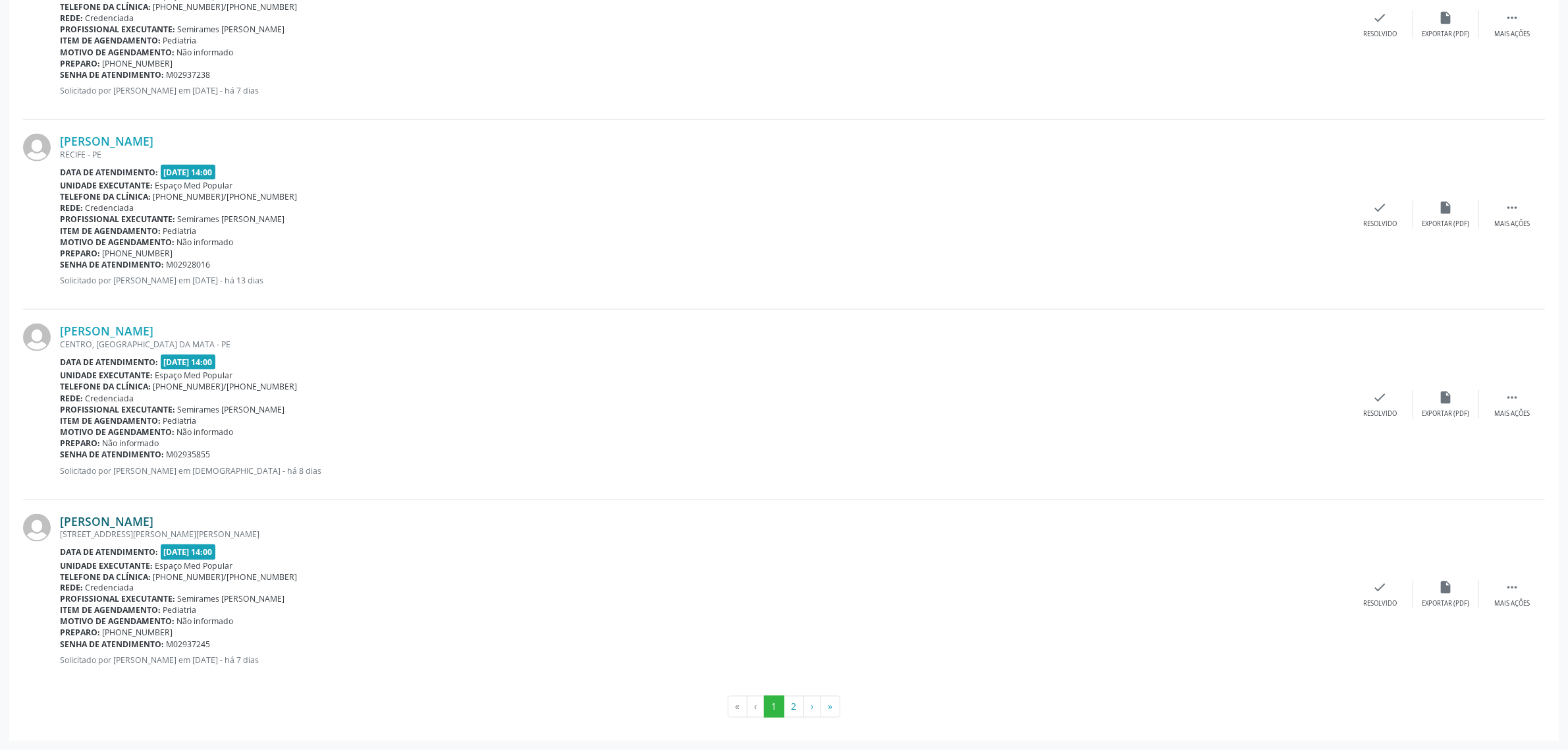
click at [153, 522] on link "[PERSON_NAME]" at bounding box center [106, 520] width 93 height 14
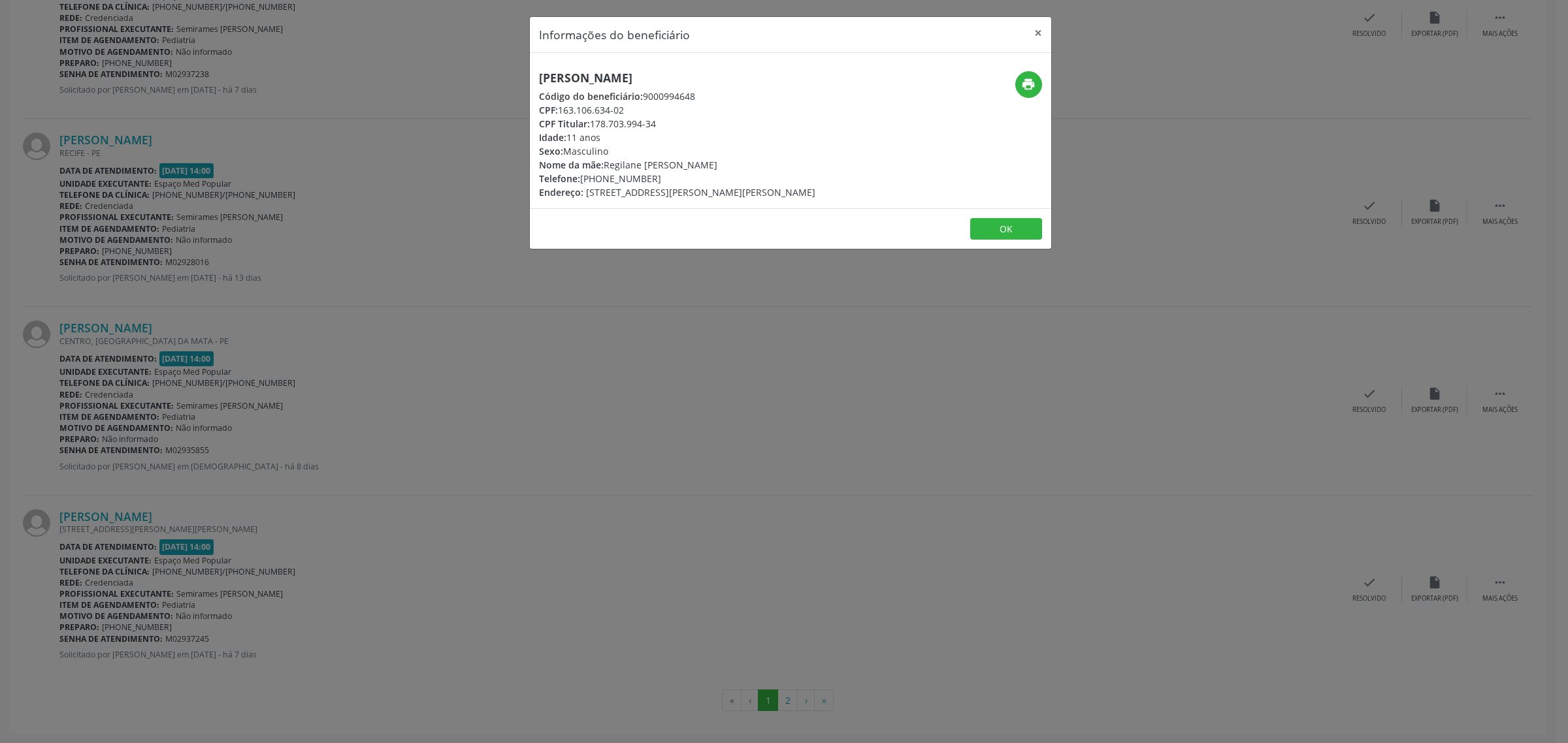
drag, startPoint x: 727, startPoint y: 79, endPoint x: 533, endPoint y: 77, distance: 194.0
click at [533, 77] on div "[PERSON_NAME] Código do beneficiário: 9000994648 CPF: 163.106.634-02 CPF Titula…" at bounding box center [703, 134] width 348 height 128
click at [539, 383] on div "Informações do beneficiário × [PERSON_NAME] Código do beneficiário: 9000994648 …" at bounding box center [784, 371] width 1568 height 743
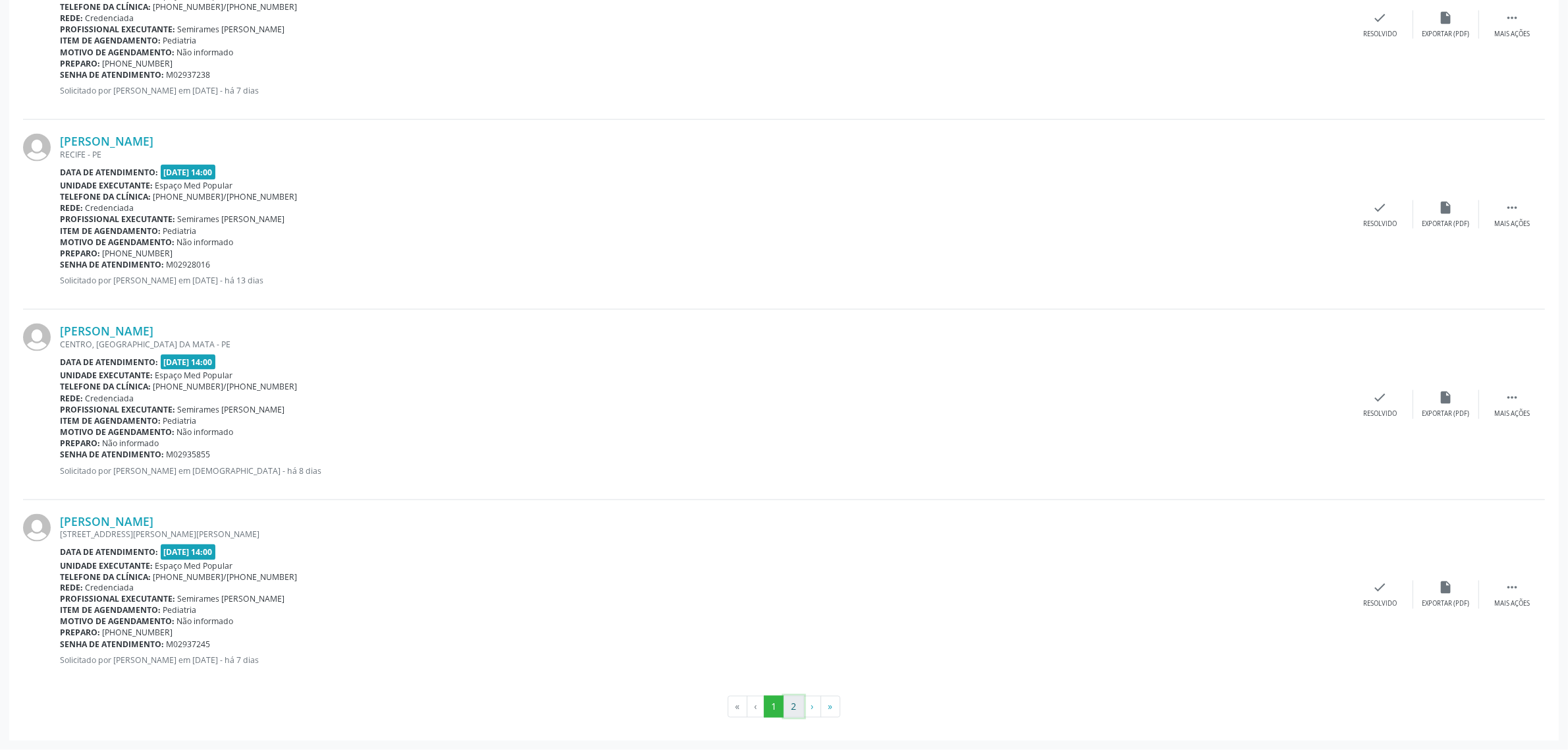
click at [788, 712] on button "2" at bounding box center [794, 708] width 21 height 23
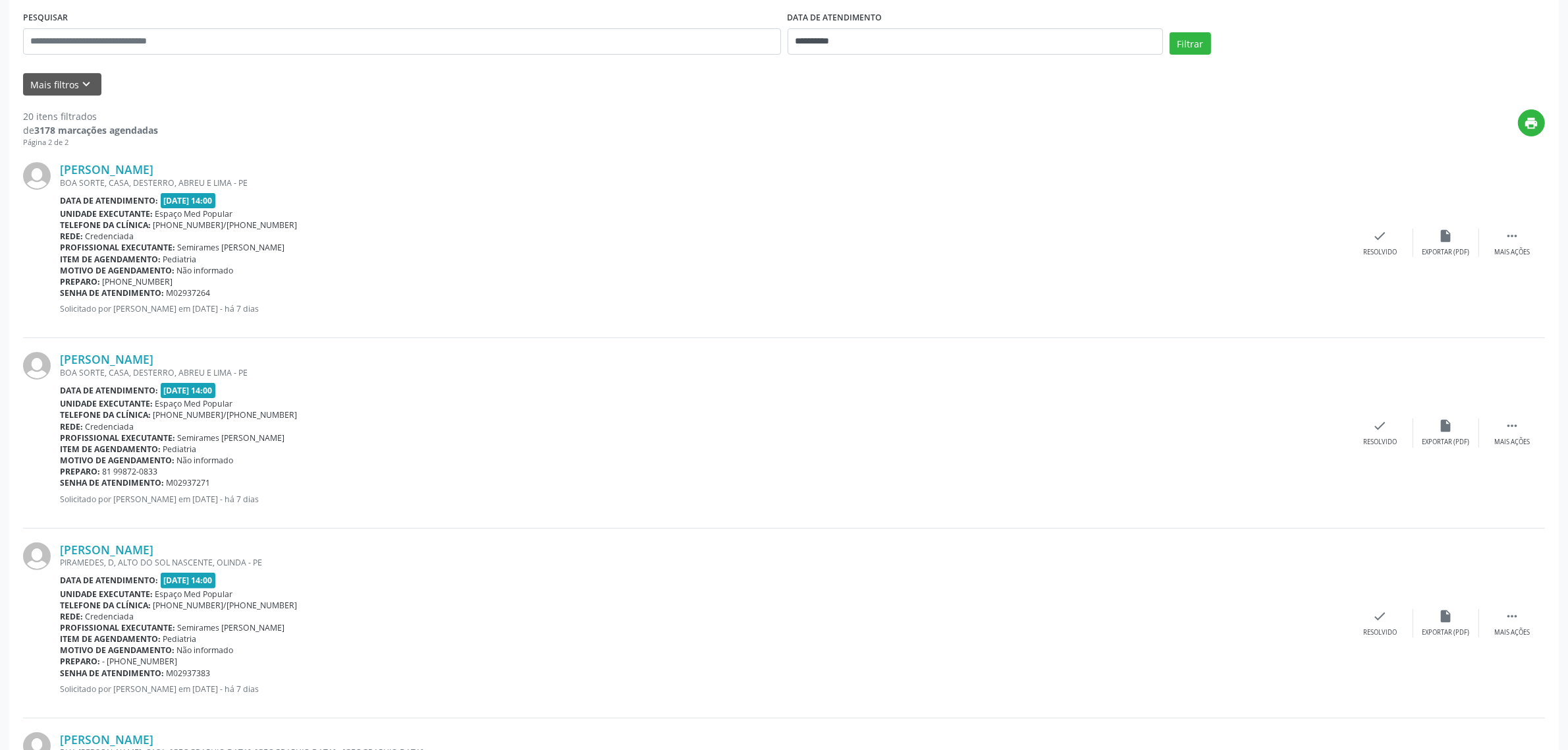
scroll to position [329, 0]
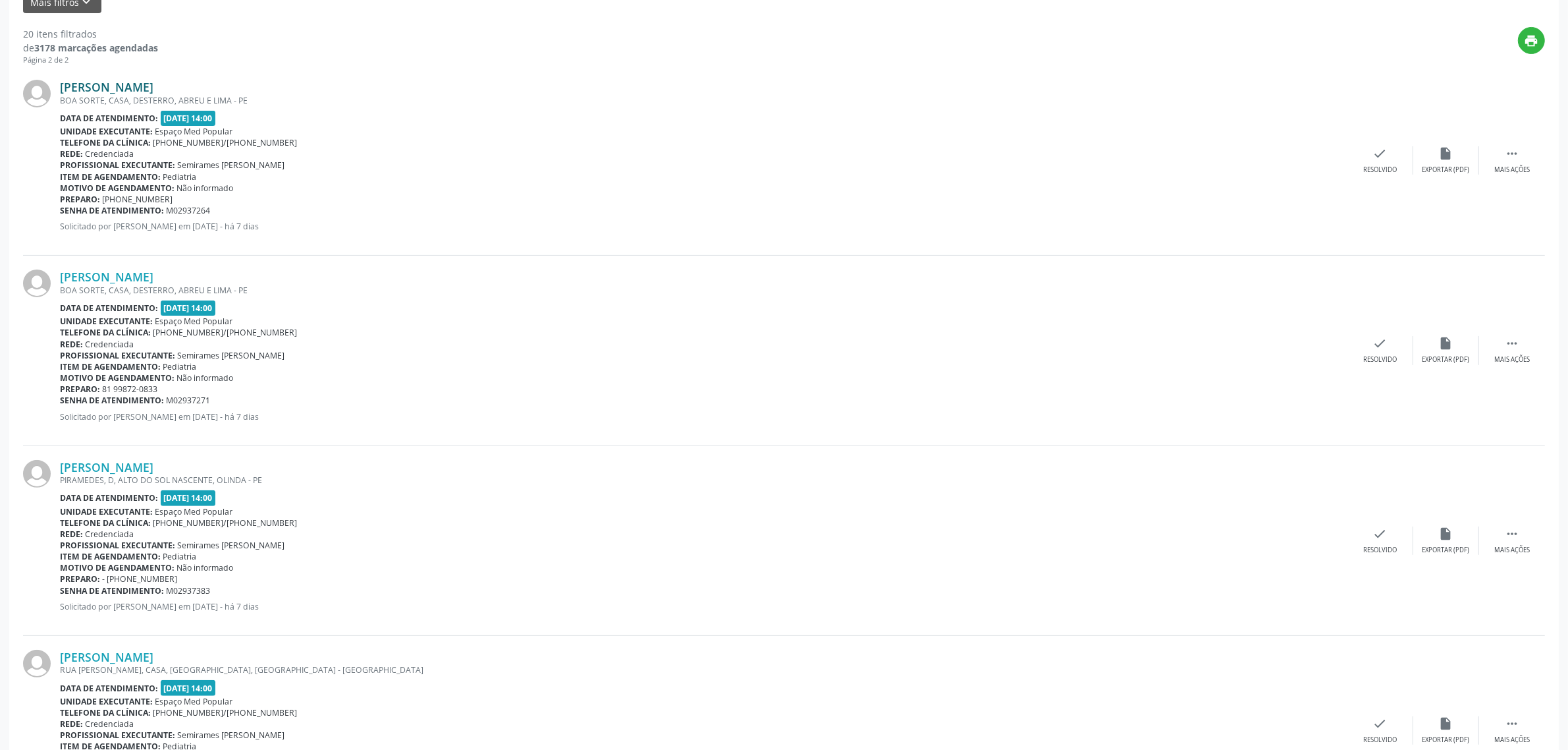
click at [153, 89] on link "[PERSON_NAME]" at bounding box center [106, 87] width 93 height 14
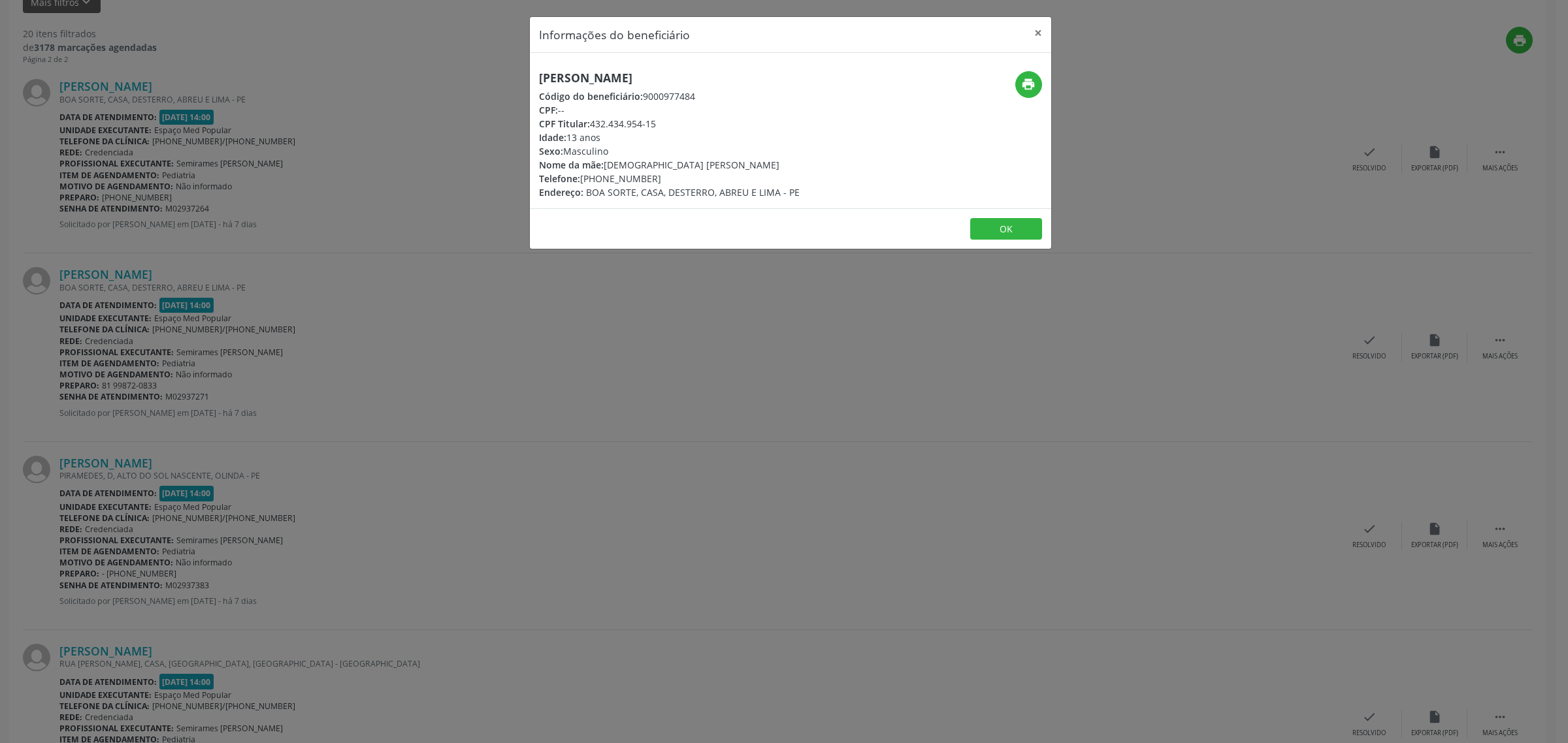
drag, startPoint x: 779, startPoint y: 76, endPoint x: 539, endPoint y: 84, distance: 240.1
click at [539, 84] on h5 "[PERSON_NAME]" at bounding box center [669, 77] width 260 height 14
drag, startPoint x: 654, startPoint y: 178, endPoint x: 583, endPoint y: 184, distance: 71.3
click at [583, 184] on div "Telefone: [PHONE_NUMBER]" at bounding box center [669, 178] width 260 height 14
click at [335, 273] on div "Informações do beneficiário × [PERSON_NAME] Código do beneficiário: 9000977484 …" at bounding box center [784, 371] width 1568 height 743
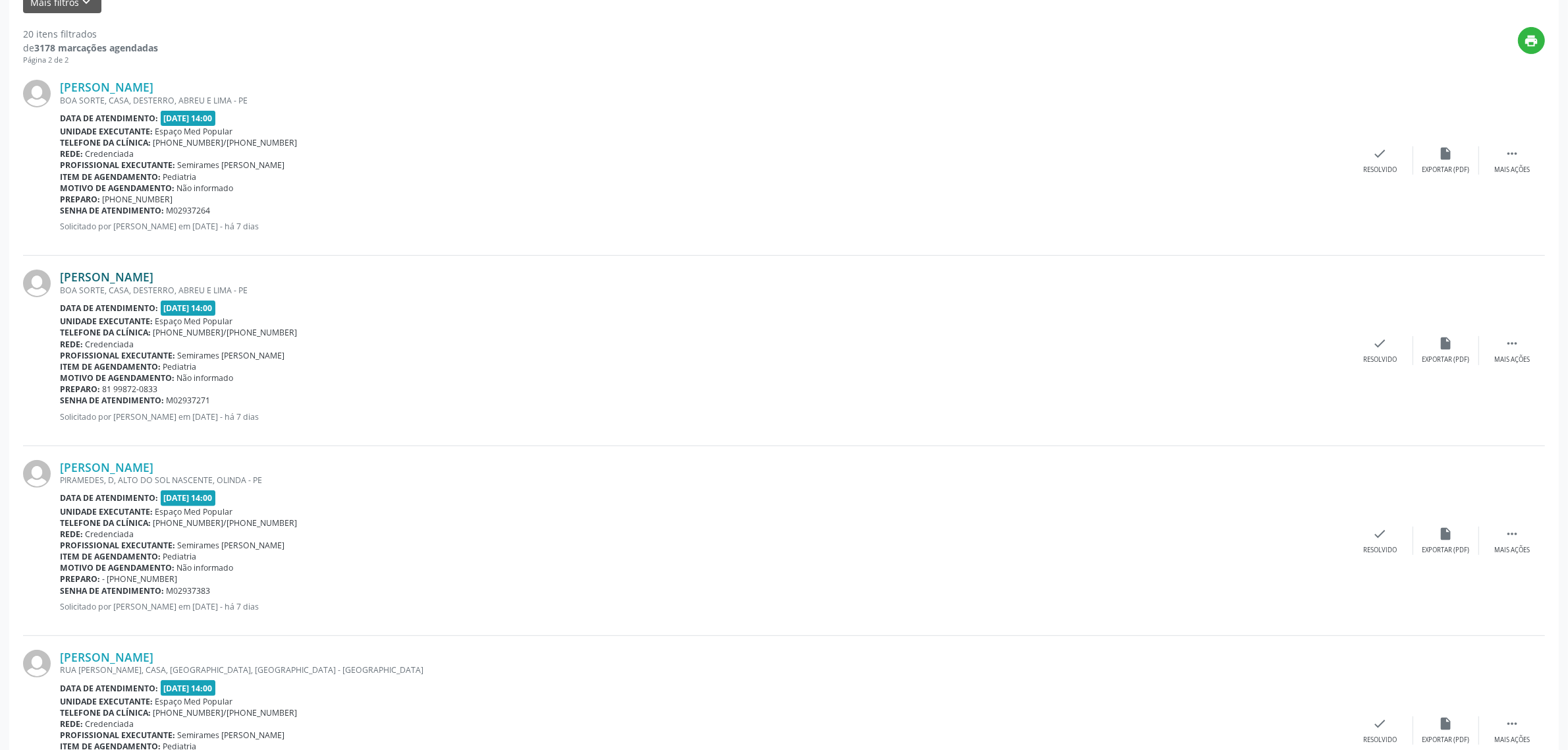
click at [153, 277] on link "[PERSON_NAME]" at bounding box center [106, 276] width 93 height 14
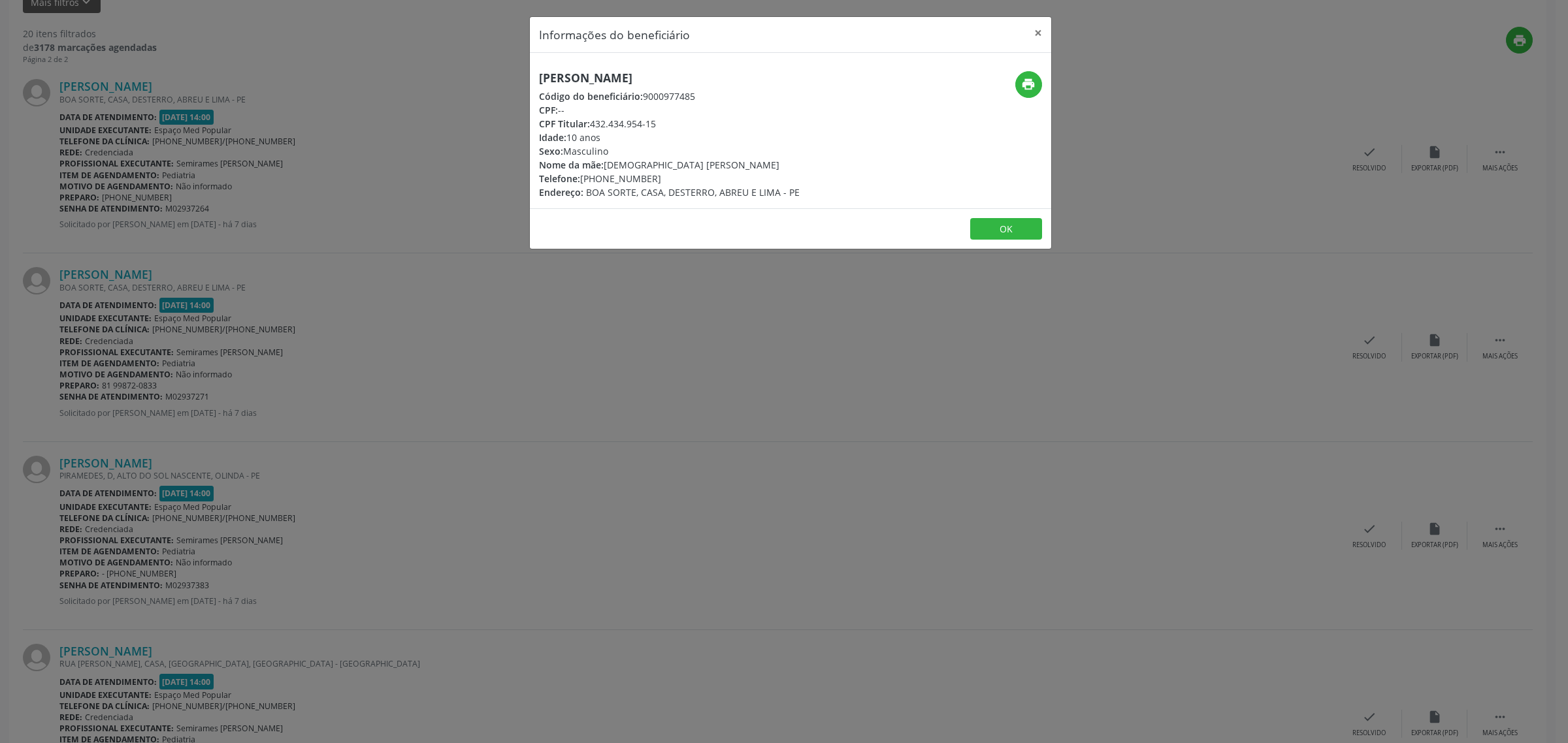
drag, startPoint x: 771, startPoint y: 79, endPoint x: 541, endPoint y: 82, distance: 230.0
click at [541, 82] on h5 "[PERSON_NAME]" at bounding box center [669, 77] width 260 height 14
drag, startPoint x: 659, startPoint y: 178, endPoint x: 582, endPoint y: 182, distance: 77.1
click at [582, 182] on div "Telefone: [PHONE_NUMBER]" at bounding box center [669, 178] width 260 height 14
click at [283, 335] on div "Informações do beneficiário × [PERSON_NAME] Código do beneficiário: 9000977485 …" at bounding box center [784, 371] width 1568 height 743
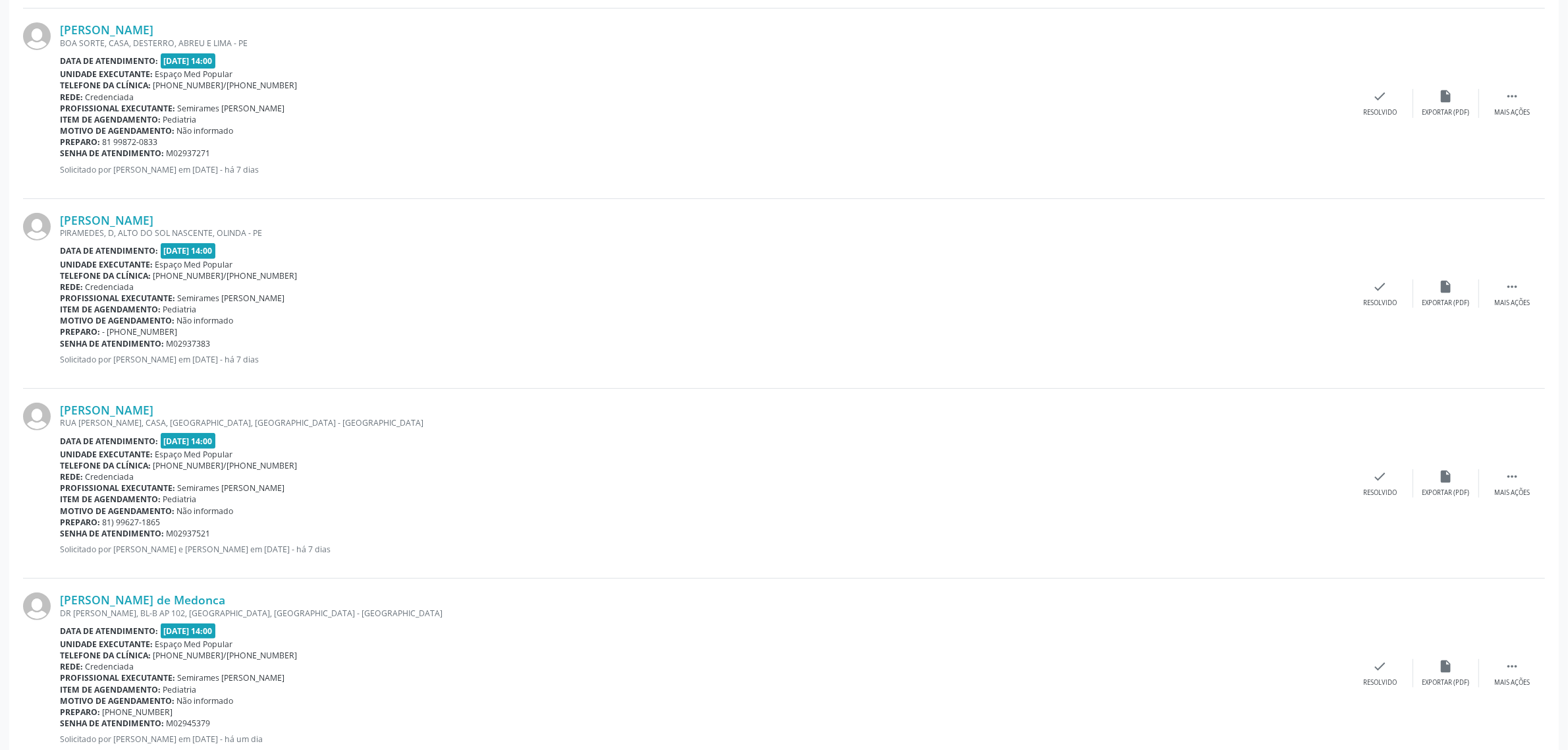
scroll to position [656, 0]
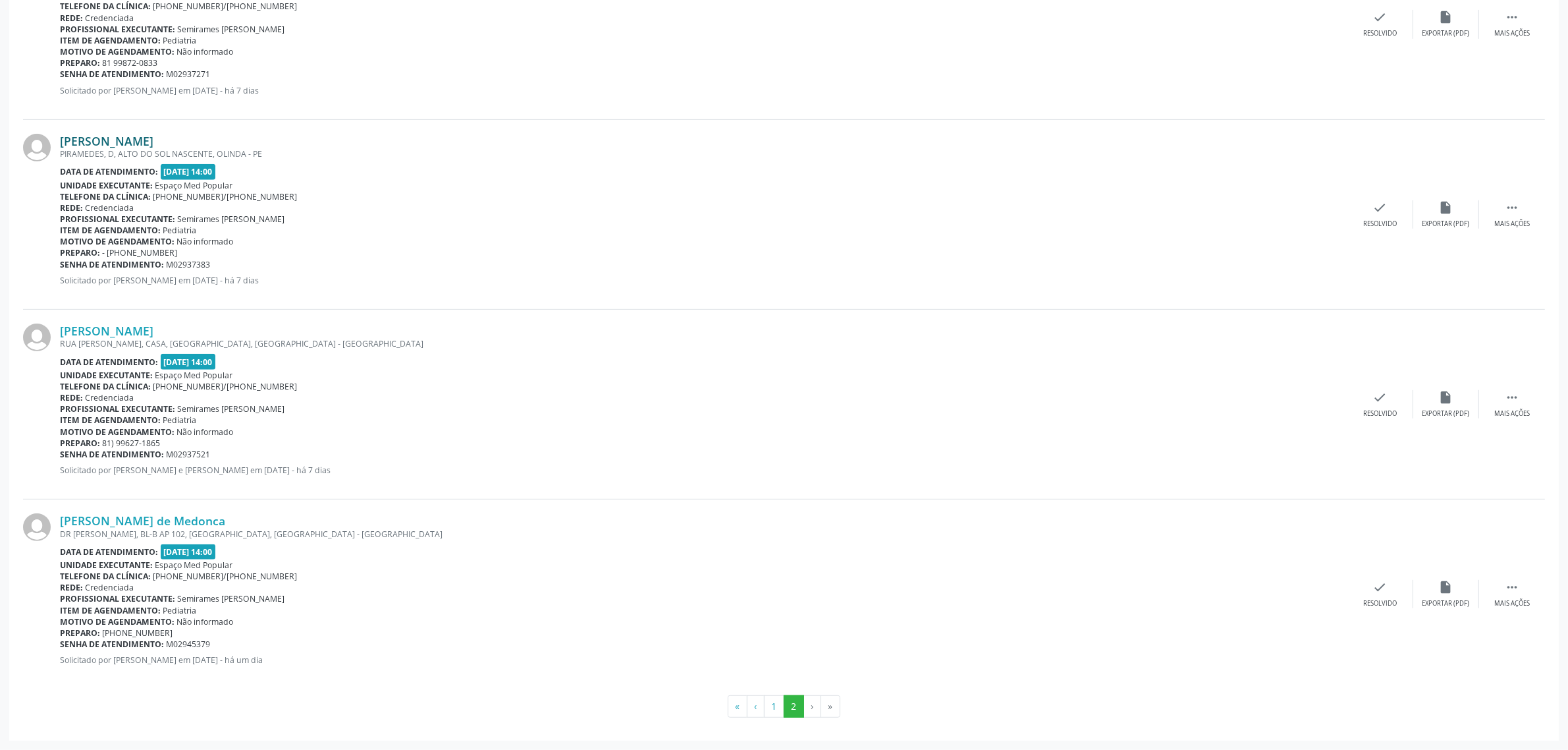
click at [135, 136] on link "[PERSON_NAME]" at bounding box center [106, 140] width 93 height 14
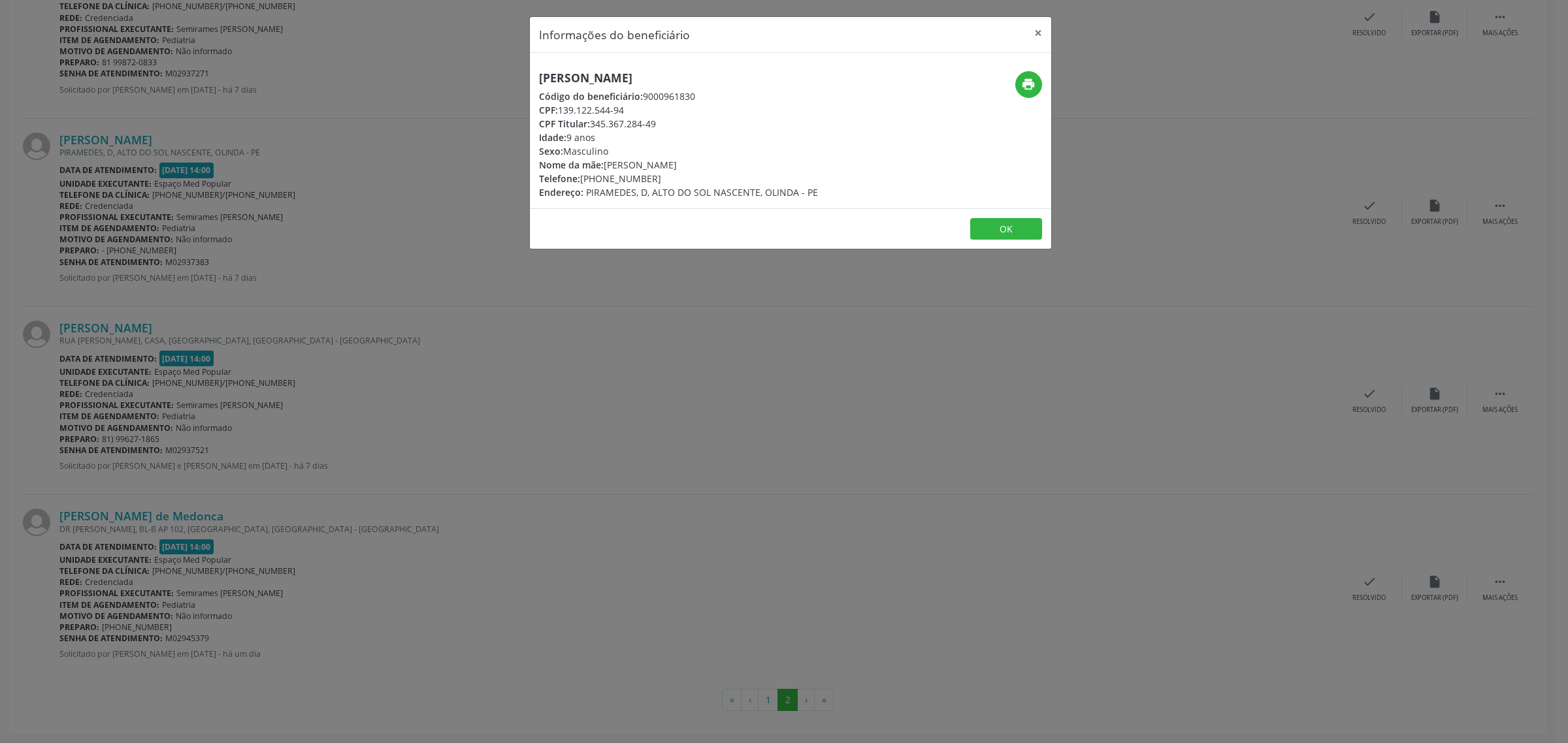
drag, startPoint x: 746, startPoint y: 74, endPoint x: 531, endPoint y: 74, distance: 215.0
click at [531, 74] on div "[PERSON_NAME] Código do beneficiário: 9000961830 CPF: 139.122.544-94 CPF Titula…" at bounding box center [703, 134] width 348 height 128
drag, startPoint x: 651, startPoint y: 180, endPoint x: 585, endPoint y: 182, distance: 66.0
click at [585, 182] on div "Telefone: [PHONE_NUMBER]" at bounding box center [678, 178] width 279 height 14
click at [104, 268] on div "Informações do beneficiário × [PERSON_NAME] Código do beneficiário: 9000961830 …" at bounding box center [784, 371] width 1568 height 743
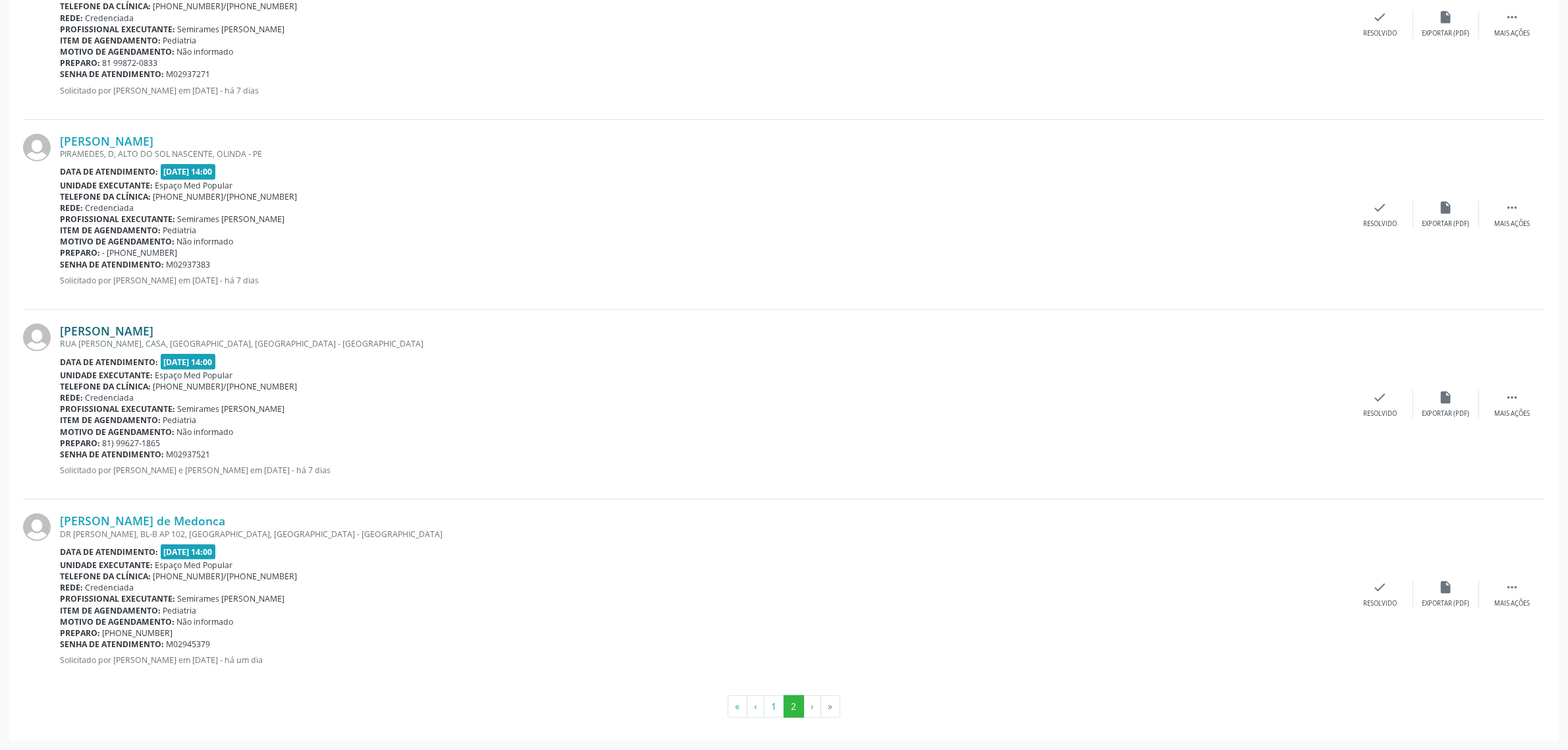
click at [122, 333] on link "[PERSON_NAME]" at bounding box center [106, 330] width 93 height 14
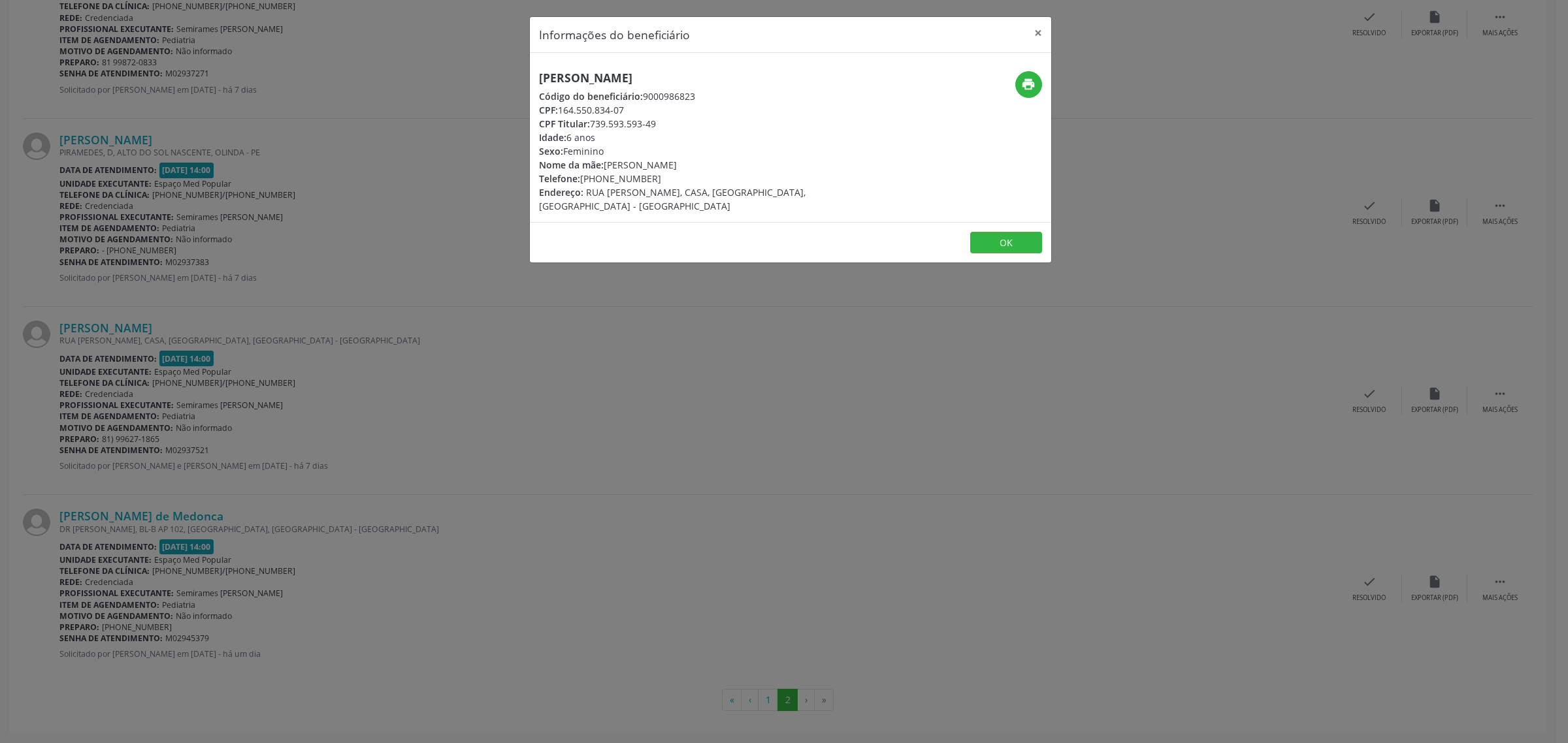
drag, startPoint x: 753, startPoint y: 78, endPoint x: 534, endPoint y: 79, distance: 219.0
click at [534, 79] on div "[PERSON_NAME] Código do beneficiário: 9000986823 CPF: 164.550.834-07 CPF Titula…" at bounding box center [703, 142] width 348 height 142
drag, startPoint x: 483, startPoint y: 354, endPoint x: 350, endPoint y: 411, distance: 144.7
click at [480, 354] on div "Informações do beneficiário × [PERSON_NAME] Código do beneficiário: 9000986823 …" at bounding box center [784, 371] width 1568 height 743
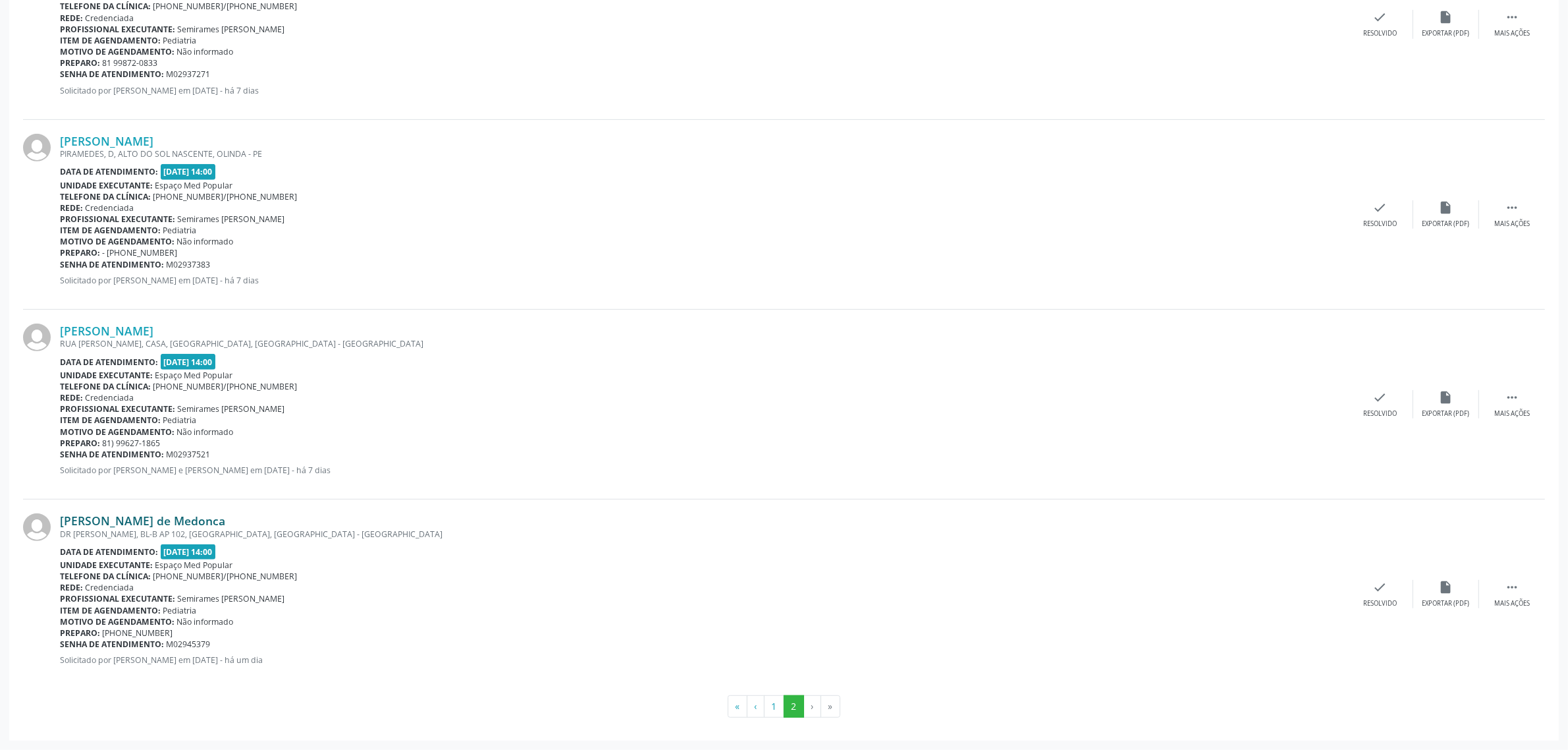
click at [166, 526] on link "[PERSON_NAME] de Medonca" at bounding box center [143, 520] width 166 height 14
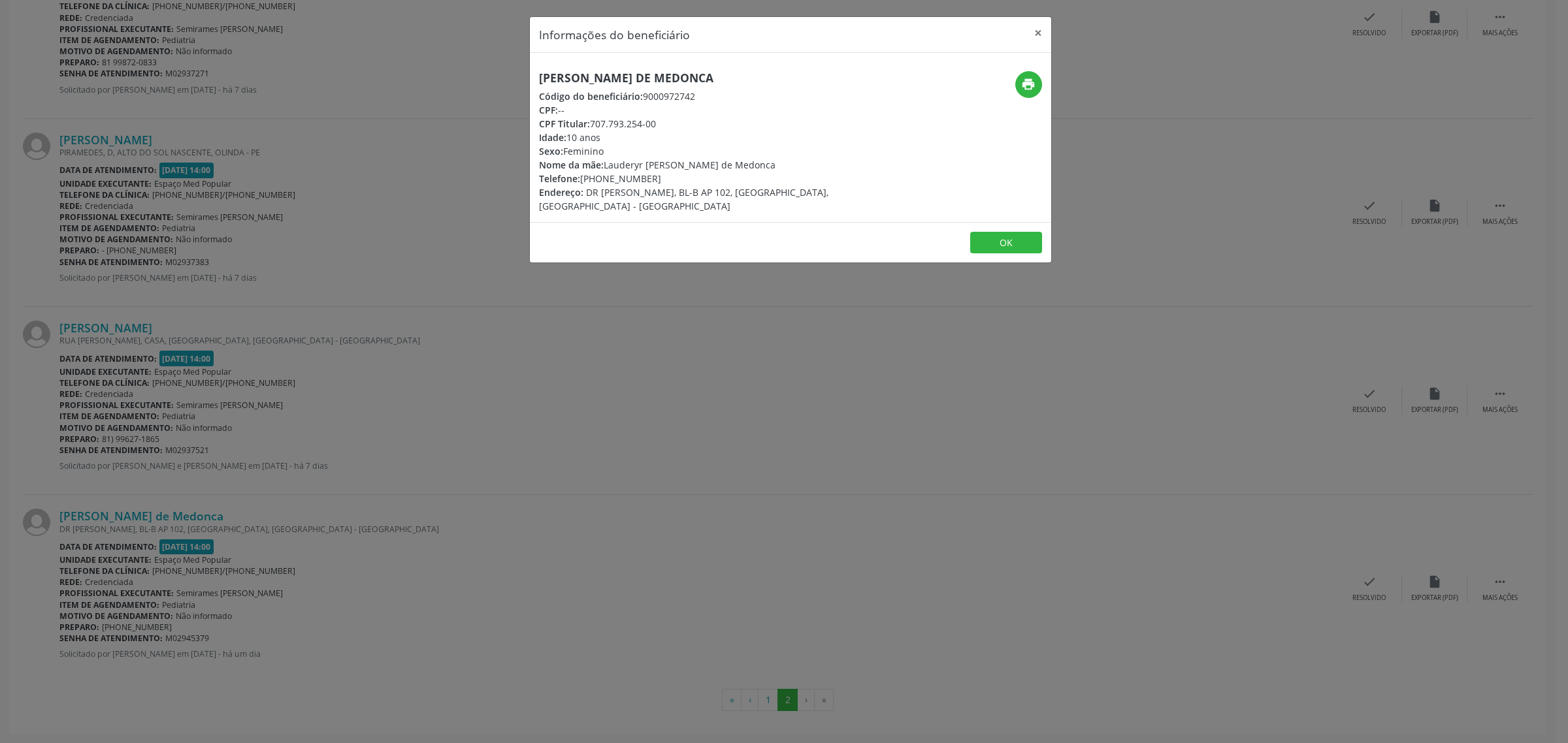
drag, startPoint x: 701, startPoint y: 79, endPoint x: 530, endPoint y: 79, distance: 171.0
click at [530, 79] on div "[PERSON_NAME] de Medonca Código do beneficiário: 9000972742 CPF: -- CPF Titular…" at bounding box center [703, 142] width 348 height 142
drag, startPoint x: 664, startPoint y: 173, endPoint x: 585, endPoint y: 177, distance: 79.1
click at [585, 177] on div "Telefone: [PHONE_NUMBER]" at bounding box center [703, 178] width 329 height 14
click at [557, 391] on div "Informações do beneficiário × [PERSON_NAME] de Medonca Código do beneficiário: …" at bounding box center [784, 371] width 1568 height 743
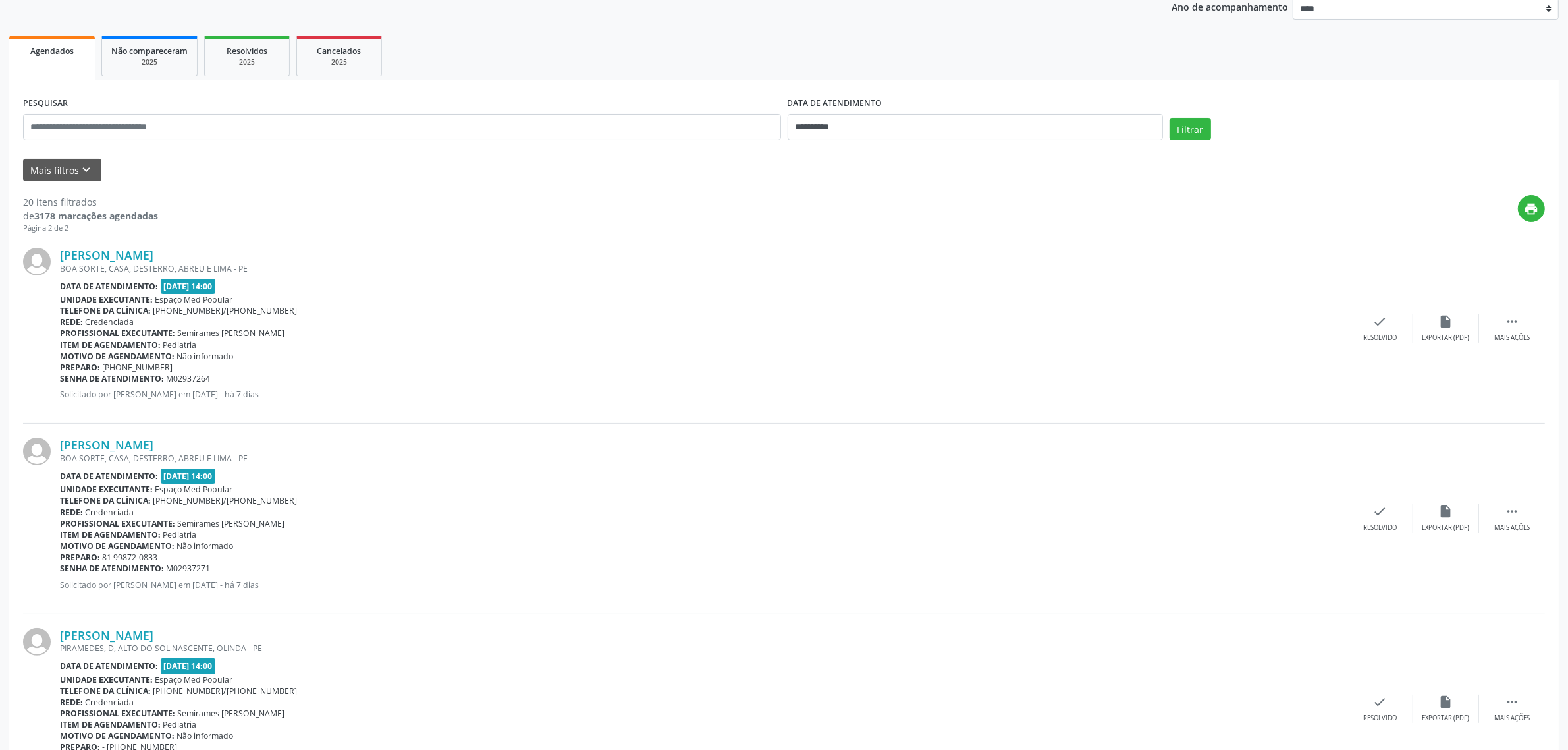
scroll to position [0, 0]
